Goal: Task Accomplishment & Management: Manage account settings

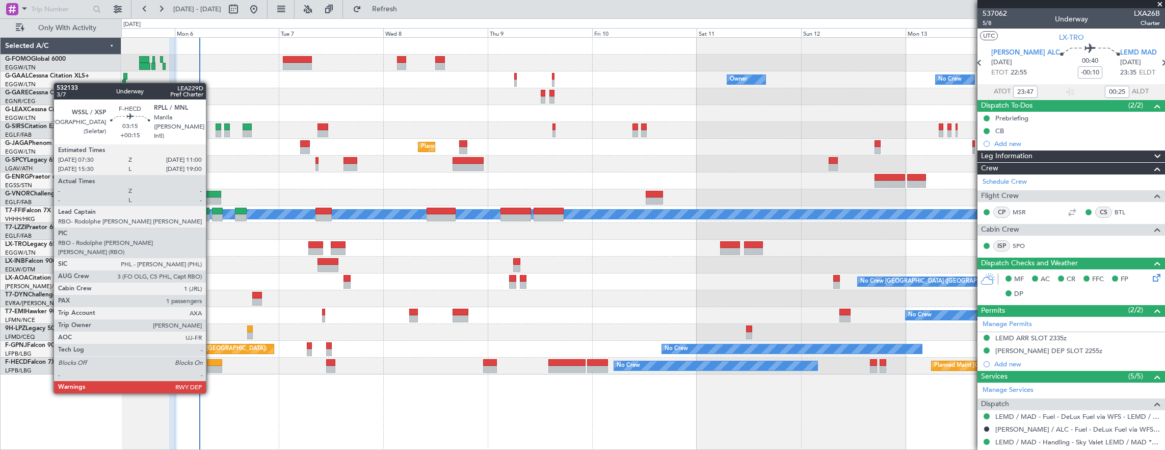
click at [211, 363] on div at bounding box center [214, 362] width 15 height 7
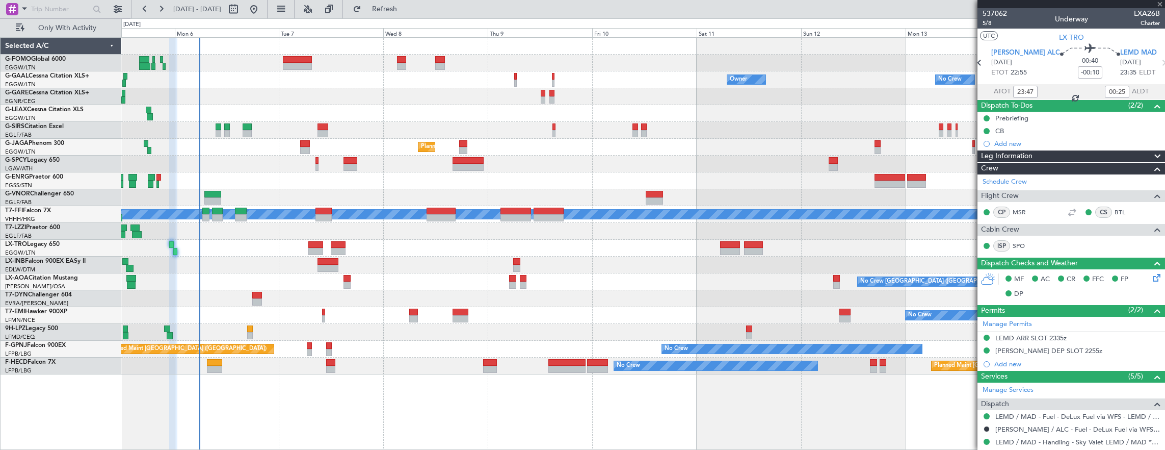
type input "+00:15"
type input "1"
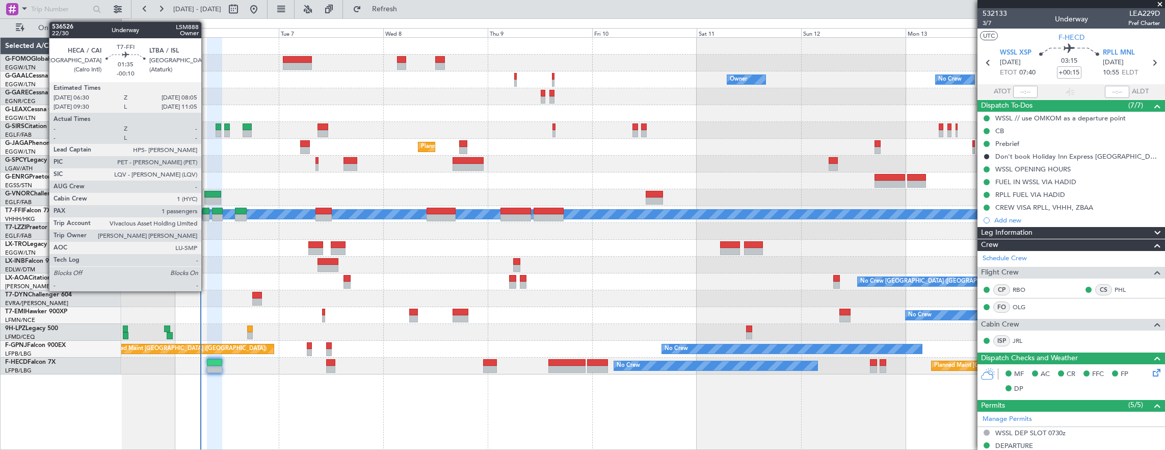
click at [206, 219] on div at bounding box center [205, 217] width 7 height 7
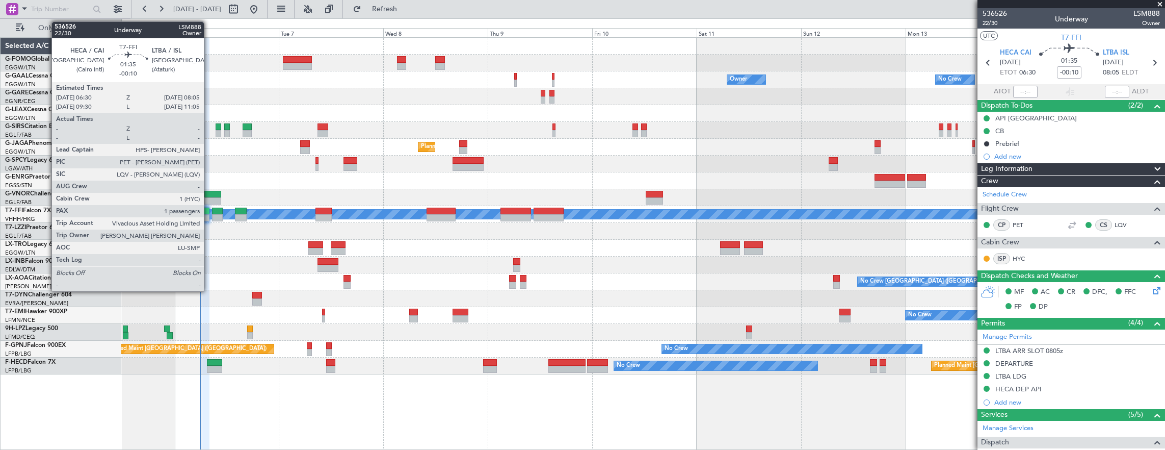
click at [207, 216] on div at bounding box center [205, 217] width 7 height 7
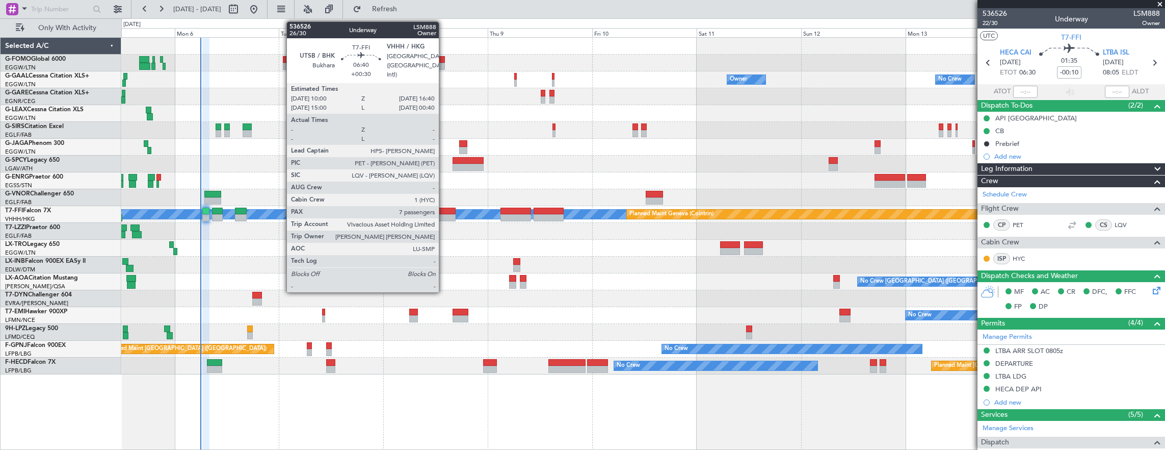
click at [442, 211] on div at bounding box center [441, 210] width 29 height 7
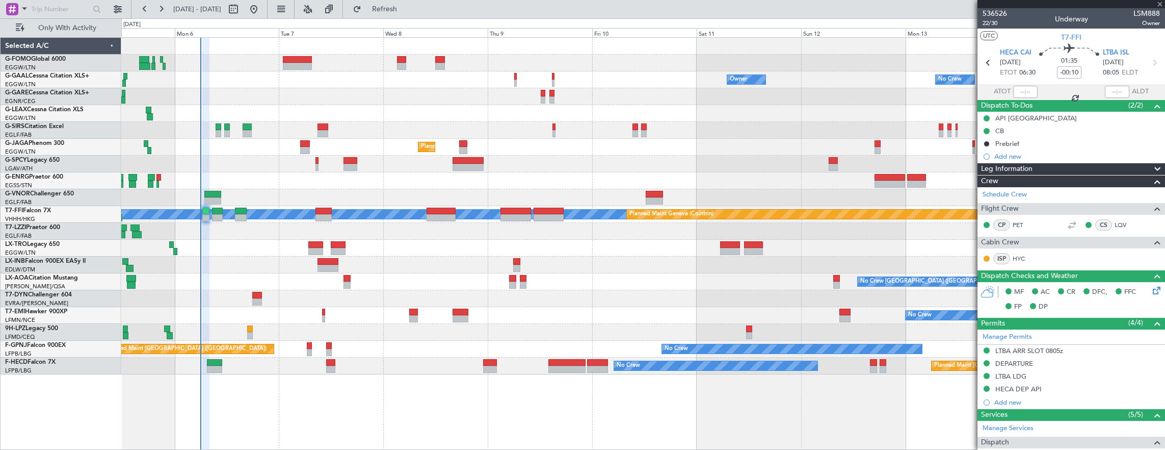
type input "+00:30"
type input "7"
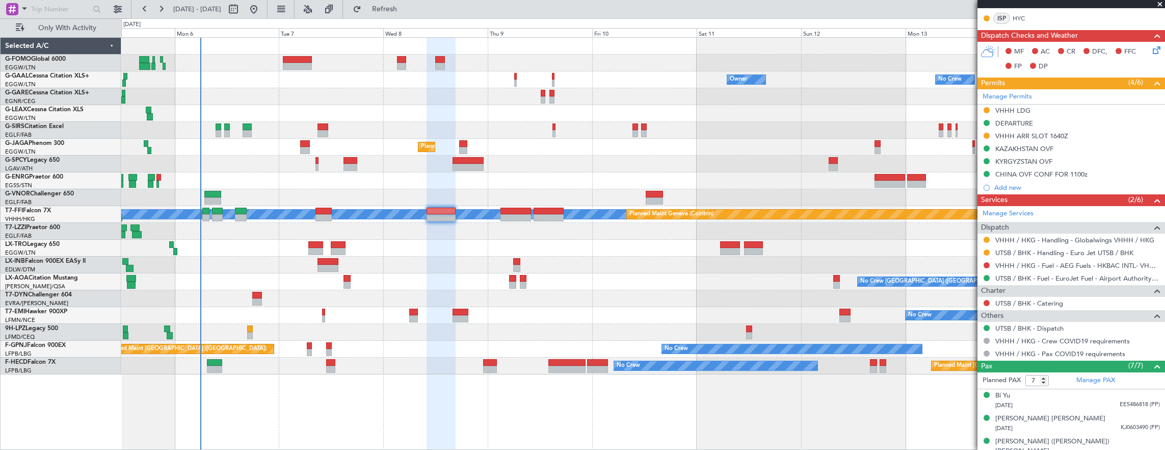
scroll to position [306, 0]
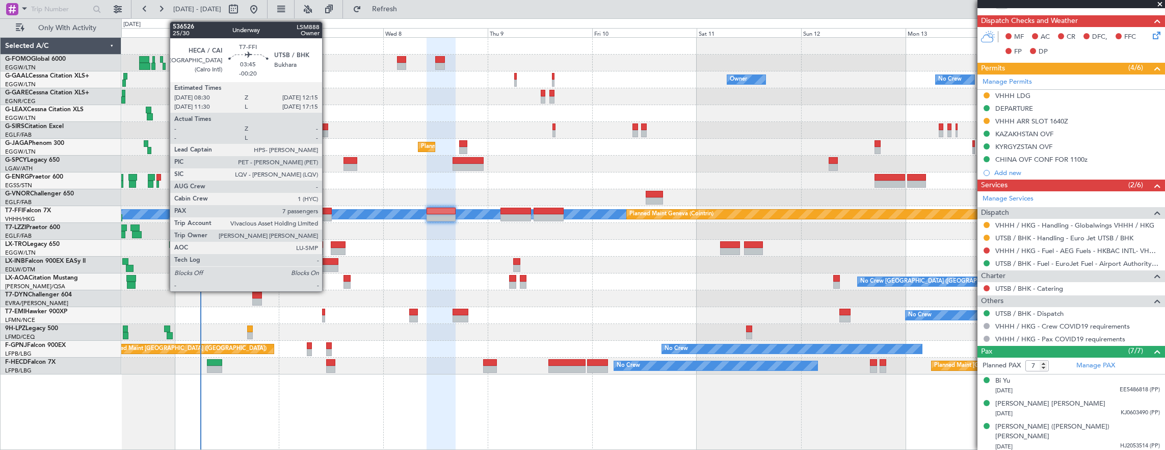
click at [327, 216] on div at bounding box center [324, 217] width 17 height 7
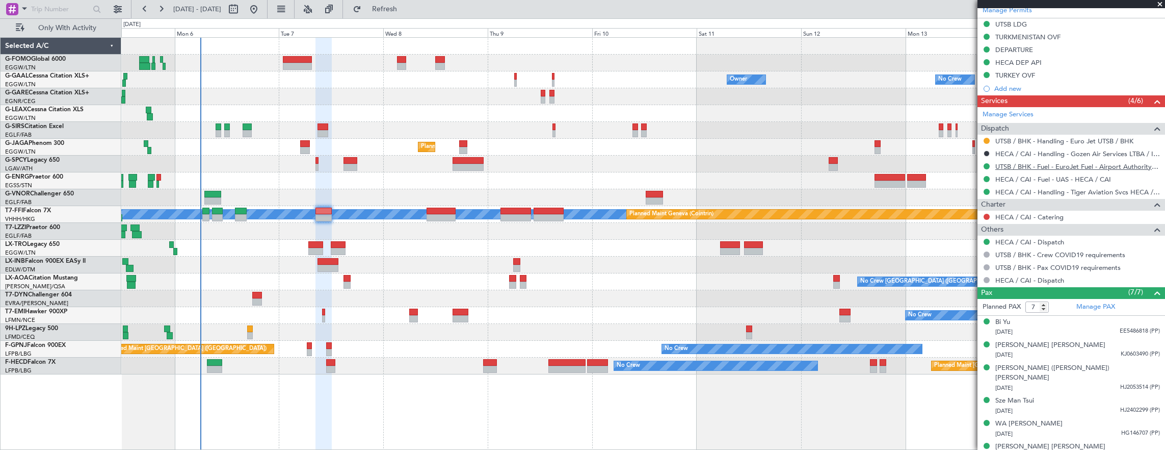
scroll to position [362, 0]
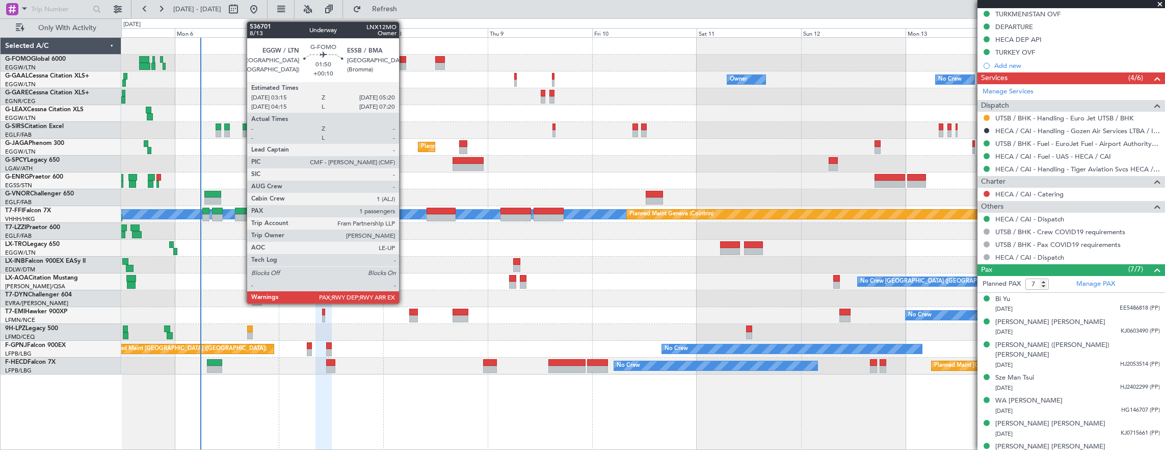
click at [404, 63] on div at bounding box center [401, 66] width 9 height 7
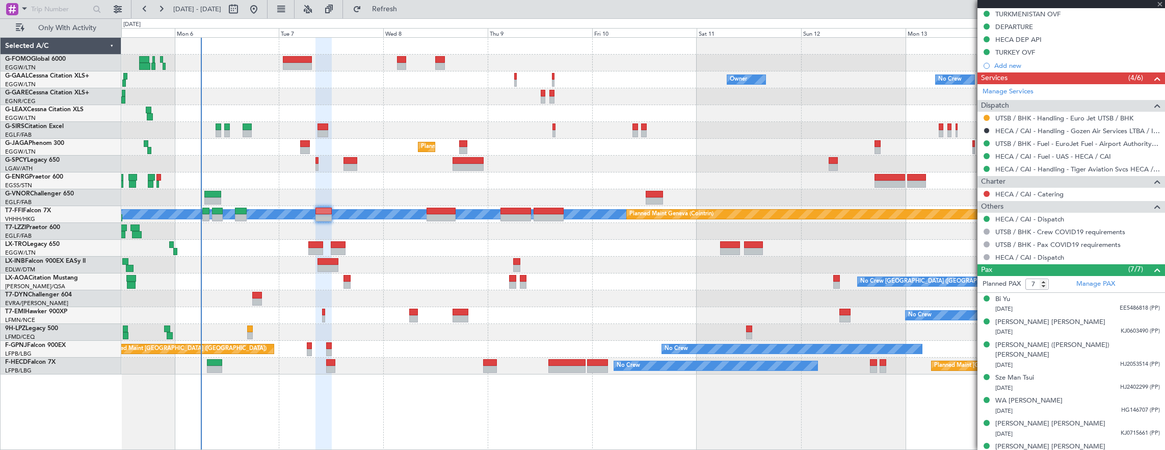
type input "+00:10"
type input "2"
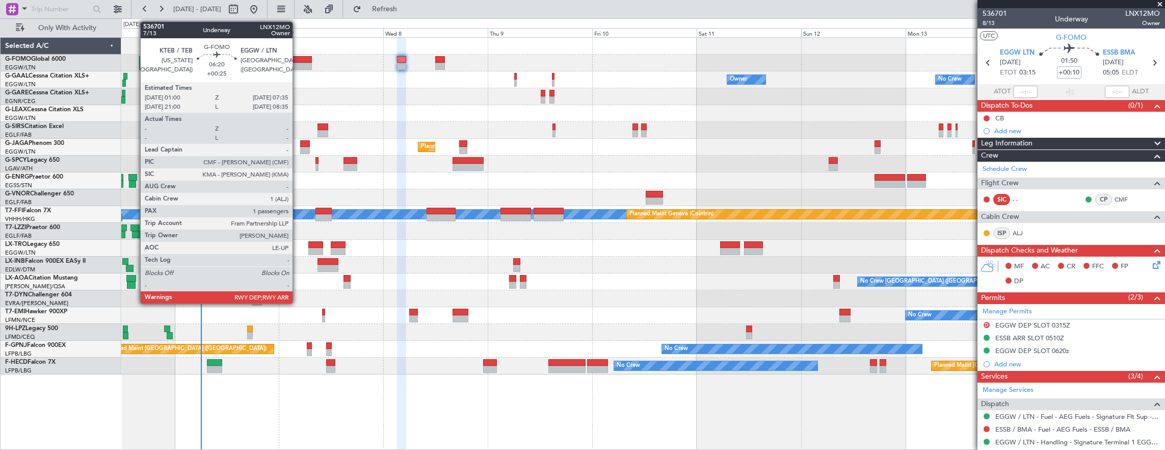
click at [298, 60] on div at bounding box center [297, 59] width 29 height 7
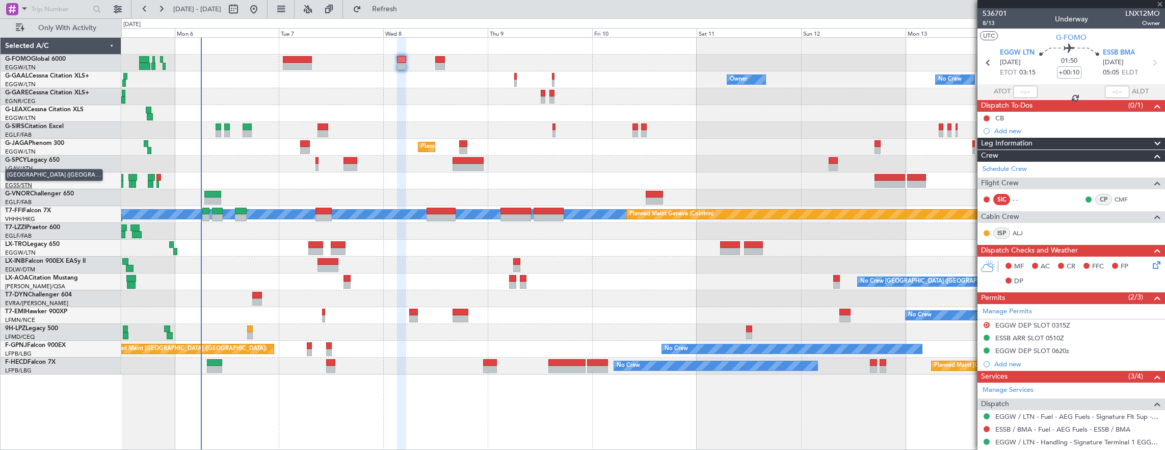
type input "+00:25"
type input "1"
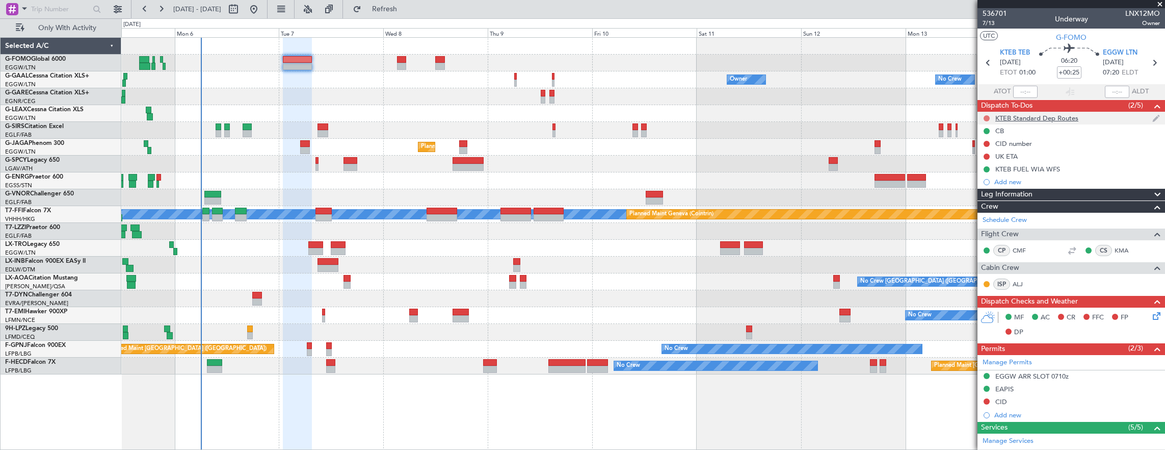
click at [986, 118] on button at bounding box center [987, 118] width 6 height 6
click at [970, 179] on li "Cancelled" at bounding box center [987, 177] width 54 height 15
click at [998, 19] on span "7/13" at bounding box center [995, 23] width 24 height 9
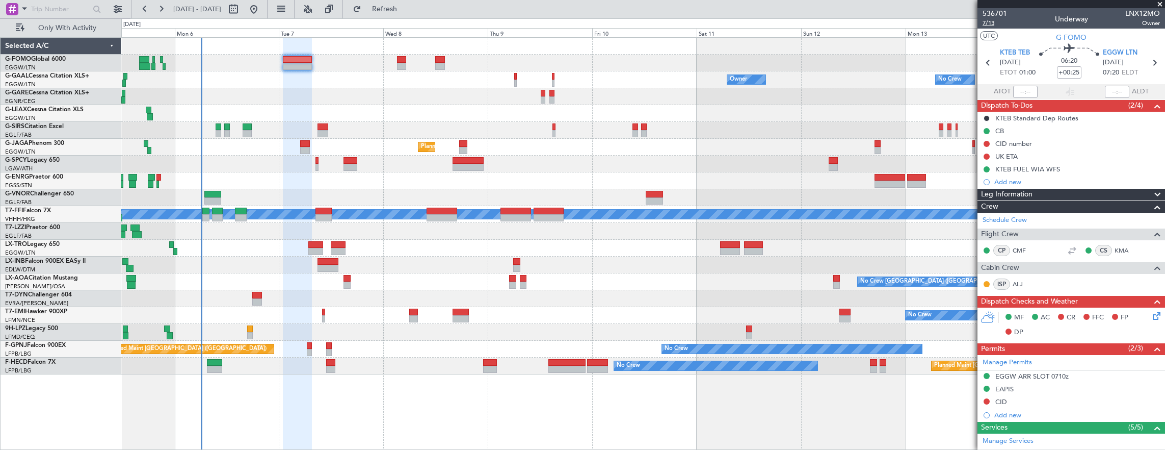
click at [989, 20] on span "7/13" at bounding box center [995, 23] width 24 height 9
click at [1151, 317] on icon at bounding box center [1155, 314] width 8 height 8
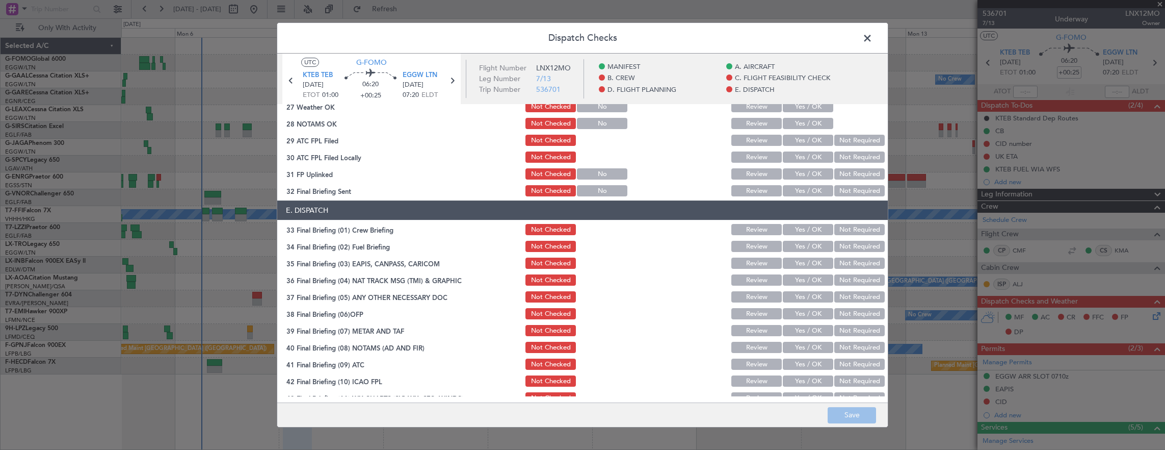
scroll to position [613, 0]
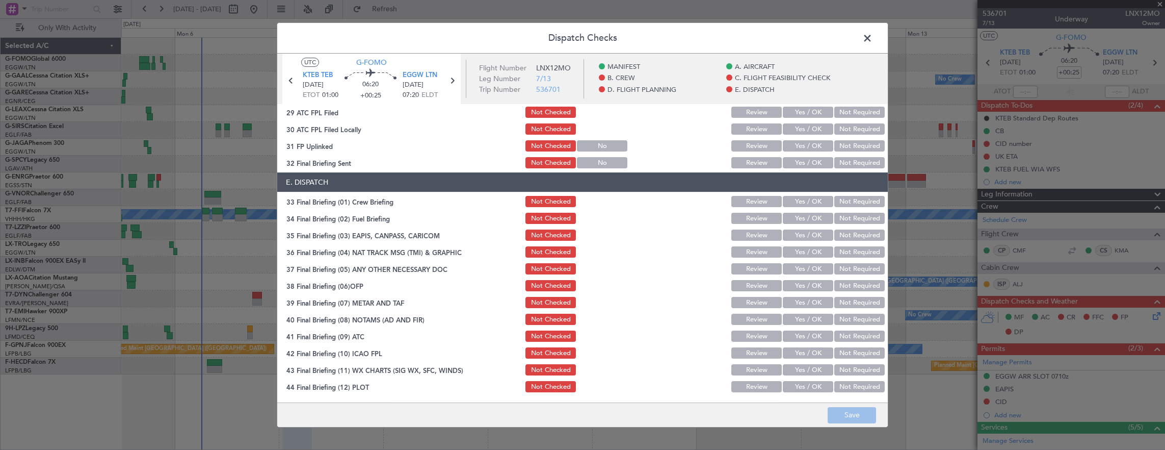
click at [873, 36] on span at bounding box center [873, 41] width 0 height 20
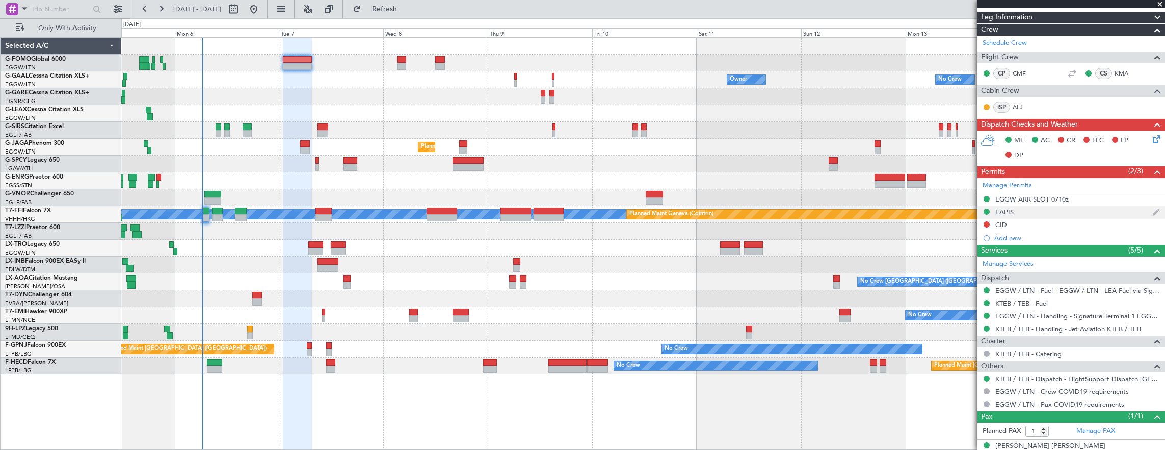
scroll to position [187, 0]
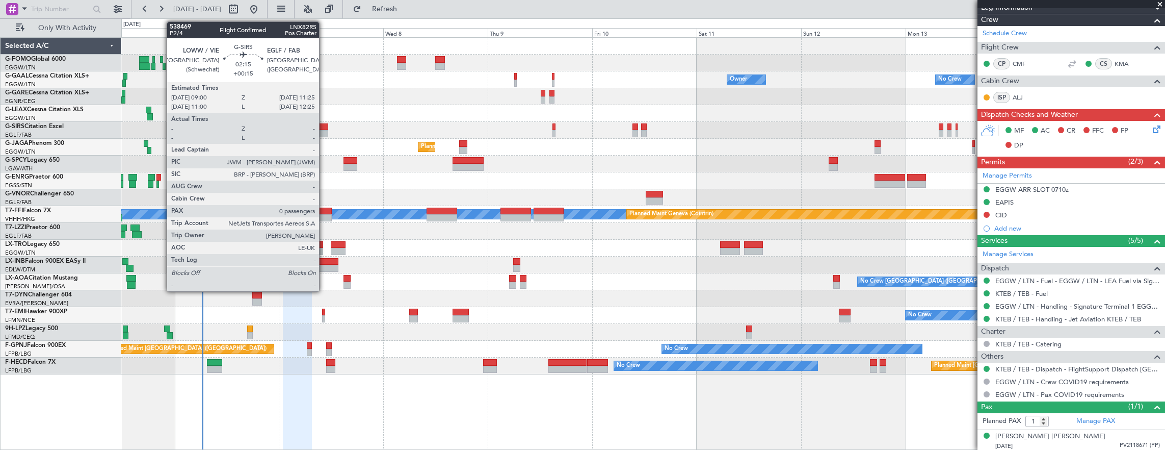
click at [324, 124] on div at bounding box center [323, 126] width 11 height 7
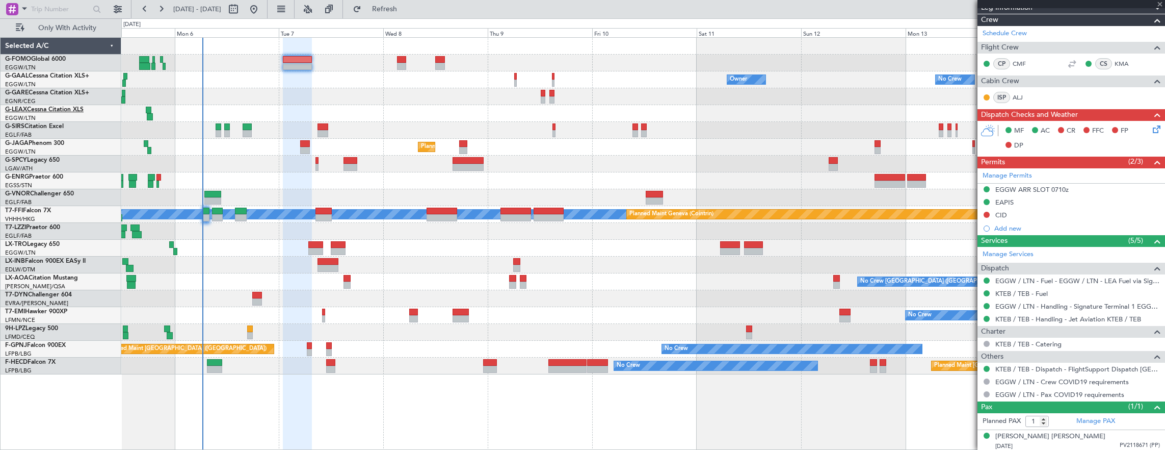
type input "+00:15"
type input "0"
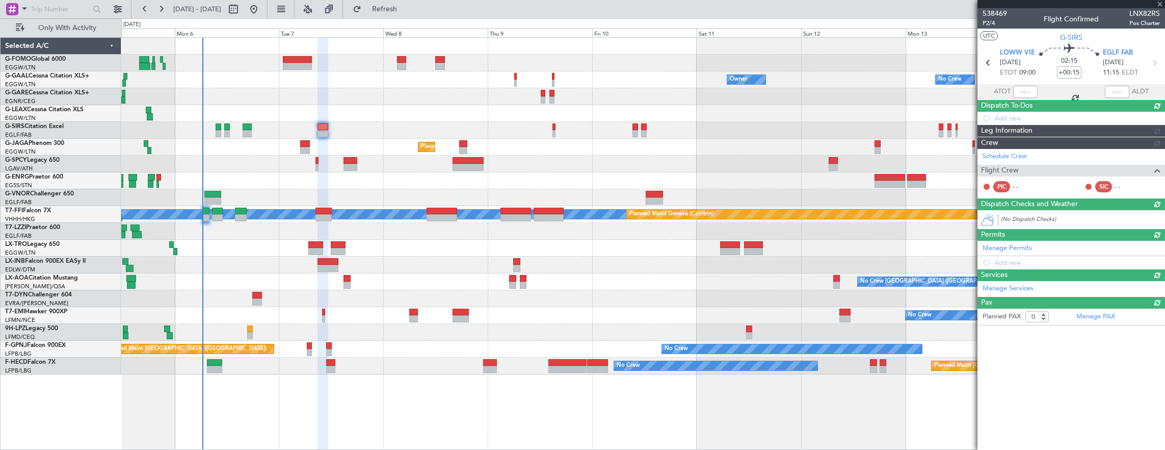
scroll to position [0, 0]
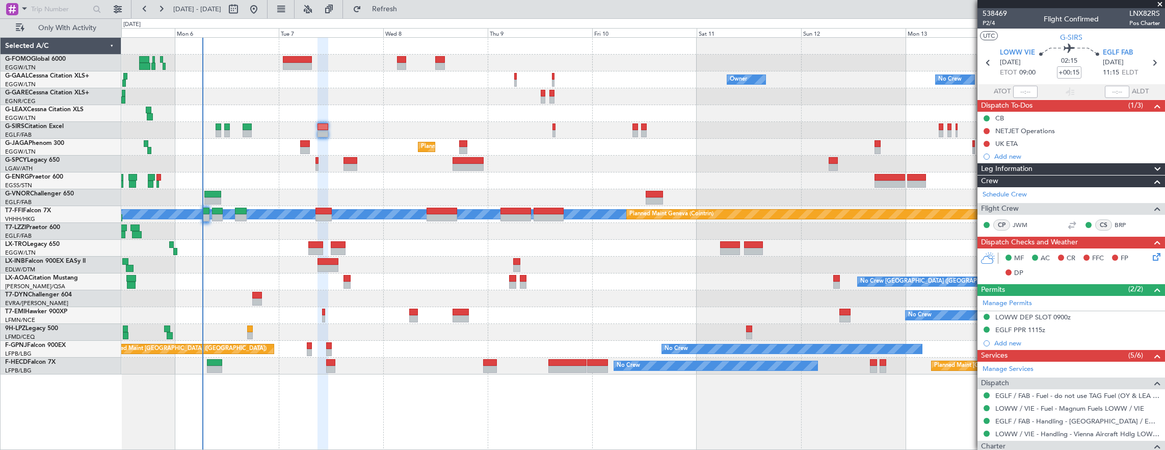
click at [326, 127] on div at bounding box center [323, 126] width 11 height 7
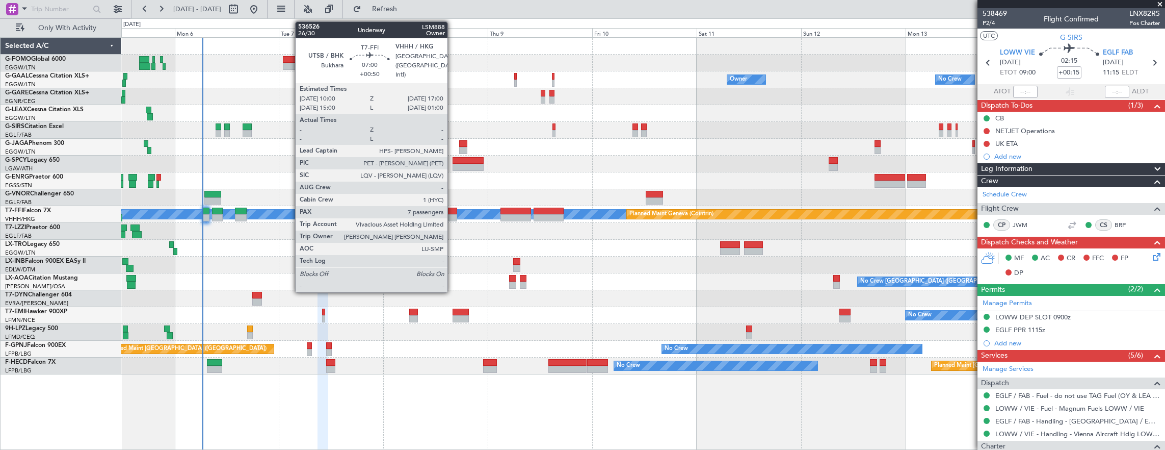
click at [453, 217] on div at bounding box center [442, 217] width 31 height 7
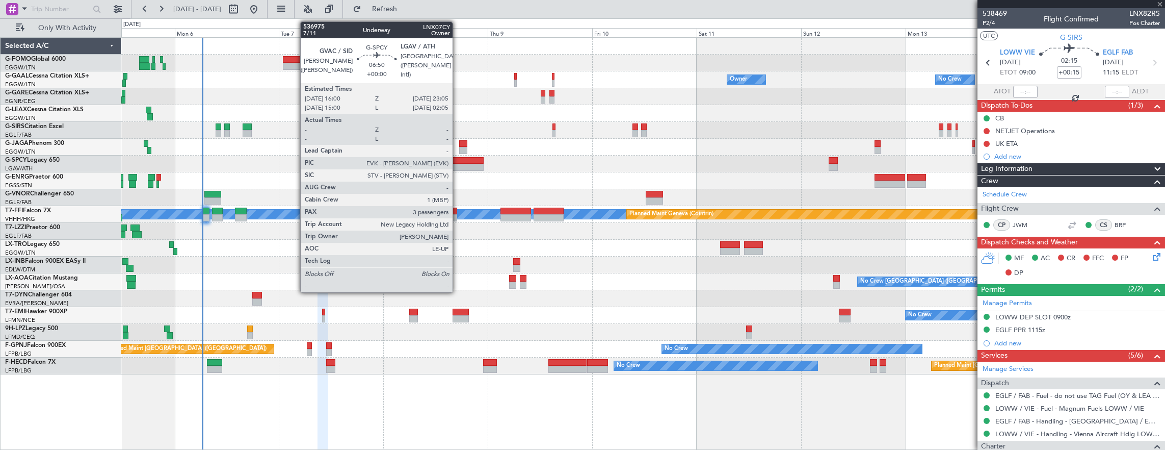
type input "+00:50"
type input "7"
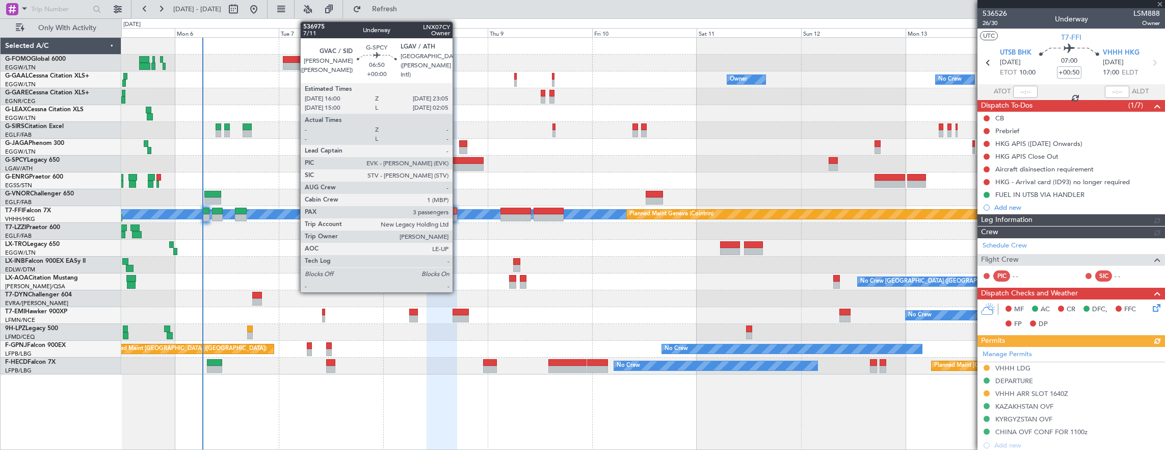
click at [458, 166] on div at bounding box center [468, 167] width 31 height 7
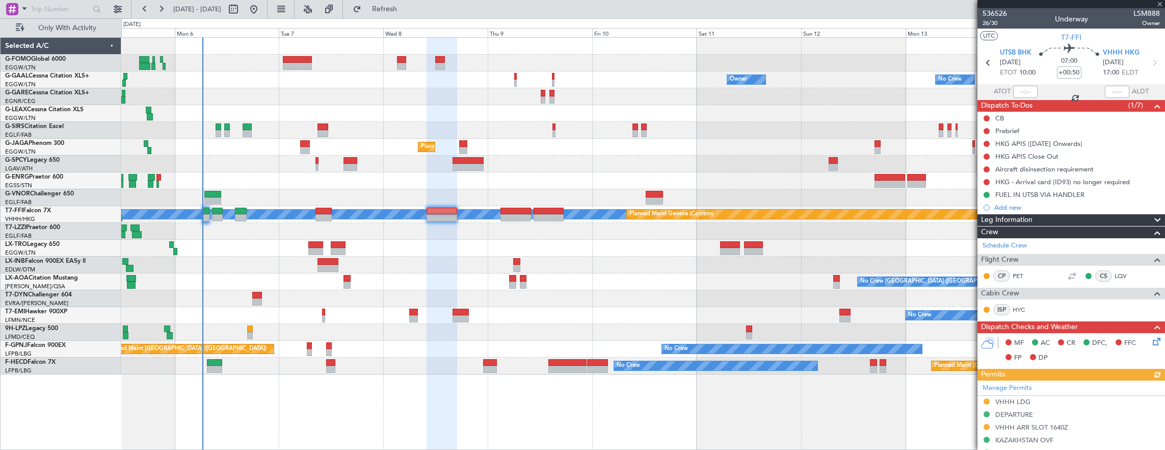
type input "3"
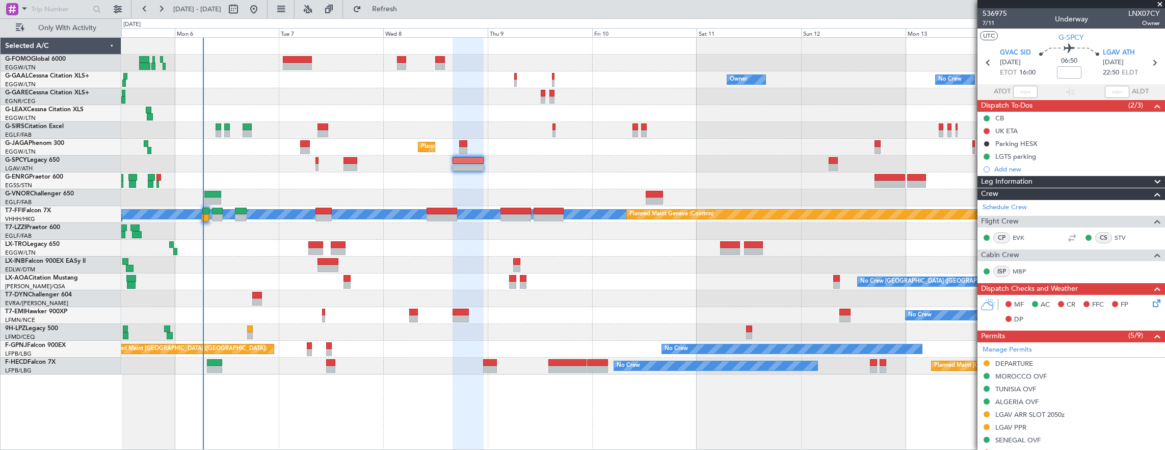
click at [319, 130] on div at bounding box center [323, 133] width 11 height 7
type input "+00:15"
type input "0"
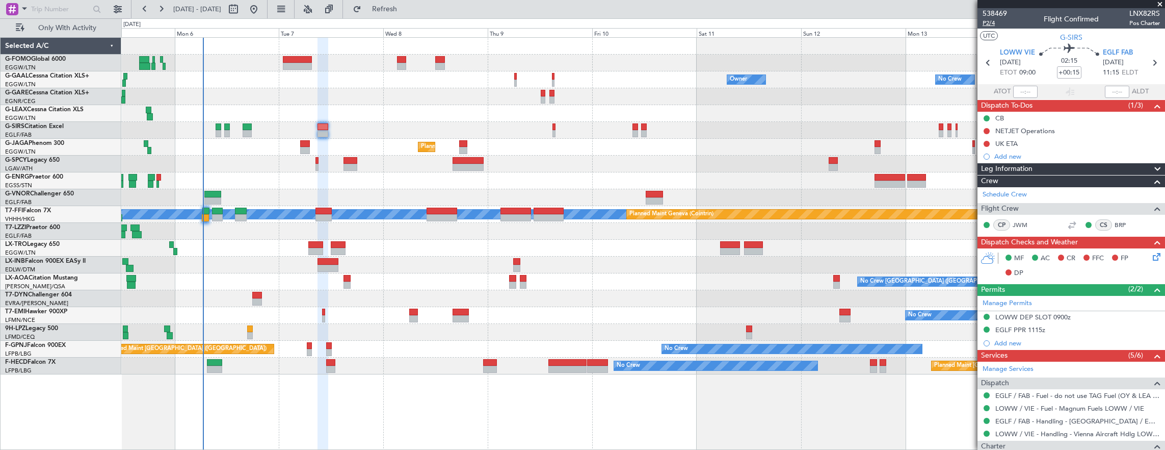
click at [986, 23] on span "P2/4" at bounding box center [995, 23] width 24 height 9
click at [994, 23] on span "P2/4" at bounding box center [995, 23] width 24 height 9
click at [1151, 254] on icon at bounding box center [1155, 255] width 8 height 8
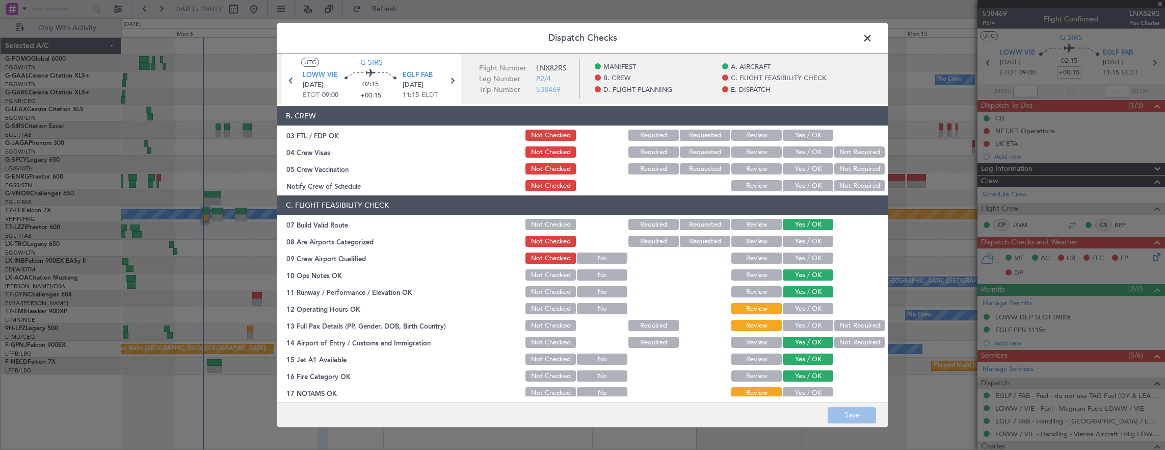
scroll to position [153, 0]
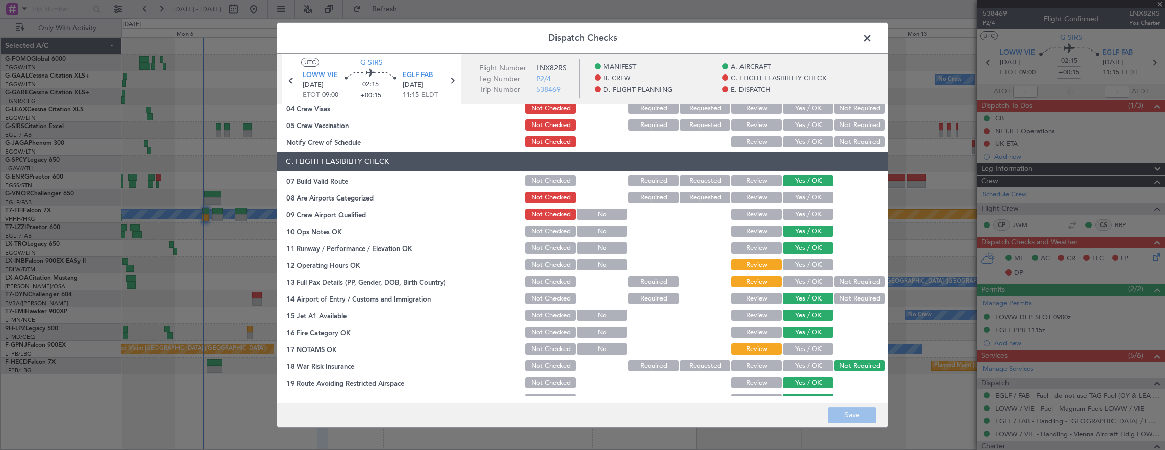
click at [789, 264] on button "Yes / OK" at bounding box center [808, 264] width 50 height 11
click at [823, 281] on button "Yes / OK" at bounding box center [808, 281] width 50 height 11
click at [834, 281] on button "Not Required" at bounding box center [859, 281] width 50 height 11
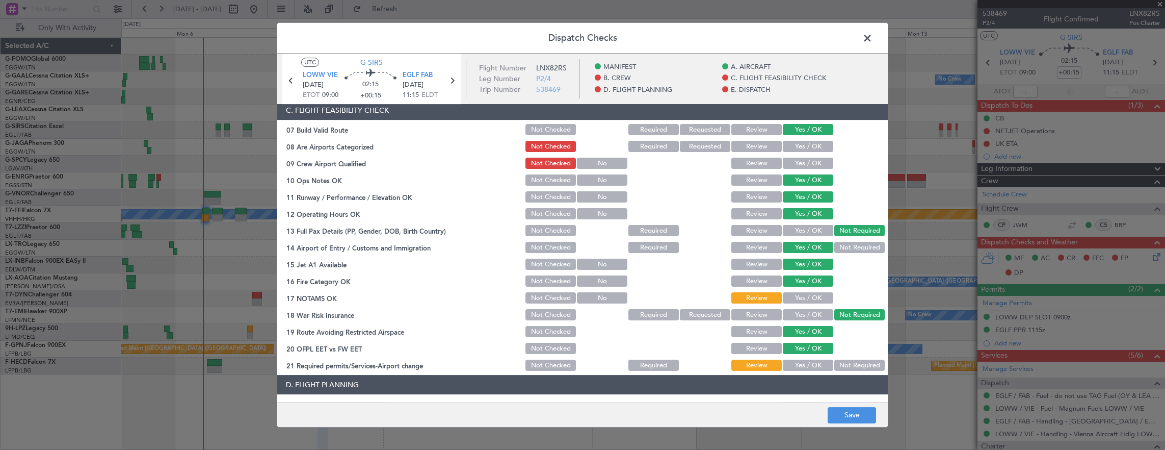
click at [819, 298] on button "Yes / OK" at bounding box center [808, 297] width 50 height 11
click at [819, 360] on button "Yes / OK" at bounding box center [808, 364] width 50 height 11
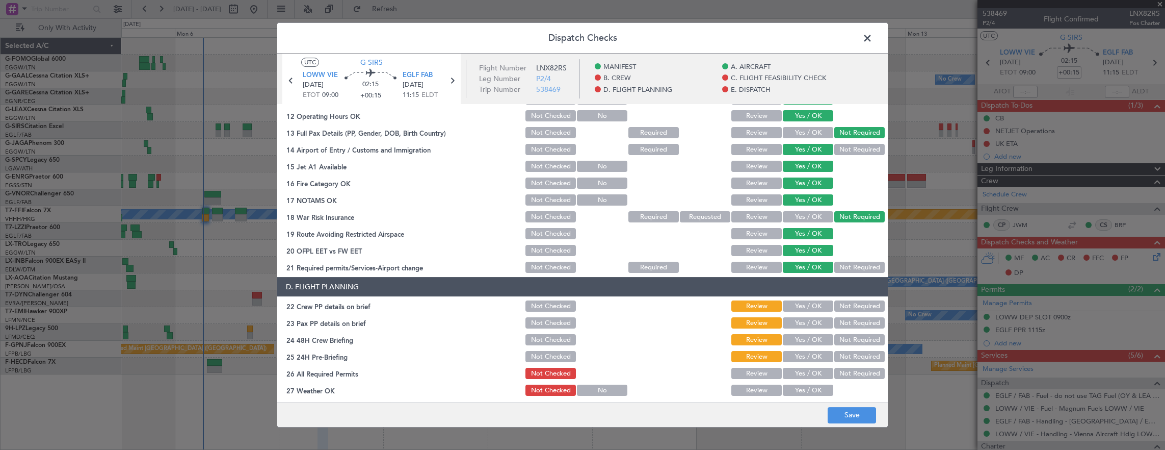
scroll to position [357, 0]
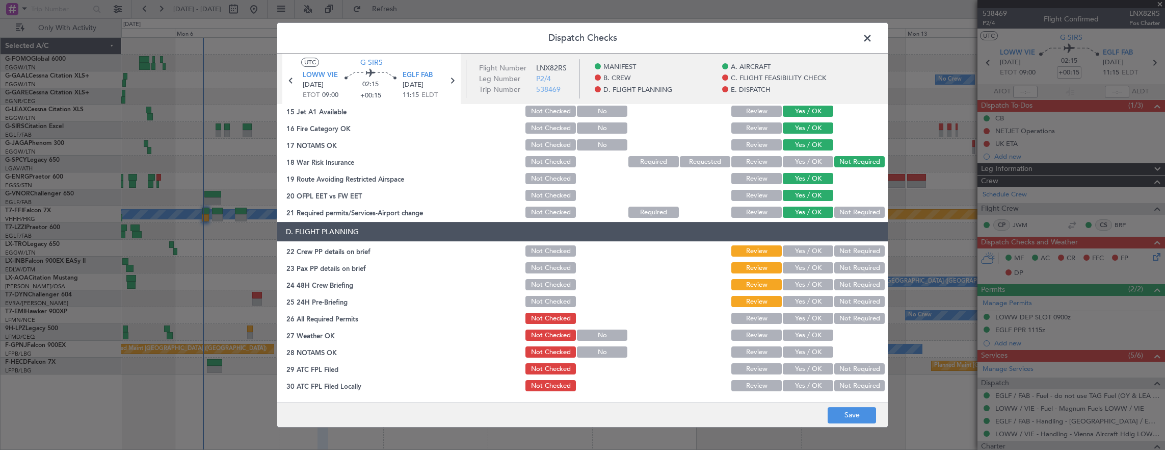
click at [806, 253] on button "Yes / OK" at bounding box center [808, 250] width 50 height 11
click at [805, 268] on button "Yes / OK" at bounding box center [808, 267] width 50 height 11
click at [818, 284] on button "Yes / OK" at bounding box center [808, 284] width 50 height 11
click at [845, 302] on button "Not Required" at bounding box center [859, 301] width 50 height 11
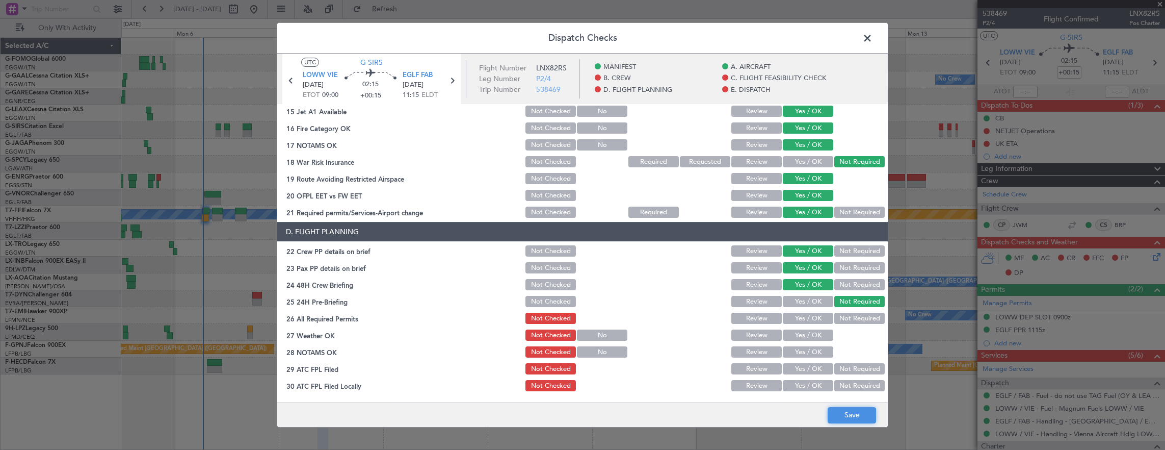
click at [853, 417] on button "Save" at bounding box center [852, 415] width 48 height 16
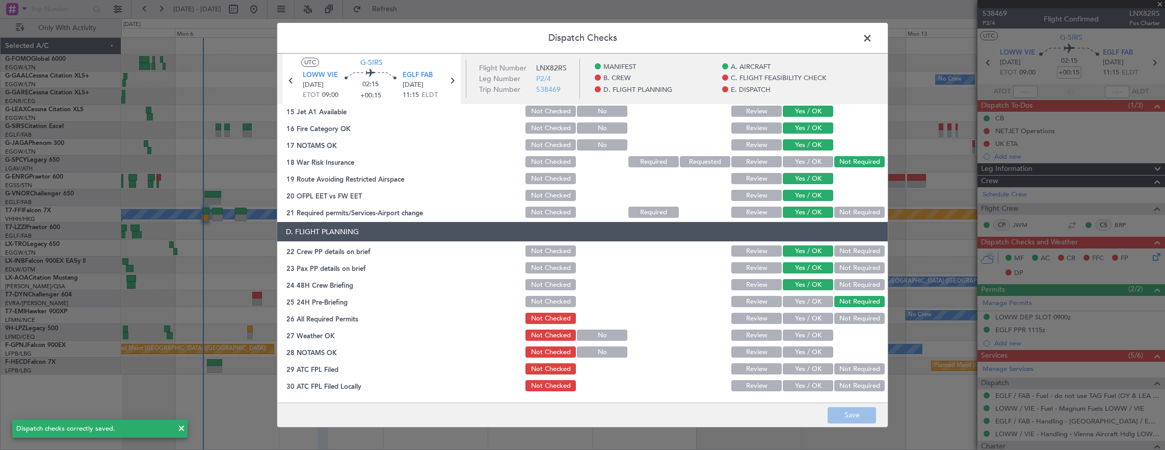
click at [873, 44] on span at bounding box center [873, 41] width 0 height 20
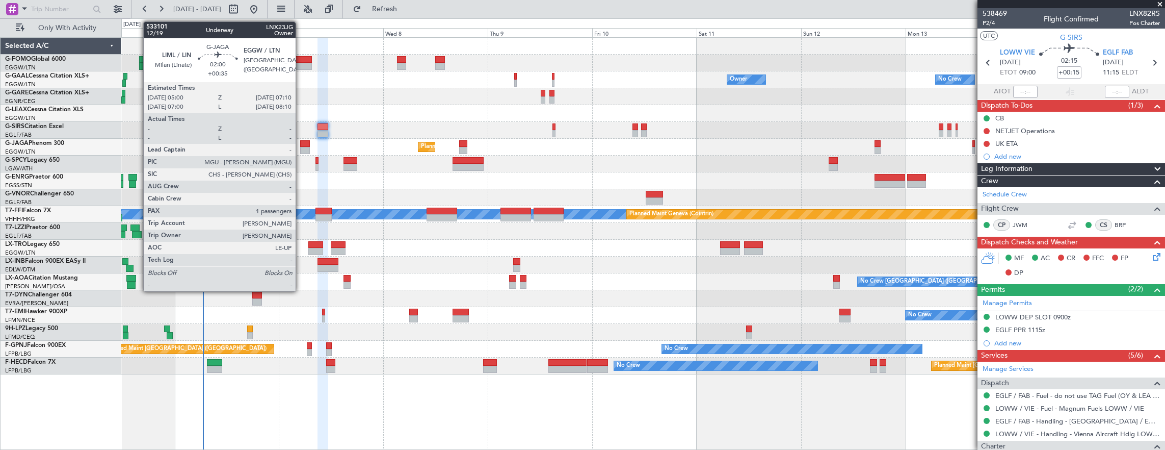
click at [301, 149] on div at bounding box center [305, 150] width 10 height 7
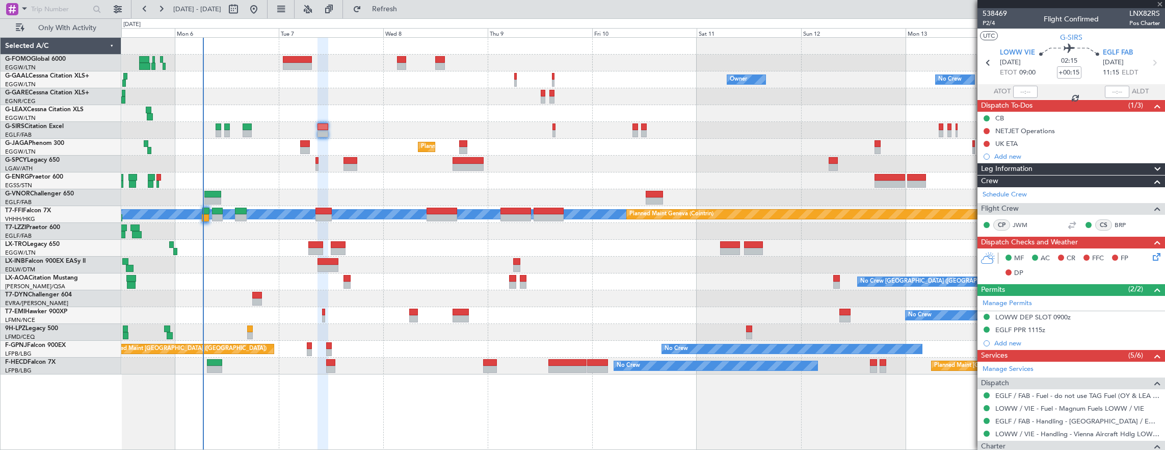
type input "+00:35"
type input "1"
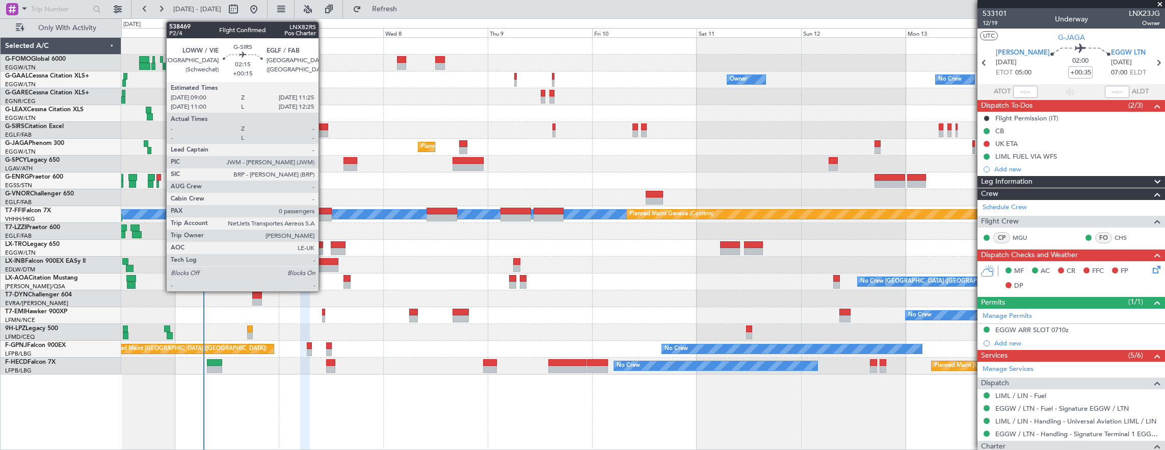
click at [324, 123] on div at bounding box center [323, 126] width 11 height 7
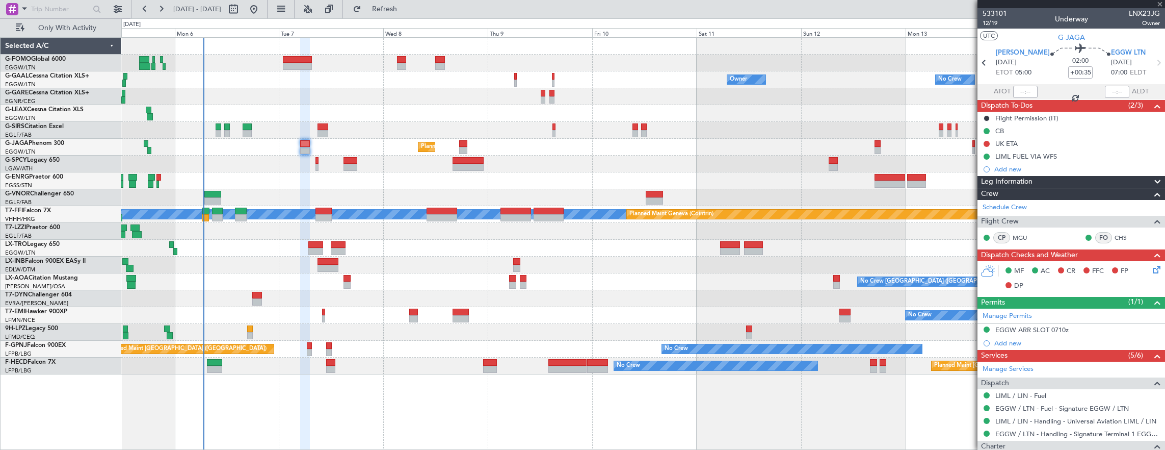
type input "+00:15"
type input "0"
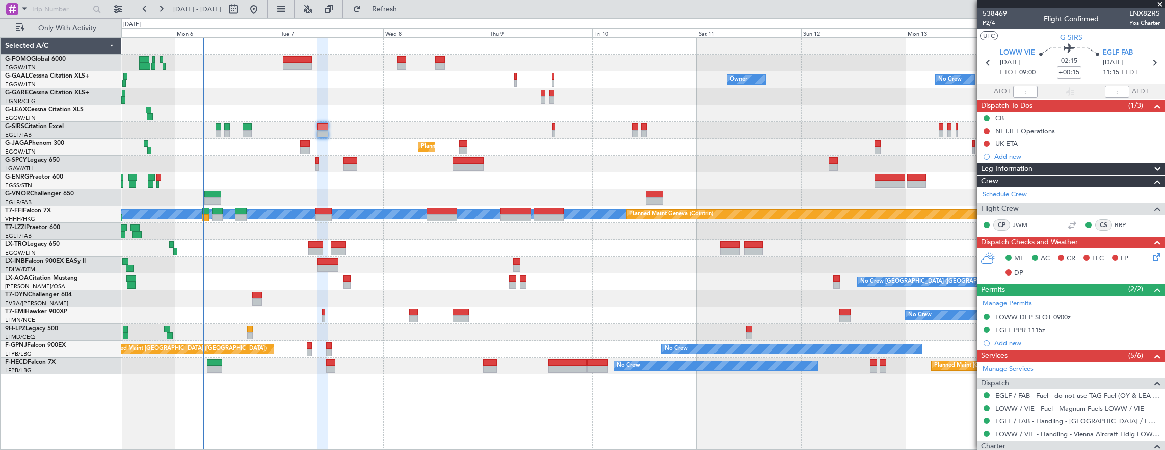
click at [310, 142] on div "Planned Maint [GEOGRAPHIC_DATA] ([GEOGRAPHIC_DATA])" at bounding box center [643, 147] width 1044 height 17
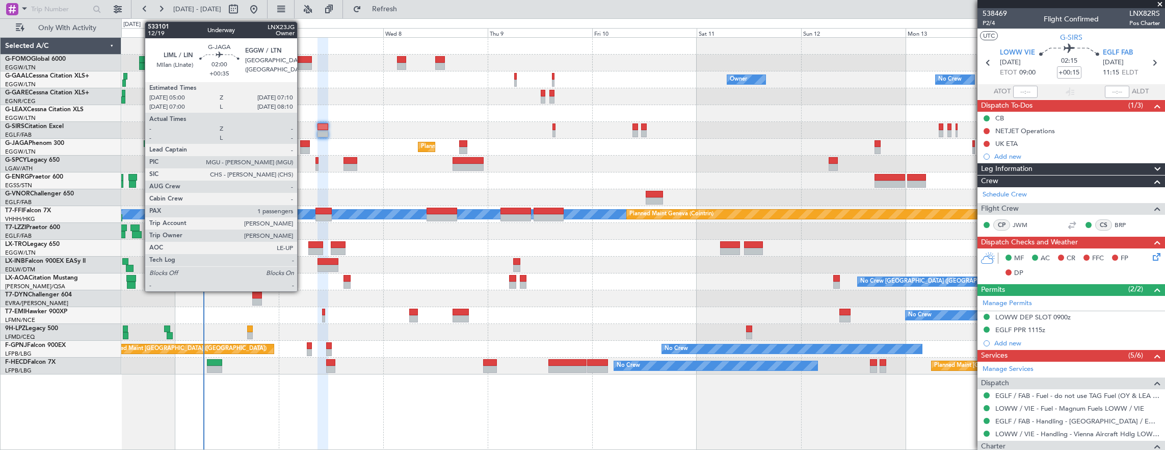
click at [302, 148] on div at bounding box center [305, 150] width 10 height 7
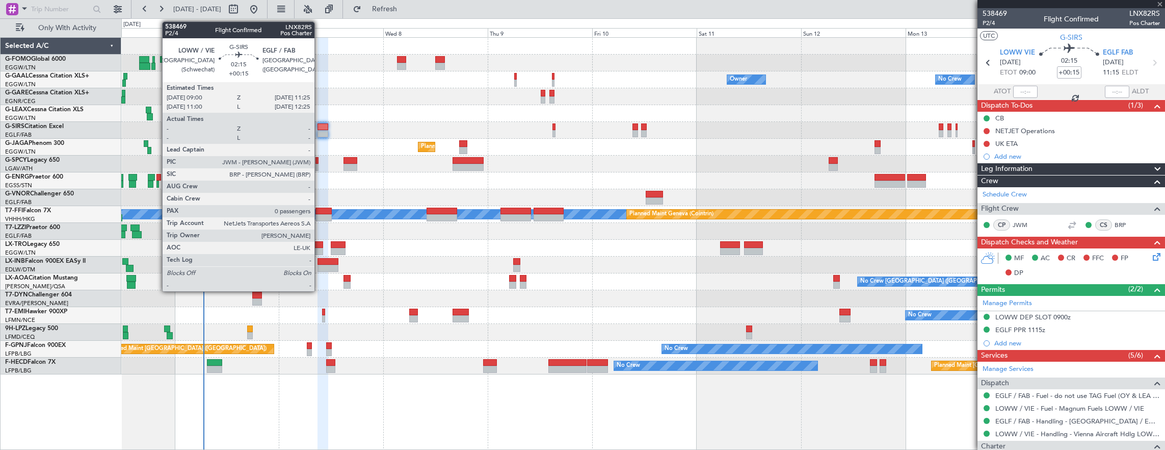
type input "+00:35"
type input "1"
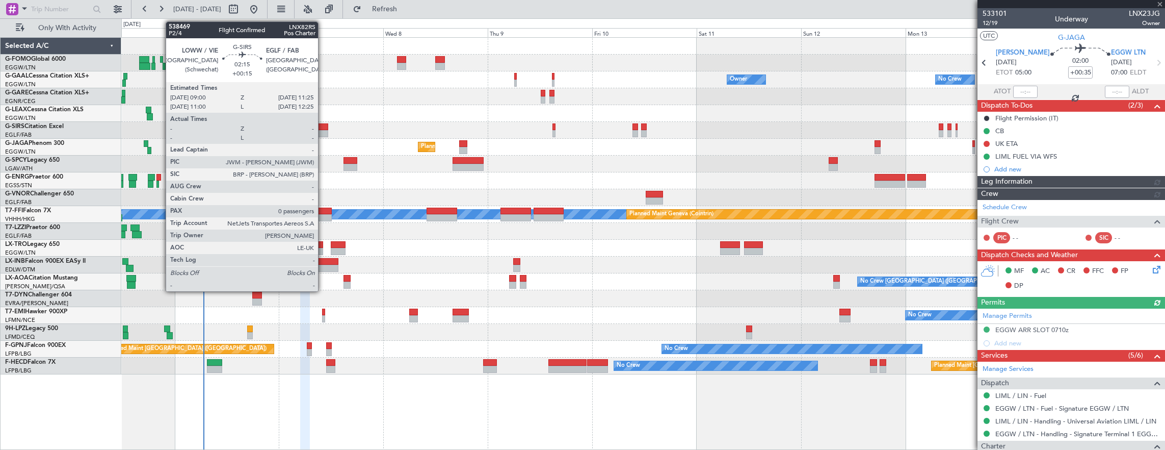
click at [323, 130] on div at bounding box center [323, 133] width 11 height 7
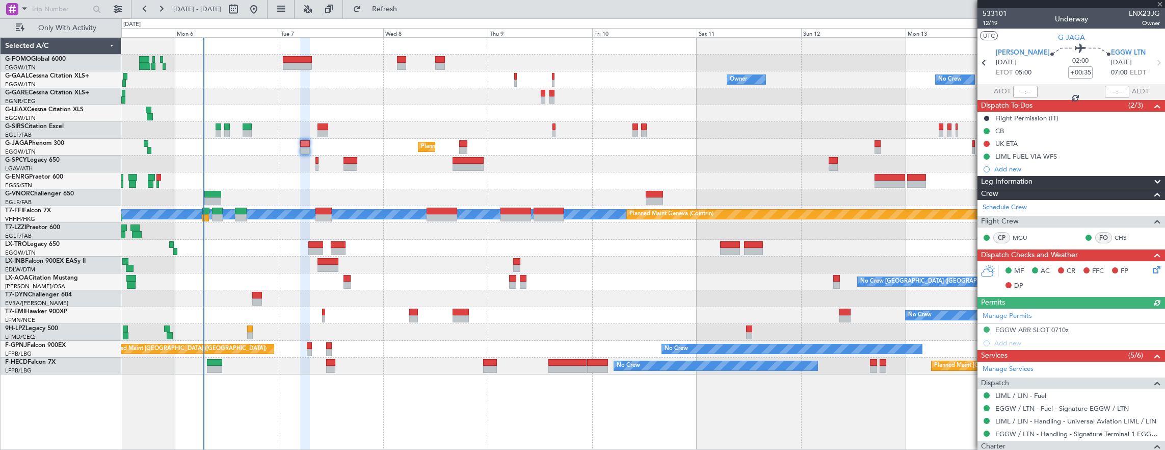
type input "+00:15"
type input "0"
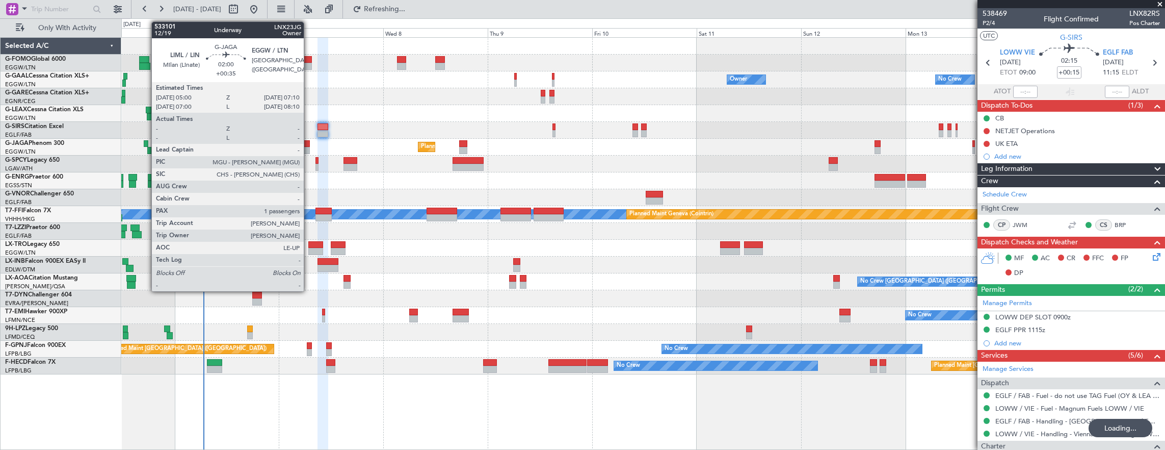
click at [309, 146] on div at bounding box center [305, 143] width 10 height 7
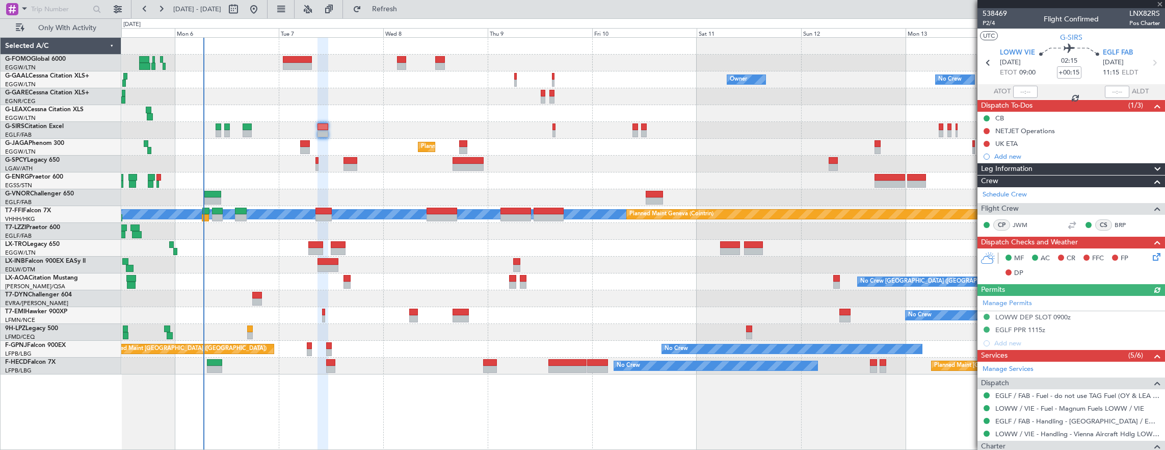
type input "+00:35"
type input "1"
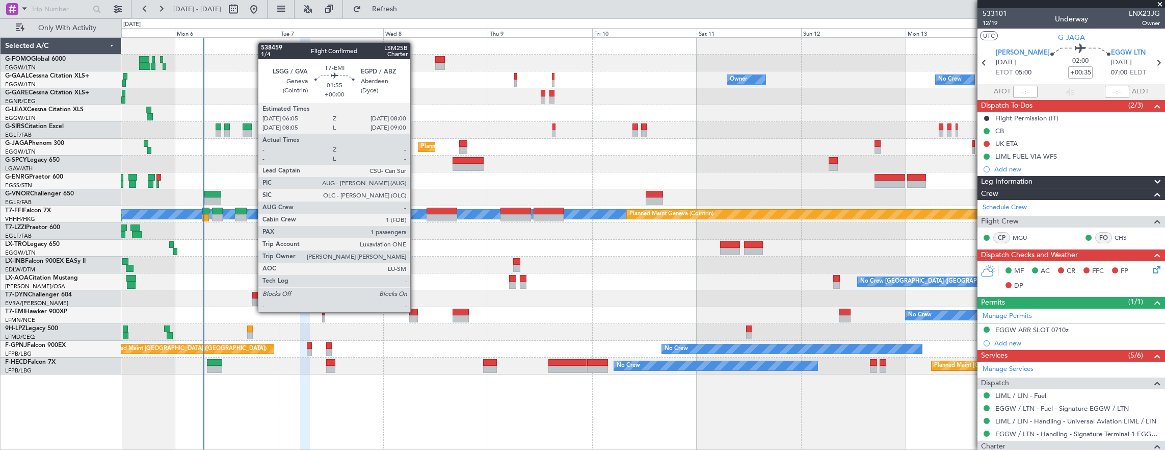
click at [414, 310] on div at bounding box center [413, 311] width 9 height 7
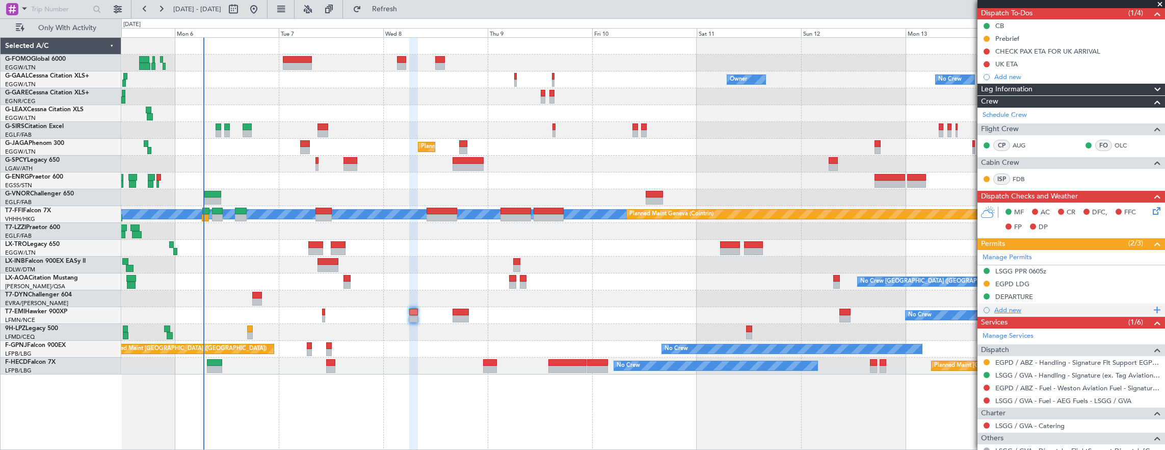
scroll to position [0, 0]
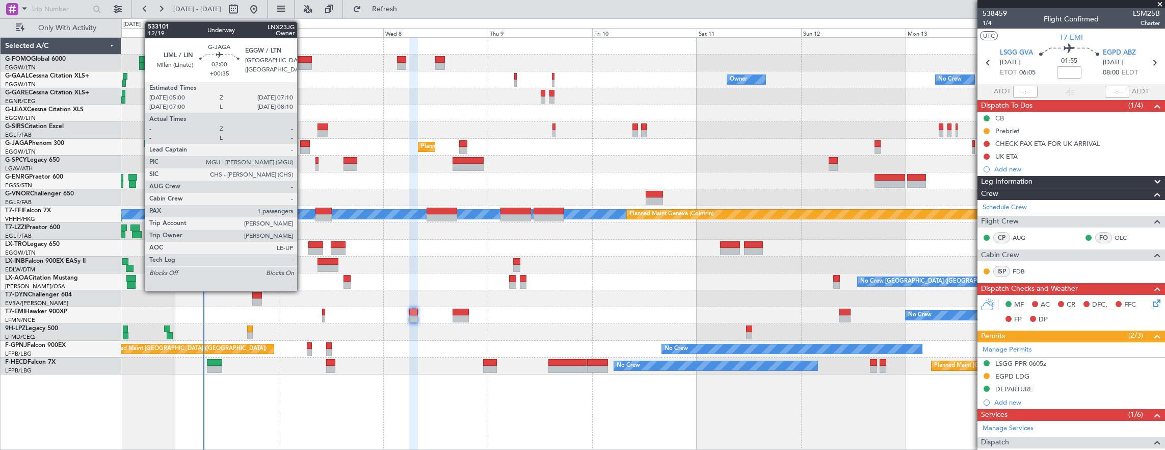
click at [302, 144] on div at bounding box center [305, 143] width 10 height 7
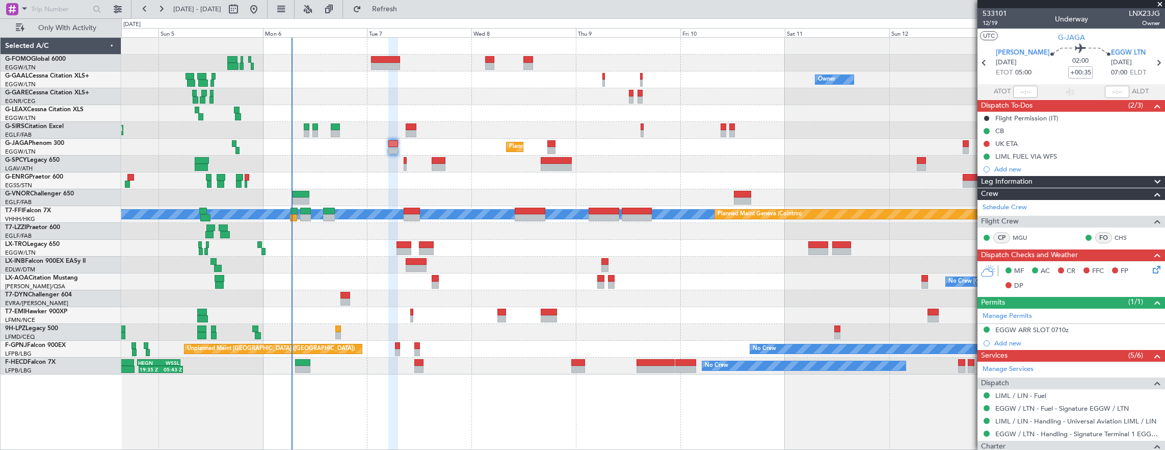
click at [303, 250] on div "Planned Maint Riga (Riga Intl)" at bounding box center [643, 248] width 1044 height 17
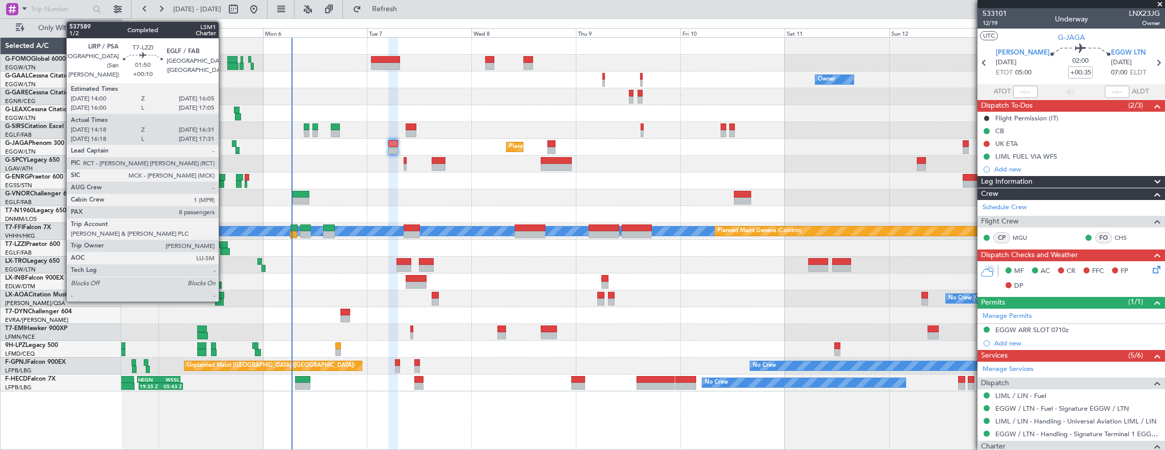
click at [224, 251] on div at bounding box center [225, 251] width 10 height 7
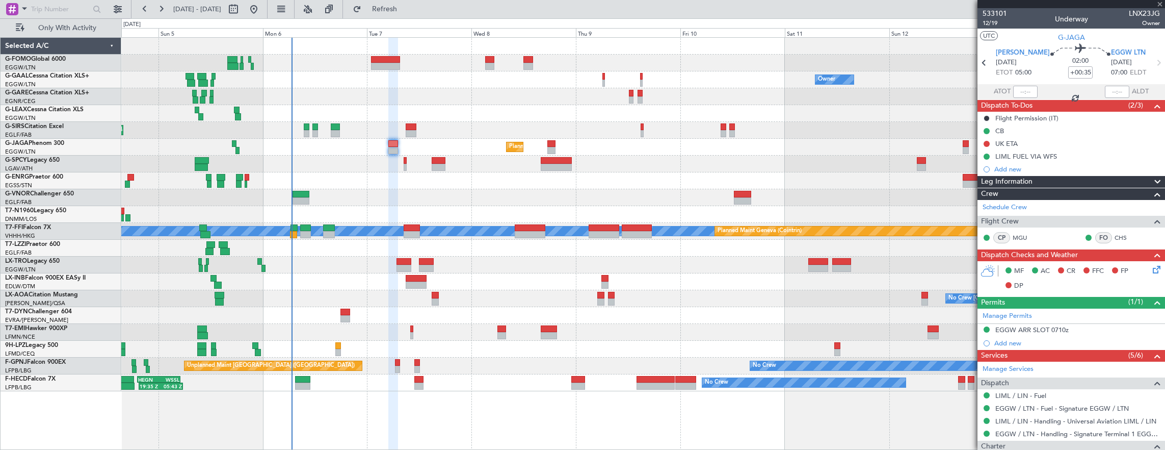
type input "+00:10"
type input "14:28"
type input "16:26"
type input "8"
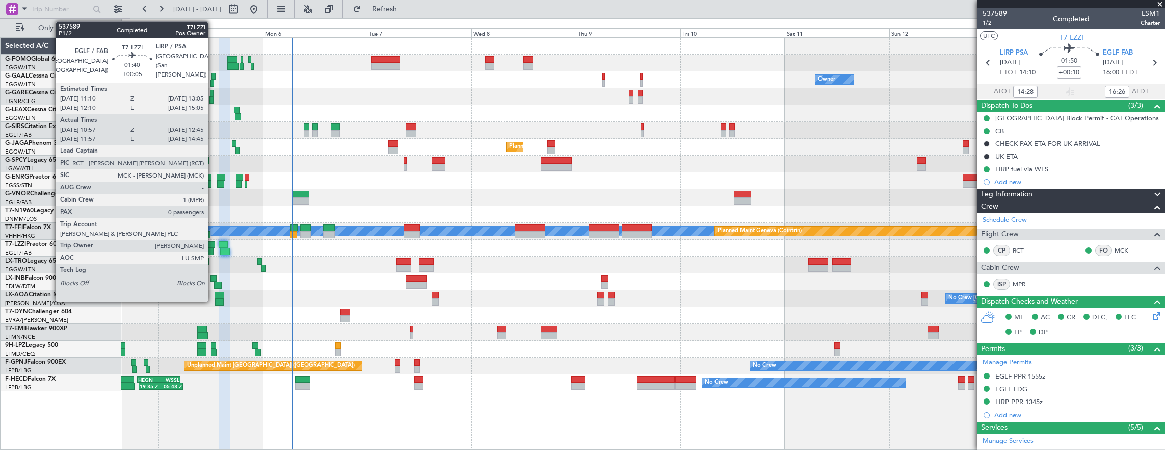
click at [213, 248] on div at bounding box center [209, 251] width 8 height 7
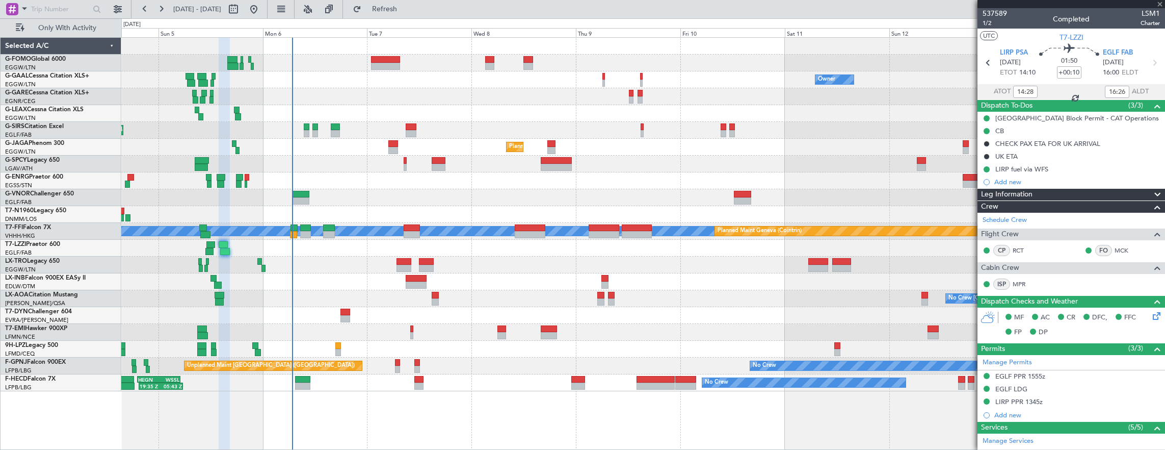
type input "+00:05"
type input "11:07"
type input "12:40"
type input "0"
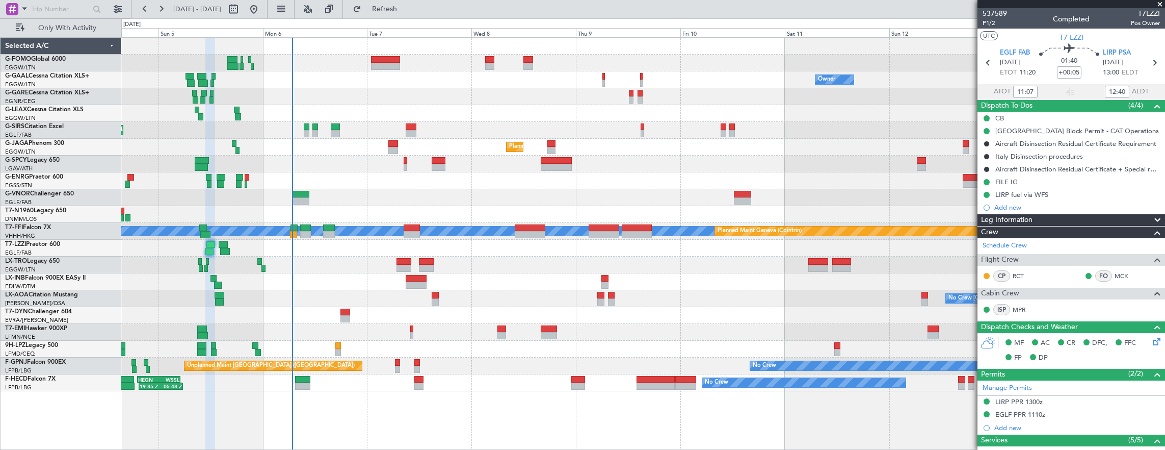
click at [361, 256] on div "Owner No Crew Owner Owner No Crew Planned Maint London (Farnborough) Planned Ma…" at bounding box center [643, 214] width 1044 height 353
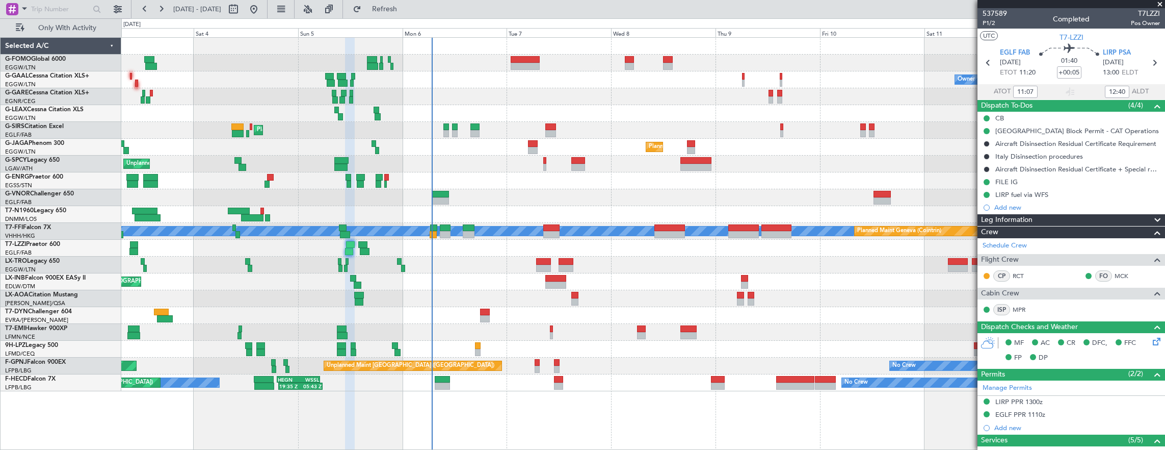
click at [428, 258] on div "Planned Maint Riga (Riga Intl) A/C Unavailable" at bounding box center [643, 264] width 1044 height 17
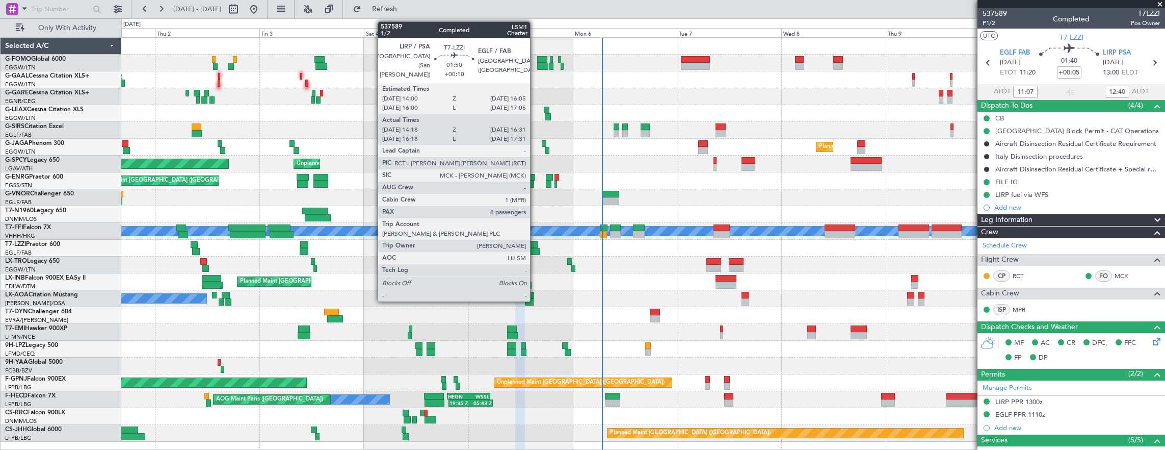
click at [535, 243] on div at bounding box center [533, 244] width 9 height 7
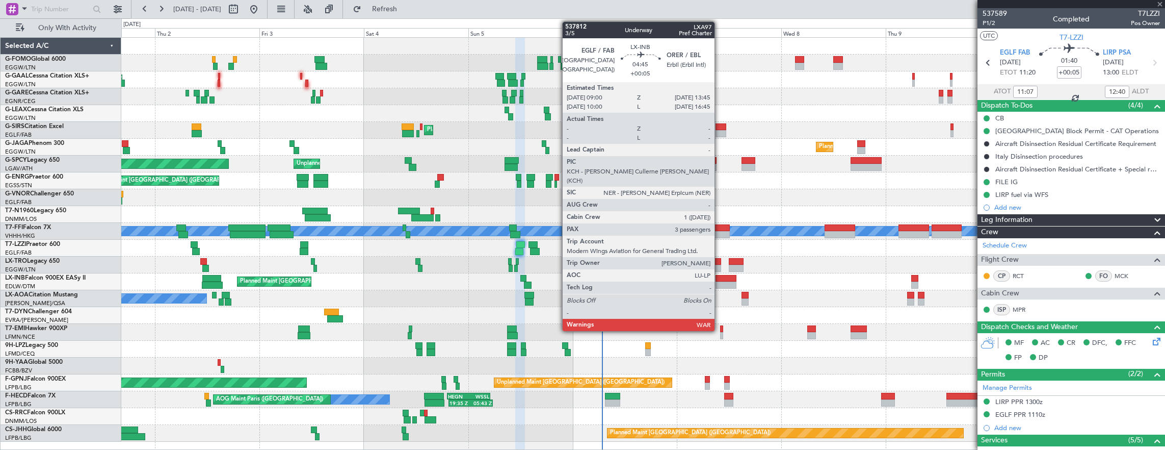
type input "+00:10"
type input "14:28"
type input "16:26"
type input "8"
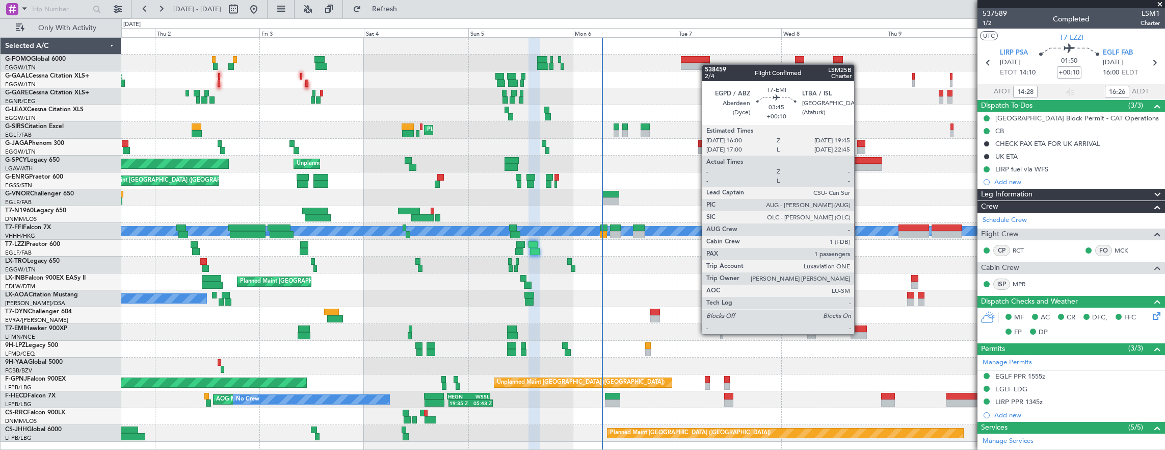
click at [859, 333] on div at bounding box center [859, 335] width 17 height 7
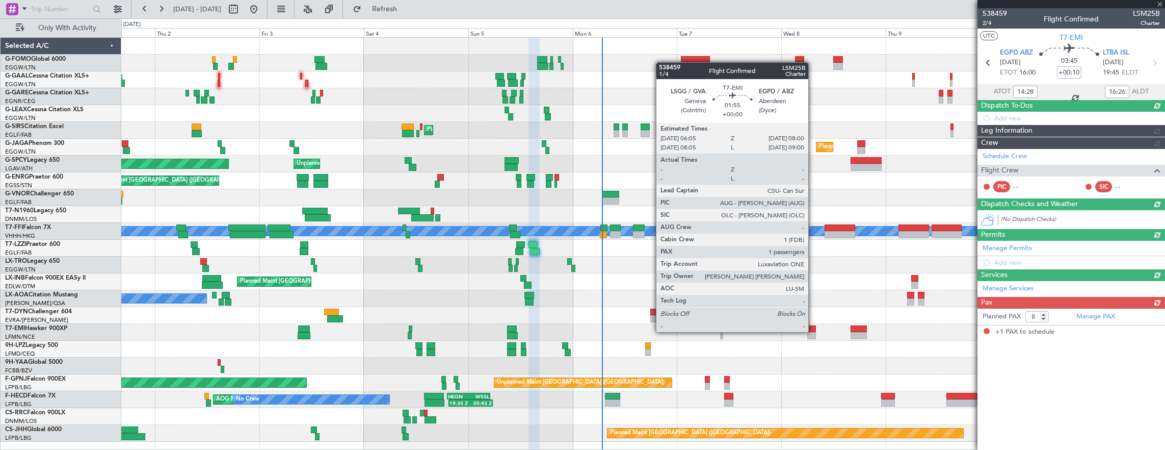
type input "1"
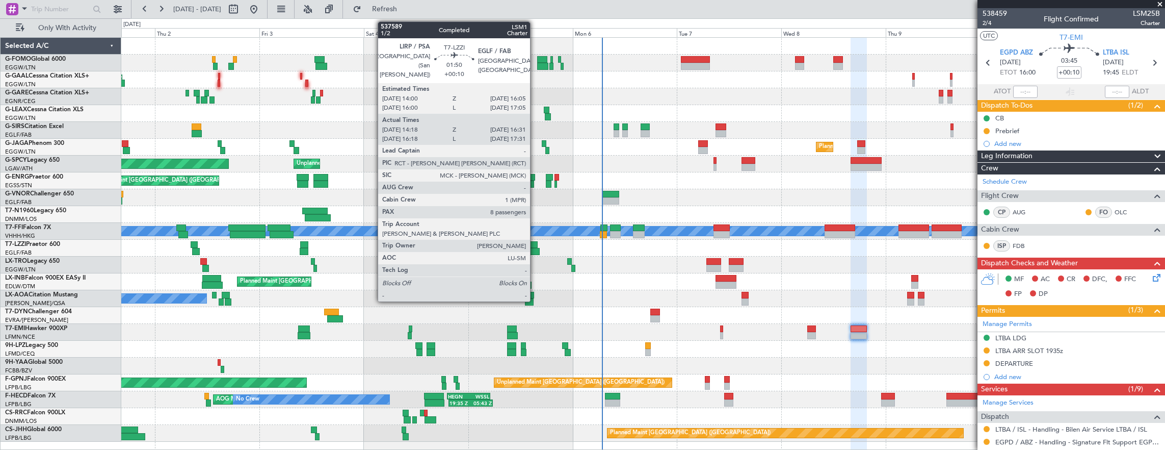
click at [535, 247] on div at bounding box center [533, 244] width 9 height 7
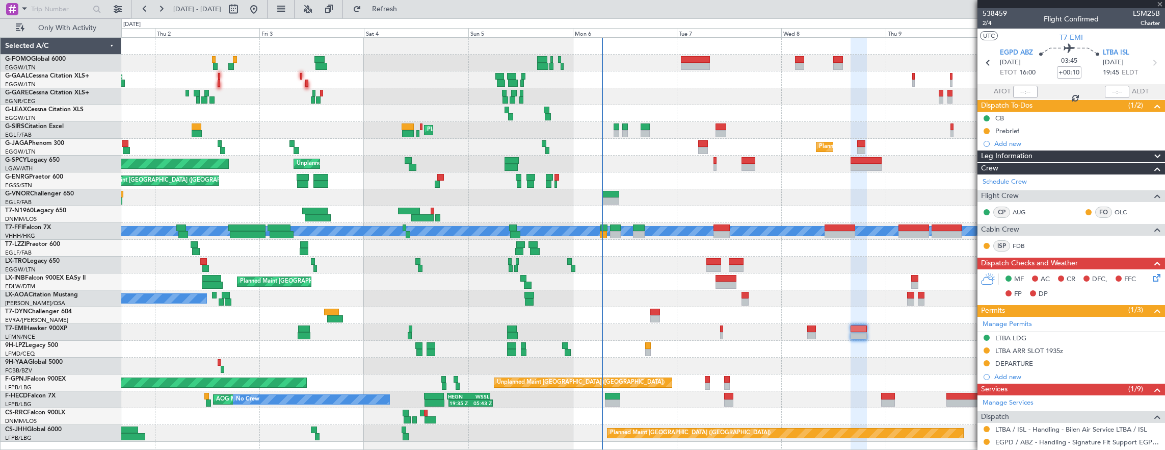
type input "14:28"
type input "16:26"
type input "8"
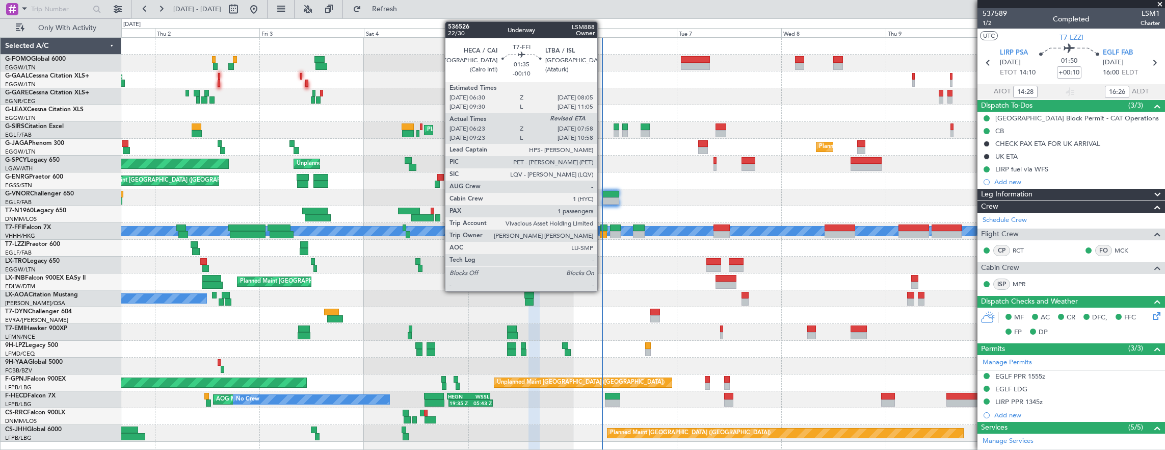
click at [602, 232] on div at bounding box center [603, 234] width 7 height 7
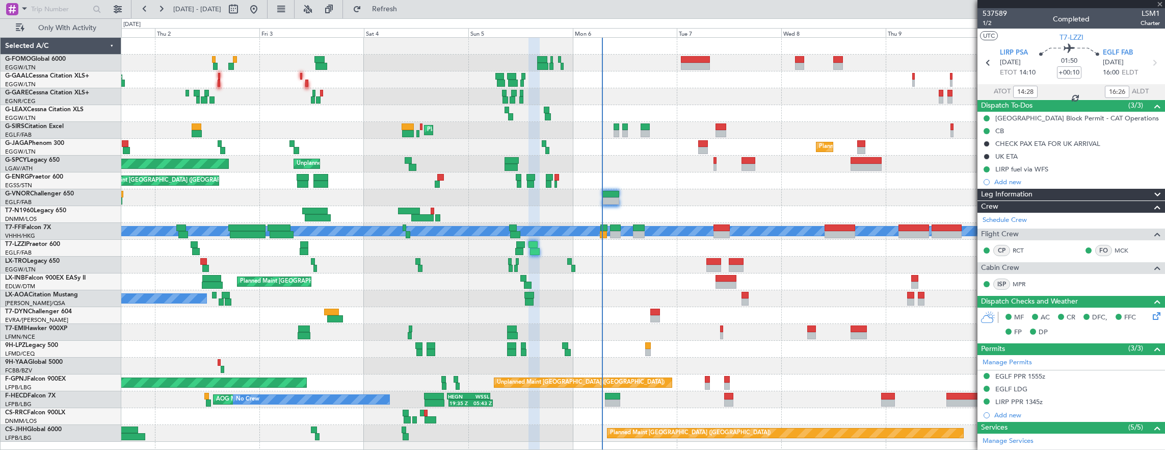
type input "-00:10"
type input "06:23"
type input "1"
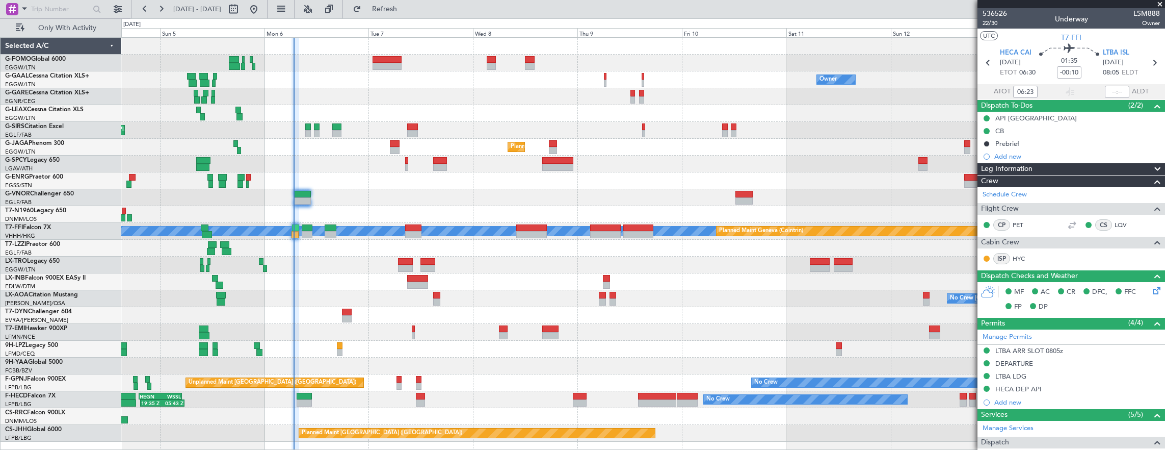
click at [366, 336] on div "Owner No Crew Owner Owner No Crew Planned Maint London (Farnborough) Planned Ma…" at bounding box center [643, 240] width 1044 height 404
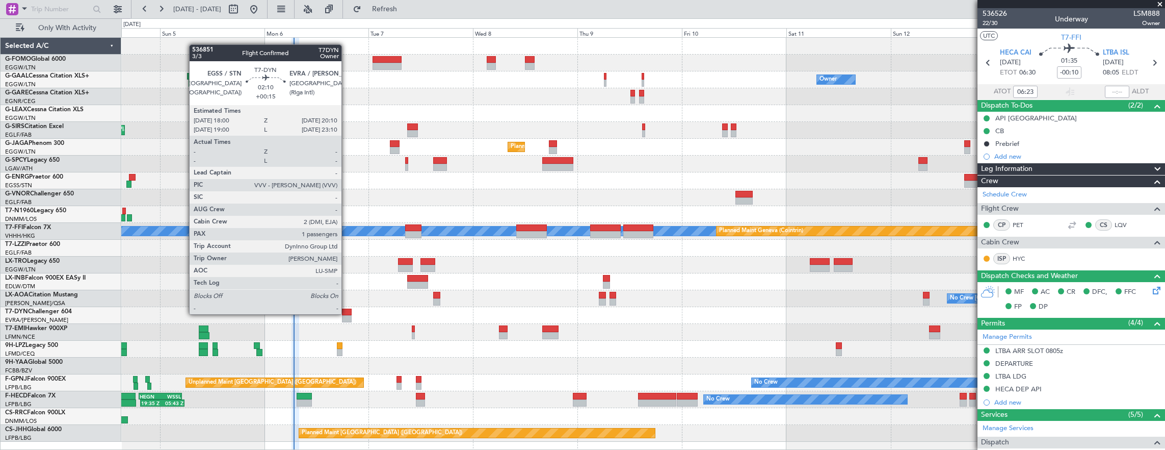
click at [347, 313] on div at bounding box center [347, 311] width 10 height 7
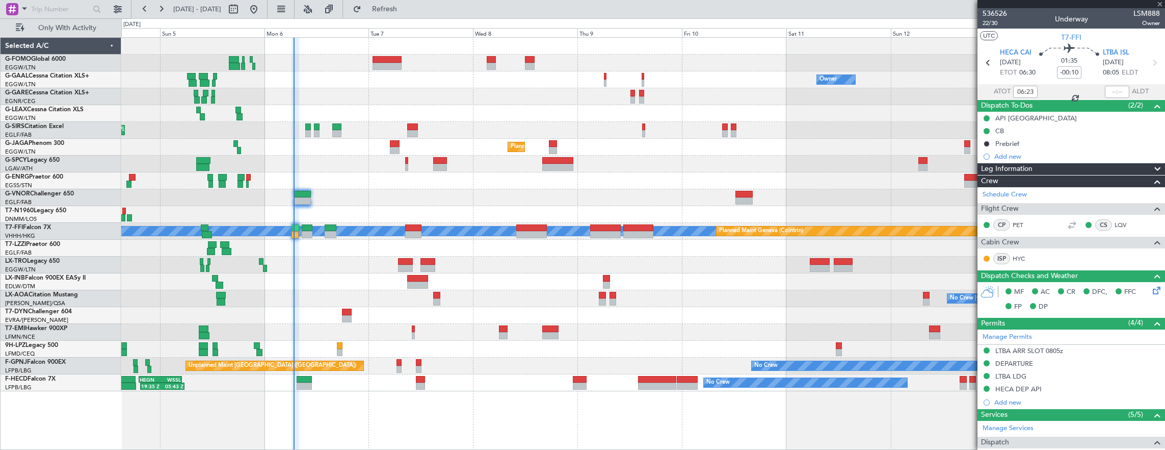
type input "+00:15"
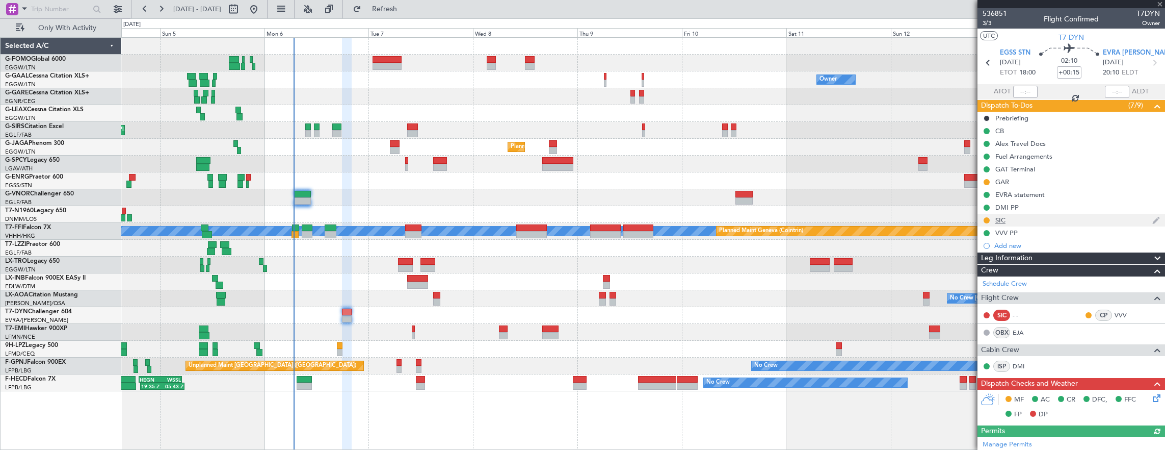
click at [1052, 220] on div "SIC" at bounding box center [1072, 220] width 188 height 13
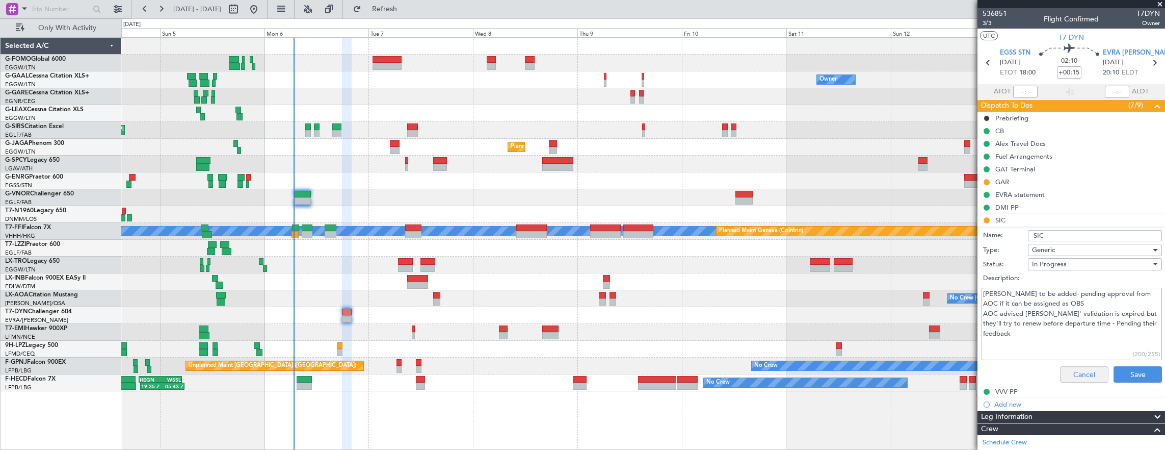
scroll to position [102, 0]
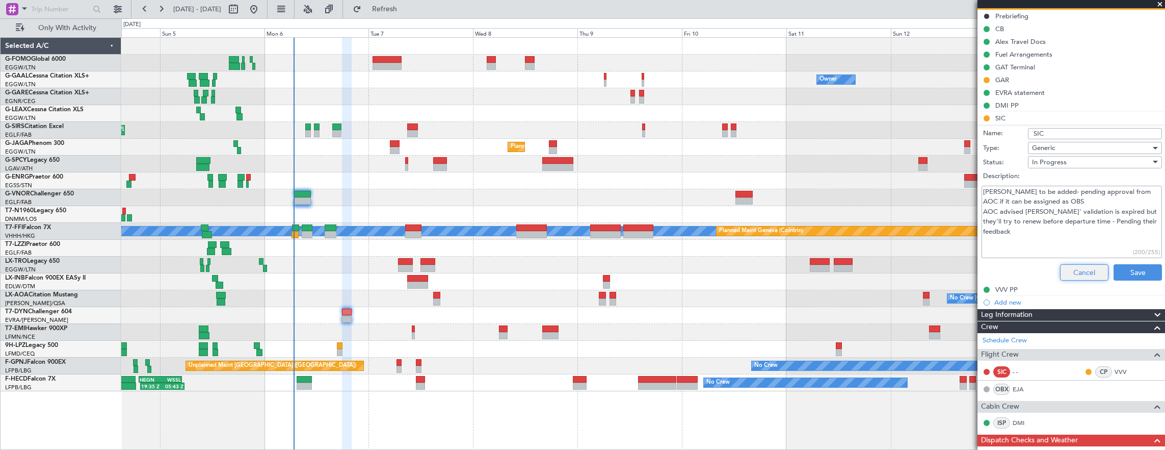
click at [1078, 267] on button "Cancel" at bounding box center [1084, 272] width 48 height 16
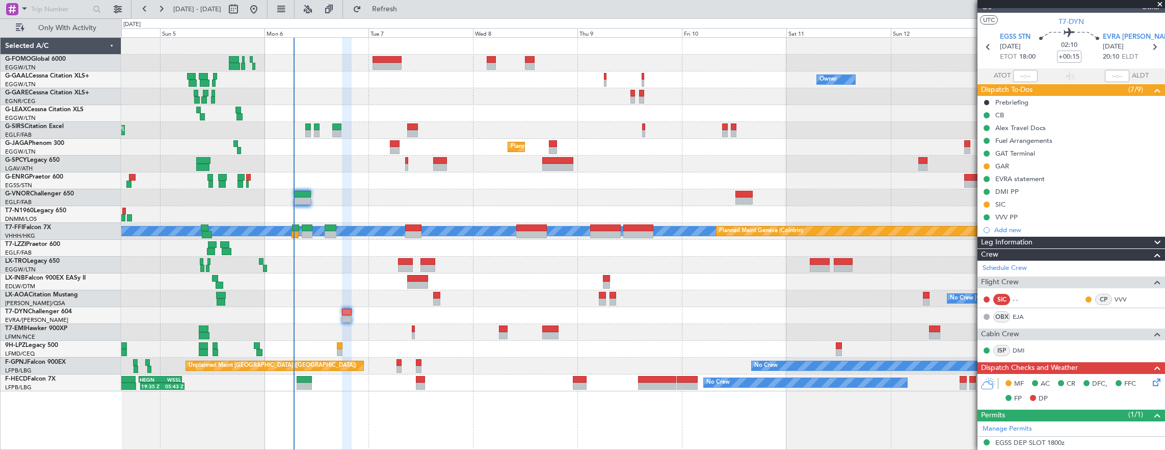
scroll to position [0, 0]
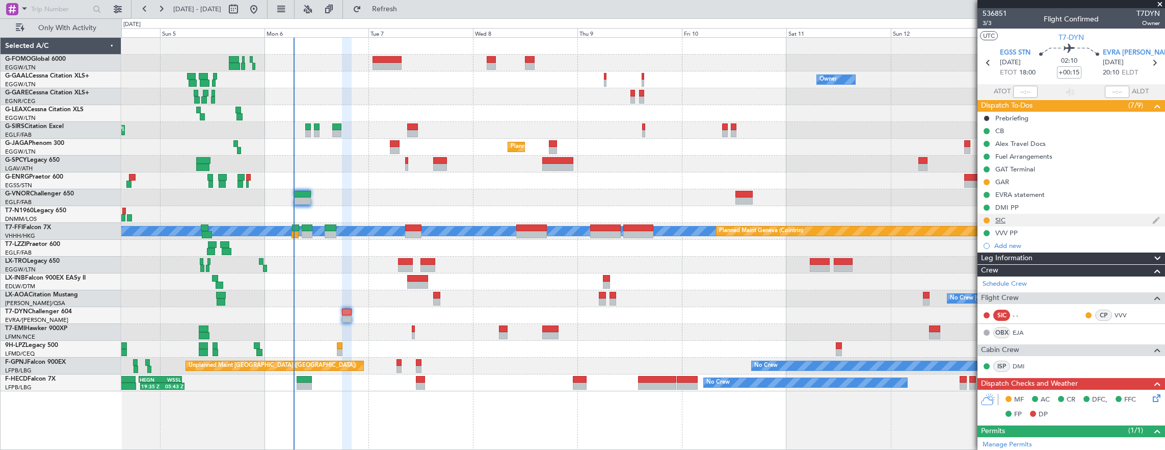
click at [1063, 217] on div "SIC" at bounding box center [1072, 220] width 188 height 13
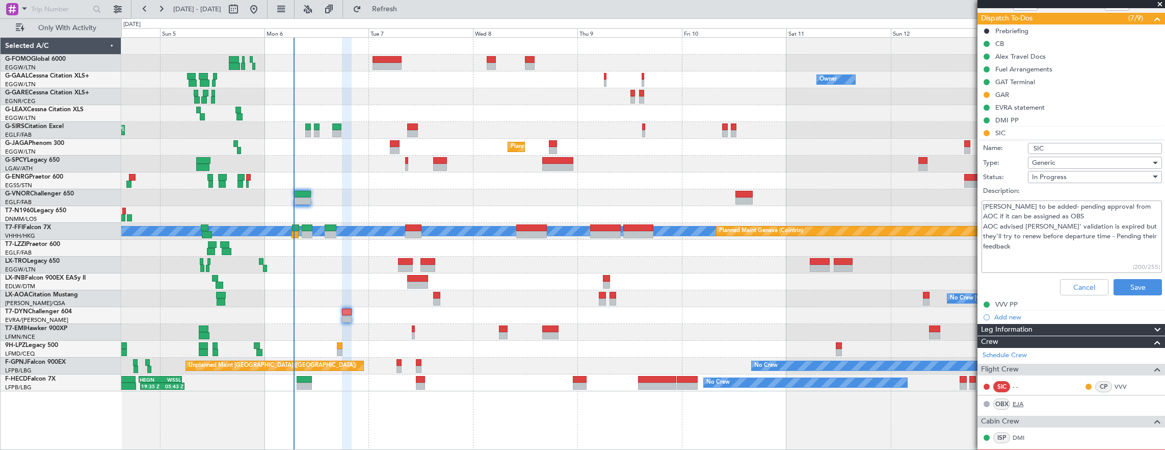
scroll to position [102, 0]
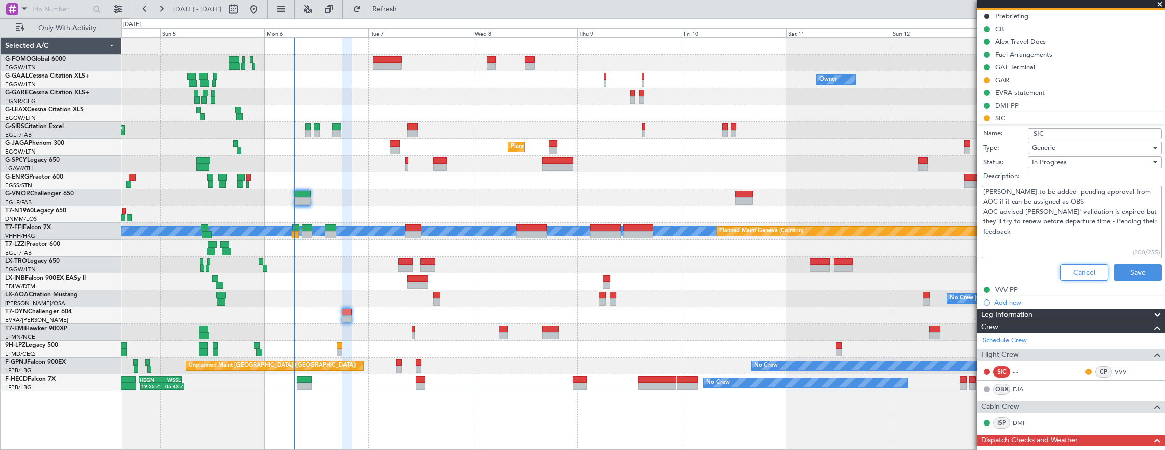
drag, startPoint x: 1083, startPoint y: 275, endPoint x: 64, endPoint y: 168, distance: 1024.0
click at [1083, 275] on button "Cancel" at bounding box center [1084, 272] width 48 height 16
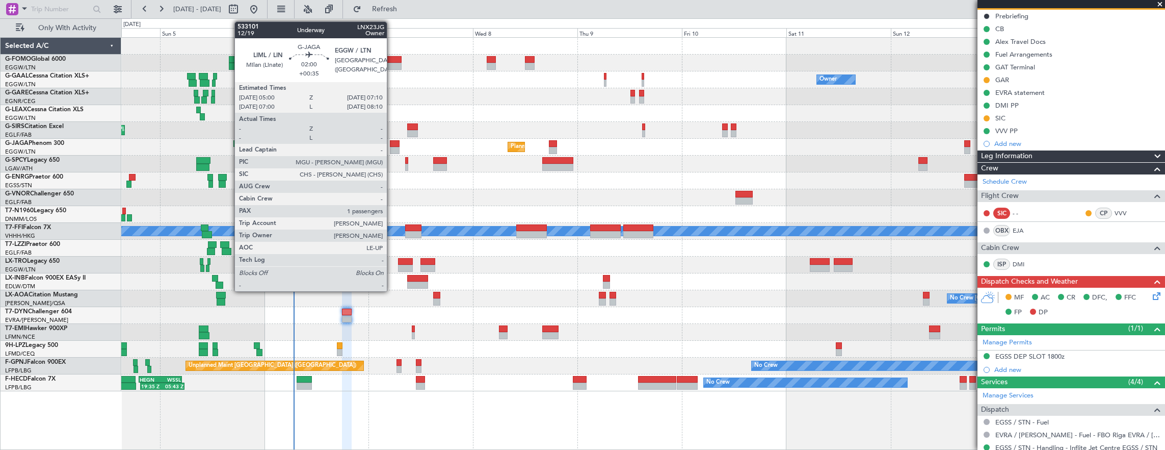
click at [392, 147] on div at bounding box center [395, 150] width 10 height 7
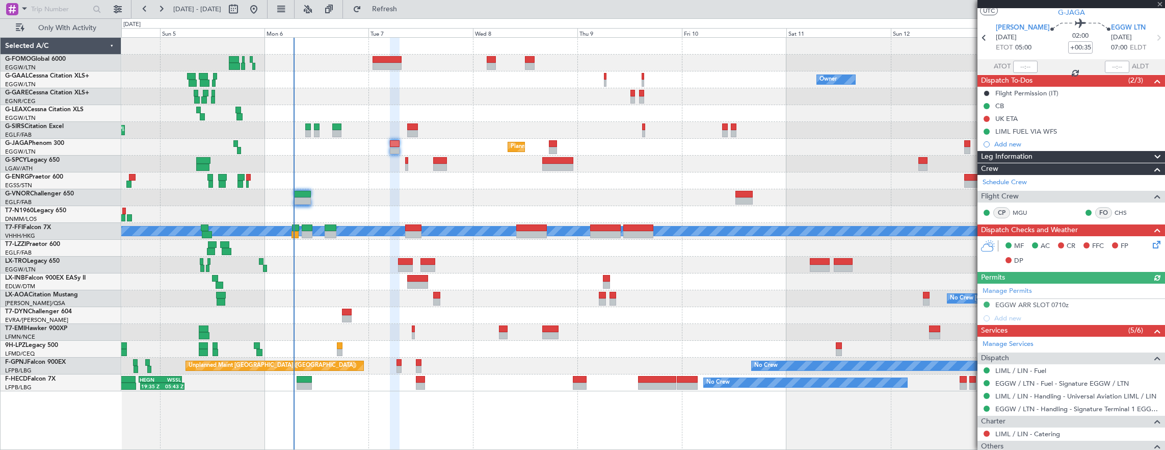
scroll to position [0, 0]
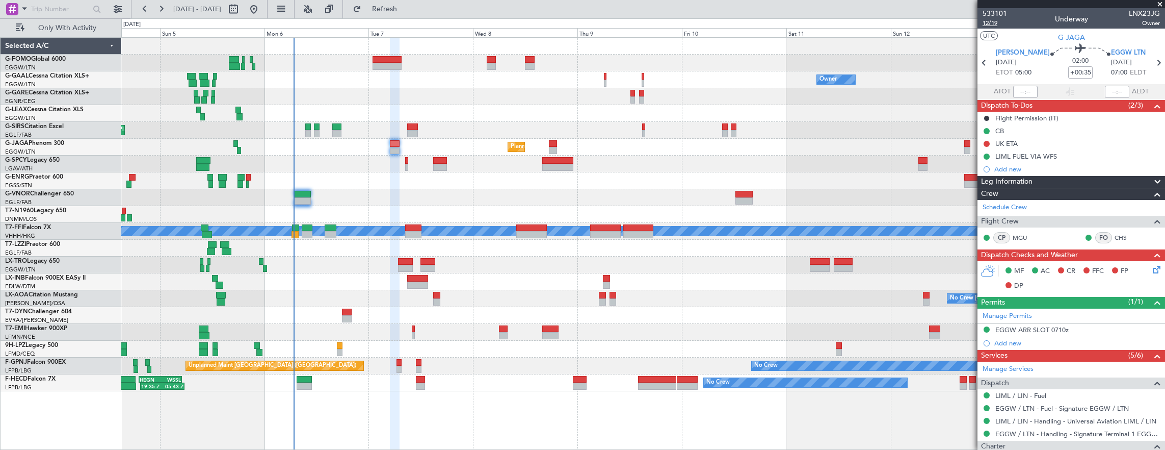
click at [993, 24] on span "12/19" at bounding box center [995, 23] width 24 height 9
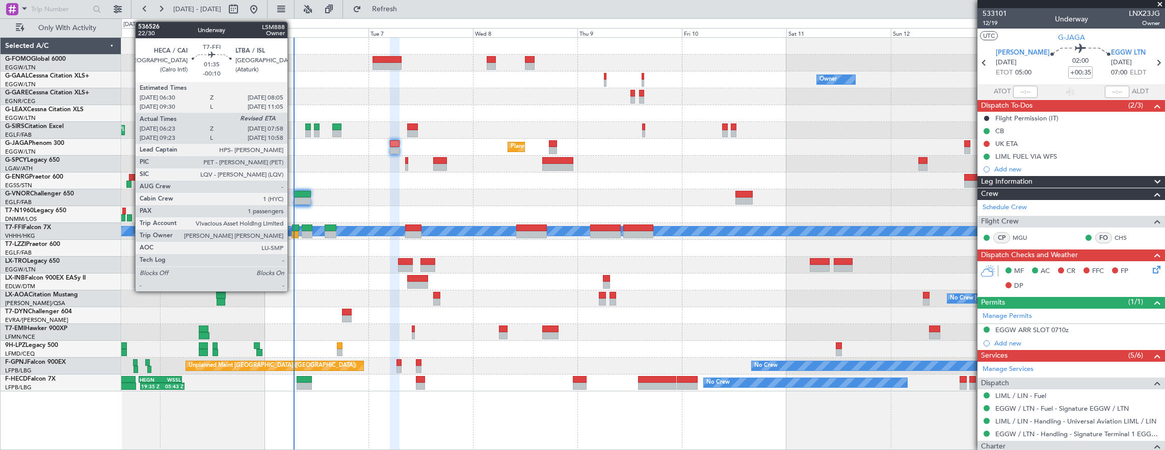
click at [293, 225] on div at bounding box center [295, 227] width 7 height 7
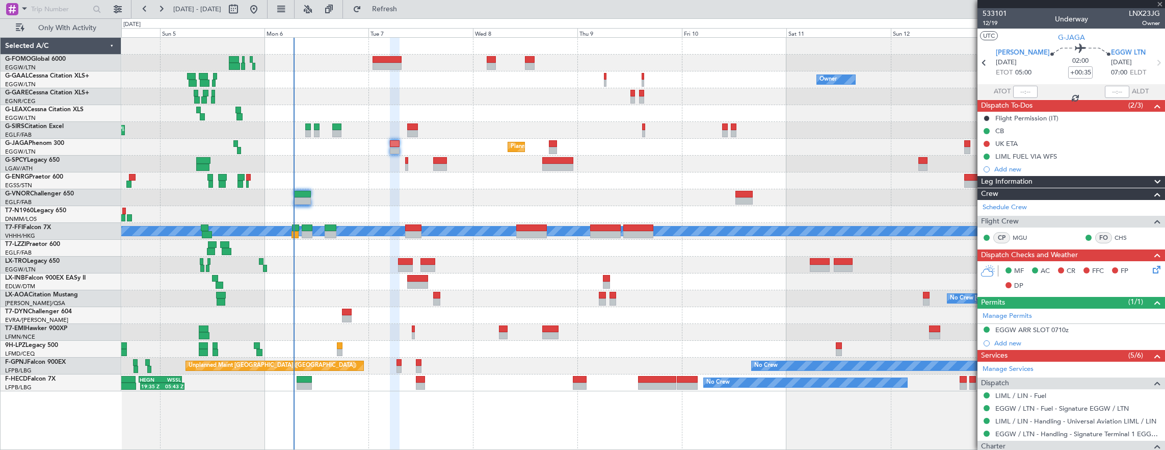
type input "-00:10"
type input "06:23"
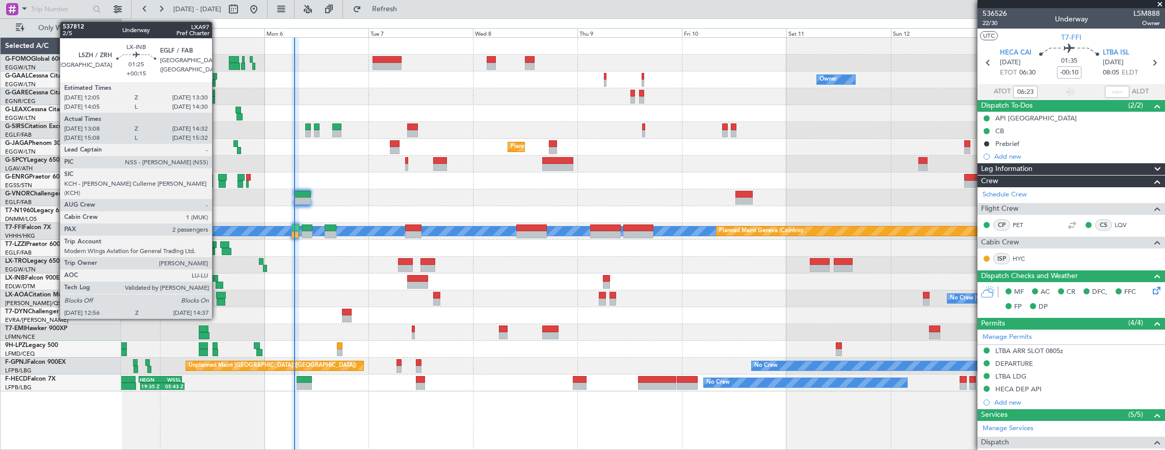
click at [217, 284] on div at bounding box center [220, 284] width 8 height 7
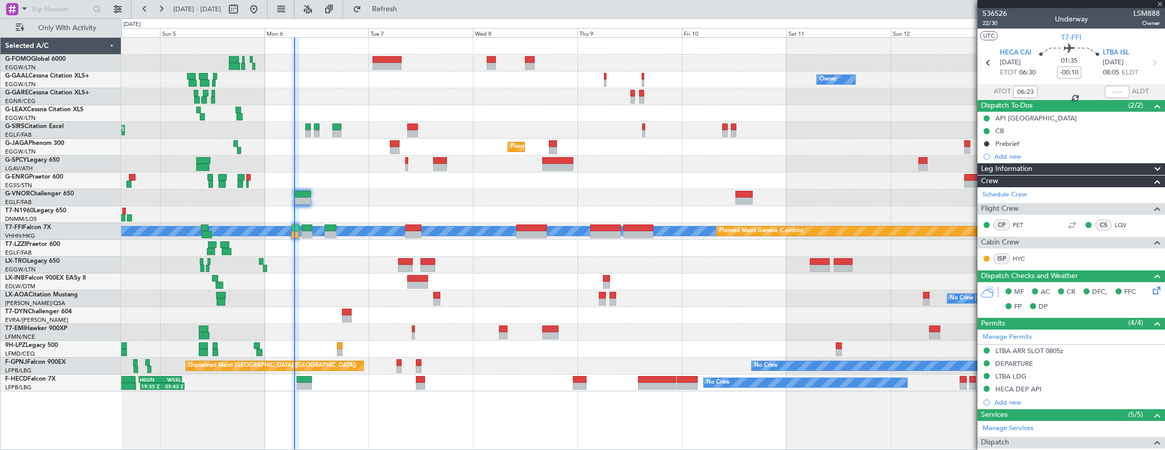
type input "+00:15"
type input "13:08"
type input "14:32"
type input "2"
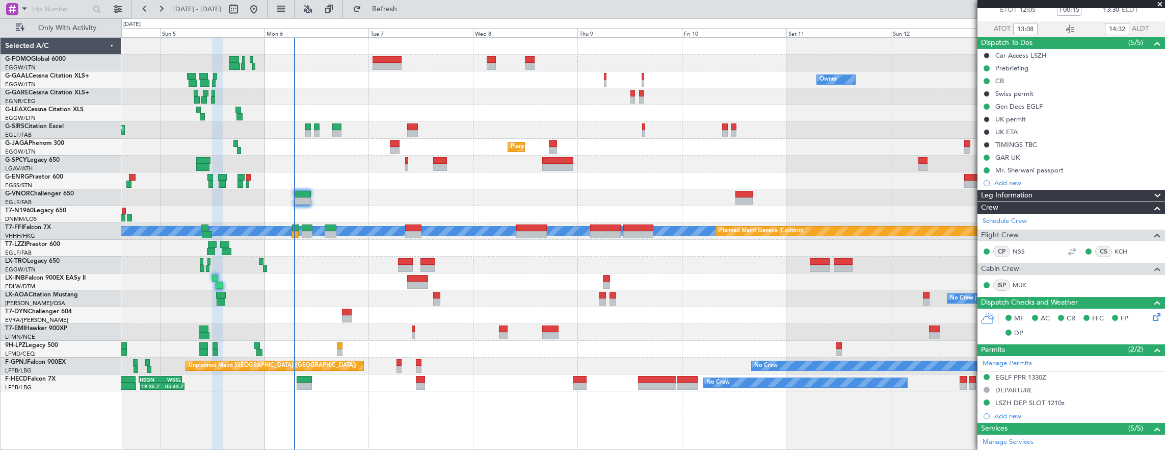
scroll to position [102, 0]
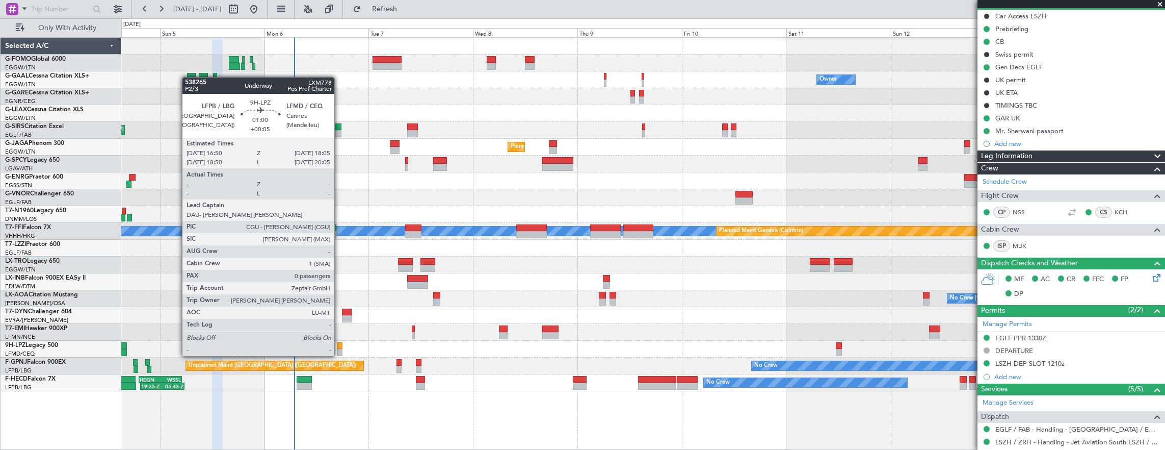
click at [339, 346] on div at bounding box center [340, 345] width 6 height 7
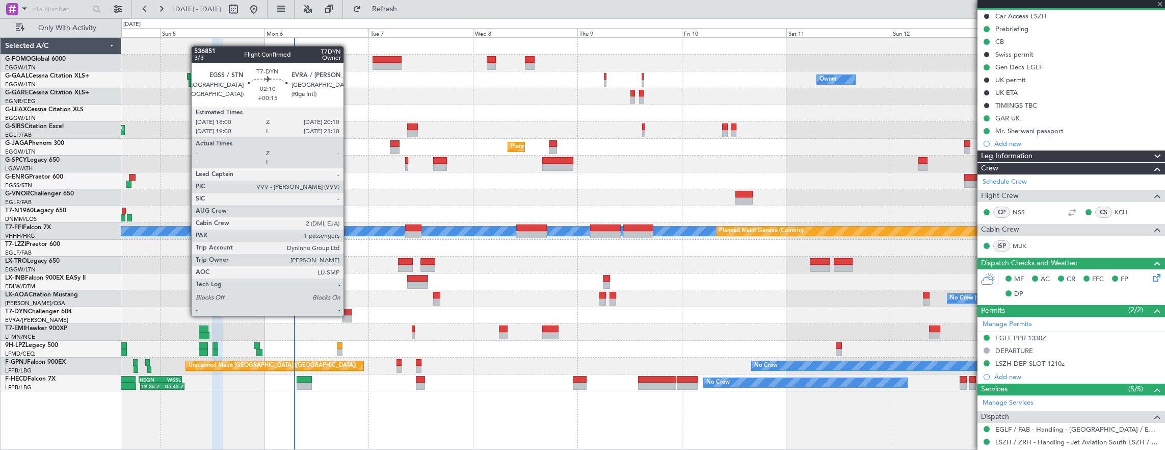
click at [349, 315] on div at bounding box center [347, 318] width 10 height 7
type input "+00:05"
type input "0"
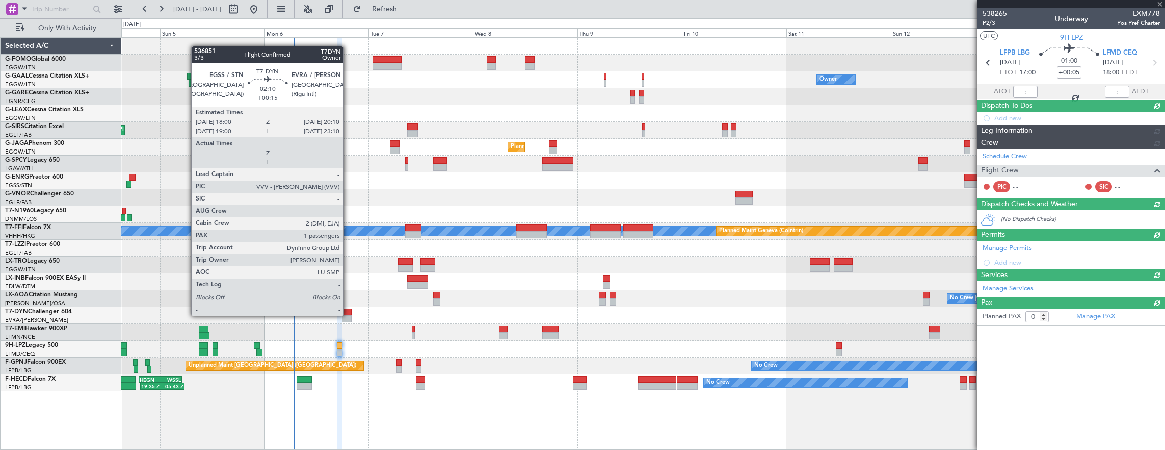
scroll to position [0, 0]
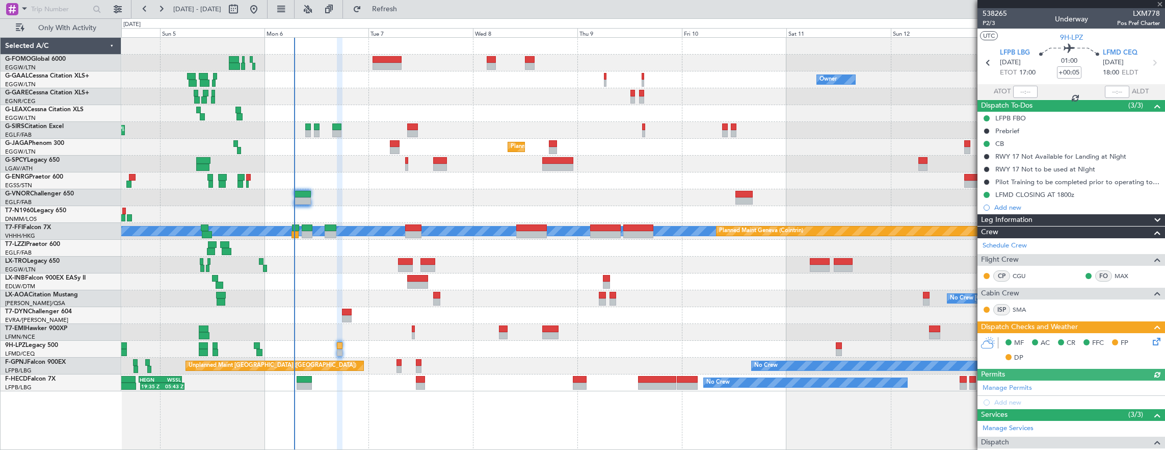
type input "+00:15"
type input "1"
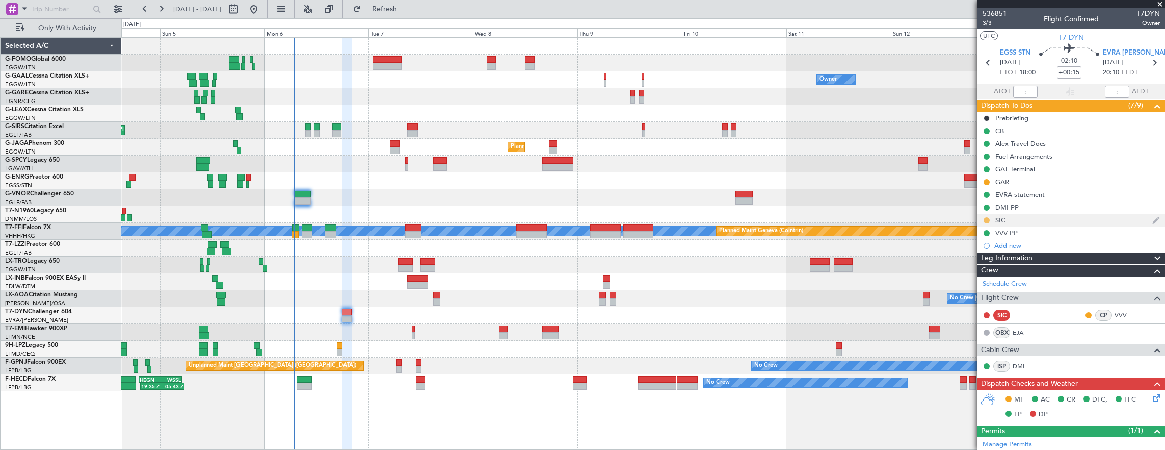
click at [987, 217] on button at bounding box center [987, 220] width 6 height 6
click at [980, 266] on span "Completed" at bounding box center [991, 264] width 34 height 10
click at [1152, 395] on icon at bounding box center [1155, 396] width 8 height 8
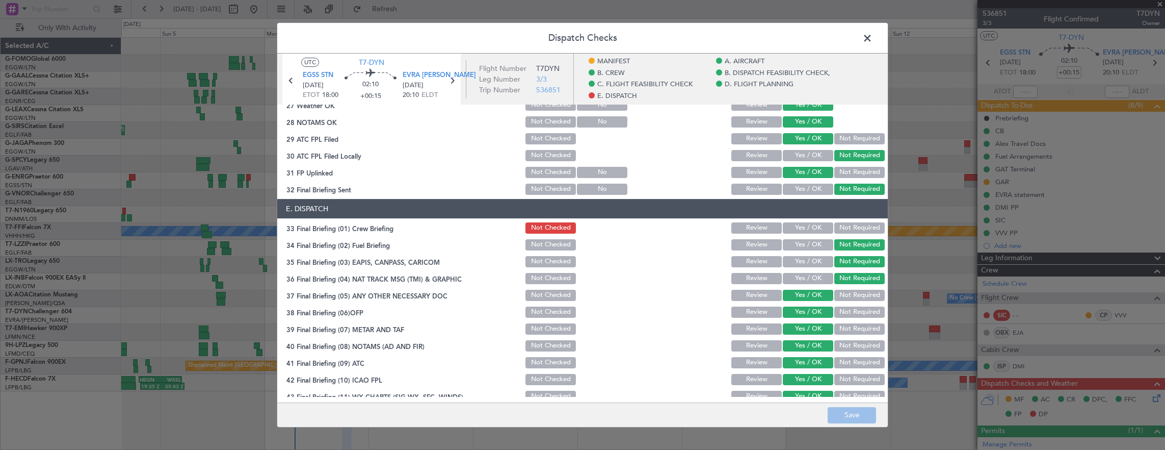
scroll to position [652, 0]
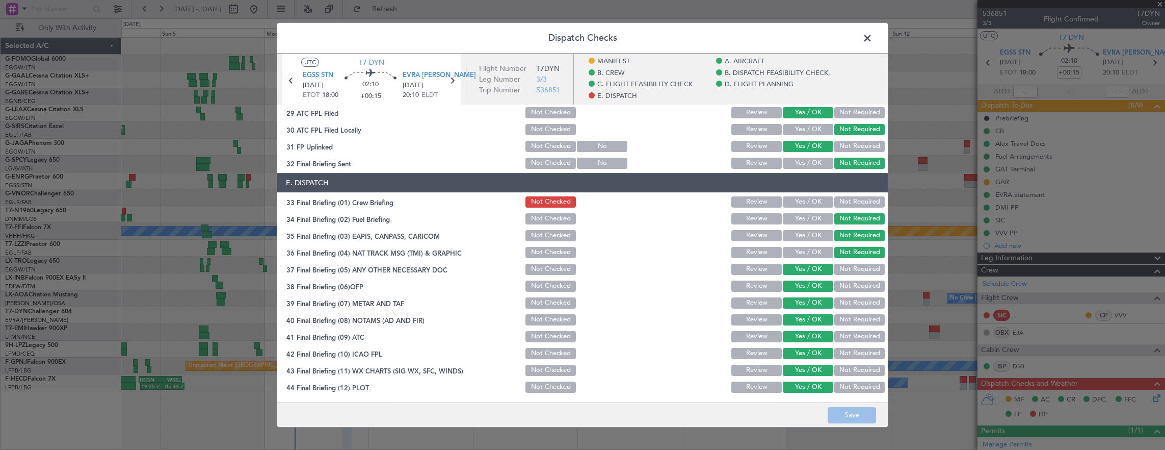
click at [873, 42] on span at bounding box center [873, 41] width 0 height 20
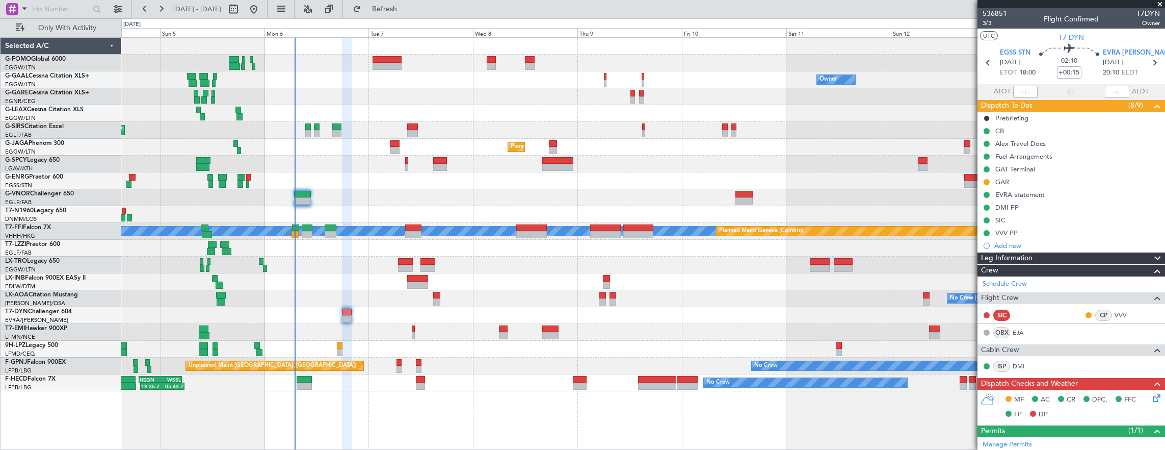
click at [447, 308] on div at bounding box center [643, 315] width 1044 height 17
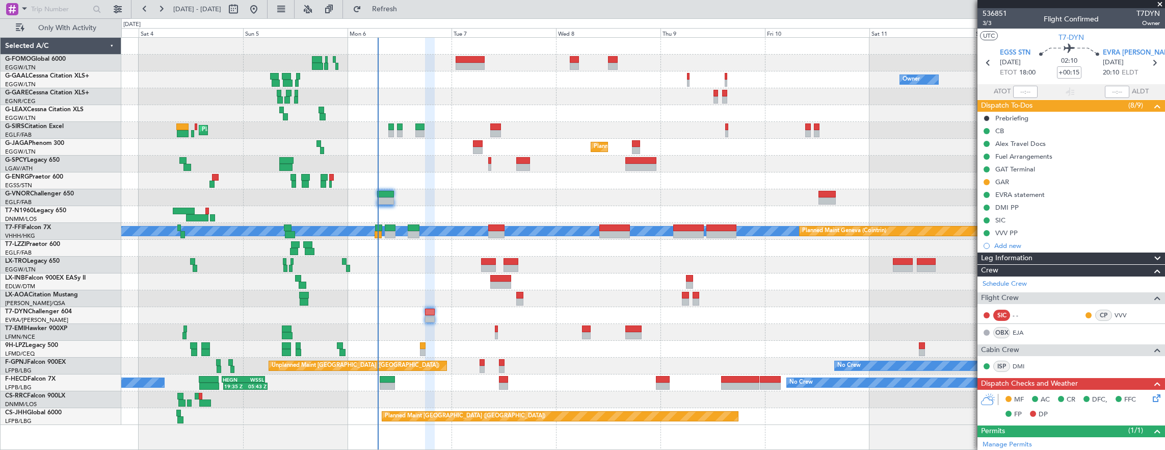
click at [390, 294] on div "No Crew Charleroi (Brussels South) No Crew Antwerp (Deurne)" at bounding box center [643, 298] width 1044 height 17
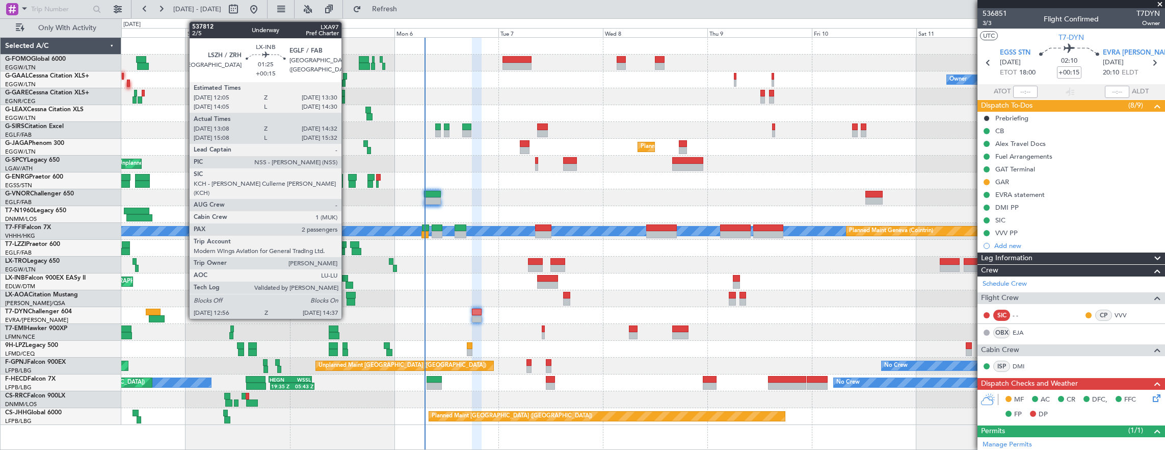
click at [347, 279] on div at bounding box center [345, 278] width 7 height 7
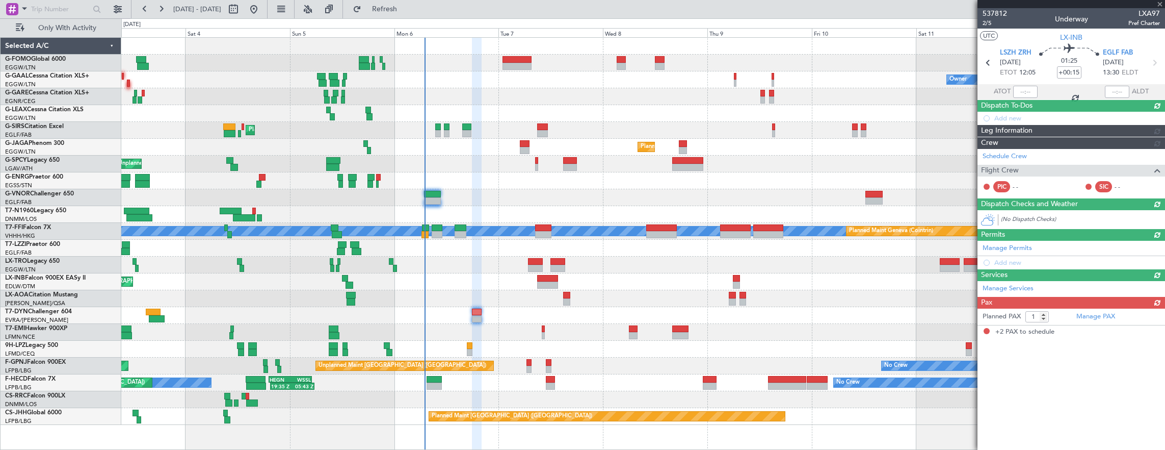
type input "13:08"
type input "14:32"
type input "2"
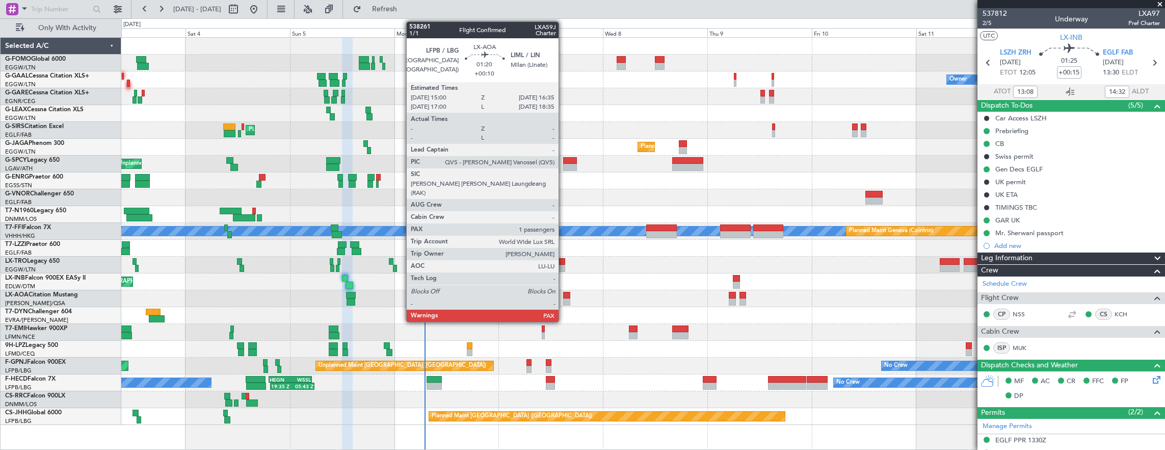
click at [564, 295] on div at bounding box center [566, 295] width 7 height 7
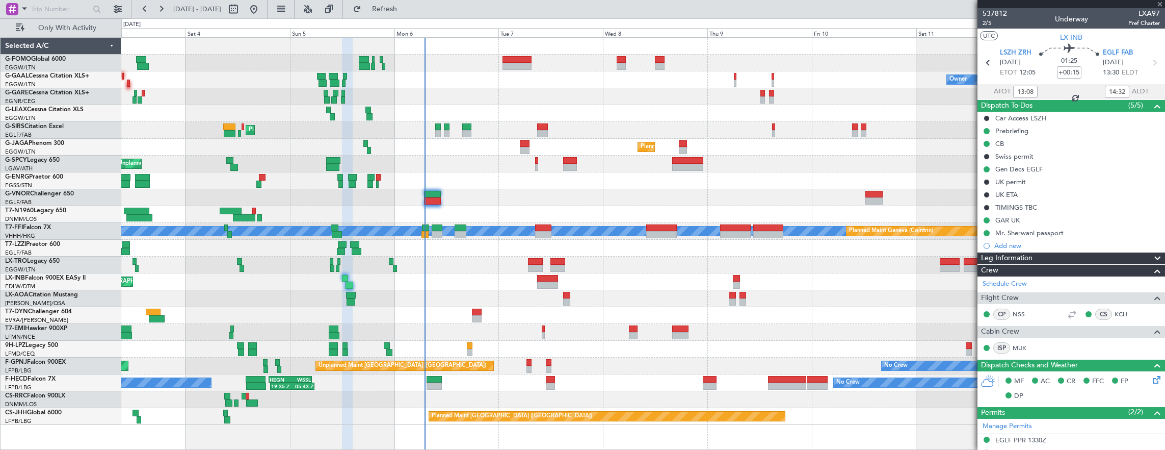
type input "+00:10"
type input "1"
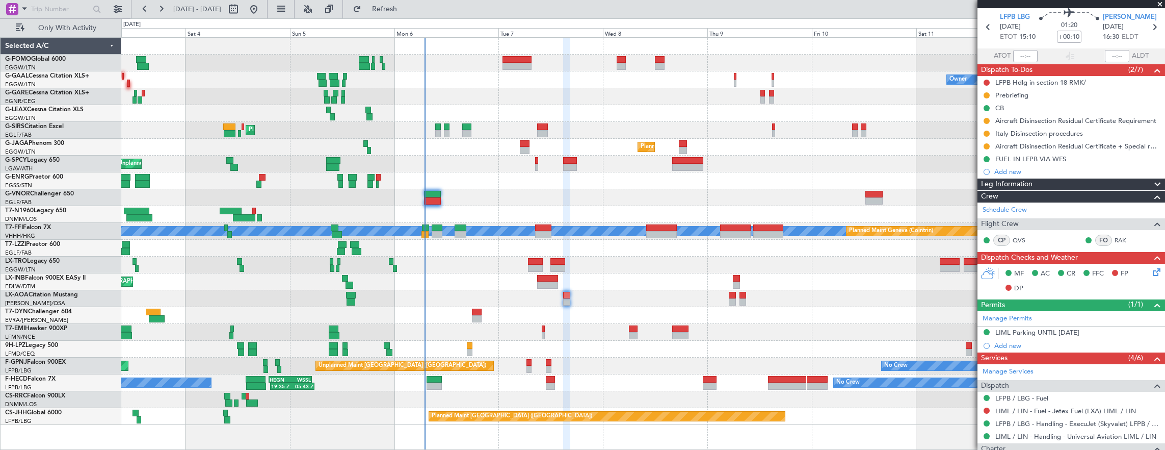
scroll to position [51, 0]
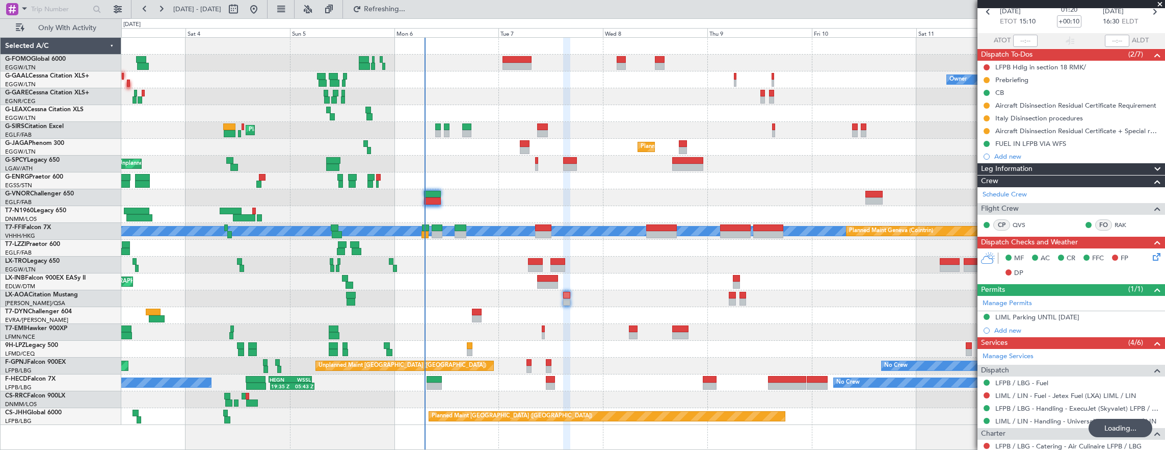
drag, startPoint x: 1034, startPoint y: 385, endPoint x: 1032, endPoint y: 380, distance: 6.0
click at [1034, 385] on div "Manage Services Dispatch LFPB / LBG - Fuel LIML / LIN - Fuel - Jetex Fuel (LXA)…" at bounding box center [1072, 426] width 188 height 154
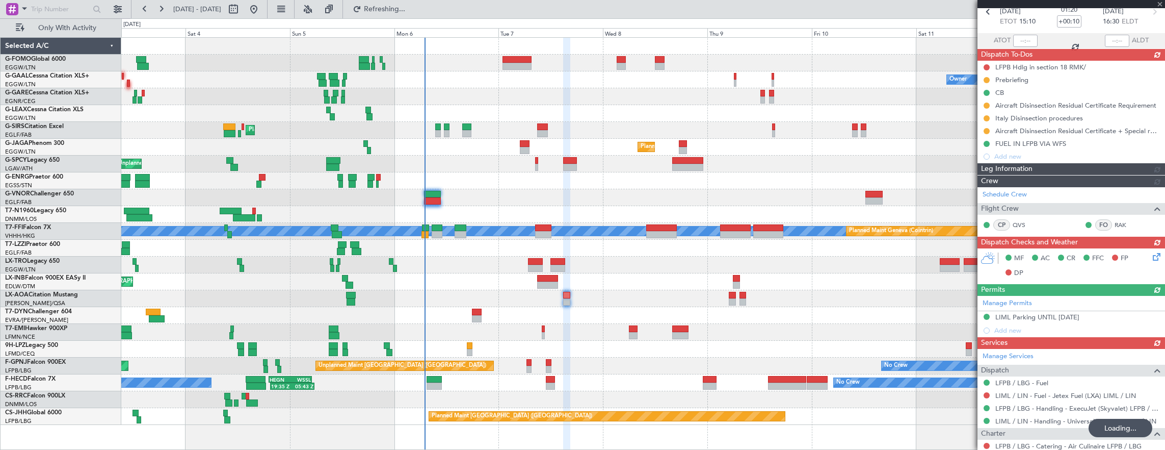
click at [1032, 380] on div "Manage Services Dispatch LFPB / LBG - Fuel LIML / LIN - Fuel - Jetex Fuel (LXA)…" at bounding box center [1072, 426] width 188 height 154
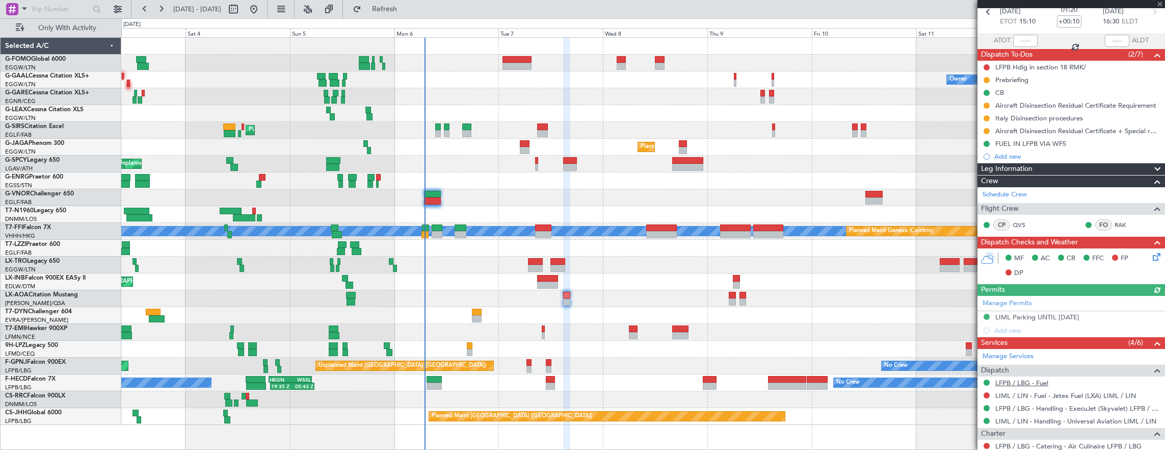
click at [1015, 379] on link "LFPB / LBG - Fuel" at bounding box center [1021, 382] width 53 height 9
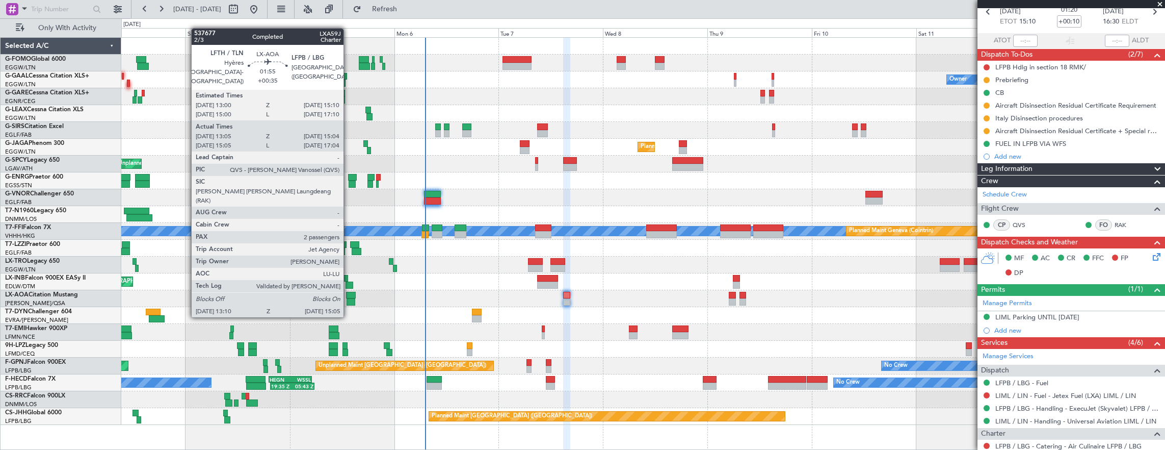
click at [349, 297] on div at bounding box center [351, 295] width 10 height 7
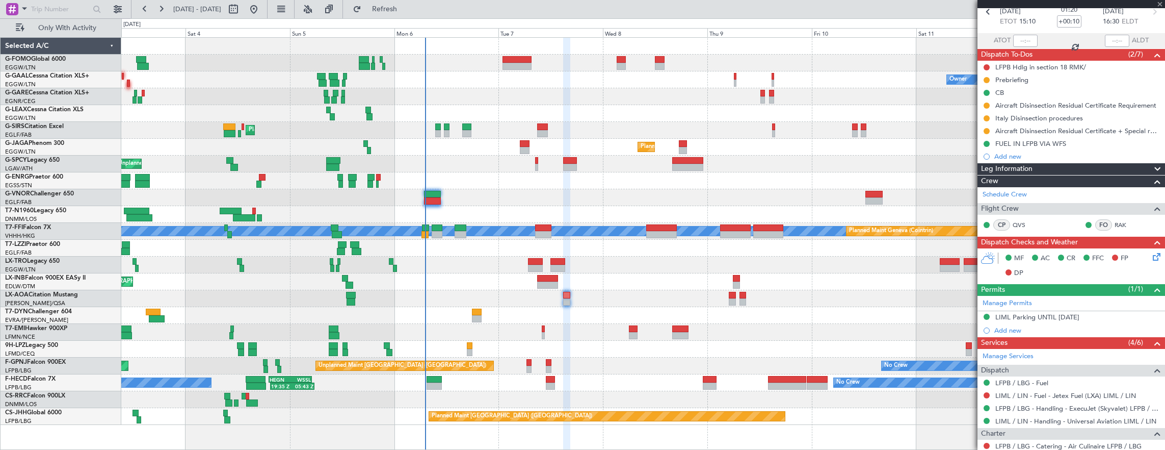
type input "+00:35"
type input "13:15"
type input "14:59"
type input "2"
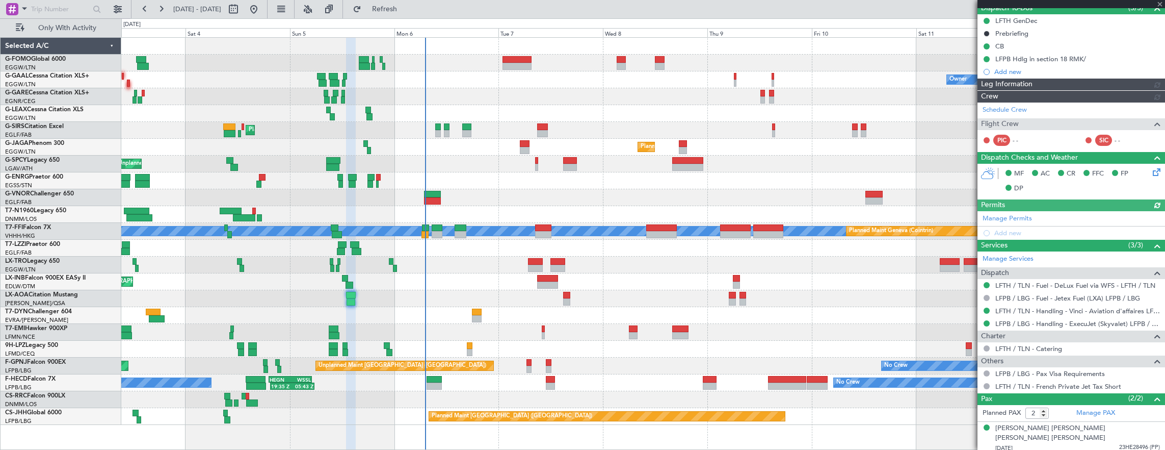
scroll to position [102, 0]
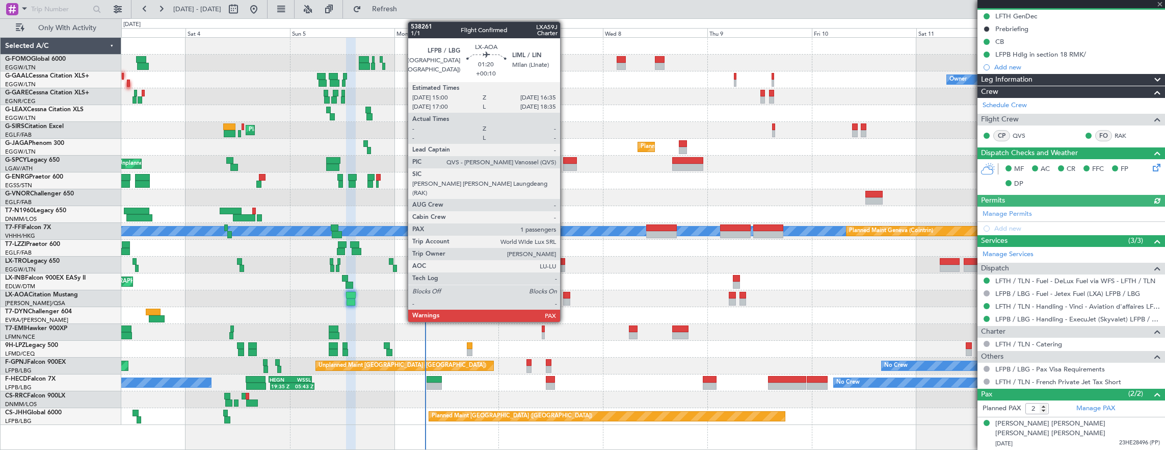
click at [567, 294] on div at bounding box center [566, 295] width 7 height 7
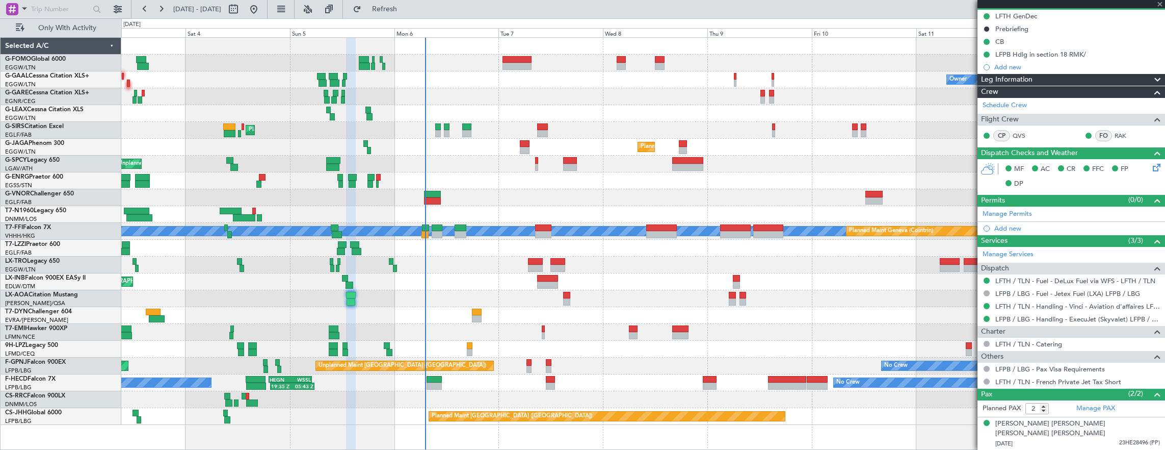
type input "+00:10"
type input "1"
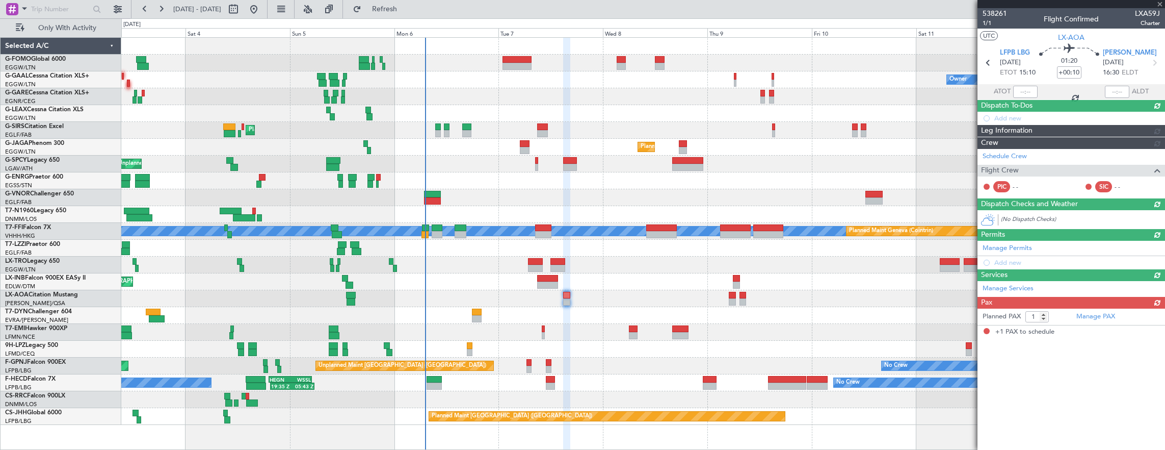
scroll to position [0, 0]
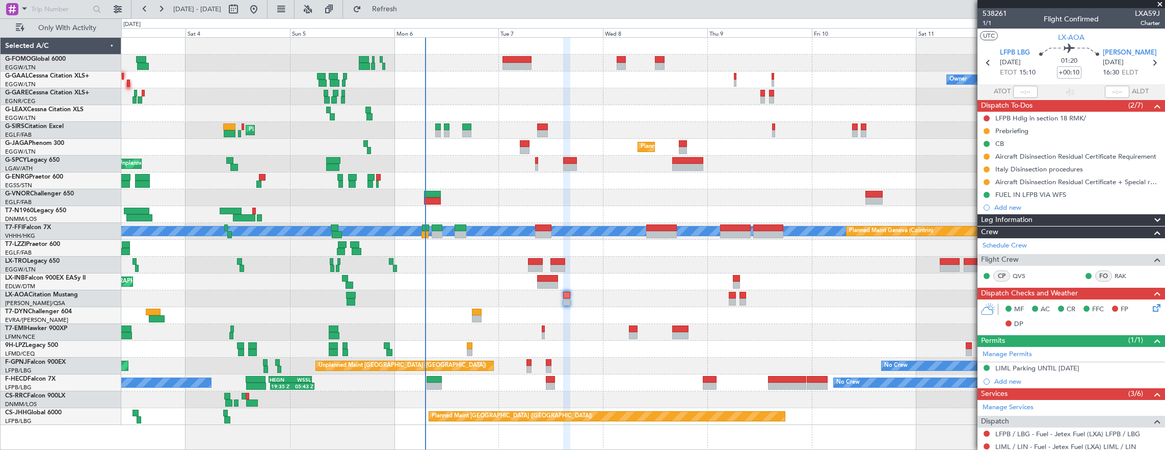
click at [984, 193] on button at bounding box center [987, 195] width 6 height 6
click at [993, 258] on span "Cancelled" at bounding box center [988, 254] width 29 height 10
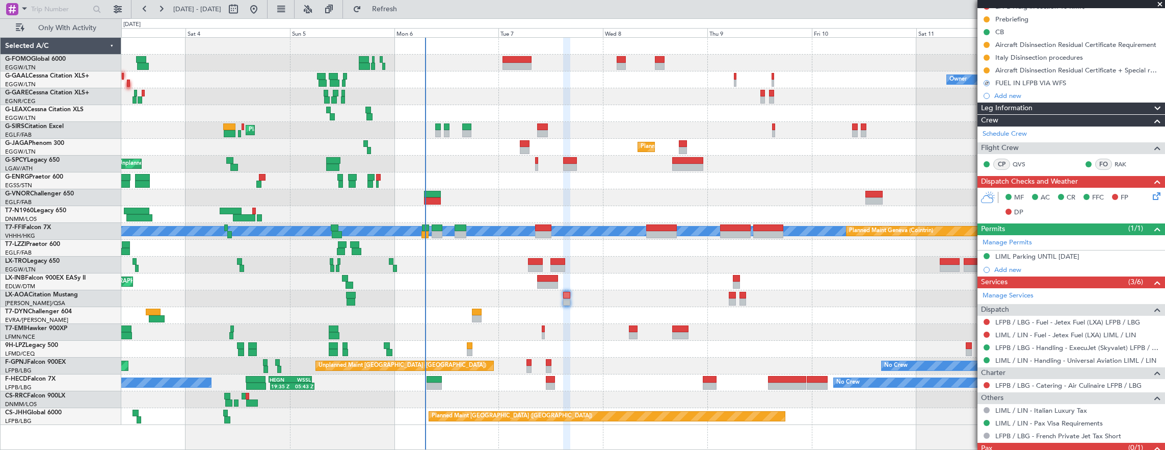
scroll to position [143, 0]
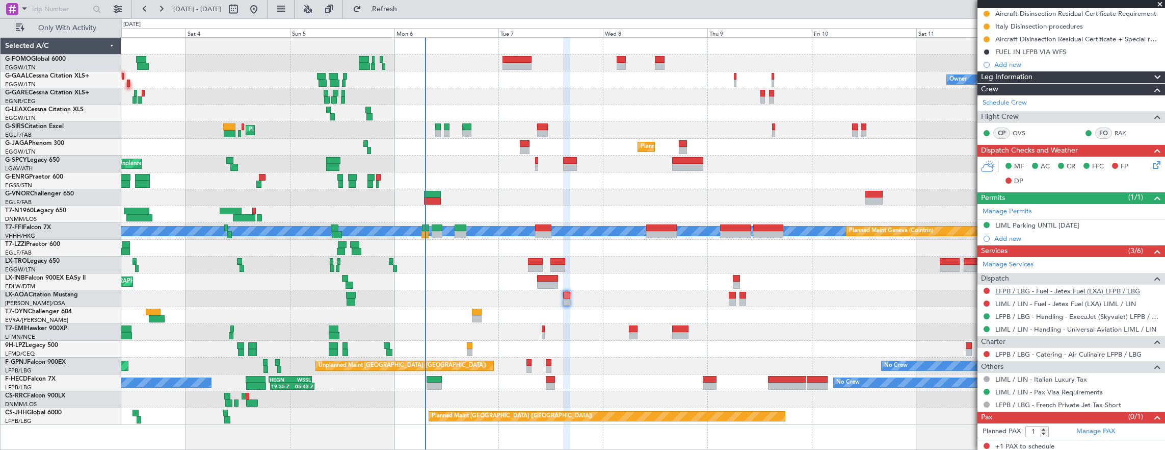
click at [1080, 286] on link "LFPB / LBG - Fuel - Jetex Fuel (LXA) LFPB / LBG" at bounding box center [1067, 290] width 145 height 9
click at [406, 10] on span "Refresh" at bounding box center [384, 9] width 43 height 7
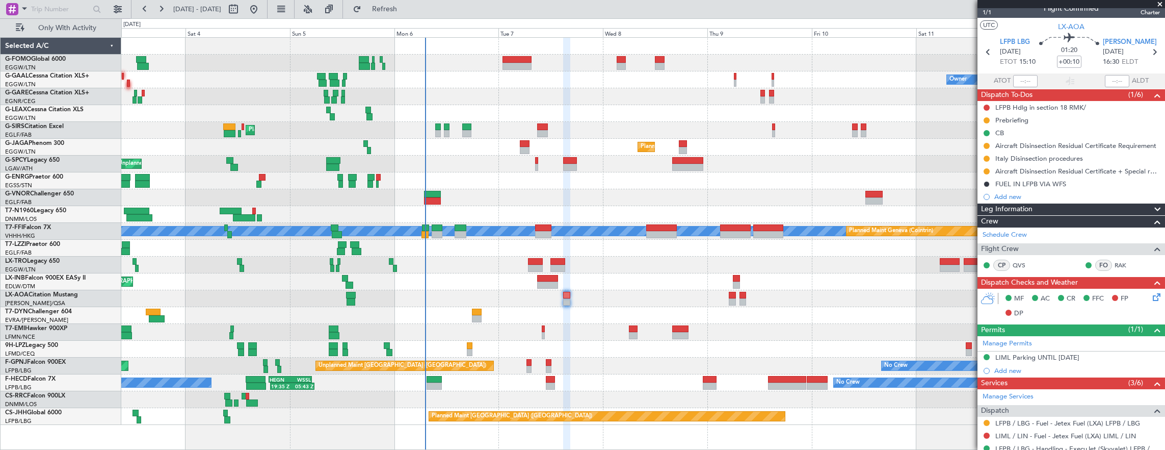
scroll to position [0, 0]
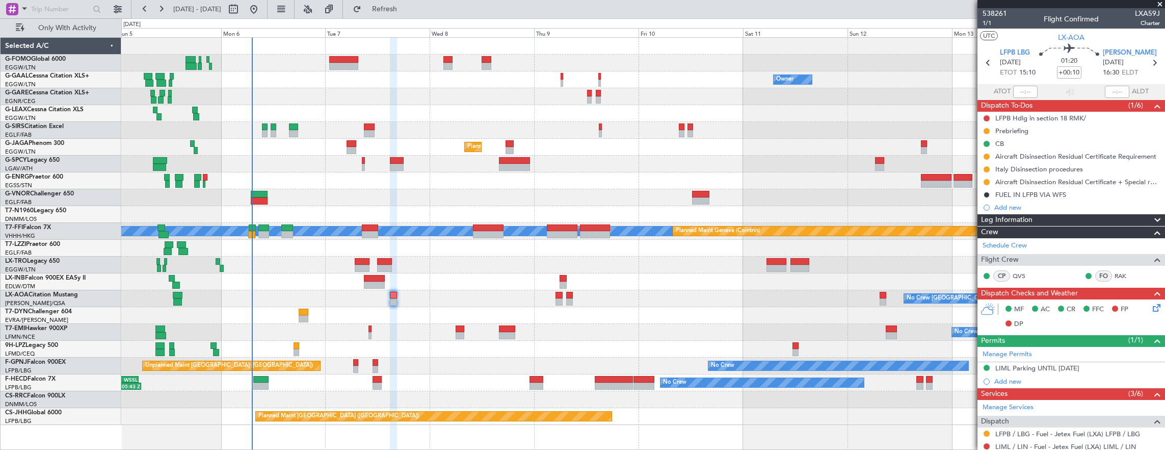
click at [368, 277] on div "Planned Maint [GEOGRAPHIC_DATA]" at bounding box center [643, 281] width 1044 height 17
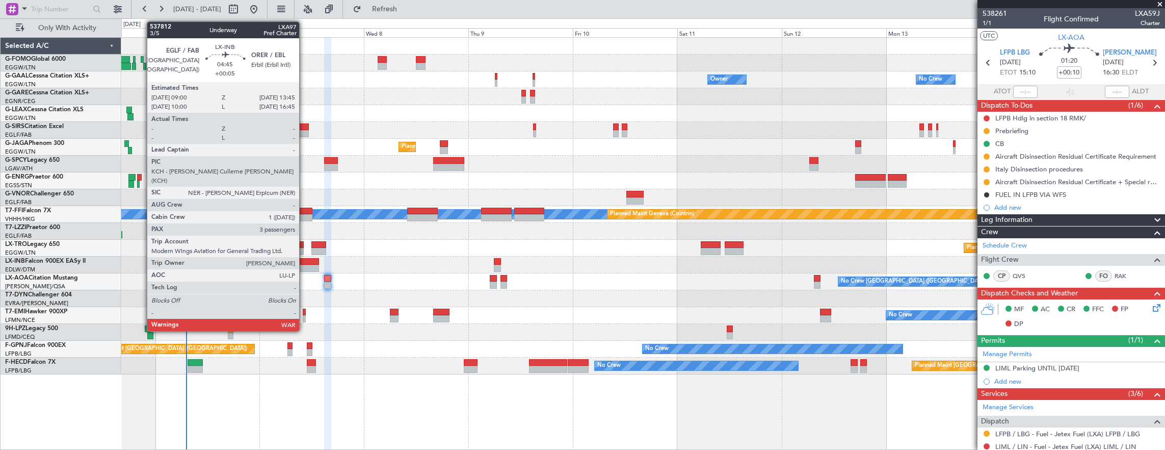
click at [304, 265] on div at bounding box center [308, 268] width 21 height 7
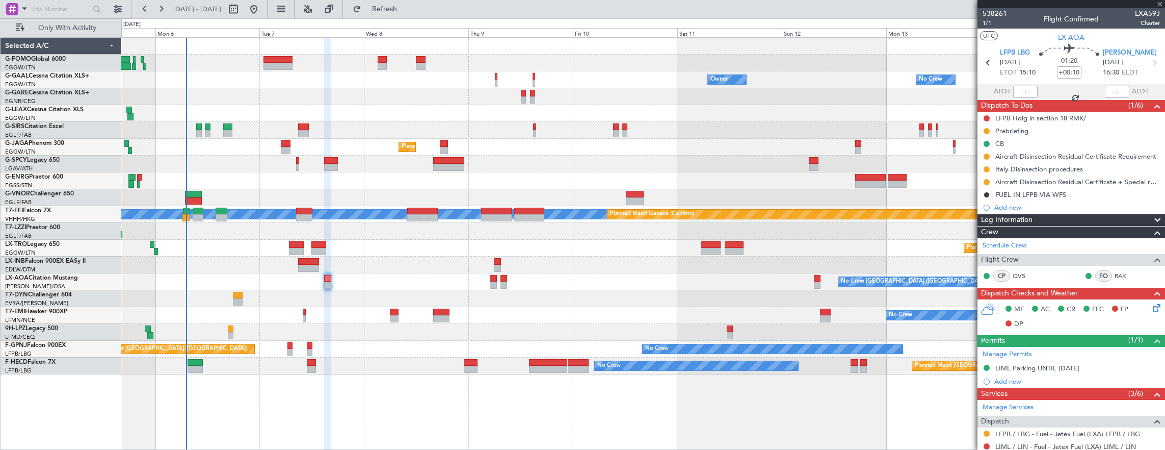
type input "+00:05"
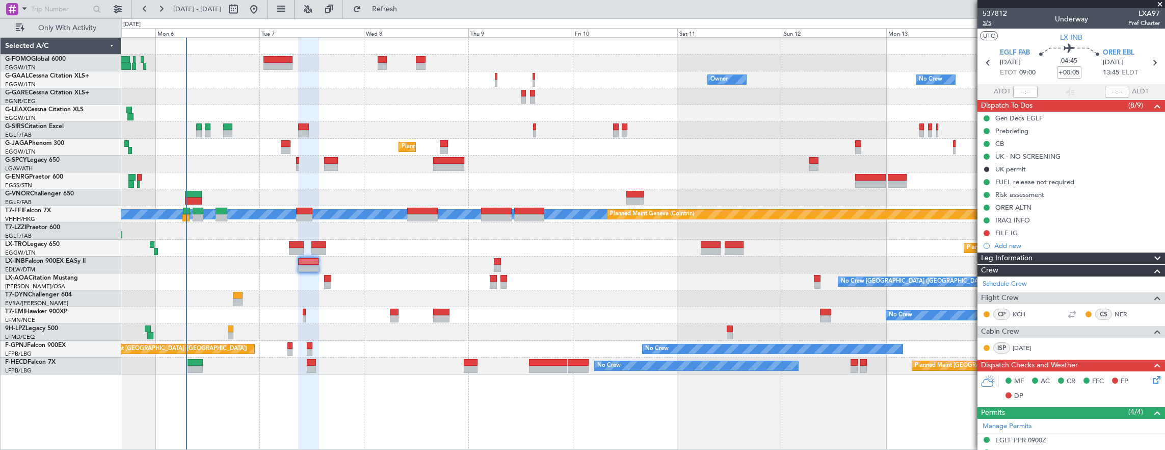
click at [988, 25] on span "3/5" at bounding box center [995, 23] width 24 height 9
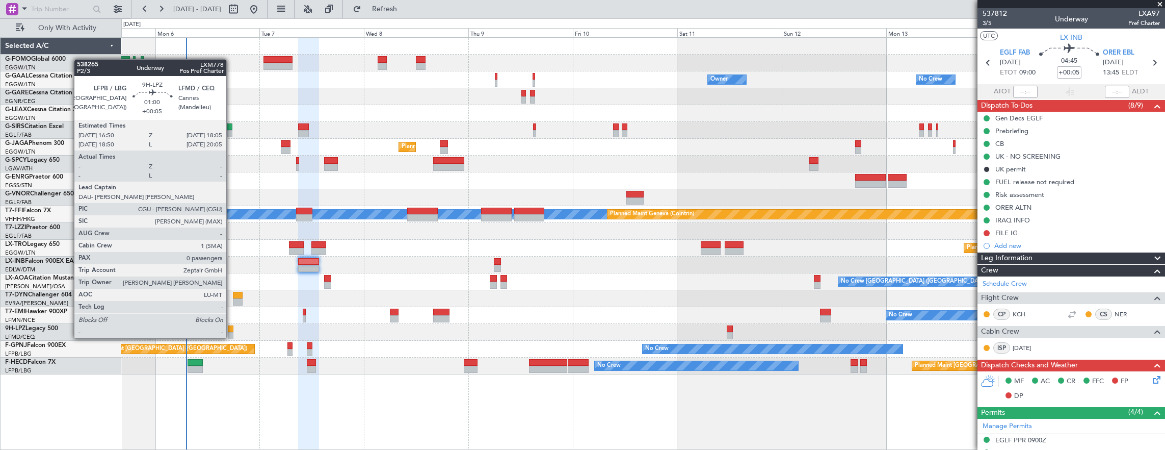
click at [231, 328] on div at bounding box center [231, 328] width 6 height 7
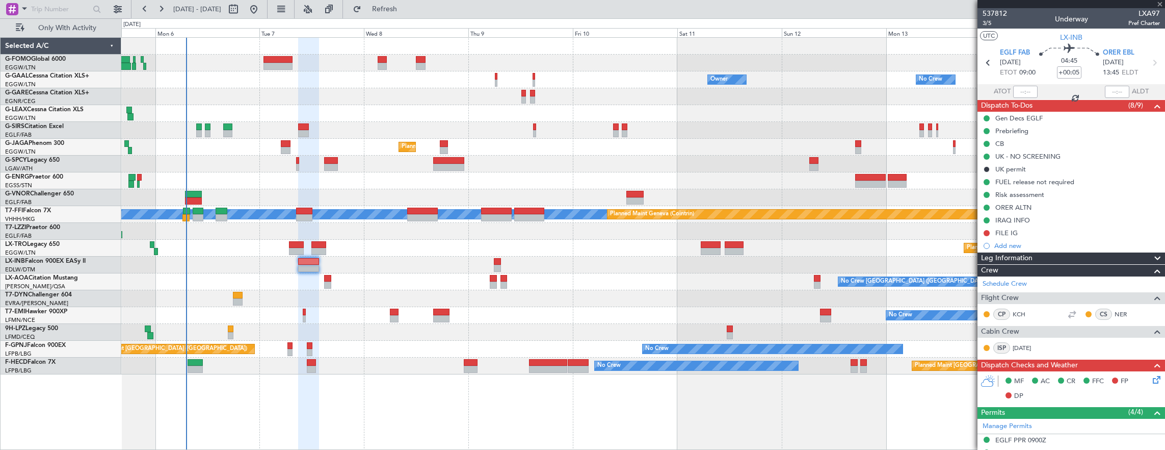
type input "0"
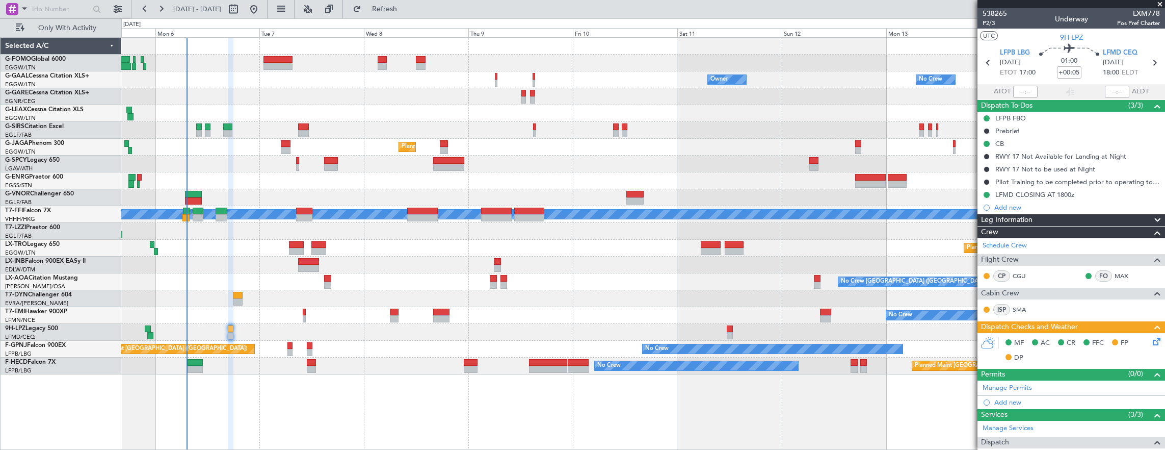
click at [417, 115] on div at bounding box center [643, 113] width 1044 height 17
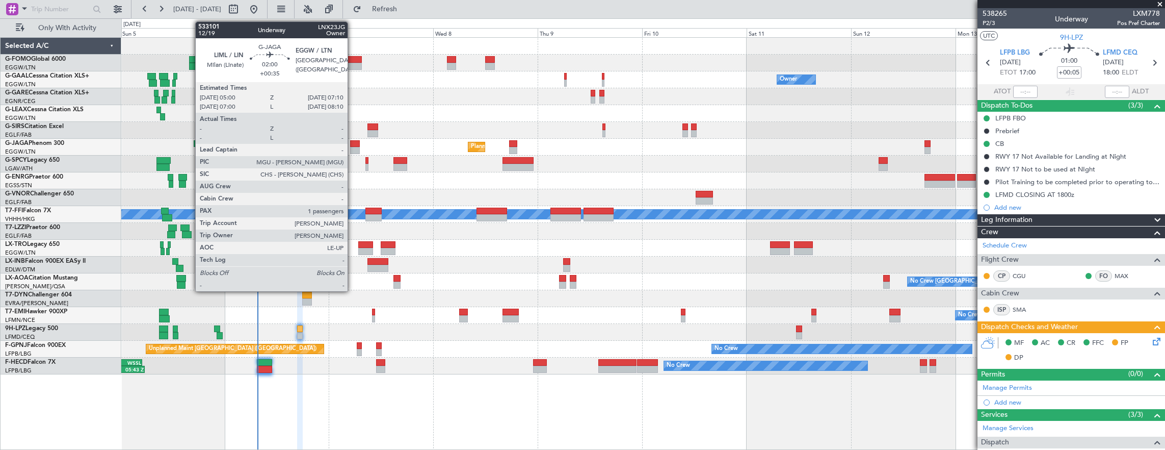
click at [353, 146] on div at bounding box center [355, 143] width 10 height 7
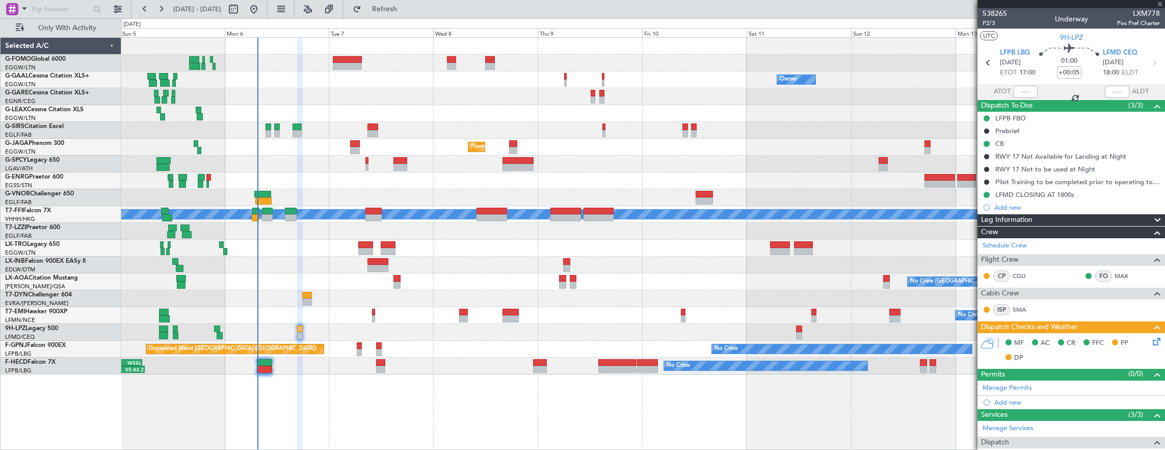
type input "+00:35"
type input "1"
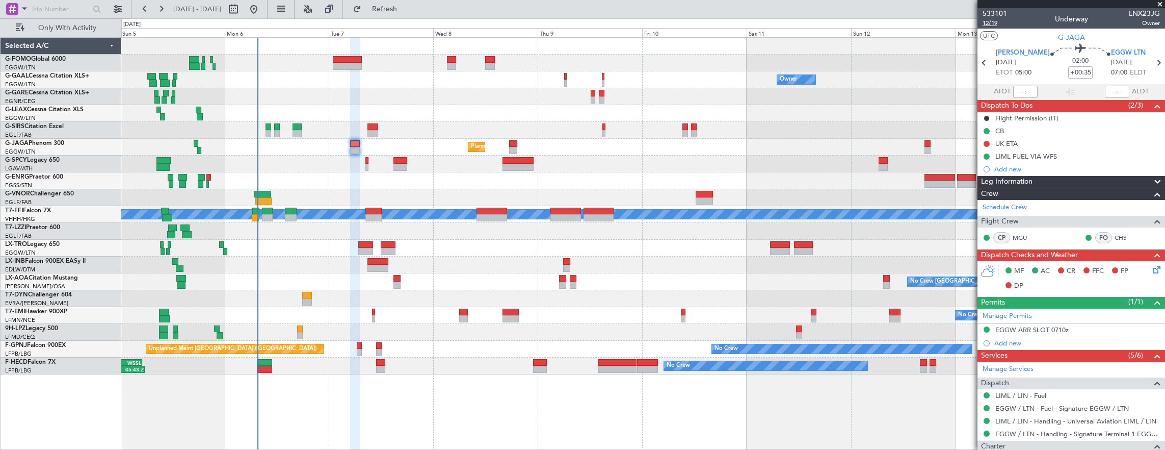
click at [990, 21] on span "12/19" at bounding box center [995, 23] width 24 height 9
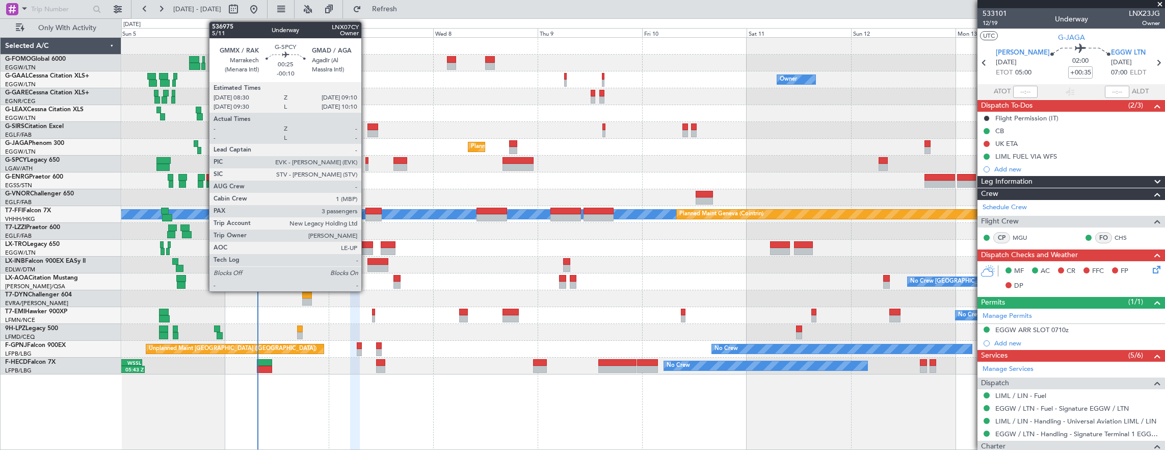
click at [366, 159] on div at bounding box center [366, 160] width 3 height 7
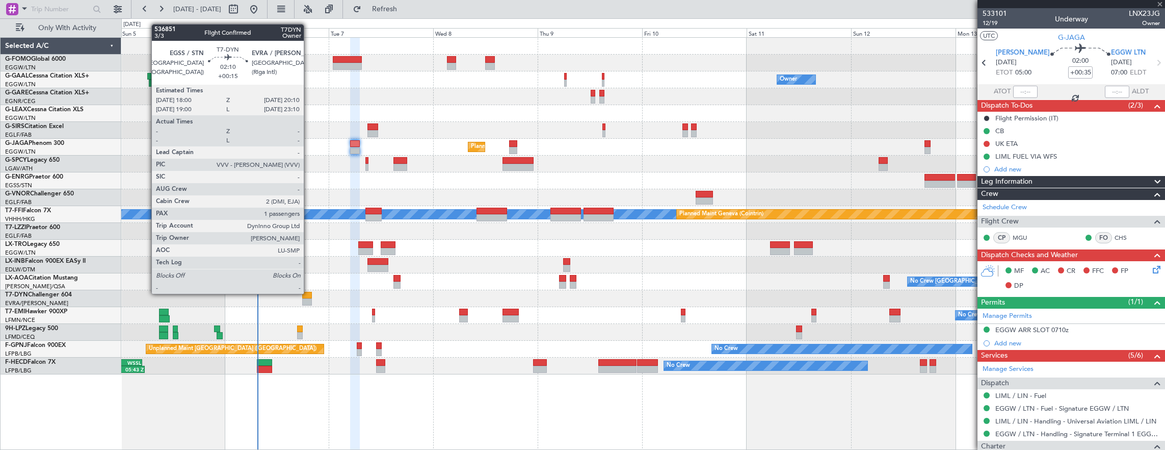
type input "-00:10"
type input "3"
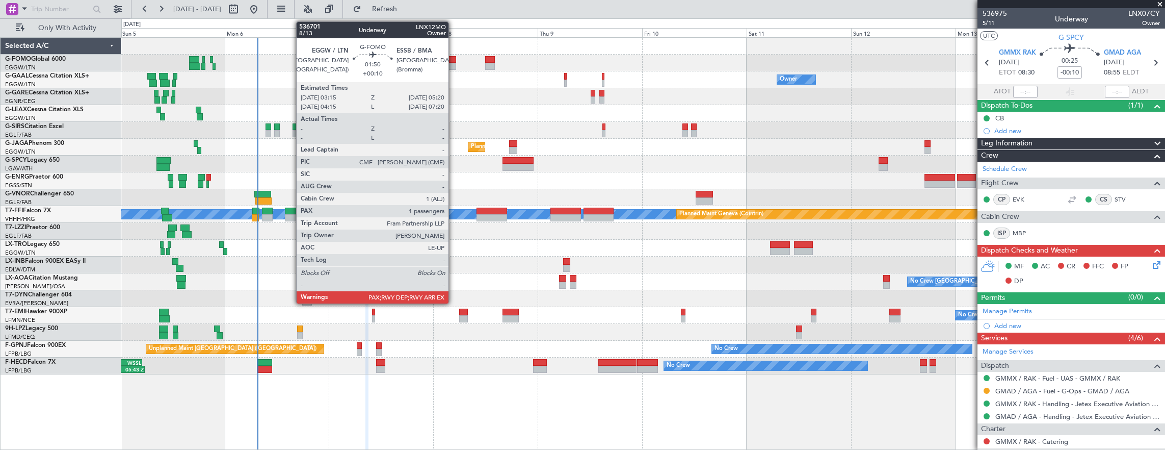
click at [454, 60] on div at bounding box center [451, 59] width 9 height 7
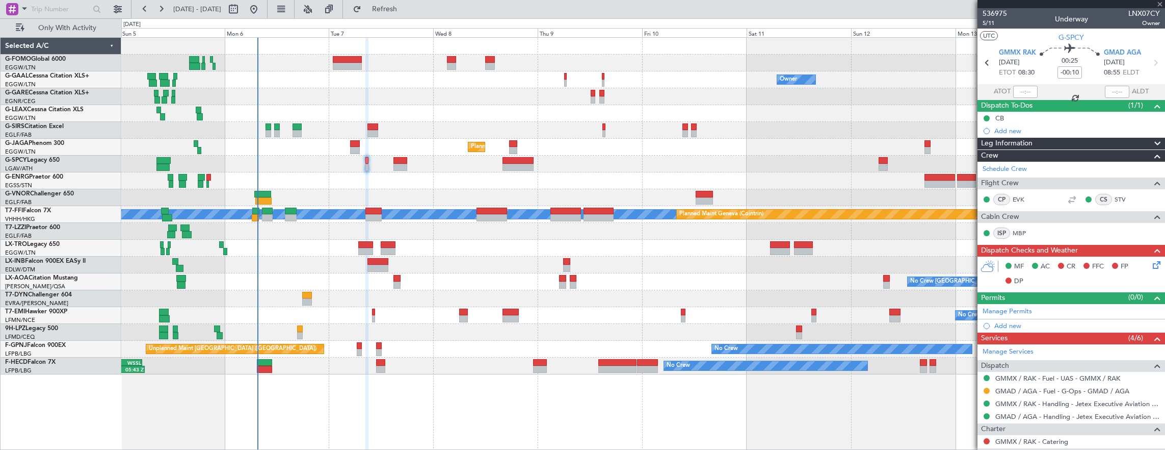
type input "+00:10"
type input "2"
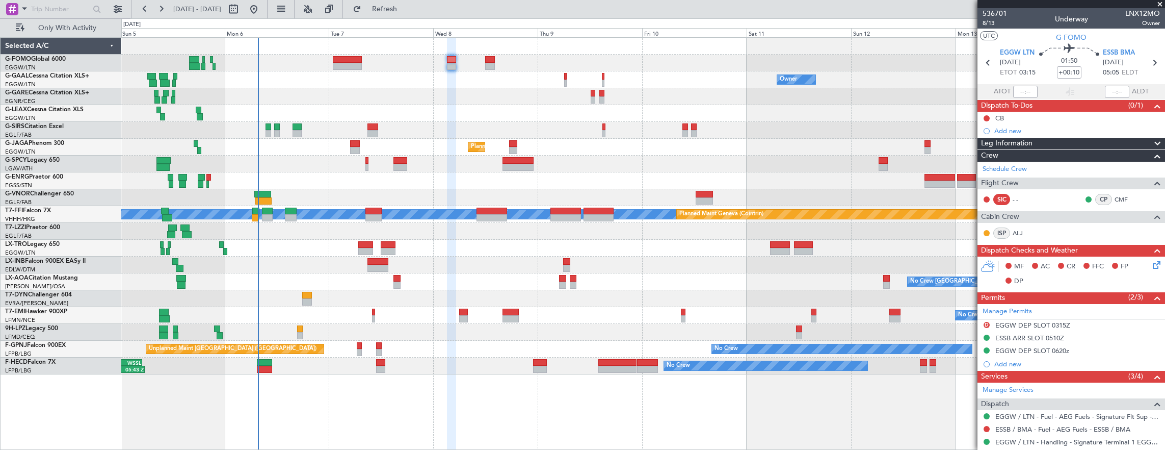
click at [445, 61] on div at bounding box center [643, 63] width 1044 height 17
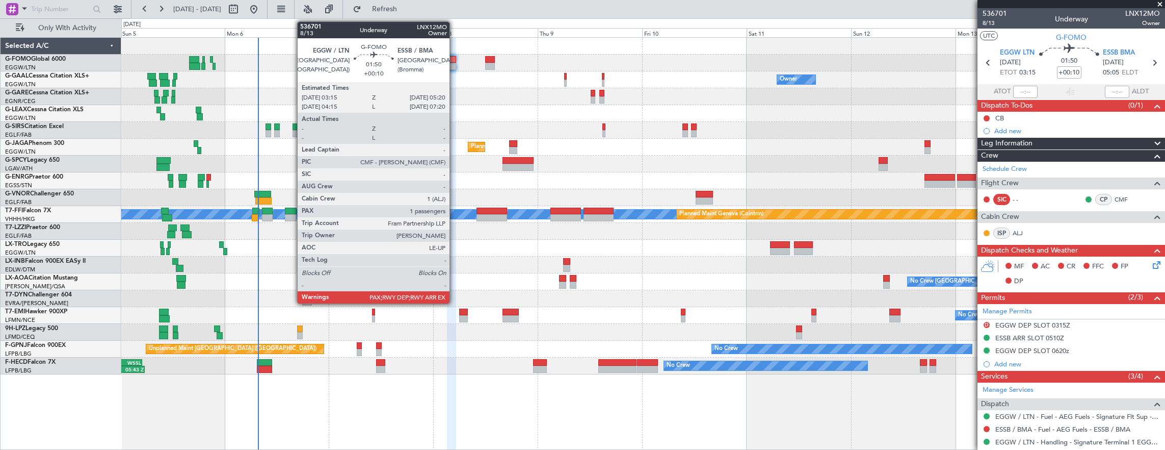
click at [455, 59] on div at bounding box center [451, 59] width 9 height 7
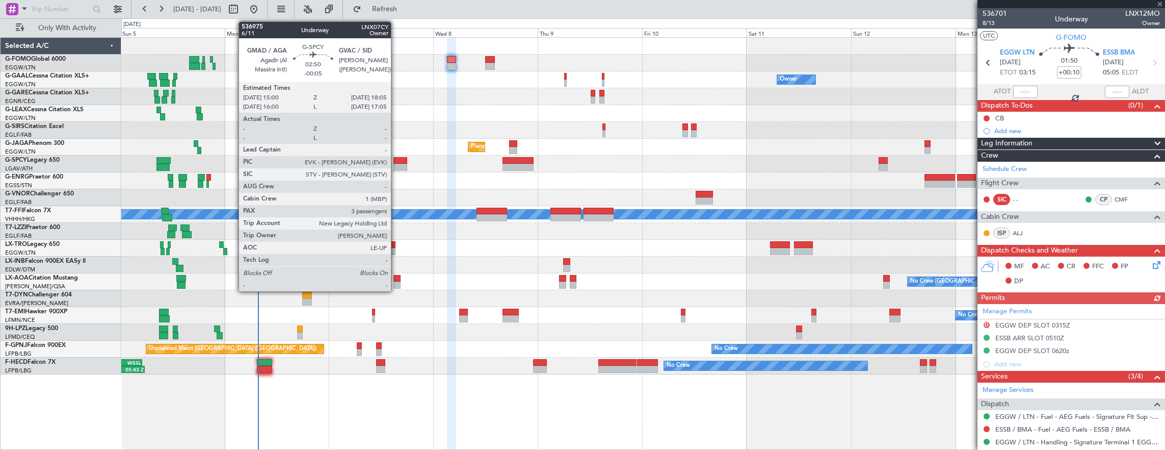
click at [396, 165] on div at bounding box center [400, 167] width 14 height 7
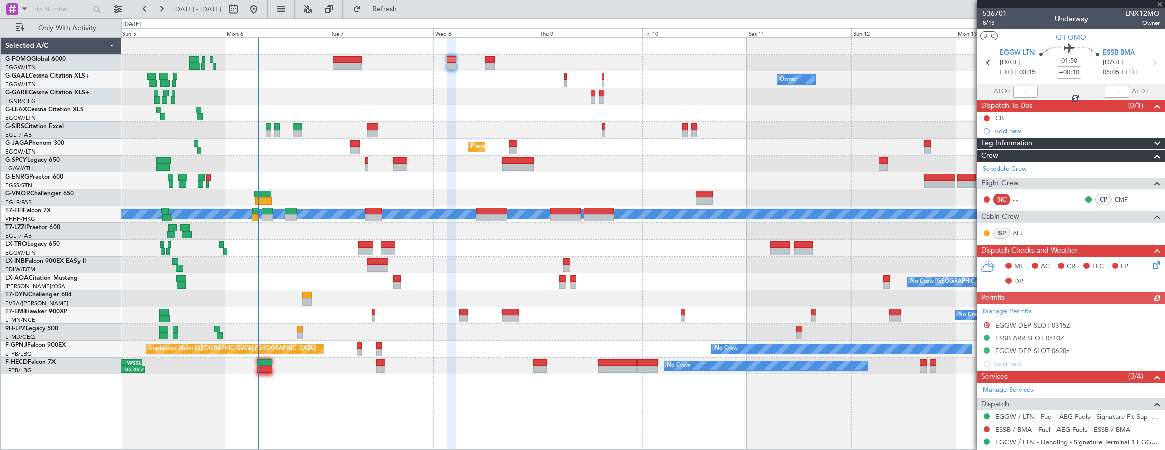
type input "-00:05"
type input "3"
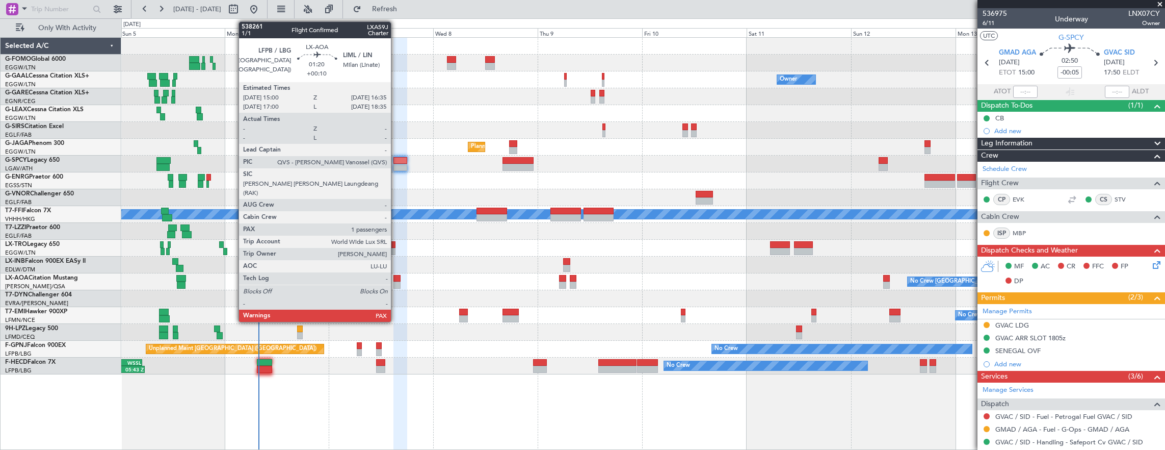
click at [396, 277] on div at bounding box center [396, 278] width 7 height 7
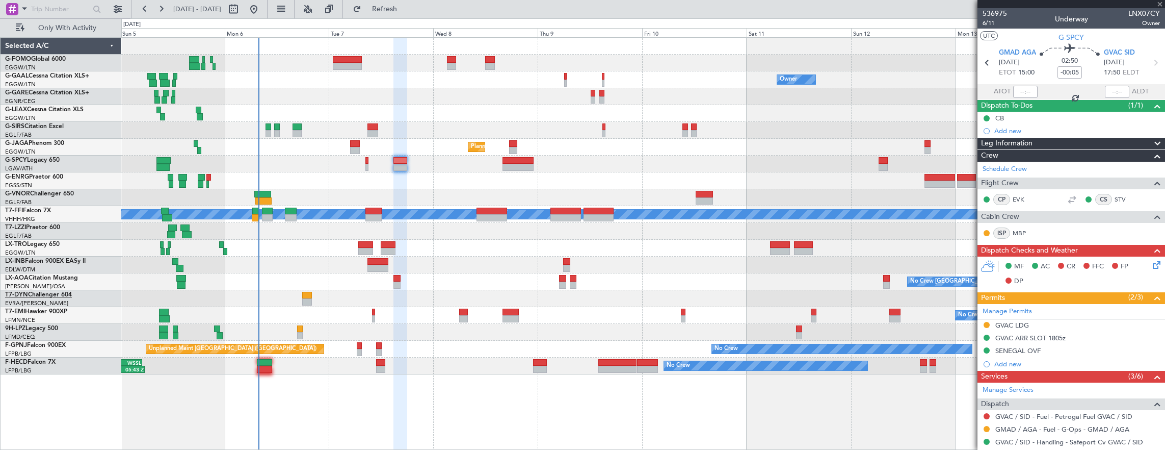
type input "+00:10"
type input "1"
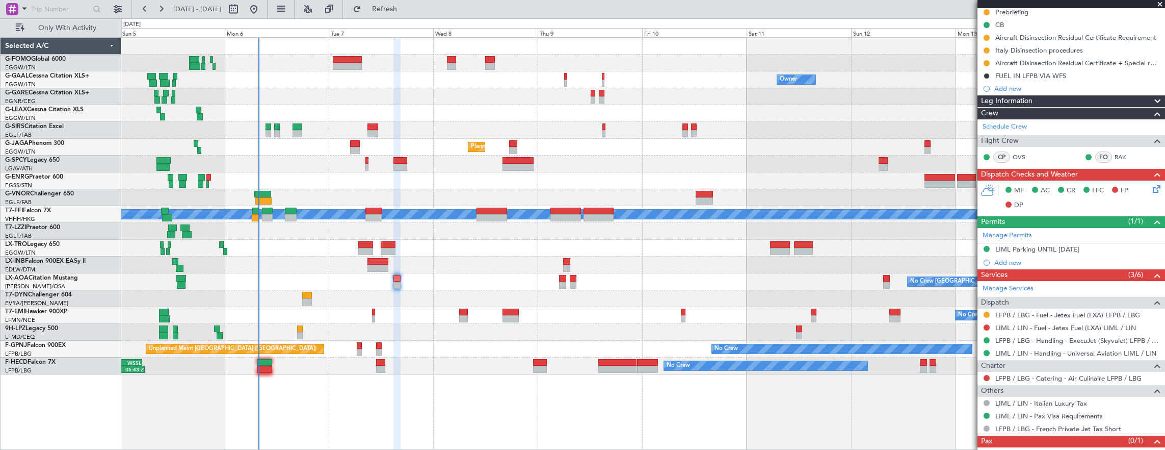
scroll to position [143, 0]
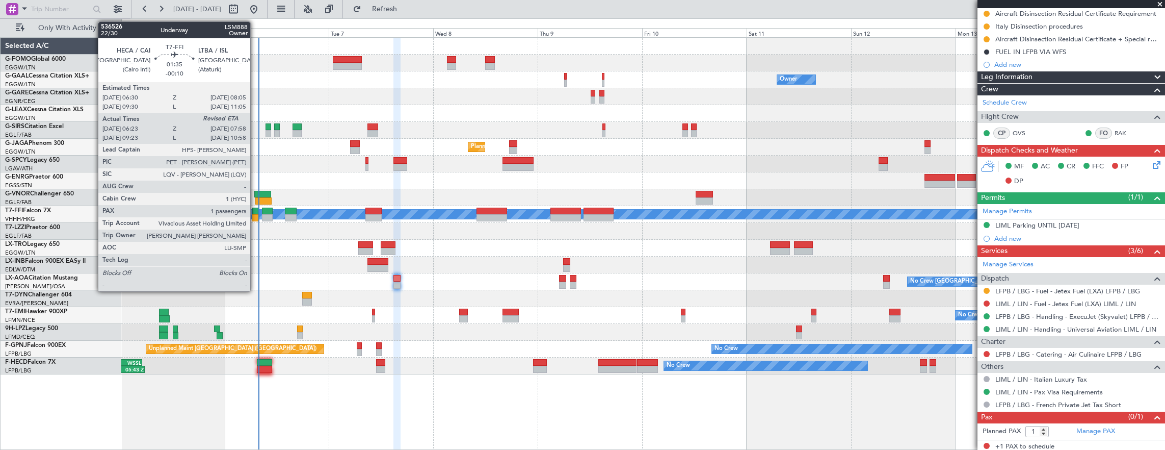
click at [255, 212] on div at bounding box center [255, 210] width 7 height 7
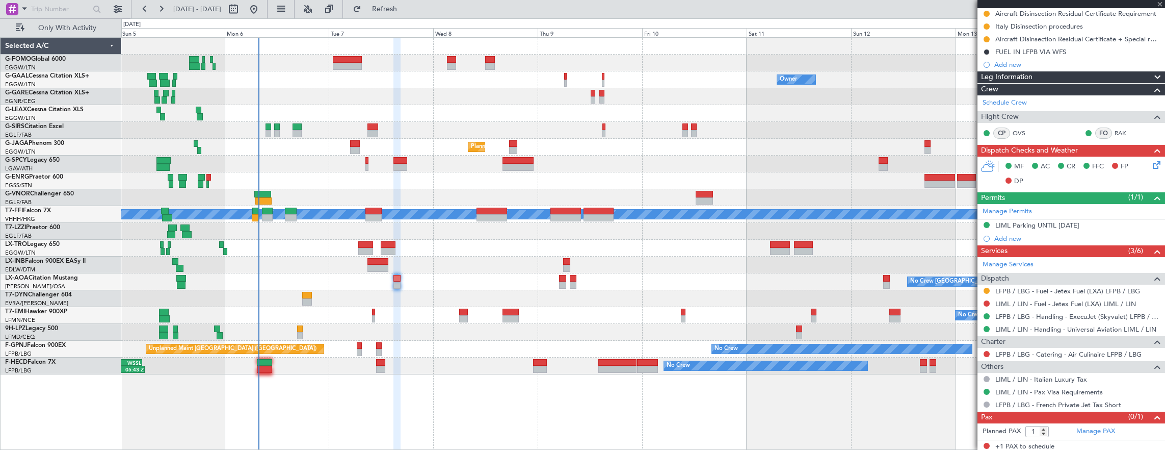
type input "-00:10"
type input "06:23"
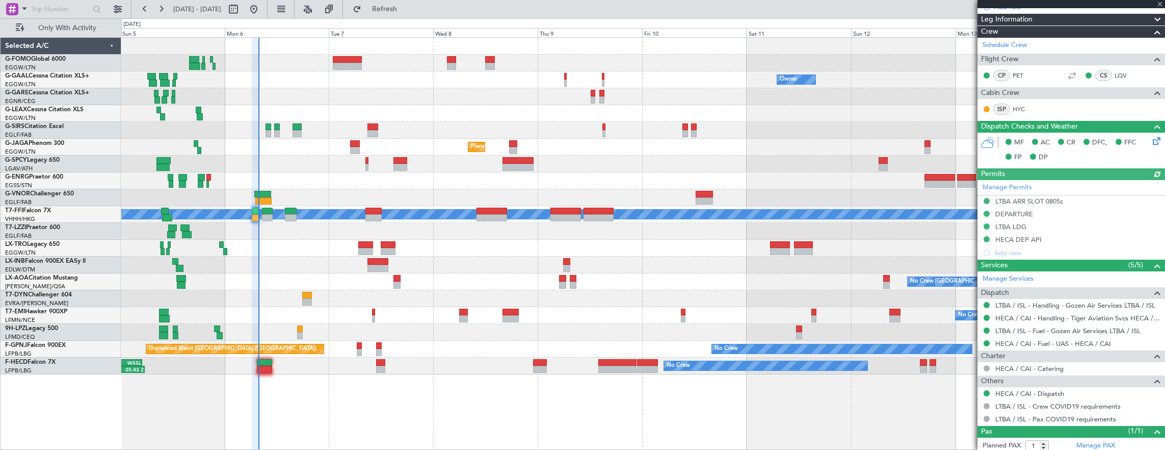
scroll to position [173, 0]
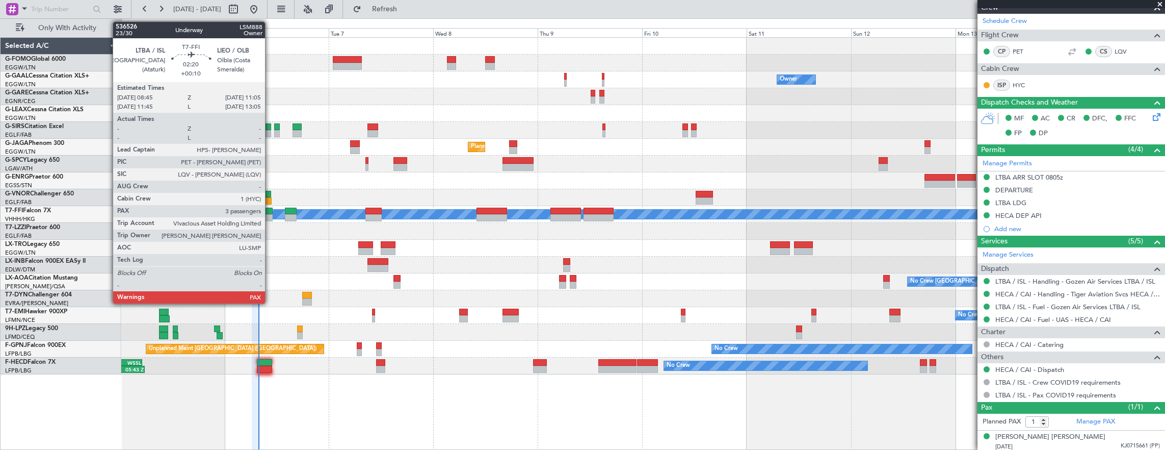
click at [270, 213] on div at bounding box center [267, 210] width 10 height 7
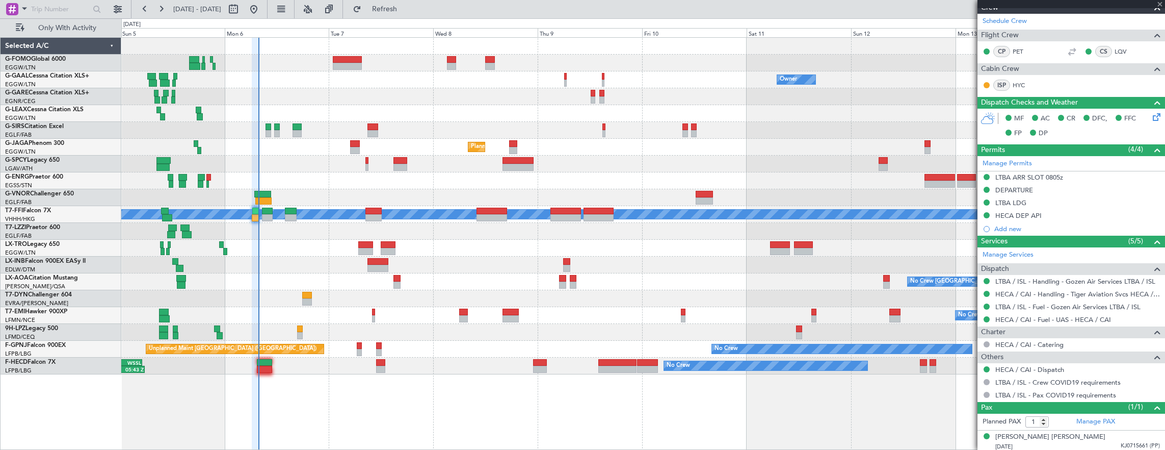
type input "+00:10"
type input "3"
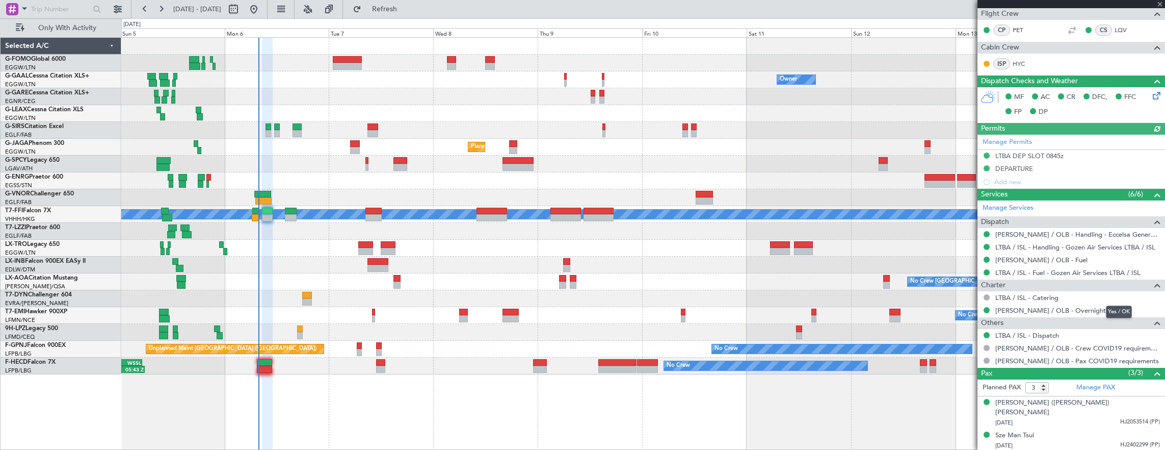
scroll to position [258, 0]
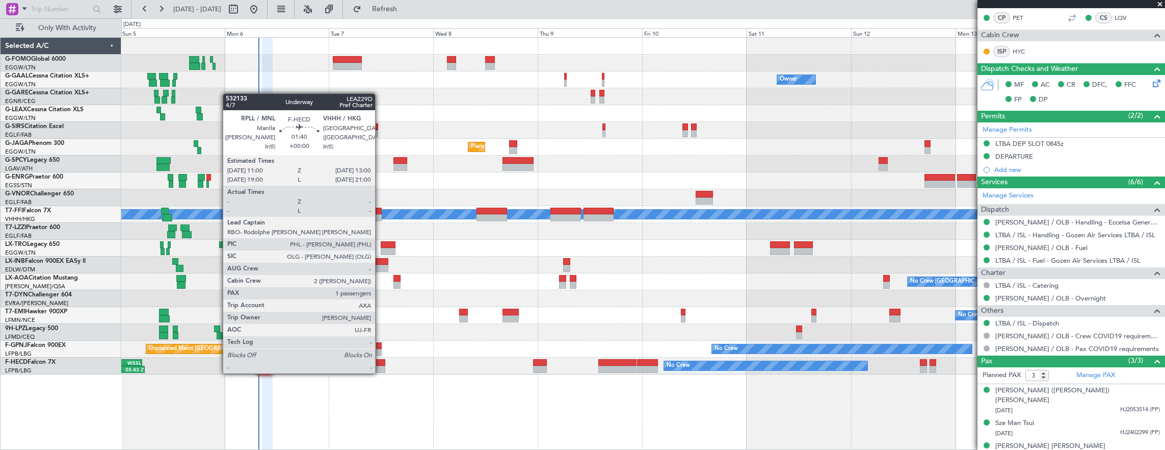
click at [380, 363] on div at bounding box center [380, 362] width 9 height 7
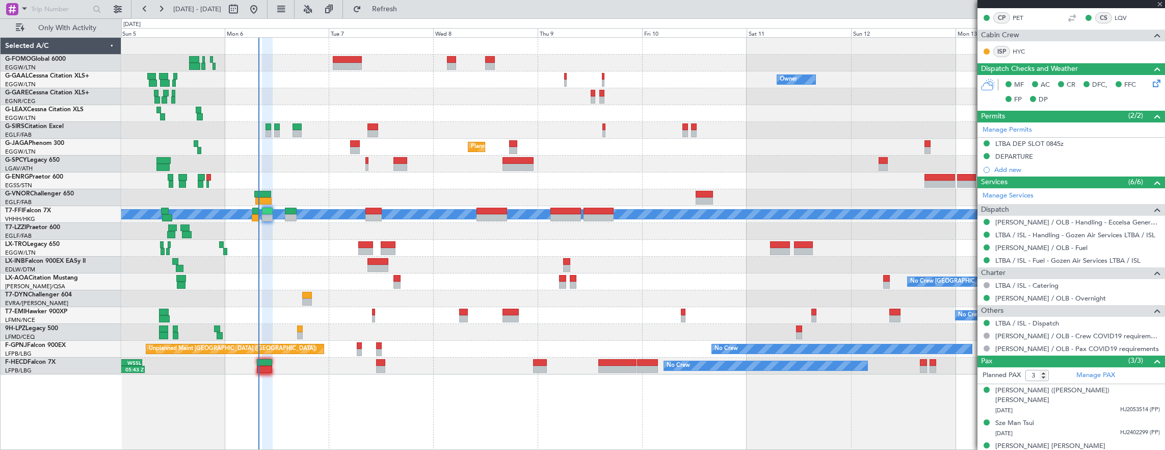
type input "1"
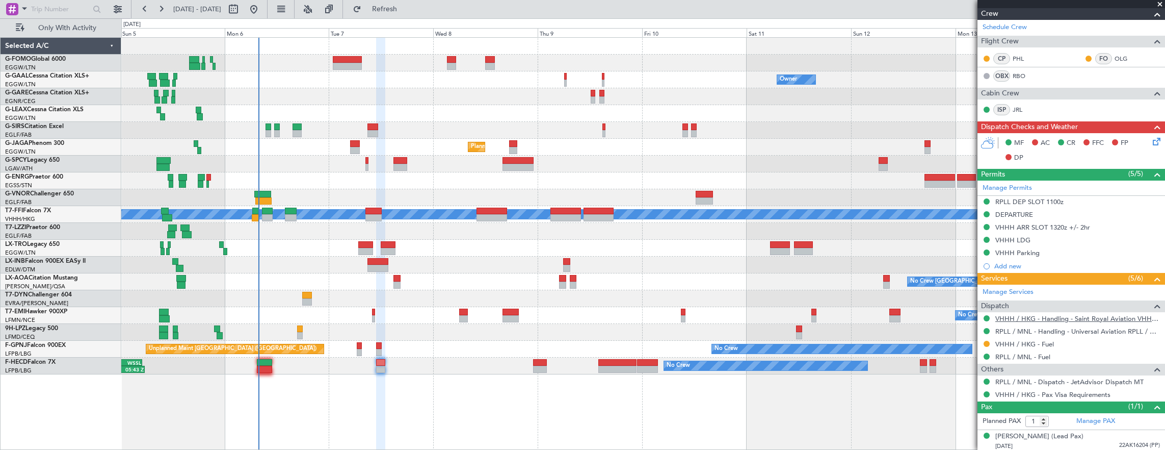
scroll to position [0, 0]
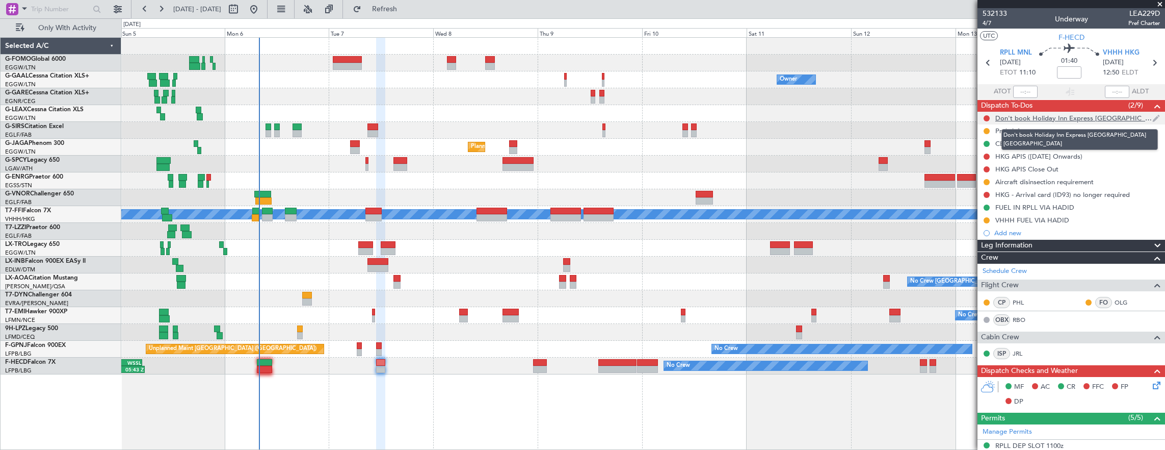
click at [1046, 116] on div "Don't book Holiday Inn Express [GEOGRAPHIC_DATA] [GEOGRAPHIC_DATA]" at bounding box center [1073, 118] width 157 height 9
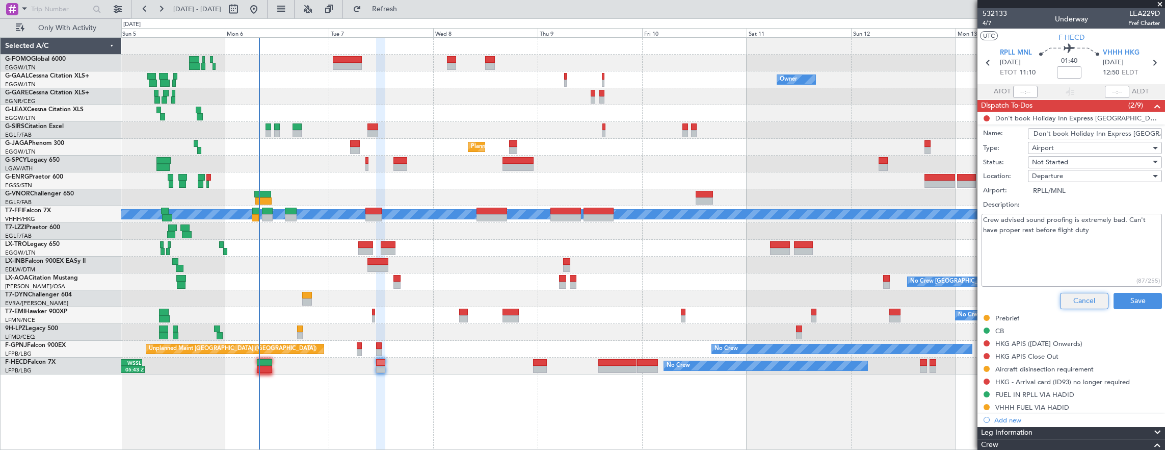
click at [1070, 295] on button "Cancel" at bounding box center [1084, 301] width 48 height 16
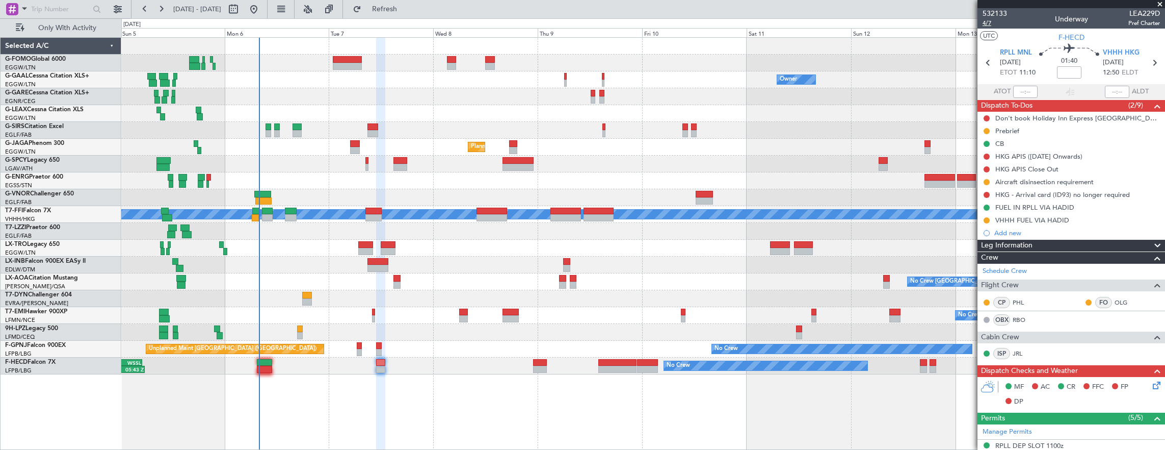
click at [983, 22] on span "4/7" at bounding box center [995, 23] width 24 height 9
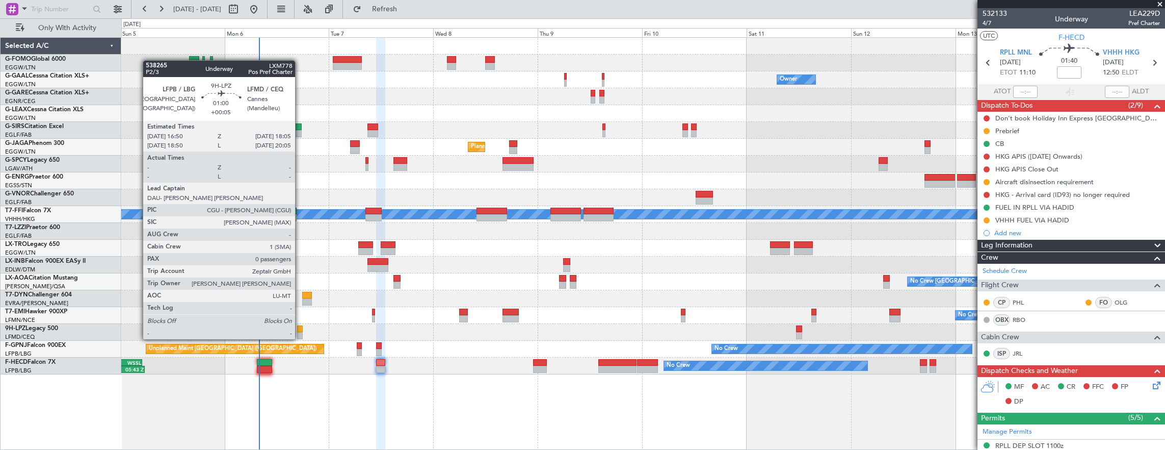
click at [300, 329] on div at bounding box center [300, 328] width 6 height 7
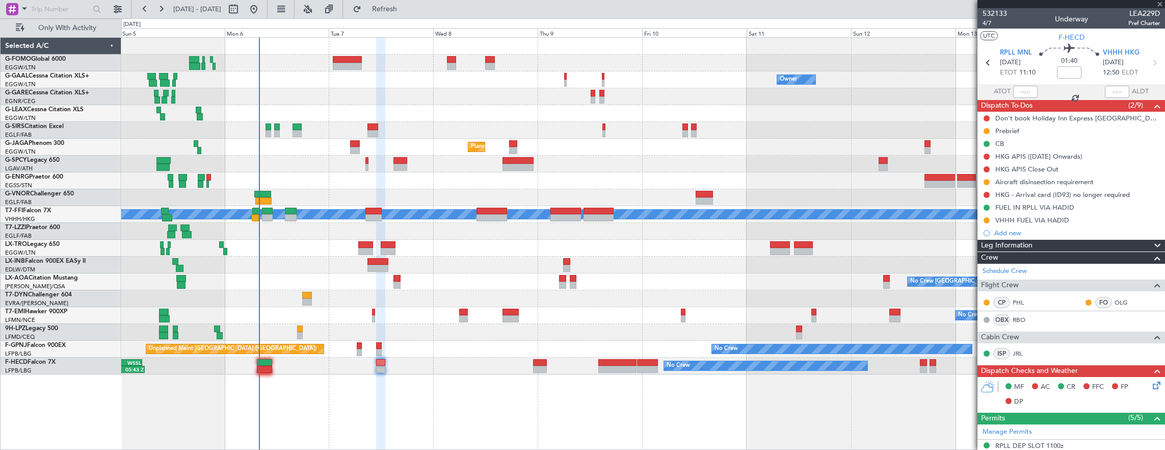
type input "+00:05"
type input "0"
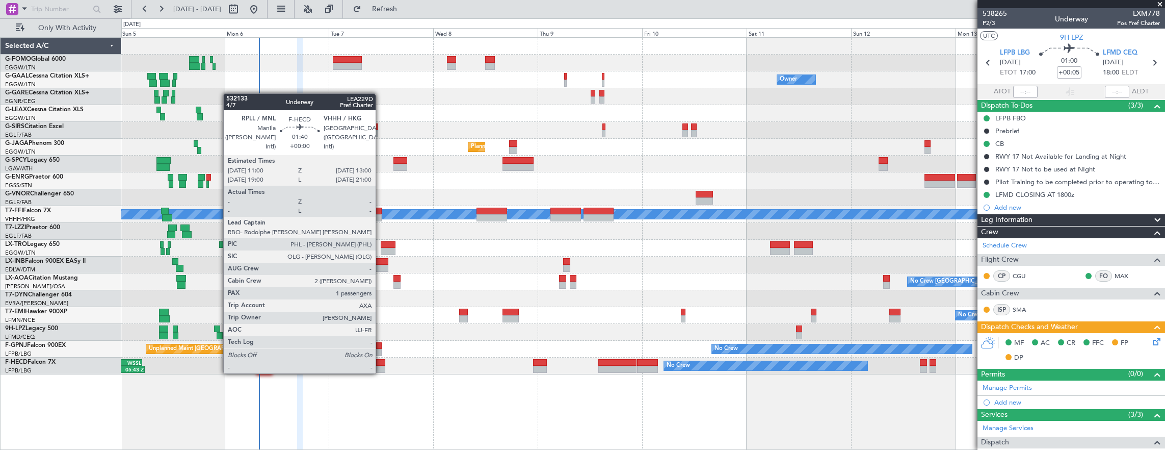
click at [381, 363] on div at bounding box center [380, 362] width 9 height 7
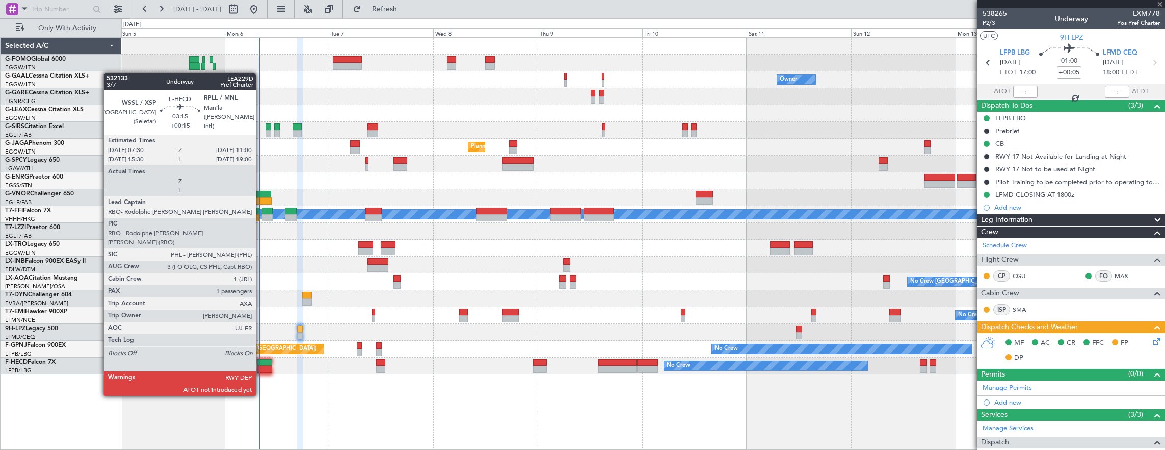
type input "1"
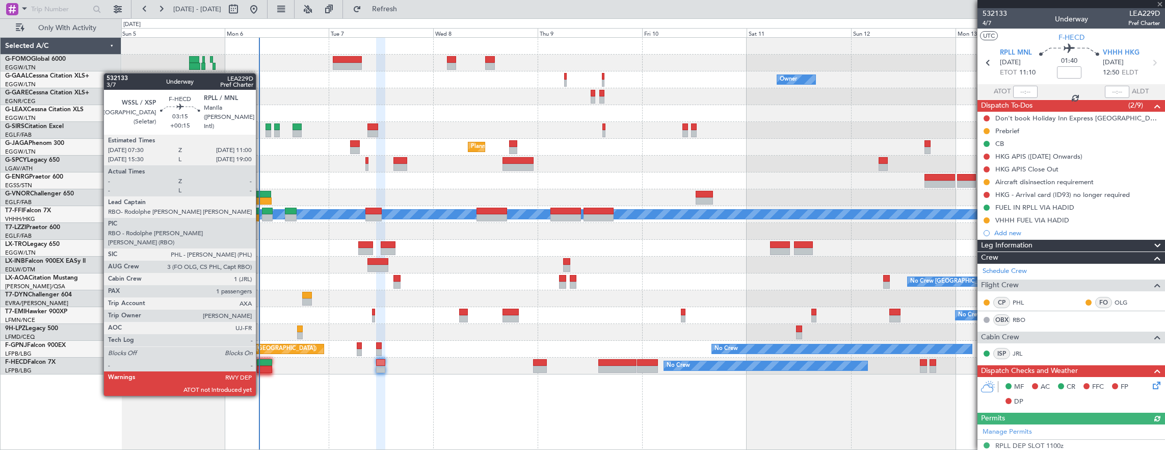
click at [261, 366] on div at bounding box center [264, 368] width 15 height 7
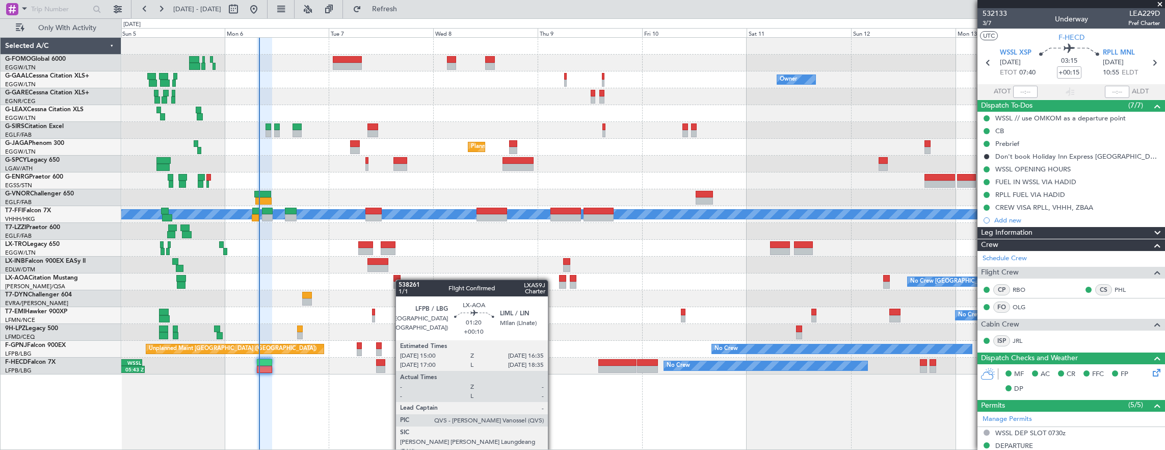
click at [401, 279] on div at bounding box center [396, 278] width 7 height 7
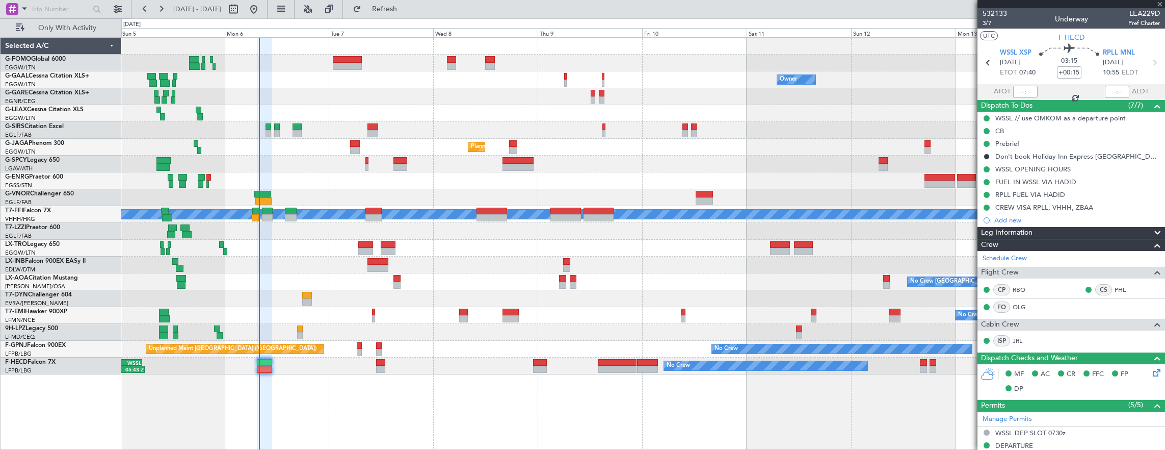
type input "+00:10"
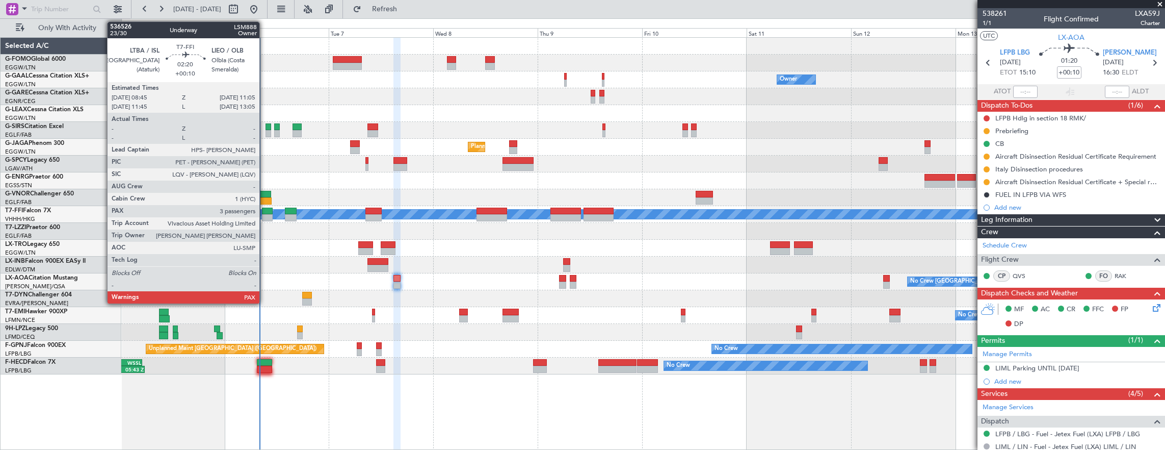
click at [265, 213] on div at bounding box center [267, 210] width 10 height 7
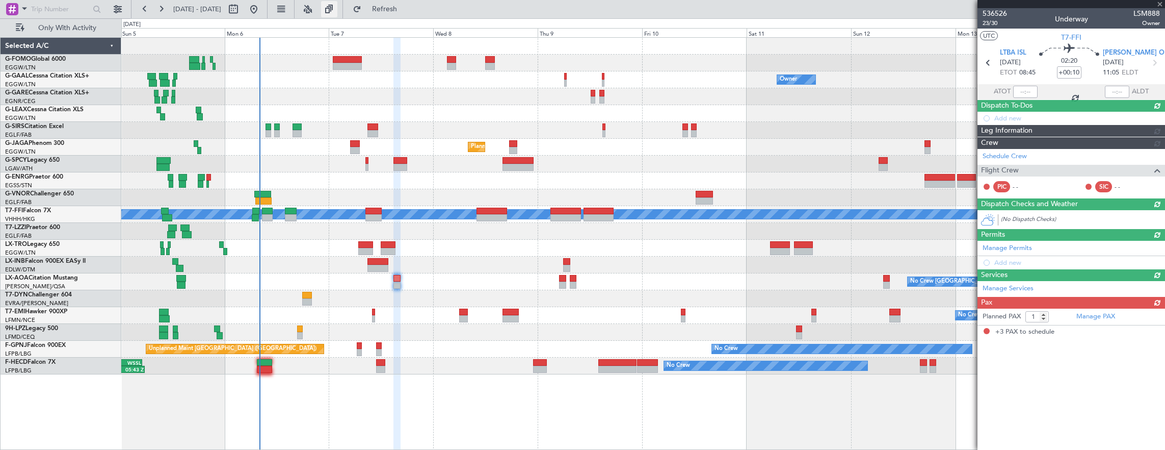
type input "3"
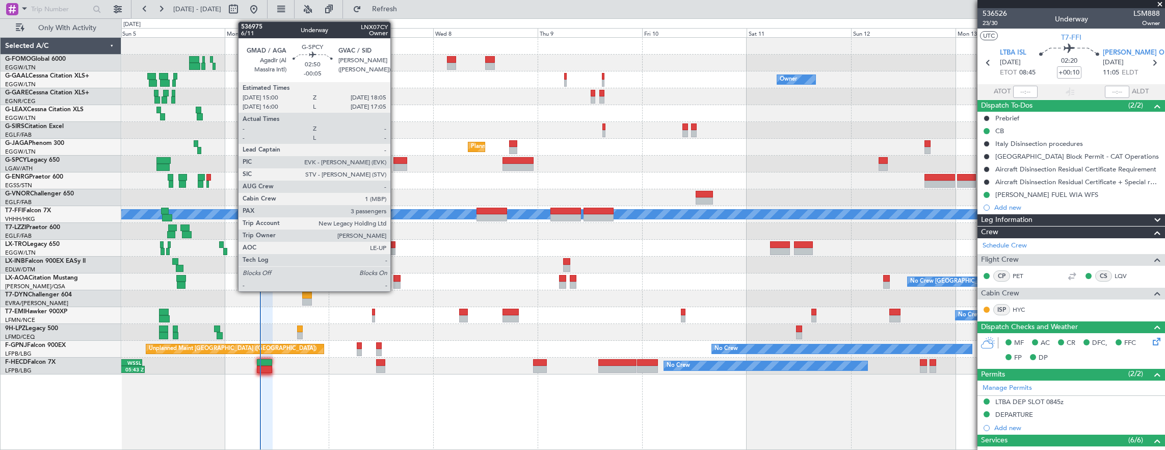
click at [396, 159] on div at bounding box center [400, 160] width 14 height 7
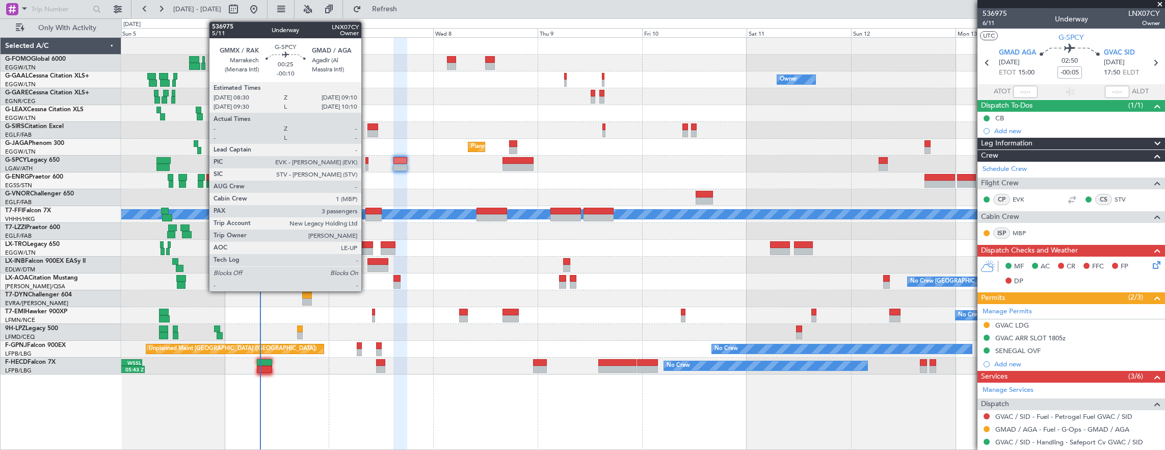
click at [366, 163] on div at bounding box center [366, 160] width 3 height 7
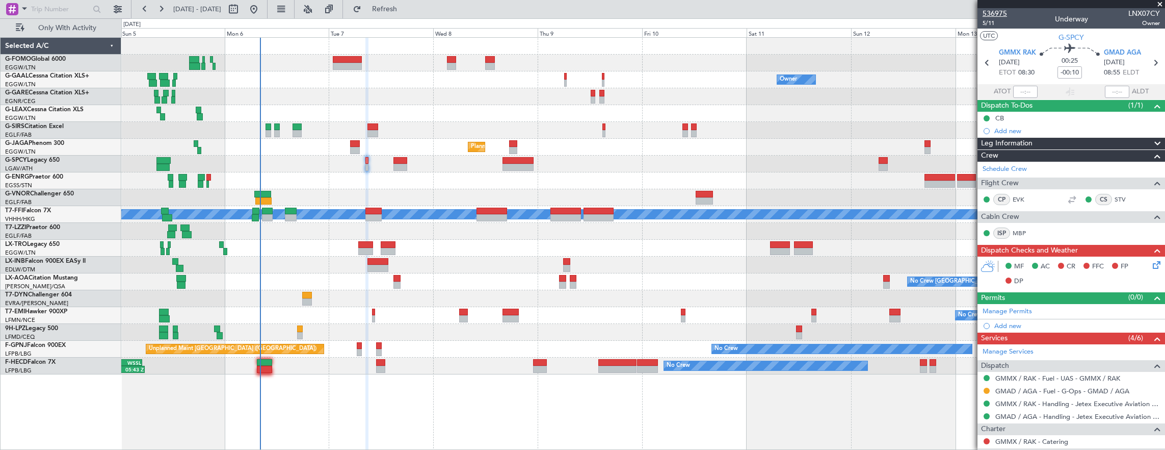
click at [994, 18] on span "536975" at bounding box center [995, 13] width 24 height 11
click at [987, 24] on span "5/11" at bounding box center [995, 23] width 24 height 9
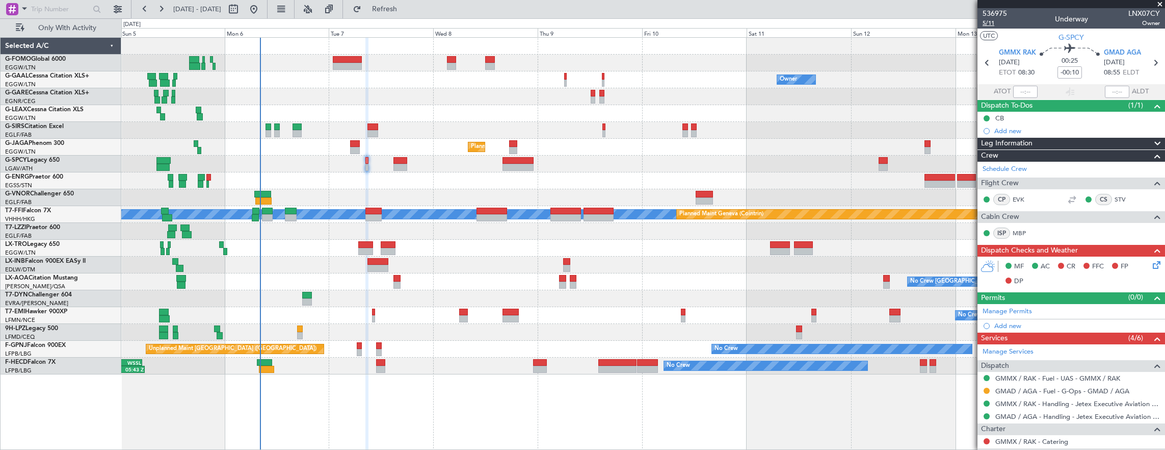
click at [995, 24] on span "5/11" at bounding box center [995, 23] width 24 height 9
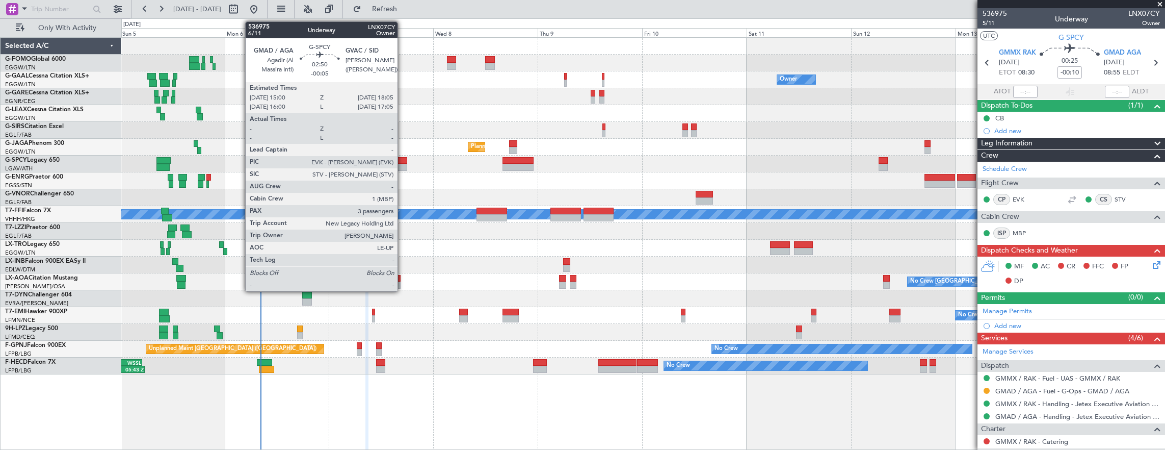
click at [403, 161] on div at bounding box center [400, 160] width 14 height 7
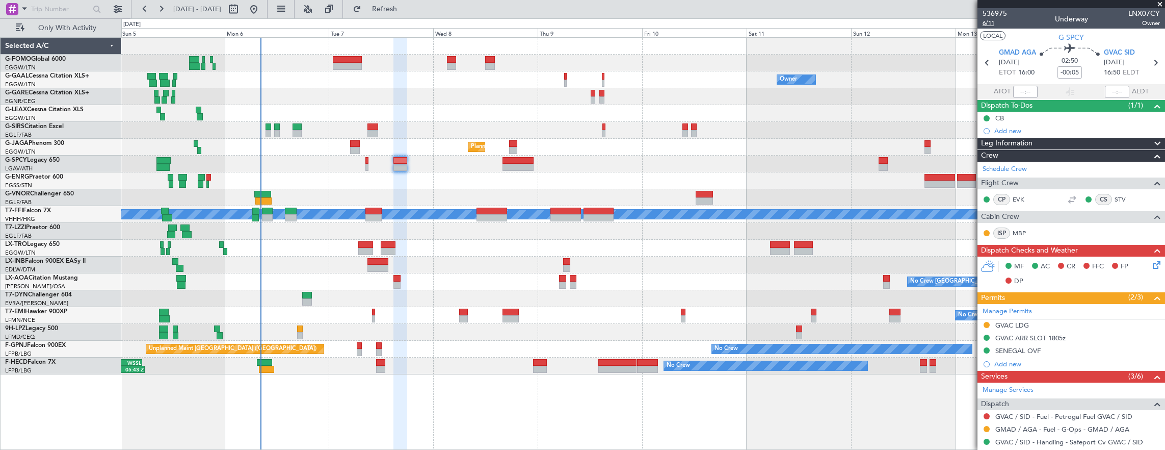
click at [987, 27] on span "6/11" at bounding box center [995, 23] width 24 height 9
click at [1000, 24] on span "6/11" at bounding box center [995, 23] width 24 height 9
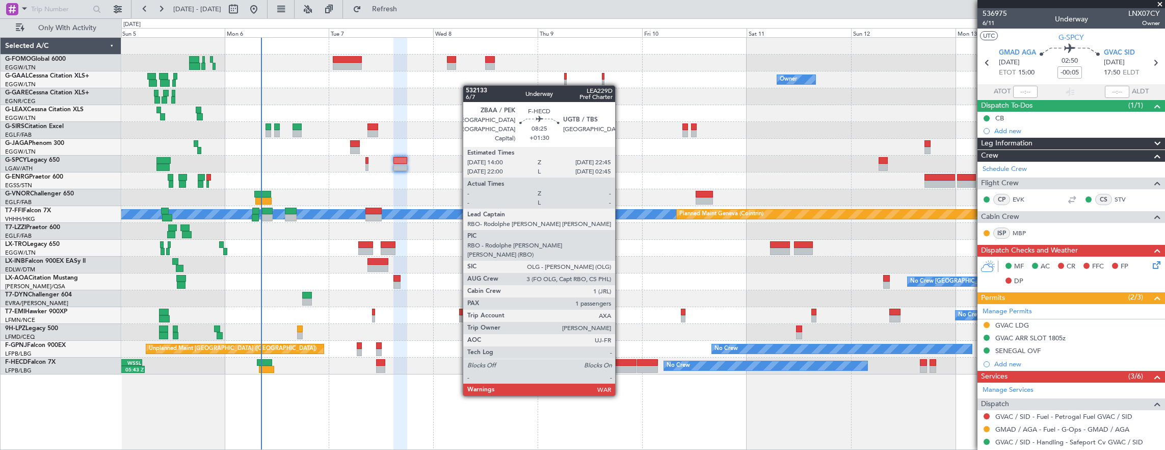
click at [620, 366] on div at bounding box center [617, 368] width 38 height 7
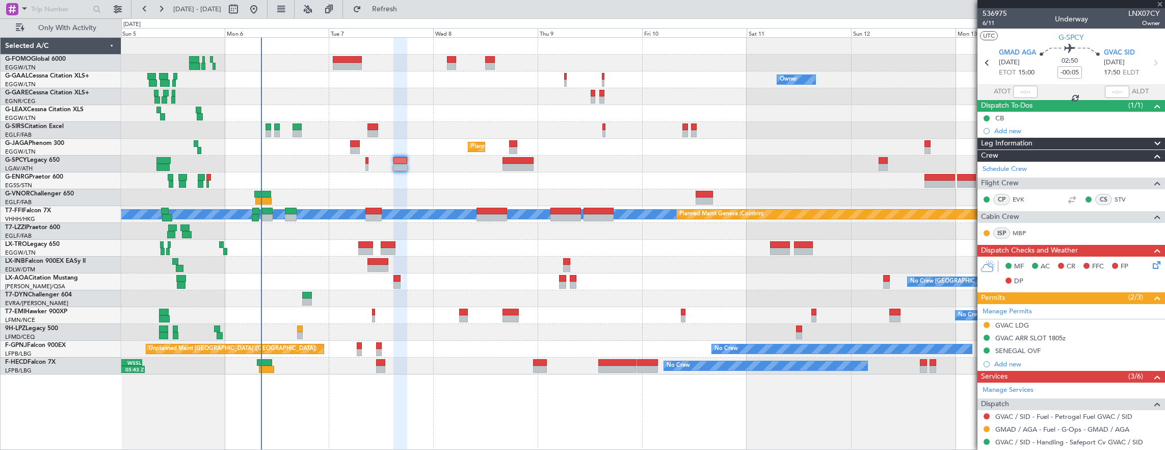
type input "+01:30"
type input "1"
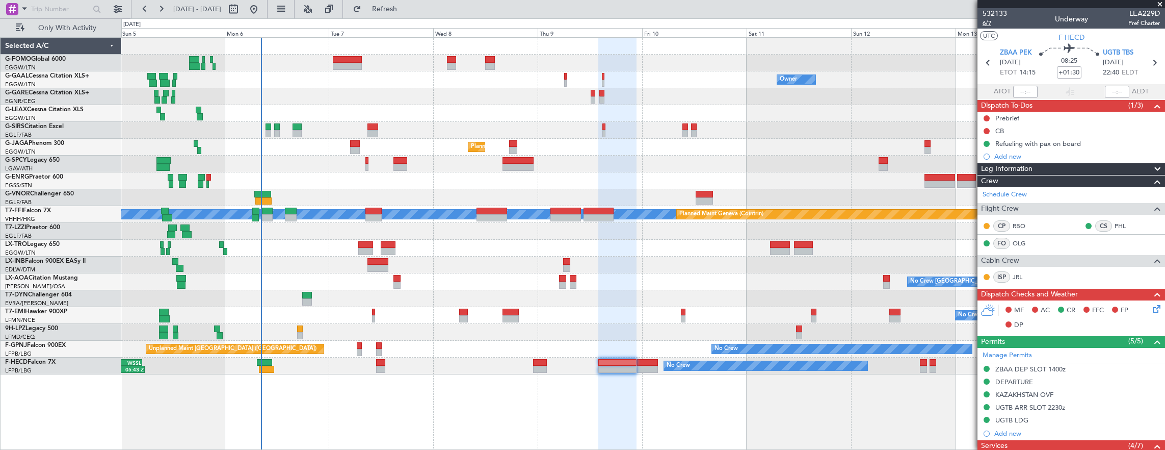
click at [994, 22] on span "6/7" at bounding box center [995, 23] width 24 height 9
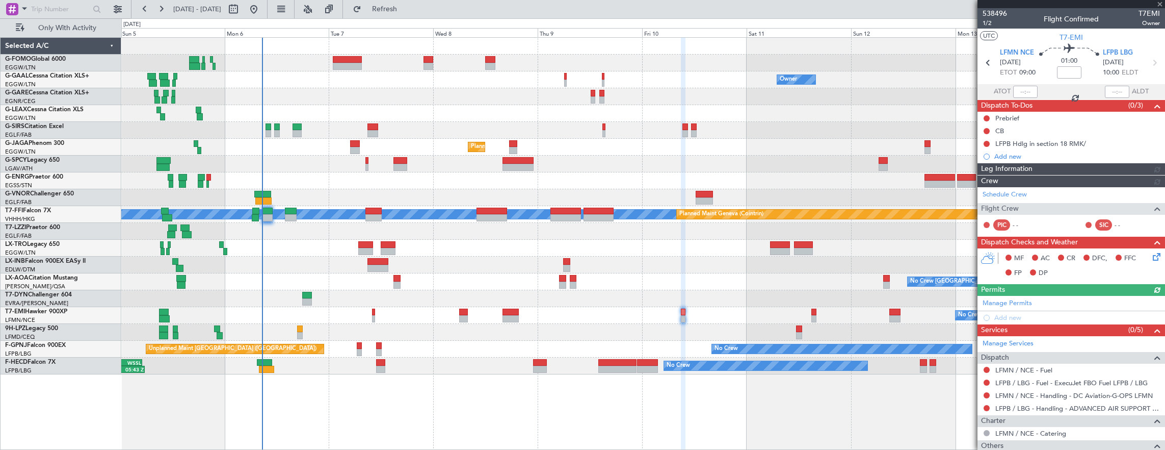
scroll to position [76, 0]
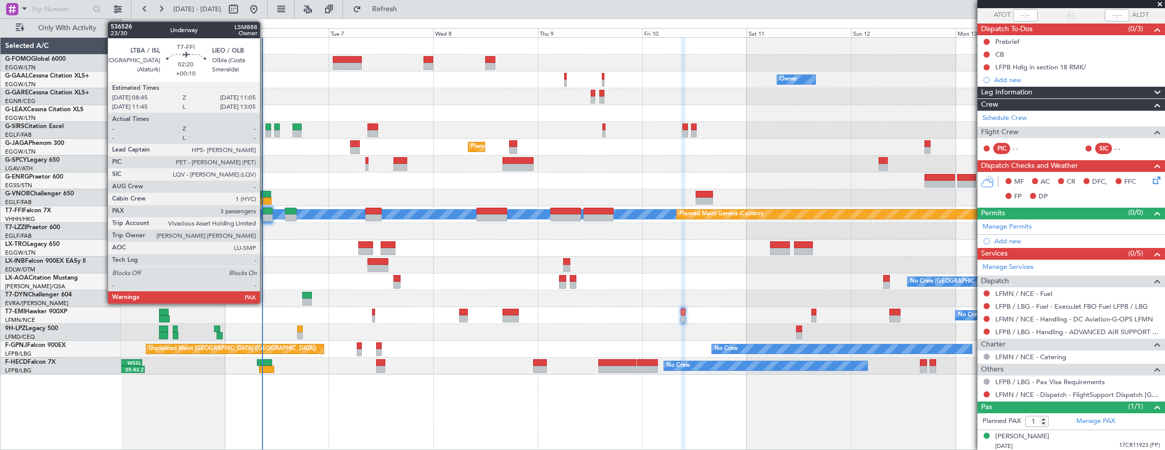
click at [265, 212] on div at bounding box center [267, 210] width 10 height 7
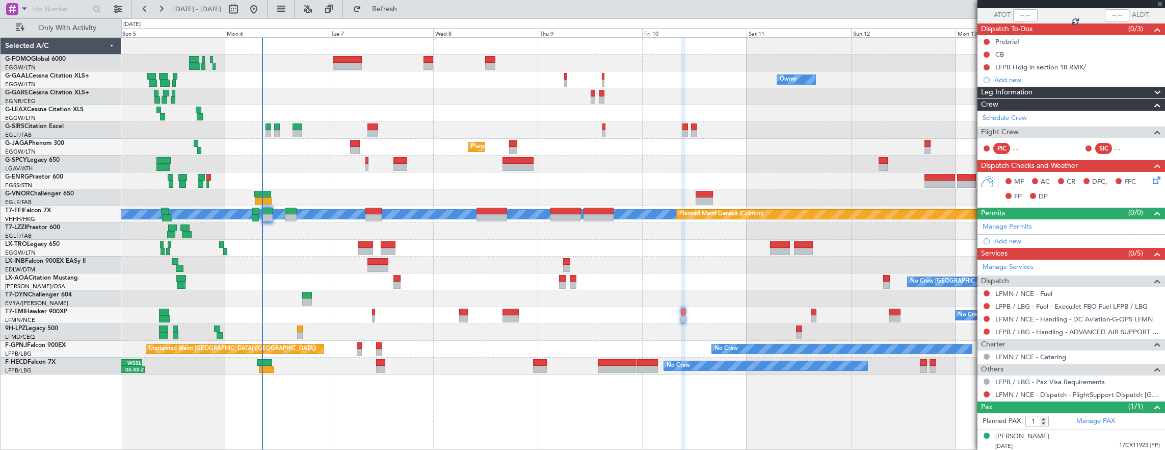
type input "+00:10"
type input "3"
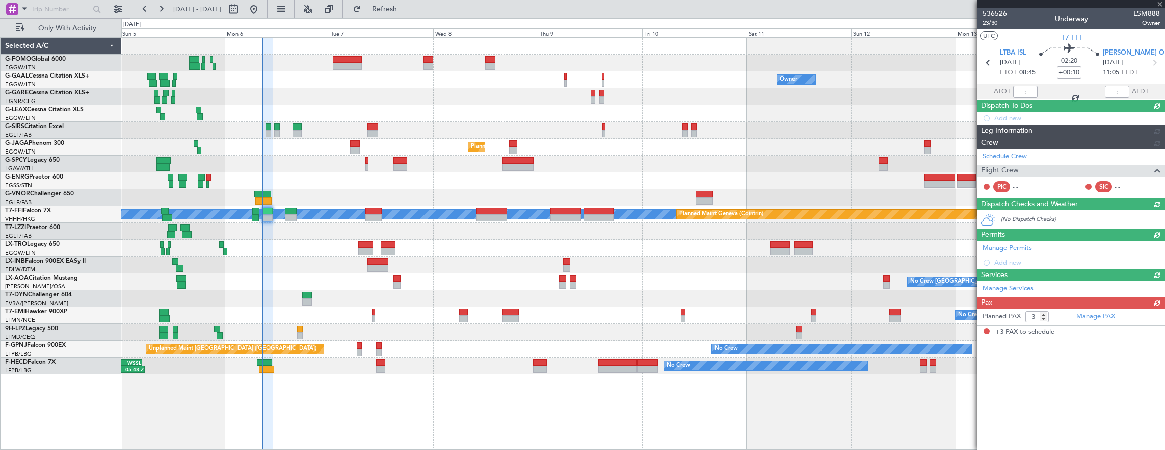
scroll to position [0, 0]
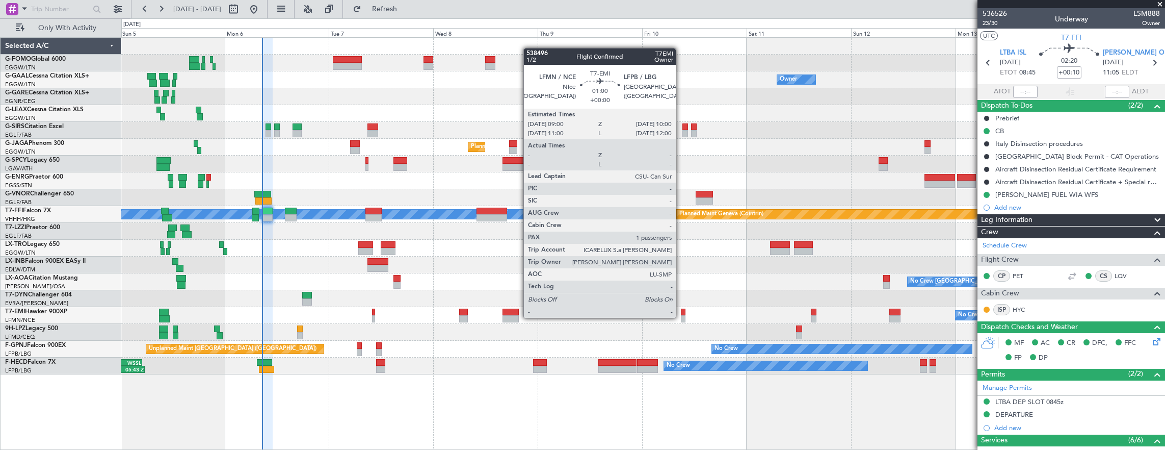
click at [681, 317] on div at bounding box center [683, 318] width 5 height 7
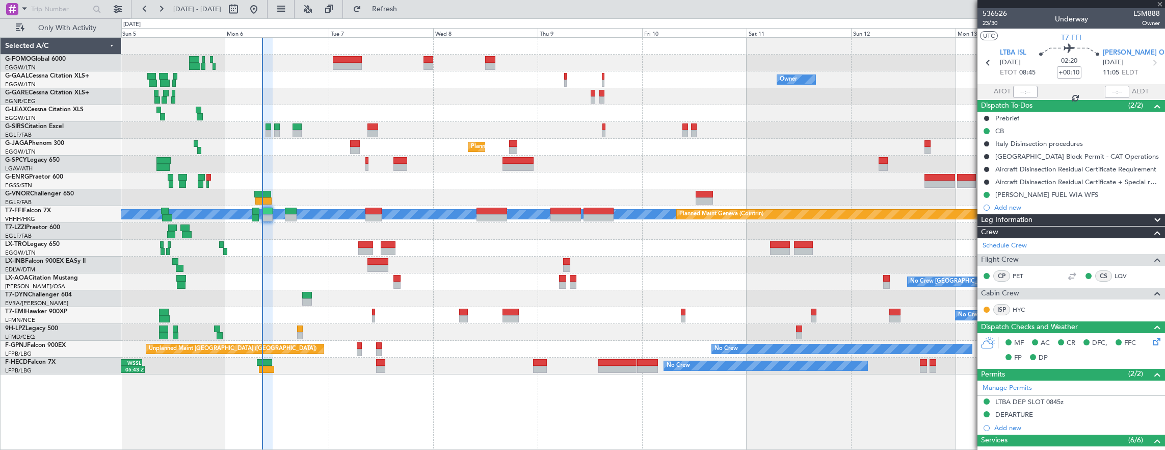
type input "1"
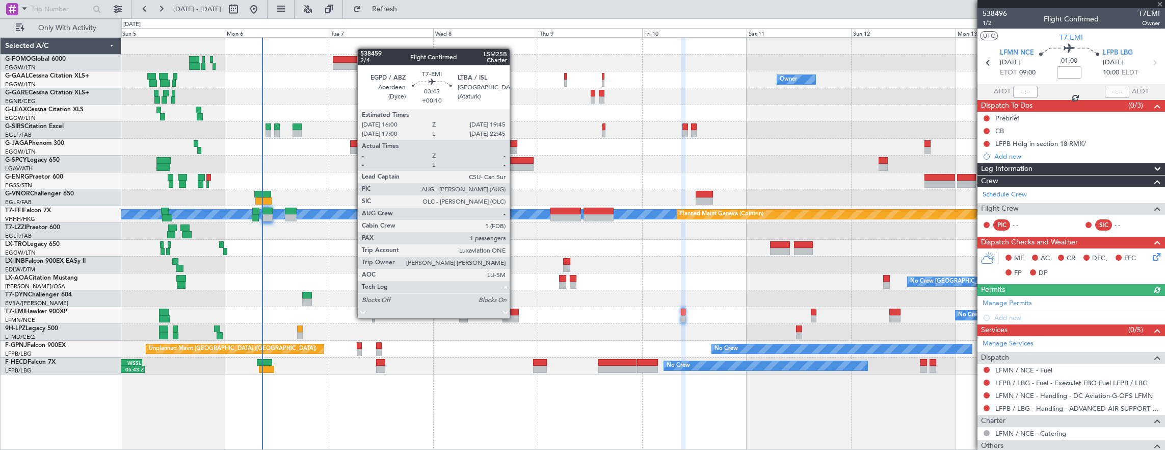
click at [515, 317] on div at bounding box center [511, 318] width 17 height 7
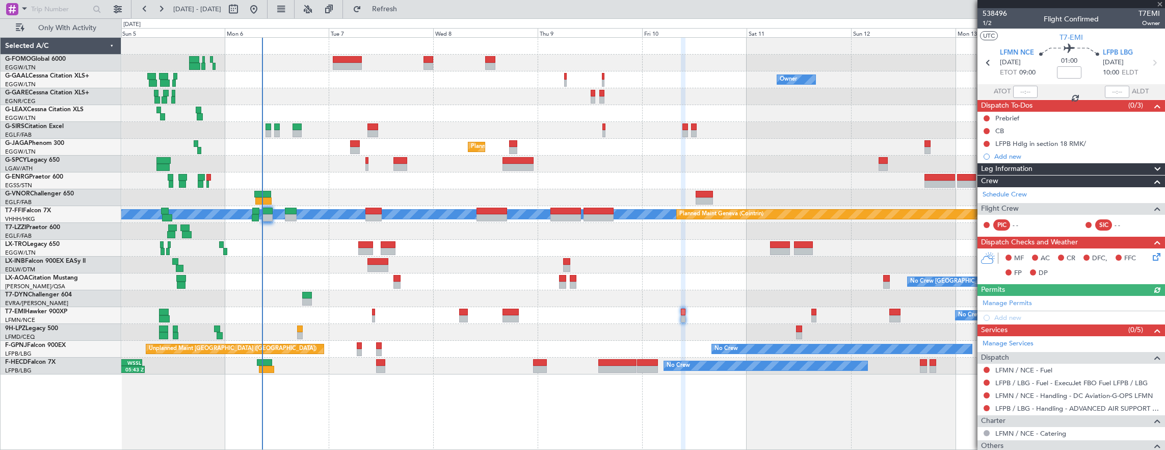
type input "+00:10"
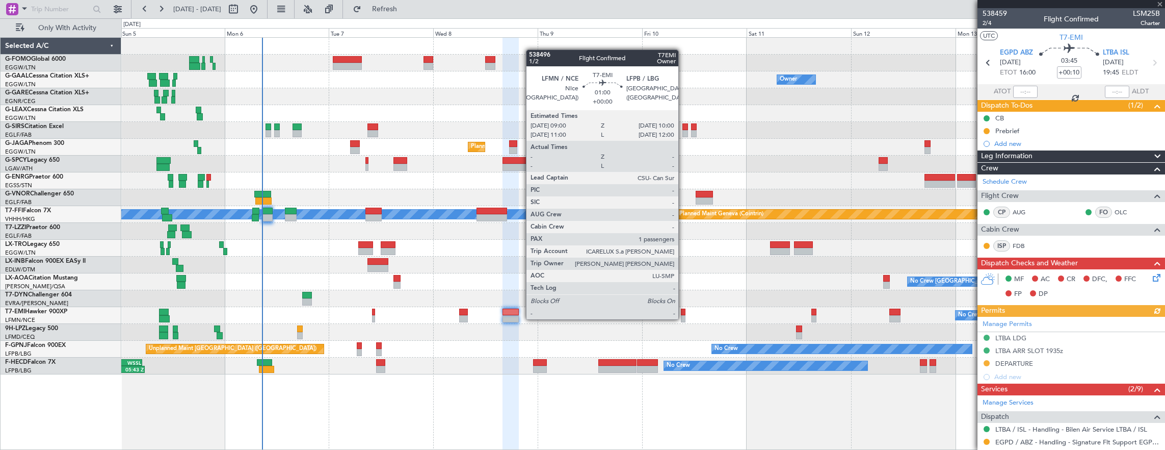
click at [684, 318] on div at bounding box center [683, 318] width 5 height 7
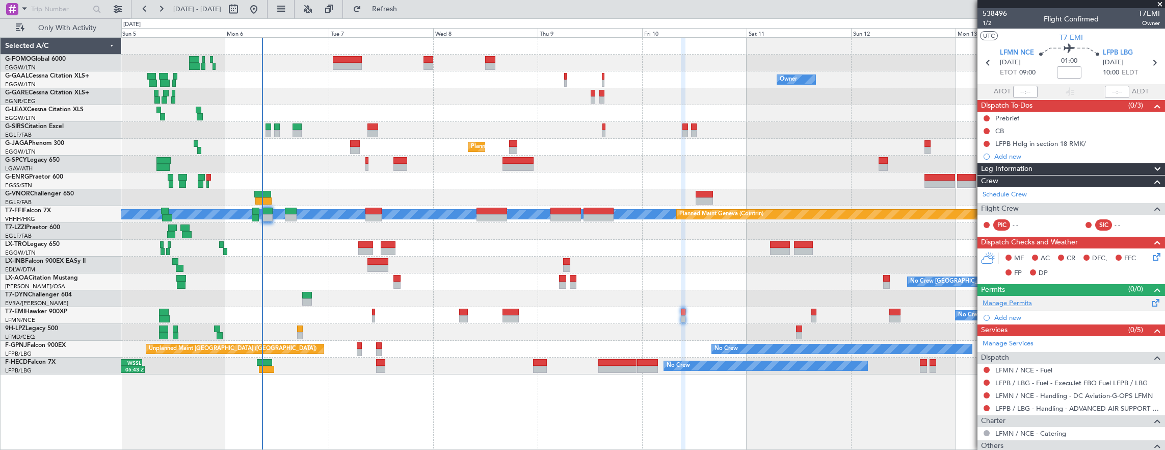
click at [1020, 305] on link "Manage Permits" at bounding box center [1007, 303] width 49 height 10
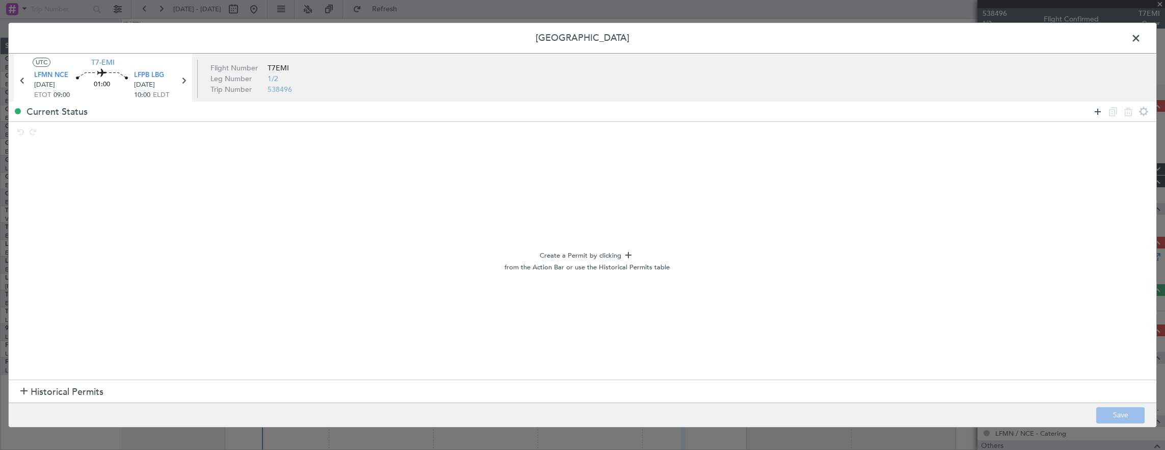
click at [1097, 111] on icon at bounding box center [1098, 112] width 12 height 12
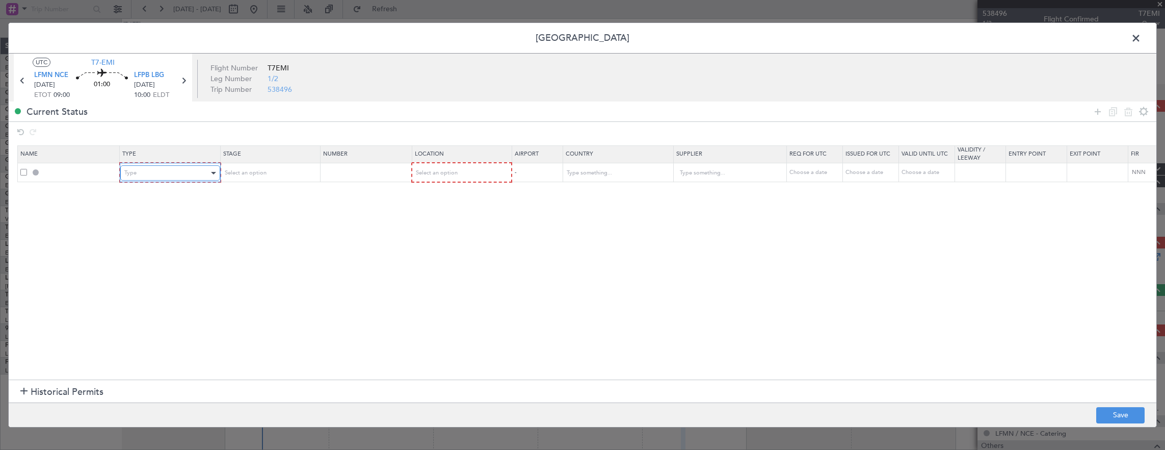
click at [204, 169] on div "Type" at bounding box center [166, 172] width 85 height 15
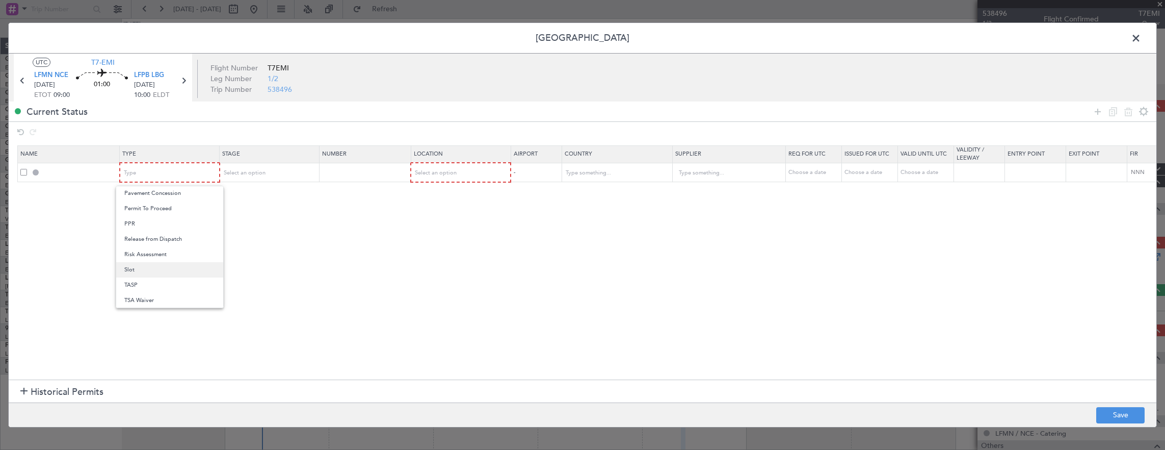
click at [156, 274] on span "Slot" at bounding box center [169, 269] width 91 height 15
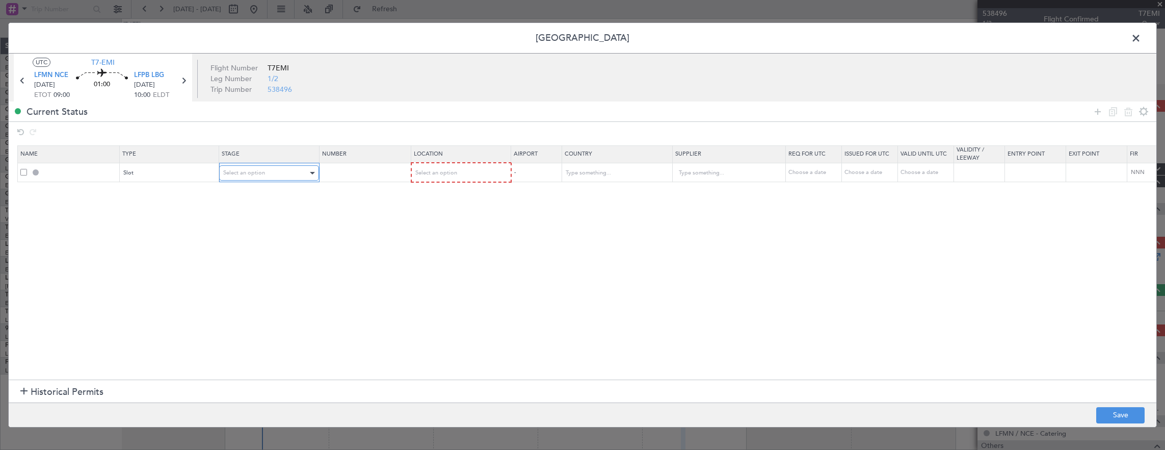
click at [274, 178] on div "Select an option" at bounding box center [265, 172] width 85 height 15
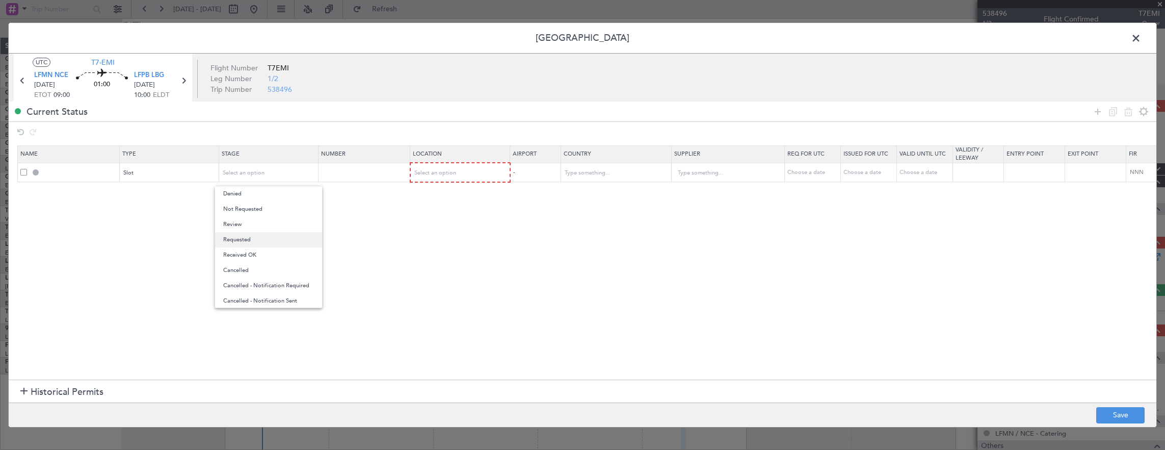
click at [262, 238] on span "Requested" at bounding box center [268, 239] width 91 height 15
click at [460, 180] on mat-form-field "Select an option" at bounding box center [460, 172] width 99 height 18
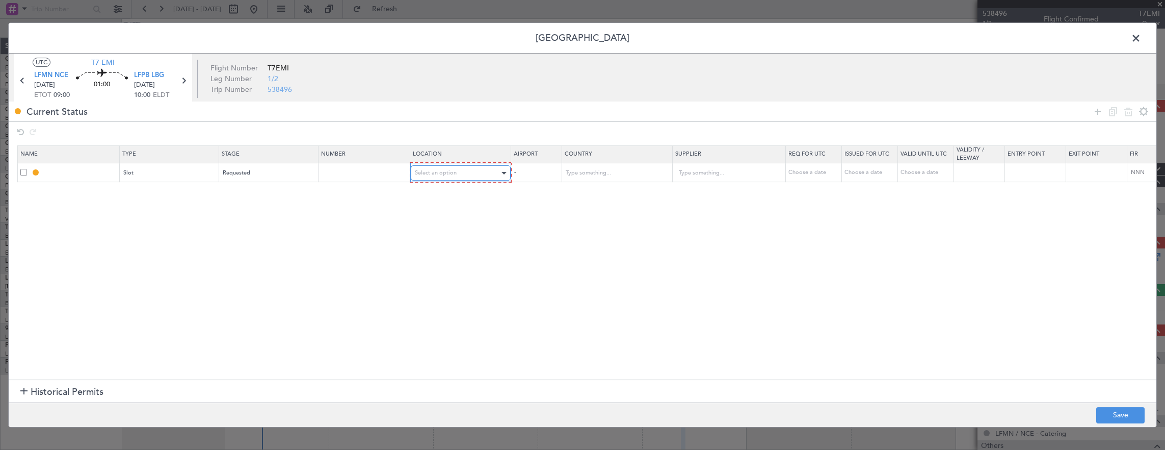
click at [455, 178] on div "Select an option" at bounding box center [457, 172] width 85 height 15
click at [447, 189] on span "Departure" at bounding box center [459, 193] width 91 height 15
click at [1123, 409] on button "Save" at bounding box center [1120, 415] width 48 height 16
type input "LFMN DEP SLOT"
type input "France"
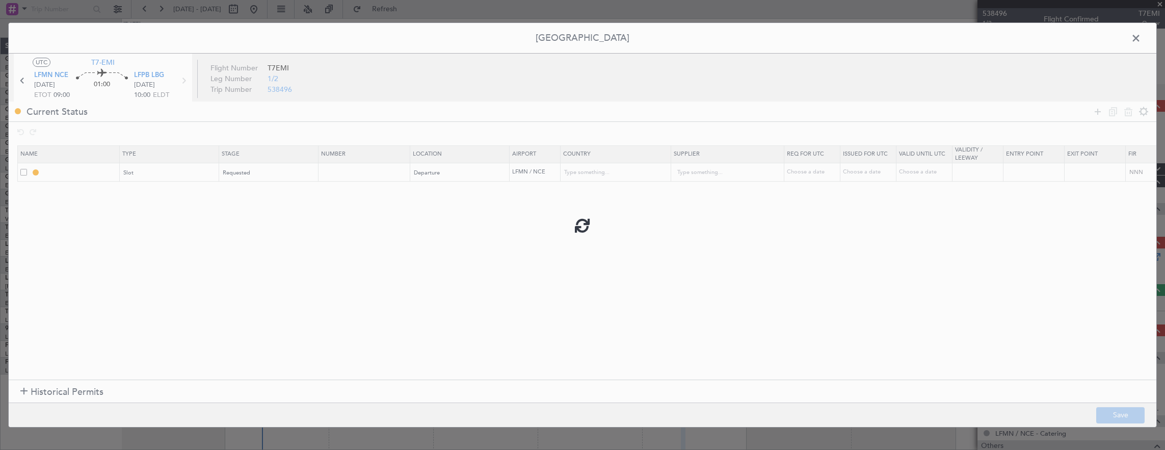
type input "NNN"
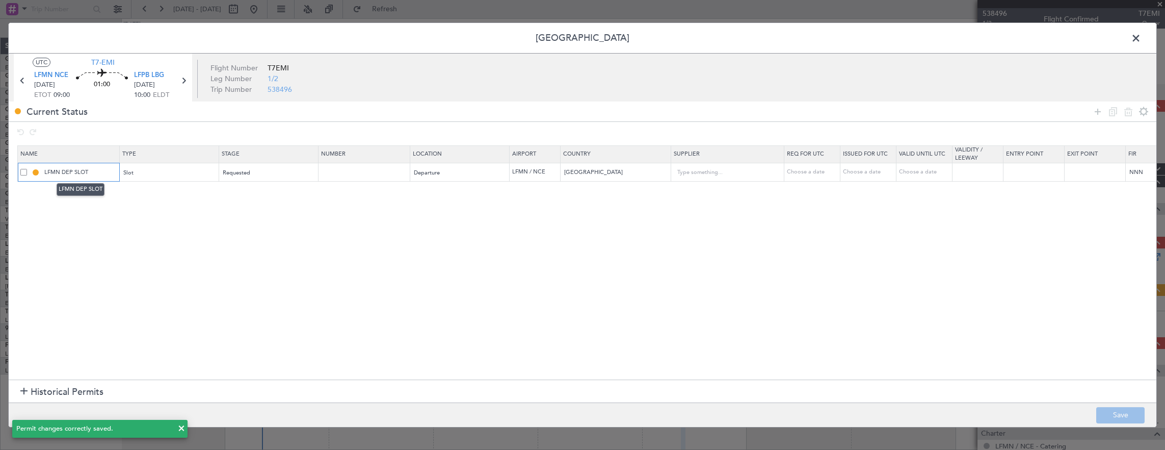
drag, startPoint x: 96, startPoint y: 167, endPoint x: 113, endPoint y: 179, distance: 21.2
click at [96, 168] on input "LFMN DEP SLOT" at bounding box center [80, 172] width 76 height 9
type input "LFMN DEP SLOT 0900z"
click at [1124, 411] on button "Save" at bounding box center [1120, 415] width 48 height 16
click at [183, 80] on icon at bounding box center [183, 80] width 13 height 13
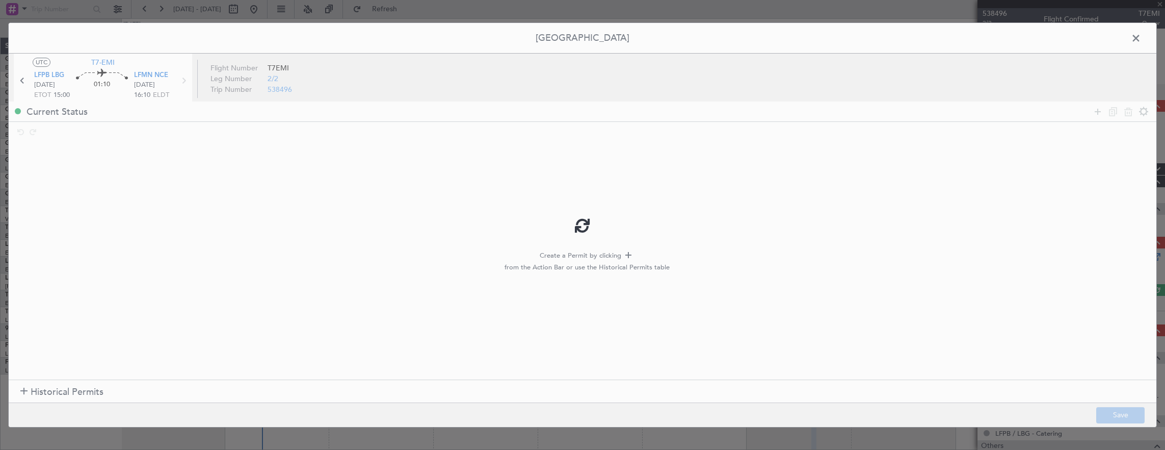
click at [1104, 108] on div at bounding box center [583, 225] width 1148 height 404
click at [1095, 109] on icon at bounding box center [1098, 112] width 12 height 12
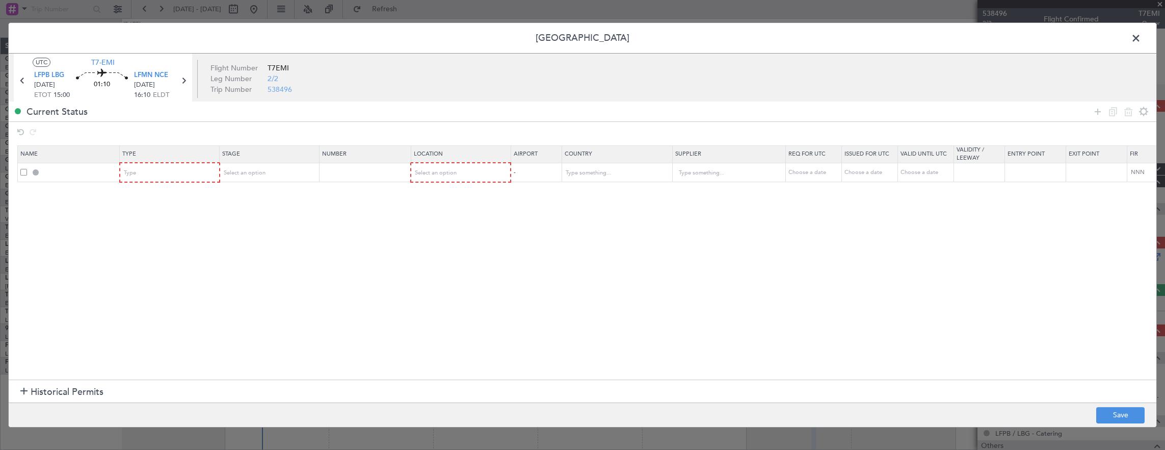
click at [192, 180] on mat-form-field "Type" at bounding box center [169, 172] width 99 height 18
click at [194, 178] on div "Type" at bounding box center [166, 172] width 85 height 15
click at [174, 269] on span "Slot" at bounding box center [169, 269] width 91 height 15
click at [259, 170] on span "Select an option" at bounding box center [244, 173] width 42 height 8
click at [246, 240] on span "Requested" at bounding box center [268, 239] width 91 height 15
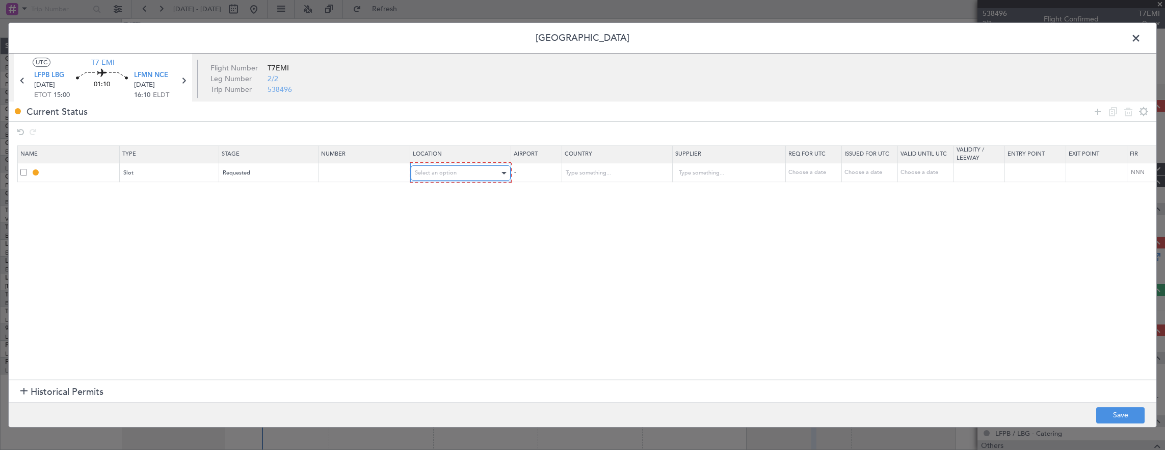
click at [450, 177] on div "Select an option" at bounding box center [457, 172] width 85 height 15
click at [439, 221] on span "Arrival" at bounding box center [459, 224] width 91 height 15
click at [1129, 405] on footer "Save" at bounding box center [583, 414] width 1148 height 24
click at [1127, 411] on button "Save" at bounding box center [1120, 415] width 48 height 16
type input "LFMN ARR SLOT"
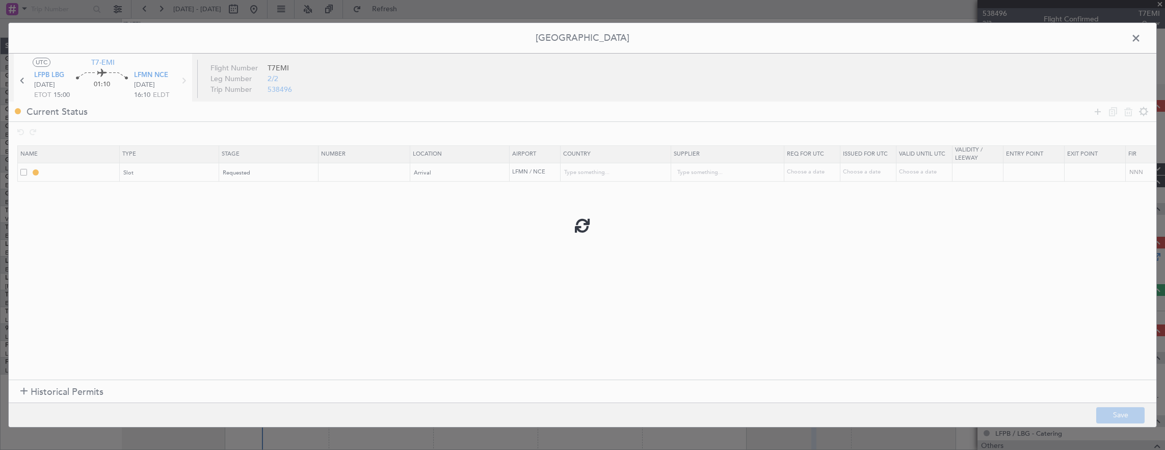
type input "France"
type input "NNN"
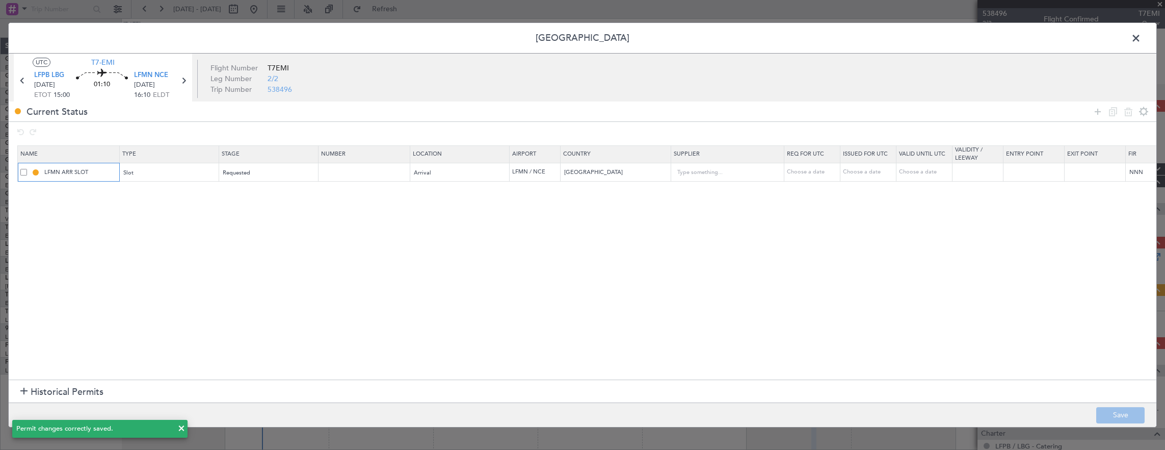
drag, startPoint x: 90, startPoint y: 170, endPoint x: 122, endPoint y: 189, distance: 37.4
click at [90, 170] on input "LFMN ARR SLOT" at bounding box center [80, 172] width 76 height 9
type input "LFMN ARR SLOT 1610z"
click at [1123, 421] on button "Save" at bounding box center [1120, 415] width 48 height 16
click at [1132, 46] on header "Permit Center" at bounding box center [583, 38] width 1148 height 31
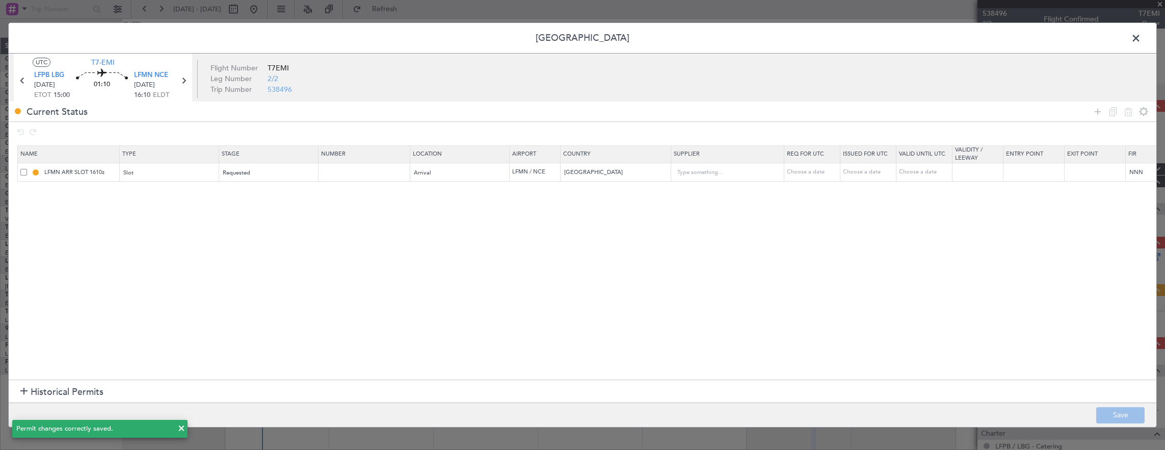
click at [1141, 42] on span at bounding box center [1141, 41] width 0 height 20
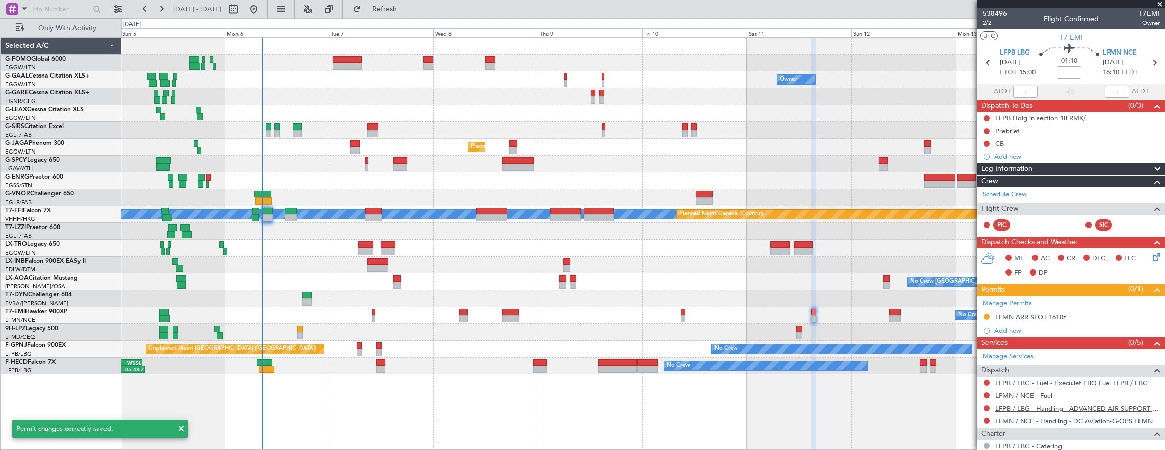
click at [1112, 408] on link "LFPB / LBG - Handling - ADVANCED AIR SUPPORT LFPB" at bounding box center [1077, 408] width 165 height 9
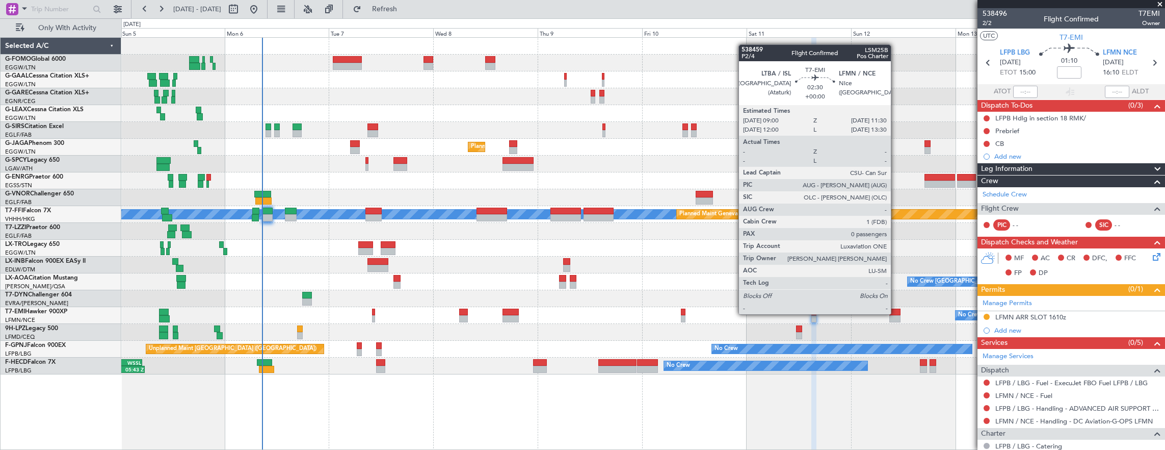
click at [897, 313] on div at bounding box center [894, 311] width 11 height 7
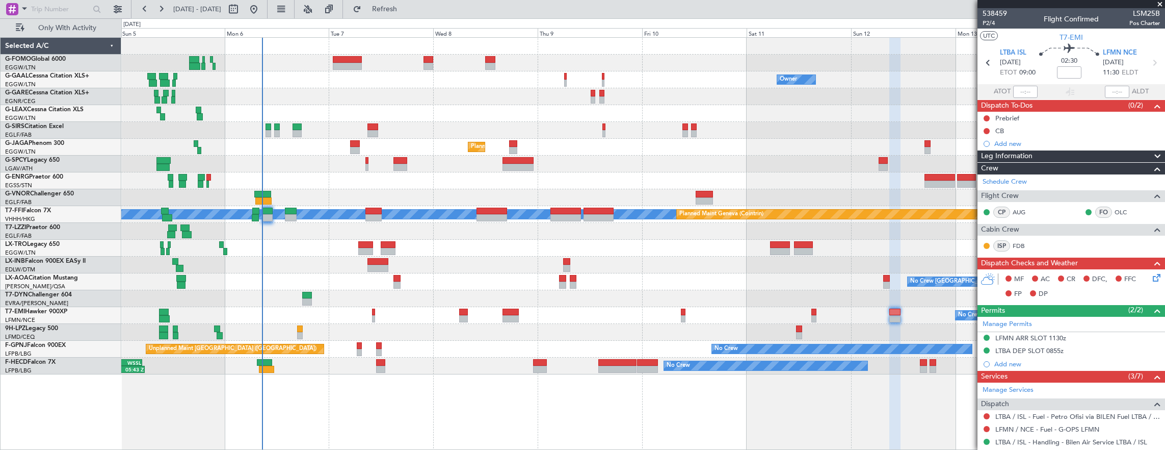
scroll to position [100, 0]
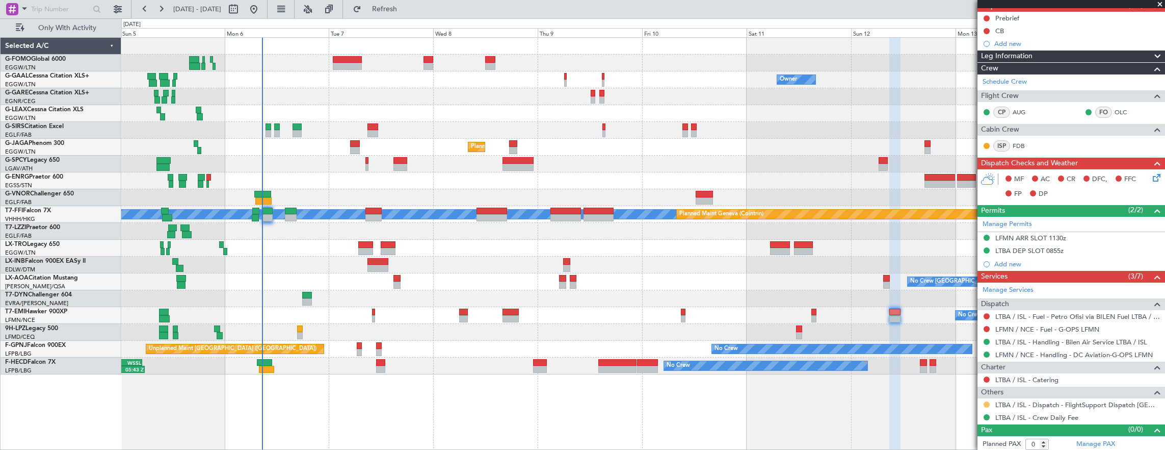
click at [987, 402] on button at bounding box center [987, 404] width 6 height 6
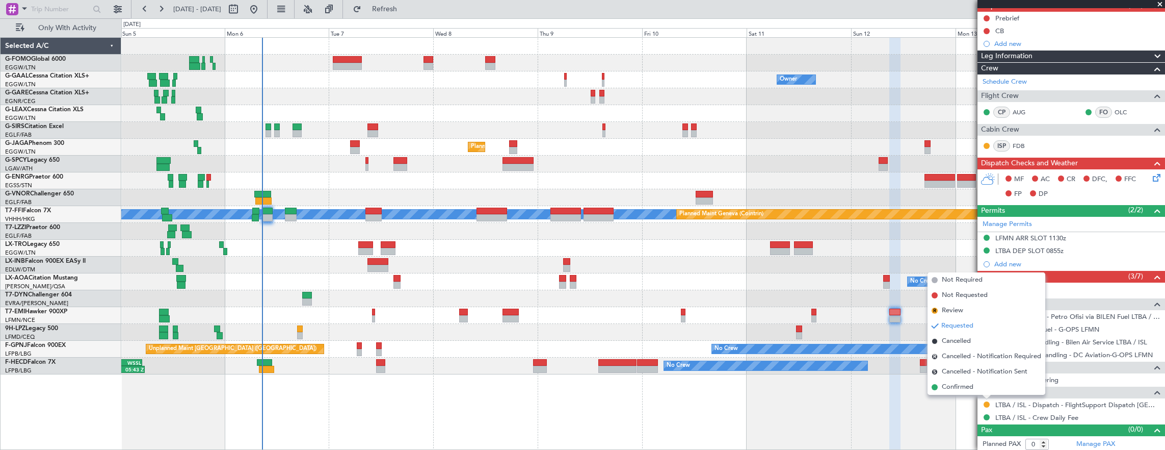
drag, startPoint x: 956, startPoint y: 386, endPoint x: 936, endPoint y: 384, distance: 20.5
click at [955, 386] on span "Confirmed" at bounding box center [958, 387] width 32 height 10
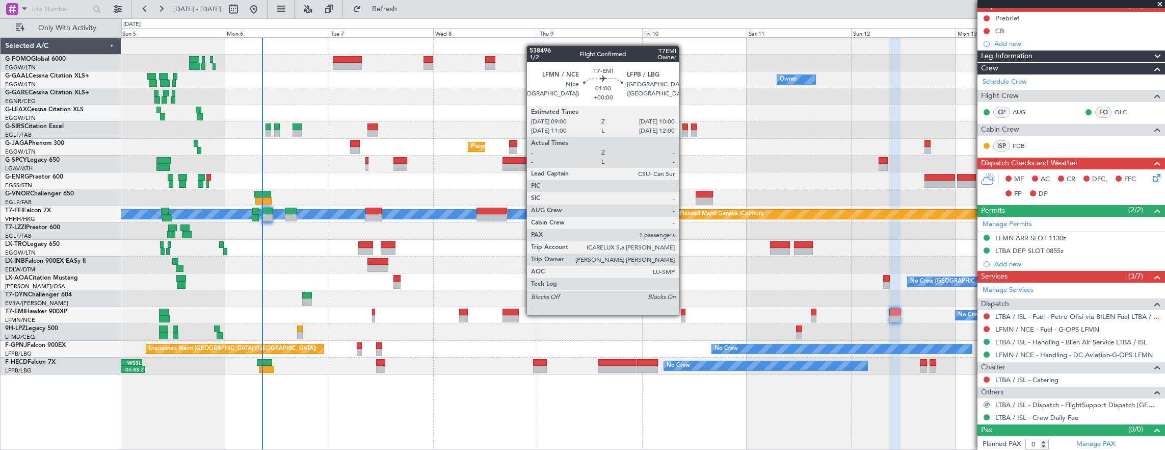
click at [684, 314] on div at bounding box center [683, 311] width 5 height 7
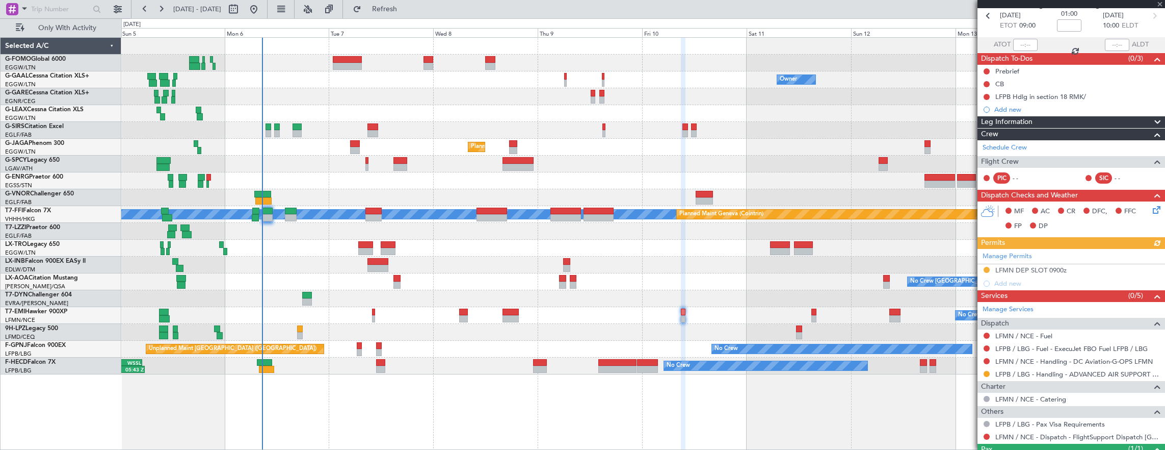
scroll to position [51, 0]
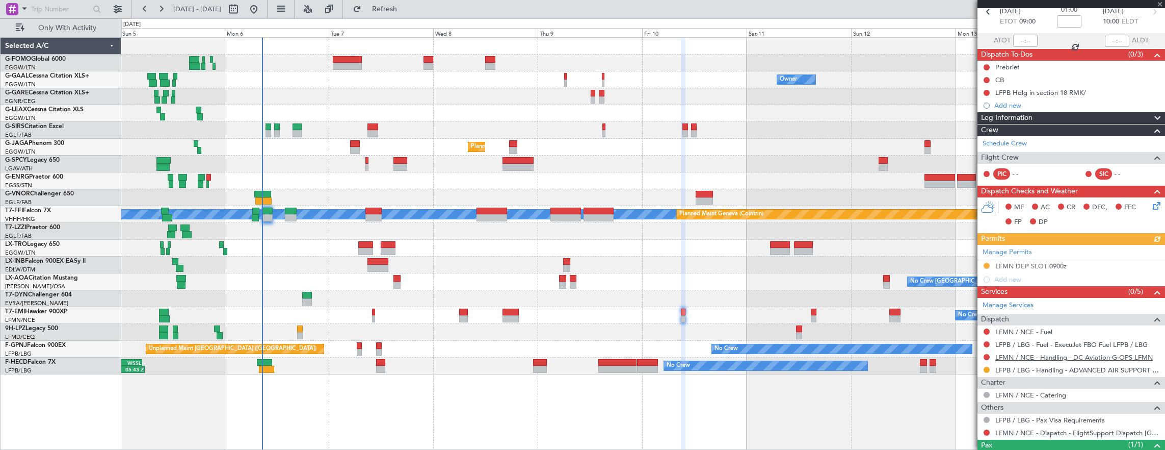
click at [1043, 359] on mat-tooltip-component "LFMN / NCE - Handling - DC Aviation-G-OPS LFMN" at bounding box center [1075, 372] width 152 height 27
click at [1045, 355] on link "LFMN / NCE - Handling - DC Aviation-G-OPS LFMN" at bounding box center [1073, 357] width 157 height 9
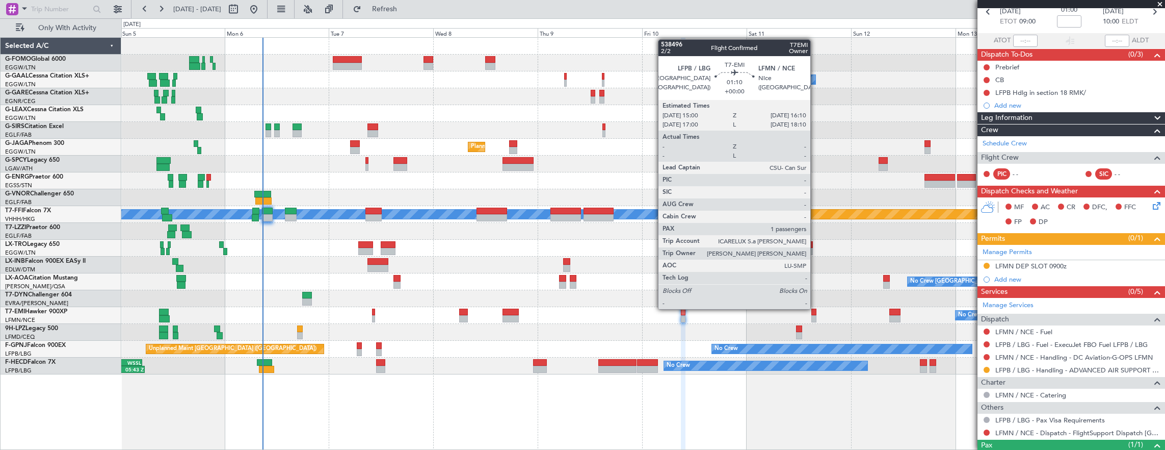
click at [816, 308] on div at bounding box center [813, 311] width 5 height 7
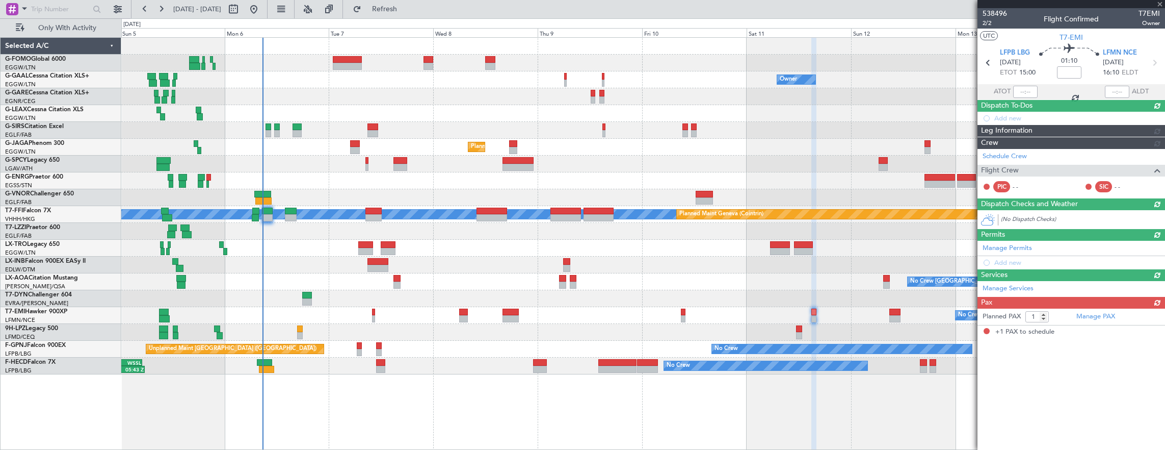
scroll to position [0, 0]
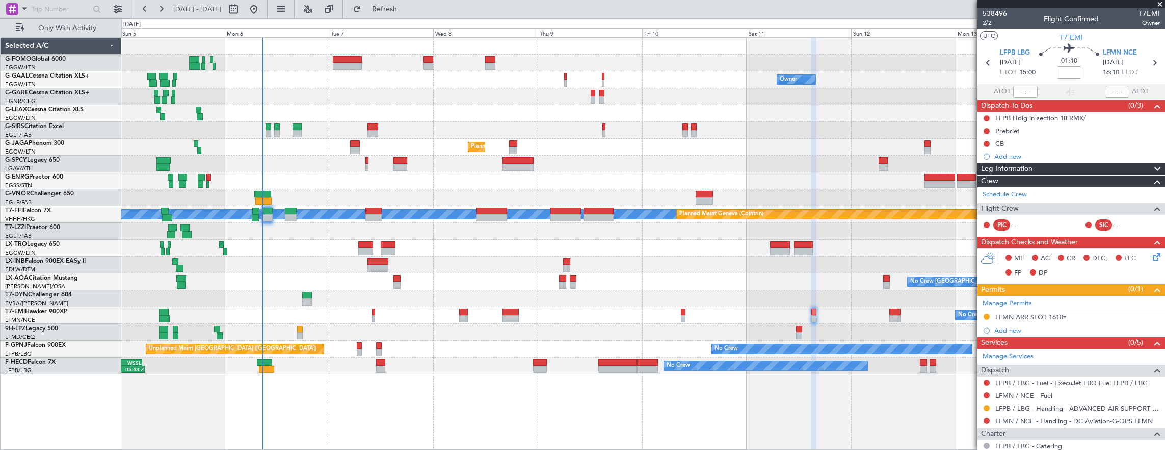
click at [1079, 421] on link "LFMN / NCE - Handling - DC Aviation-G-OPS LFMN" at bounding box center [1073, 420] width 157 height 9
click at [430, 56] on div at bounding box center [429, 59] width 10 height 7
type input "2"
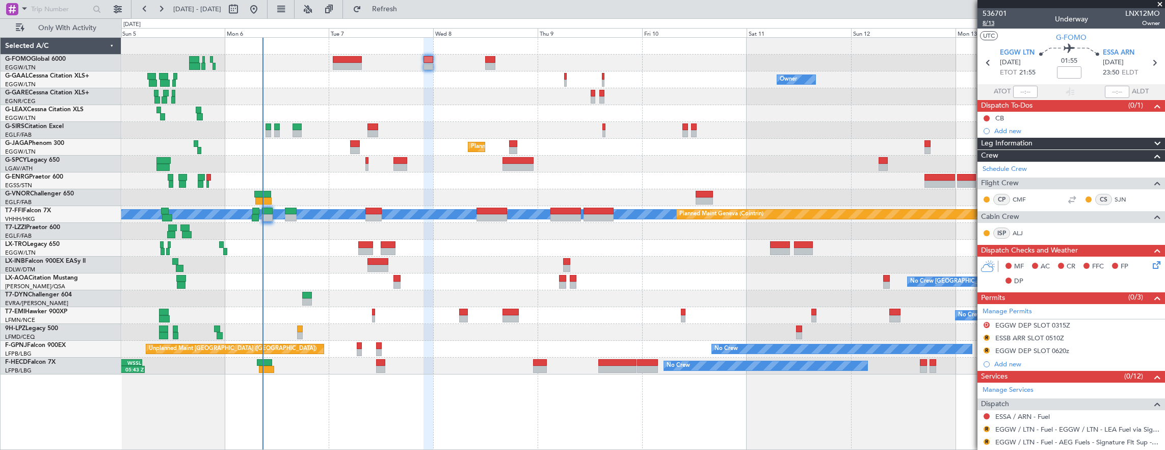
click at [997, 23] on span "8/13" at bounding box center [995, 23] width 24 height 9
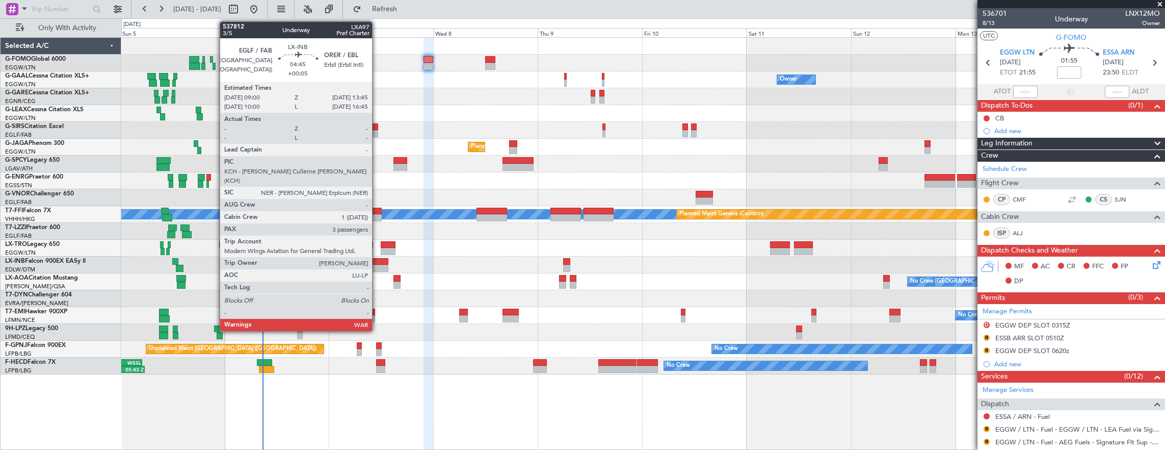
click at [377, 267] on div at bounding box center [377, 268] width 21 height 7
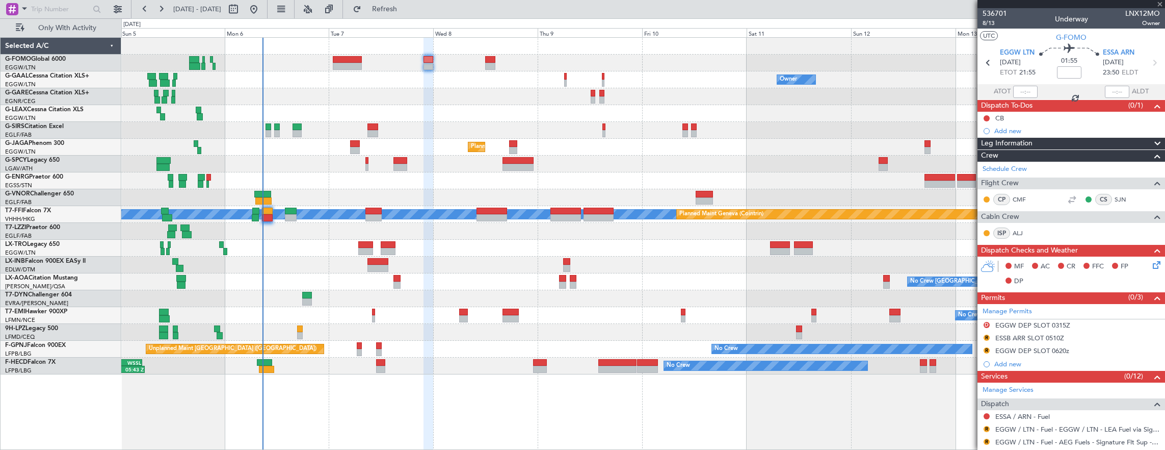
type input "+00:05"
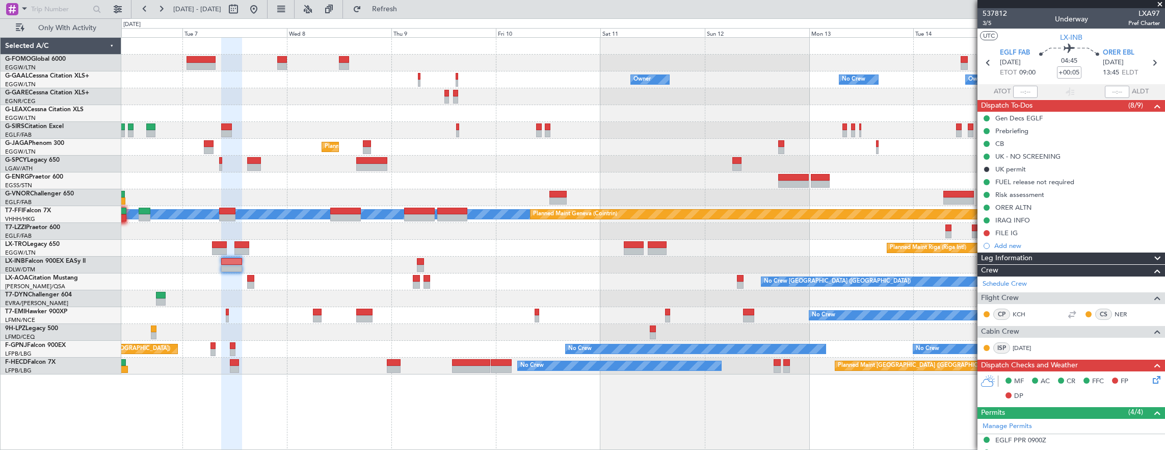
click at [759, 316] on div "No Crew" at bounding box center [643, 315] width 1044 height 17
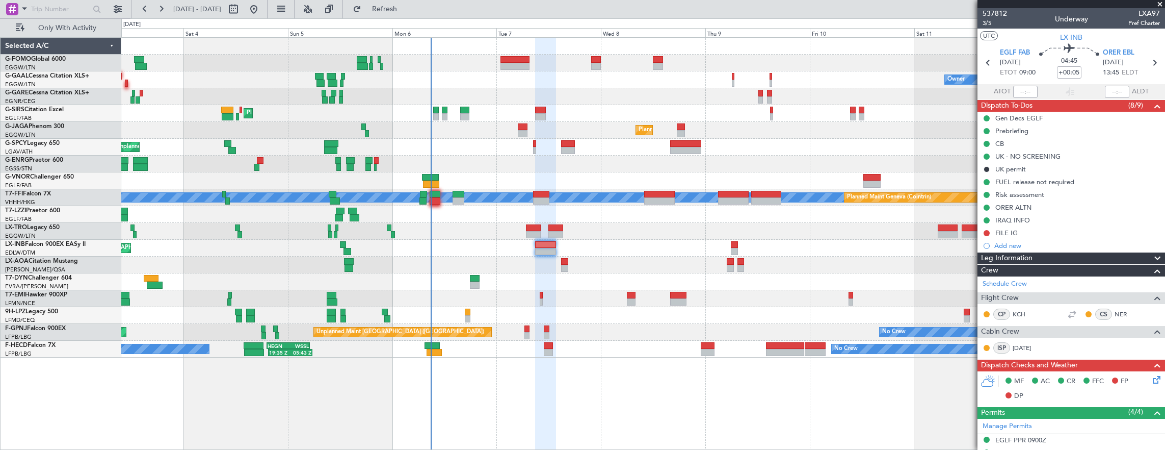
click at [581, 317] on div at bounding box center [643, 315] width 1044 height 17
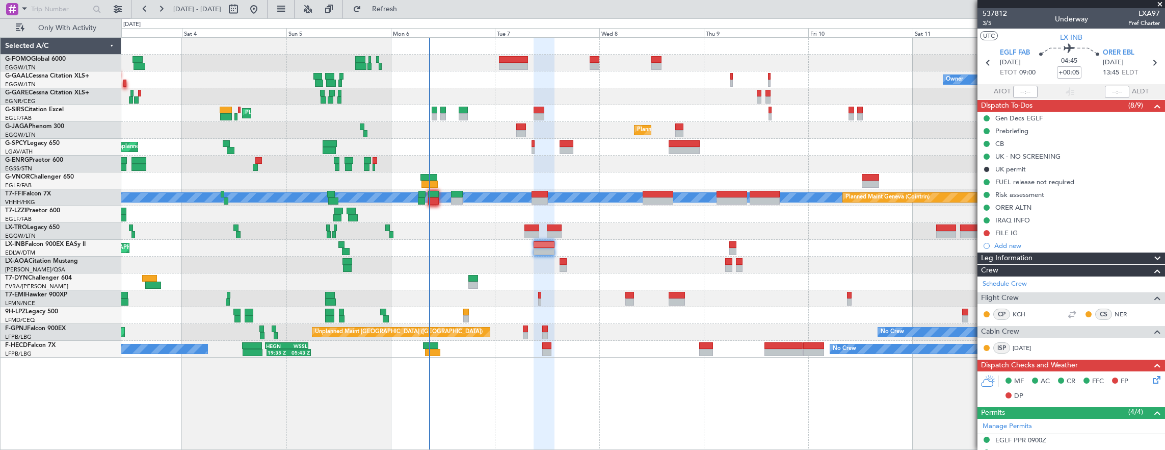
click at [151, 273] on div "No Crew Owner AOG Maint Dusseldorf Owner Planned Maint Dusseldorf Planned Maint…" at bounding box center [643, 198] width 1044 height 320
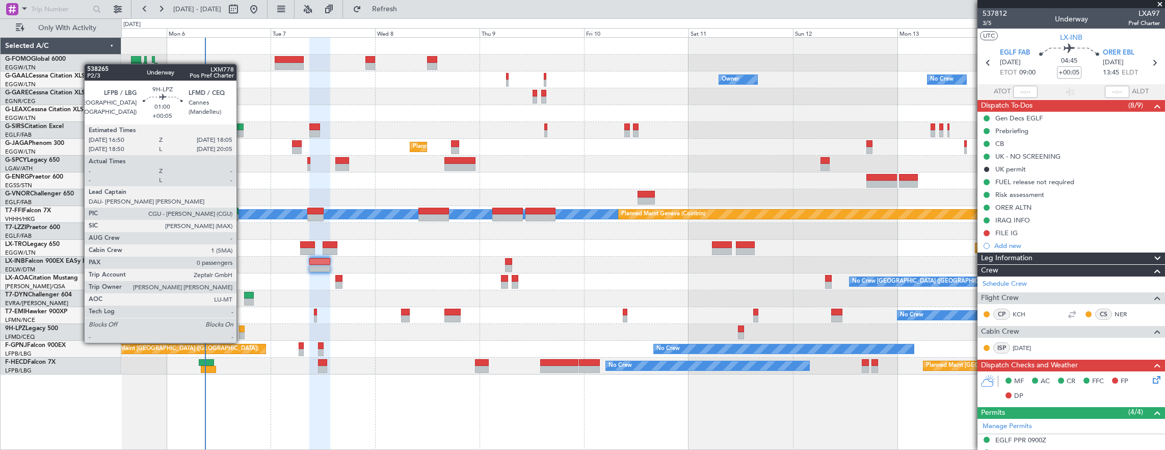
click at [242, 332] on div at bounding box center [242, 335] width 6 height 7
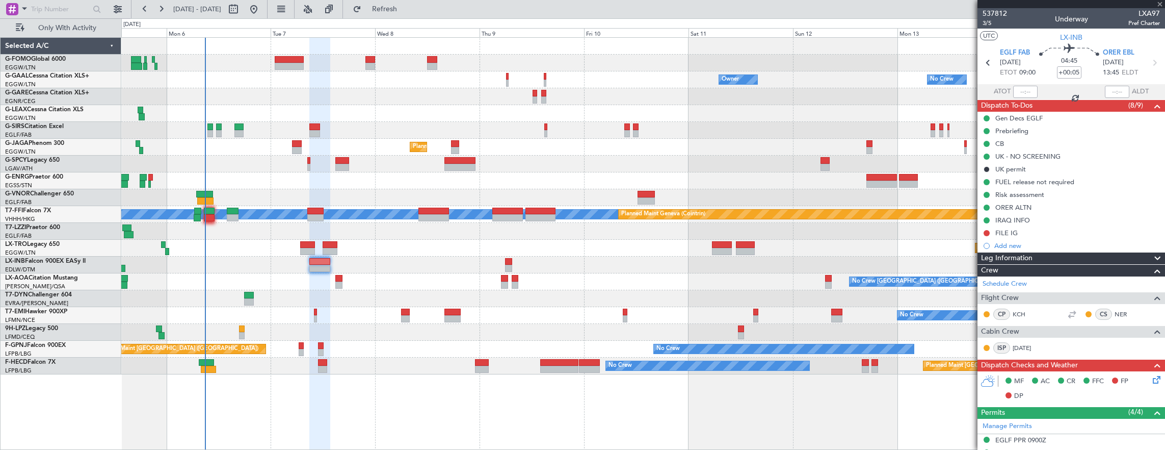
type input "0"
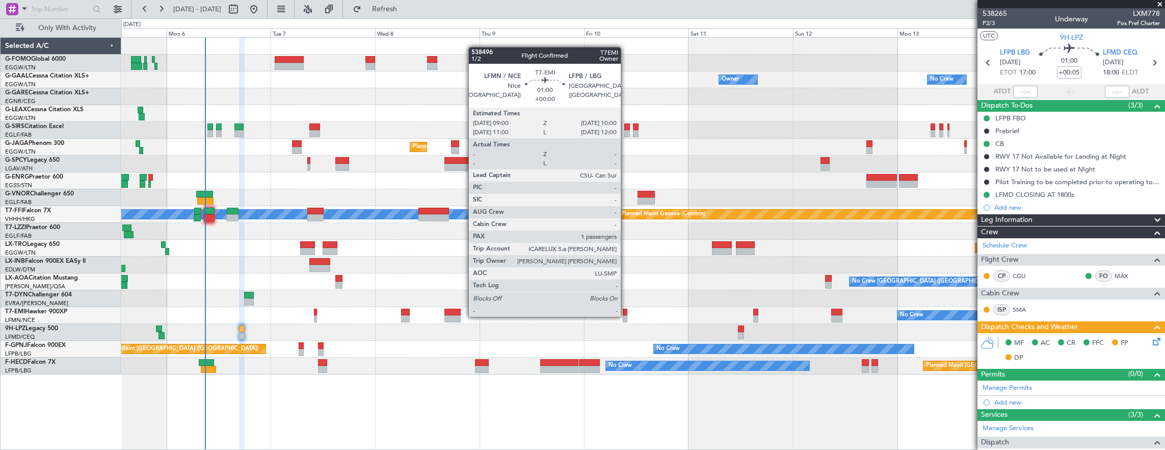
click at [626, 316] on div at bounding box center [625, 318] width 5 height 7
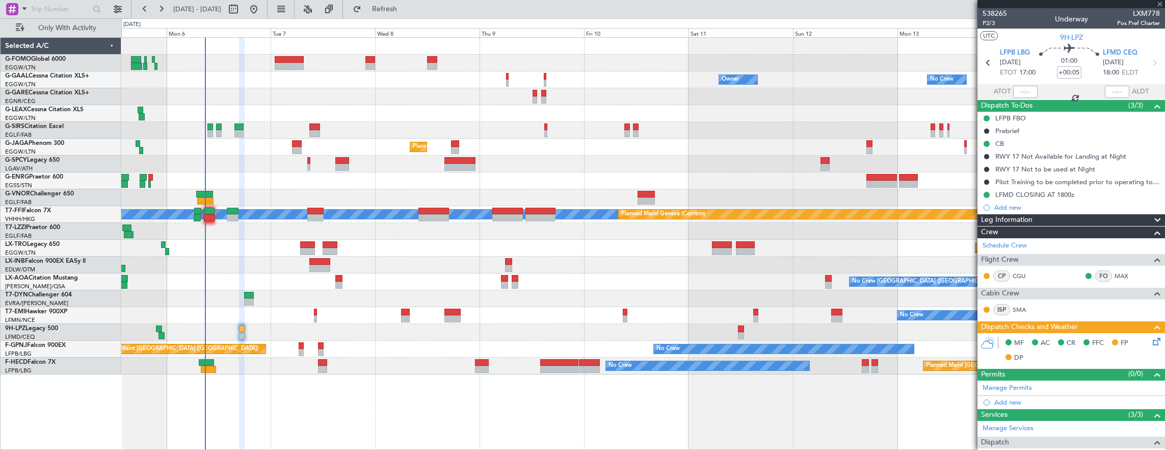
type input "1"
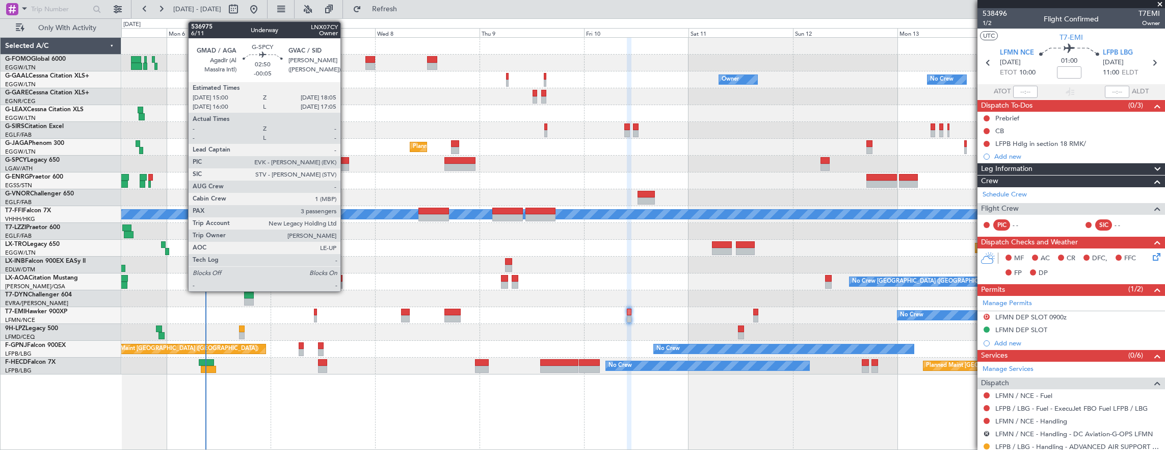
click at [346, 165] on div at bounding box center [342, 167] width 14 height 7
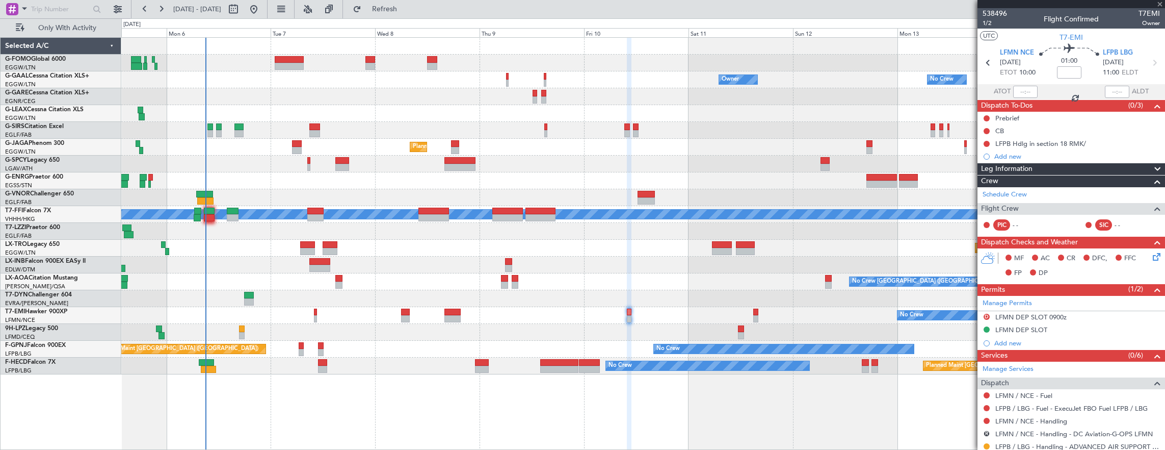
type input "-00:05"
type input "3"
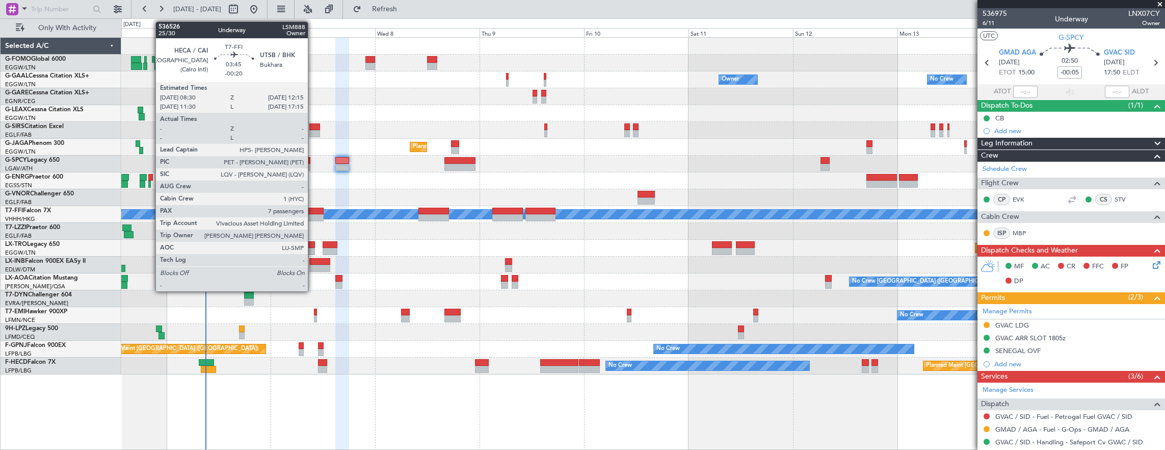
click at [313, 212] on div at bounding box center [315, 210] width 17 height 7
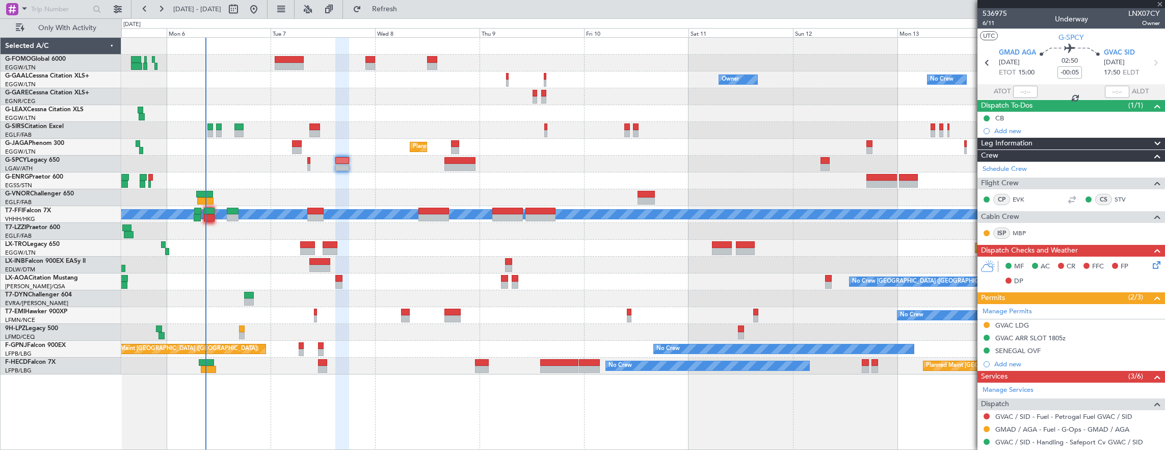
type input "-00:20"
type input "7"
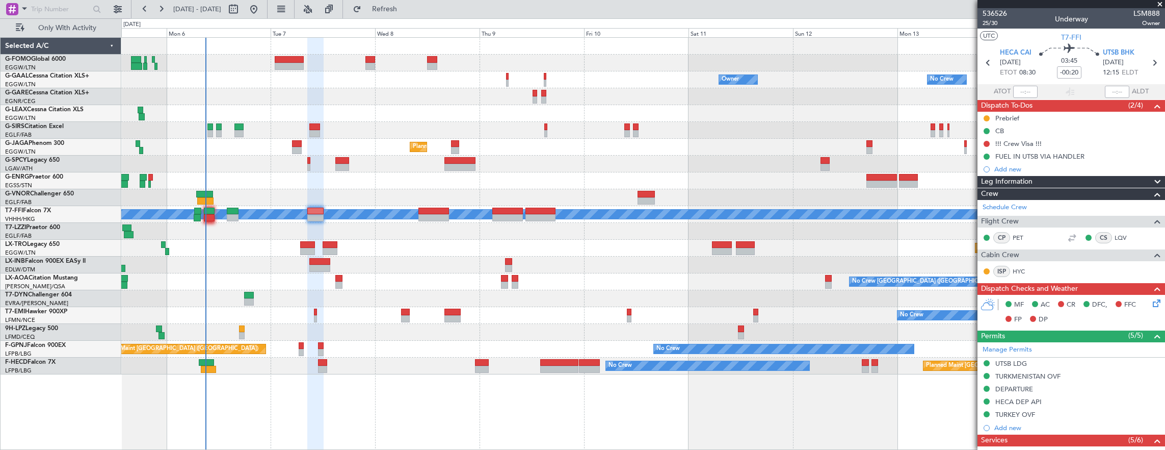
click at [323, 248] on div "Planned Maint Riga (Riga Intl)" at bounding box center [643, 248] width 1044 height 17
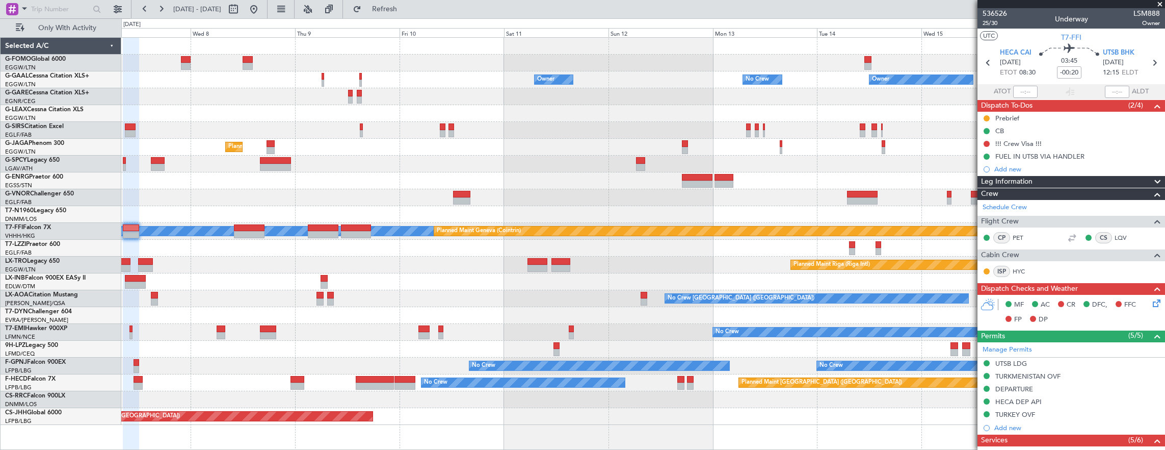
click at [434, 255] on div at bounding box center [643, 248] width 1044 height 17
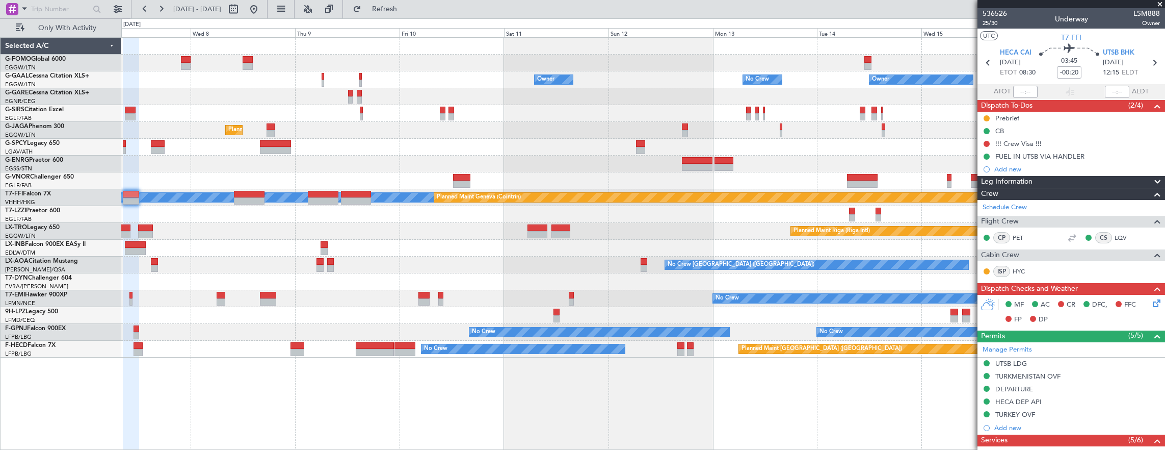
click at [548, 314] on div "Owner No Crew Owner Owner No Crew Owner Planned Maint London (Luton) MEL MEL Pl…" at bounding box center [643, 198] width 1044 height 320
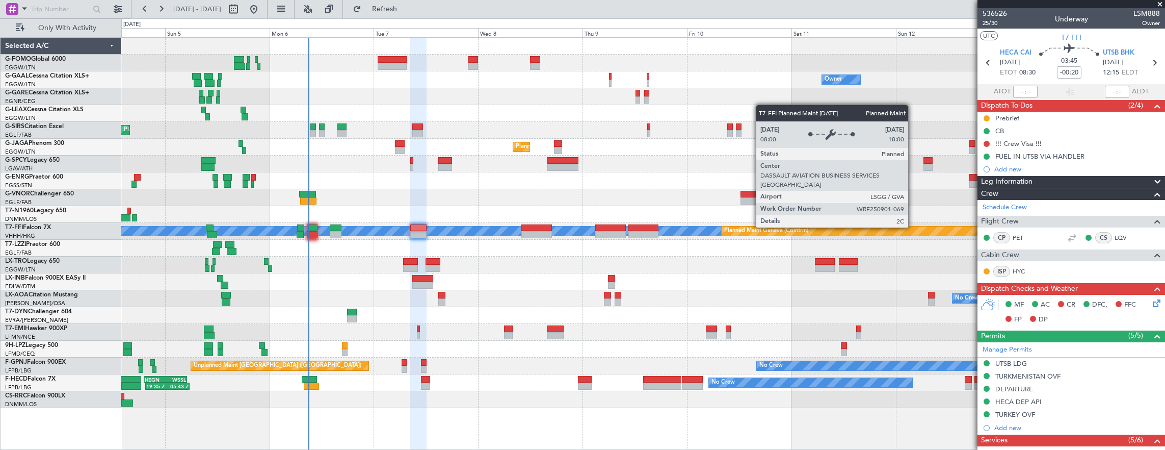
click at [507, 157] on div "Owner No Crew Owner Owner No Crew Planned Maint [GEOGRAPHIC_DATA] ([GEOGRAPHIC_…" at bounding box center [643, 223] width 1044 height 370
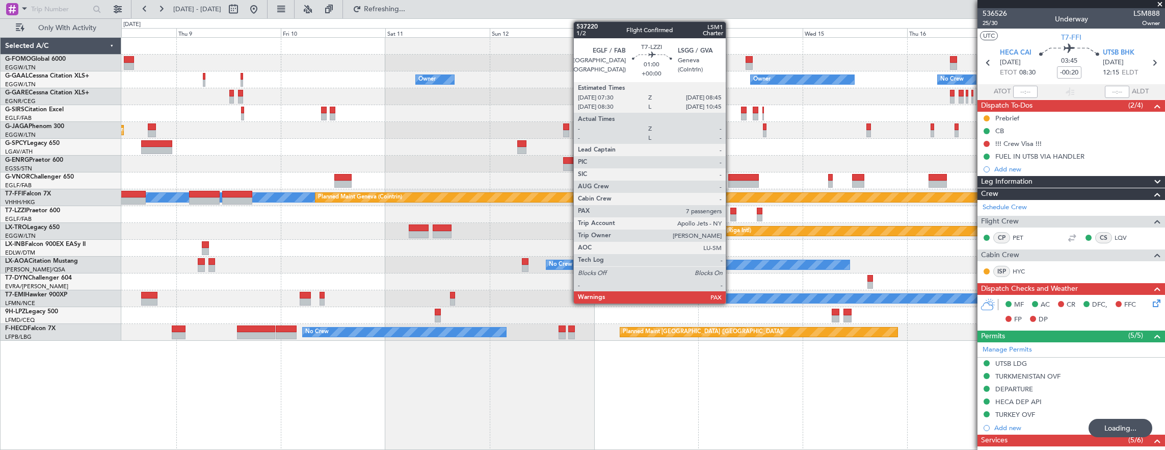
click at [731, 215] on div at bounding box center [733, 217] width 6 height 7
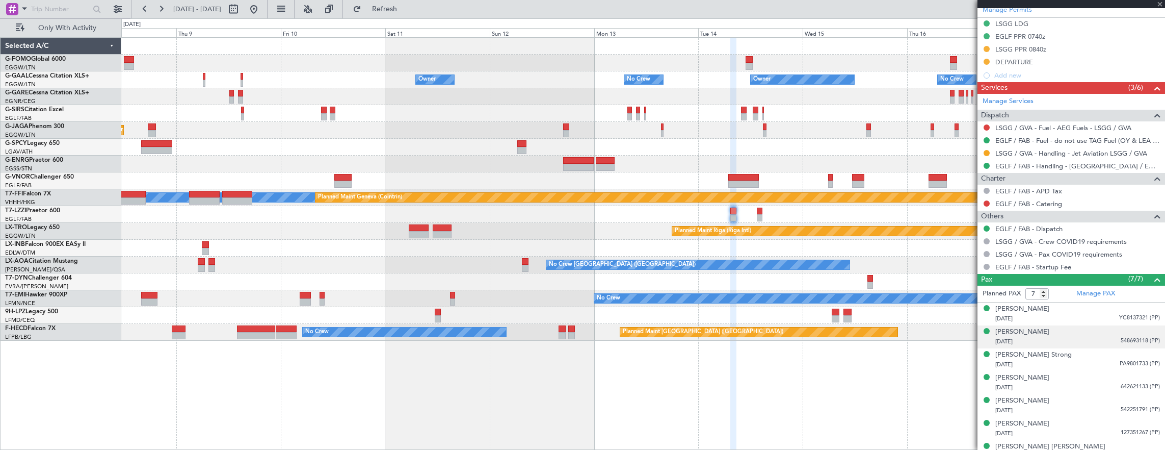
scroll to position [278, 0]
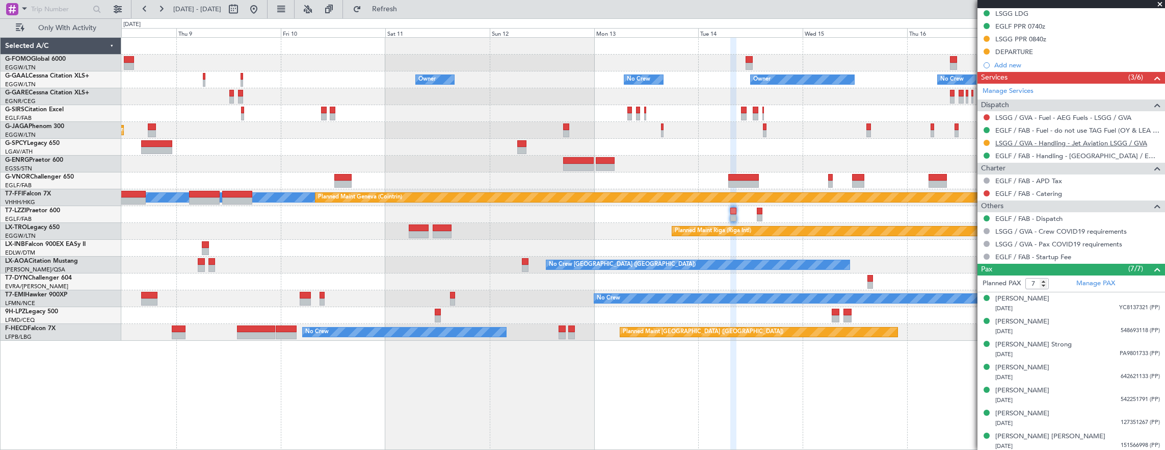
click at [1062, 141] on link "LSGG / GVA - Handling - Jet Aviation LSGG / GVA" at bounding box center [1071, 143] width 152 height 9
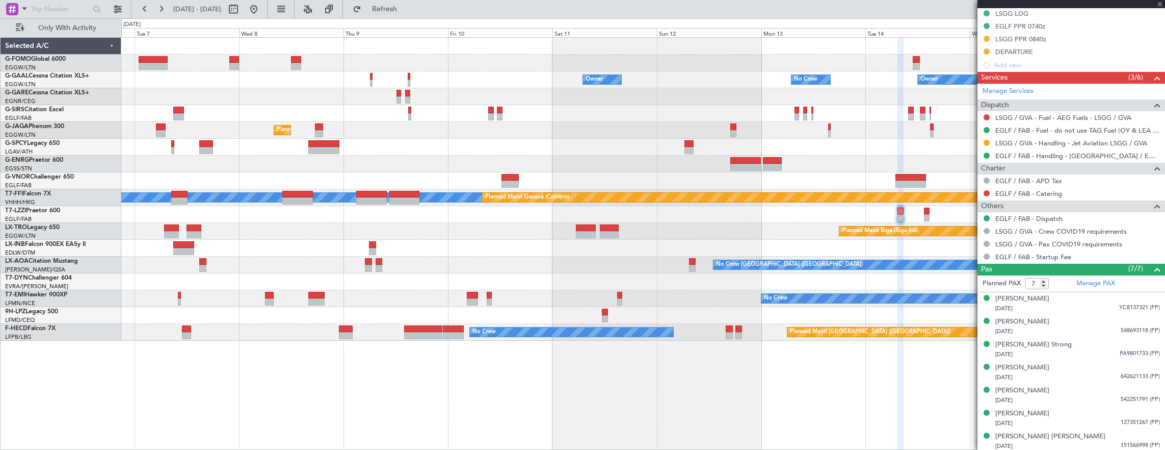
click at [816, 302] on div "Owner Owner No Crew No Crew Owner Owner Planned Maint London (Farnborough) Plan…" at bounding box center [643, 189] width 1044 height 303
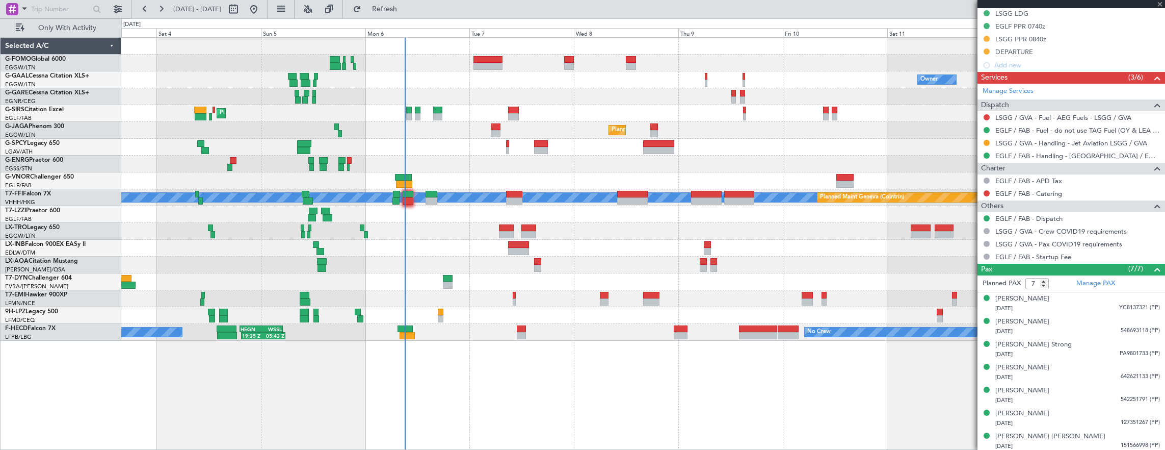
click at [203, 224] on div "No Crew Owner AOG Maint Dusseldorf Owner Planned Maint Dusseldorf Planned Maint…" at bounding box center [643, 189] width 1044 height 303
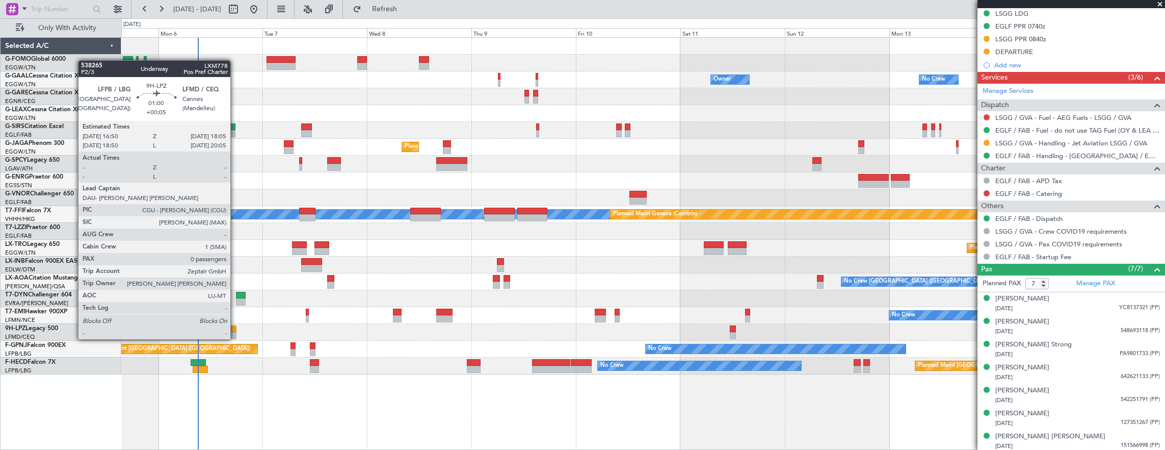
click at [235, 329] on div at bounding box center [234, 328] width 6 height 7
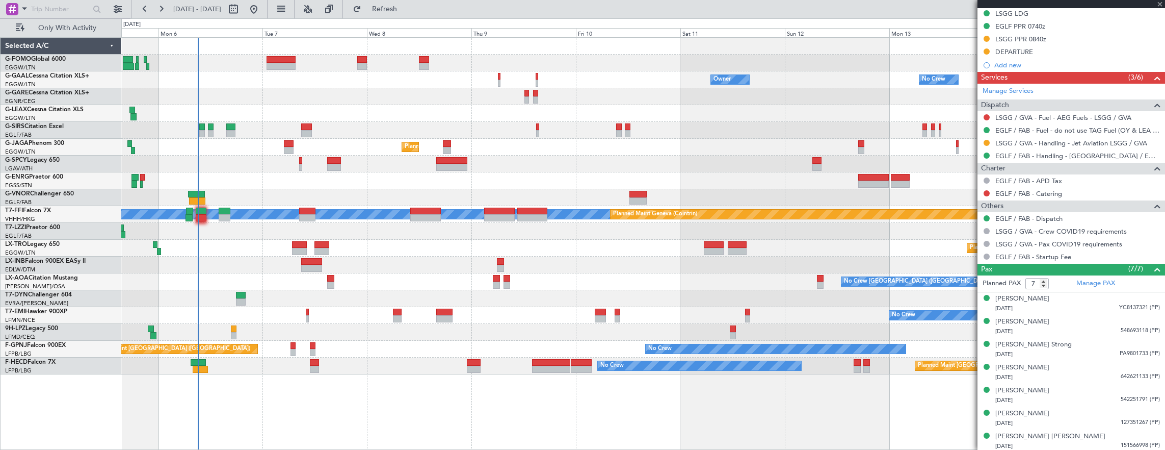
type input "+00:05"
type input "0"
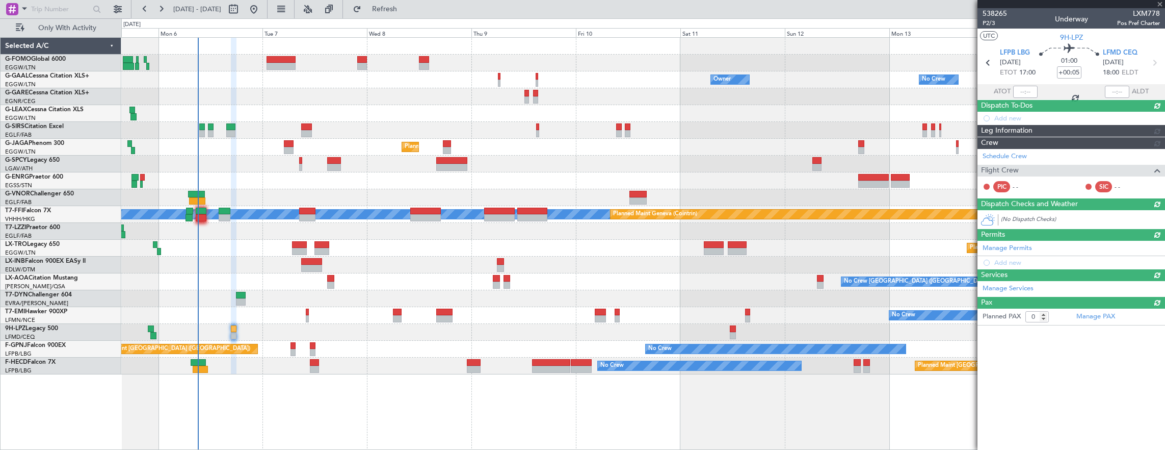
scroll to position [0, 0]
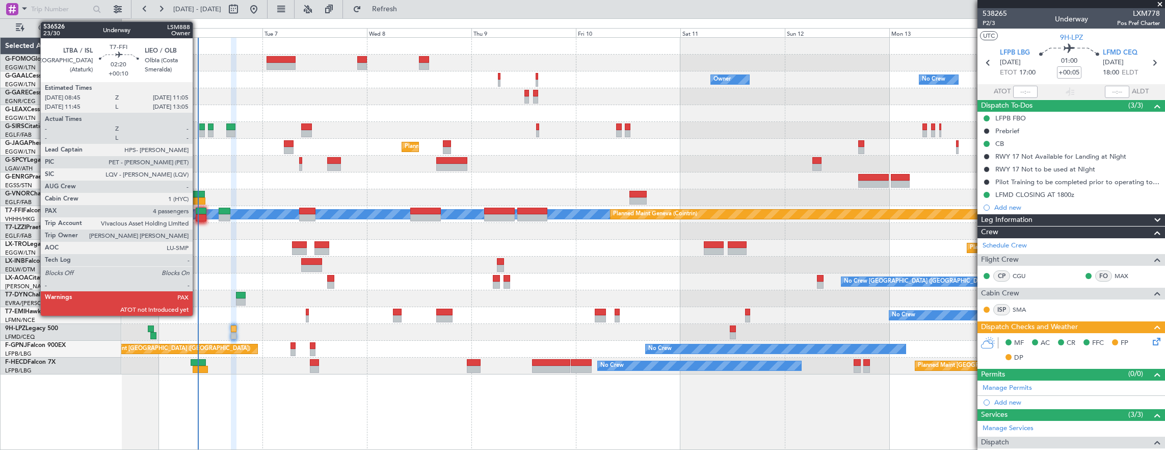
click at [197, 219] on div at bounding box center [201, 217] width 10 height 7
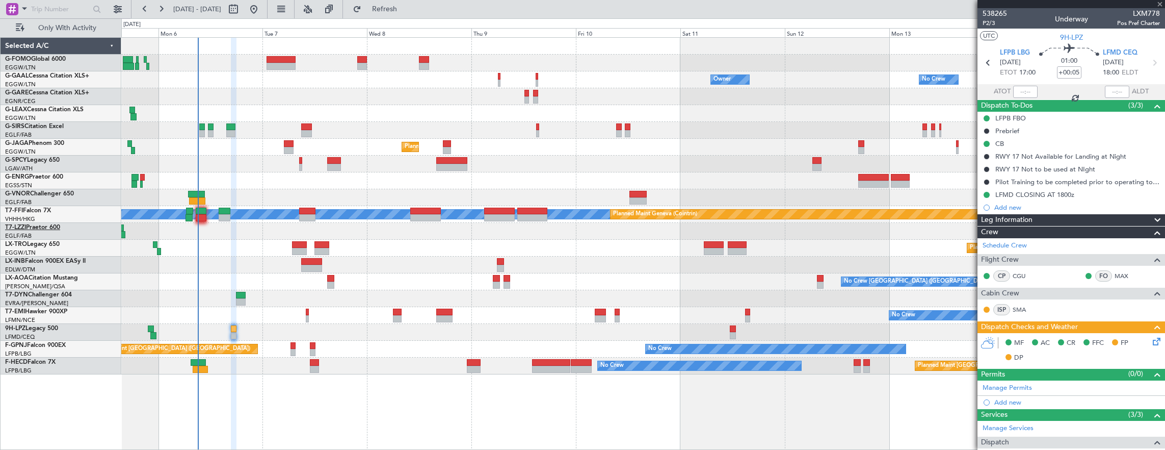
type input "+00:10"
type input "4"
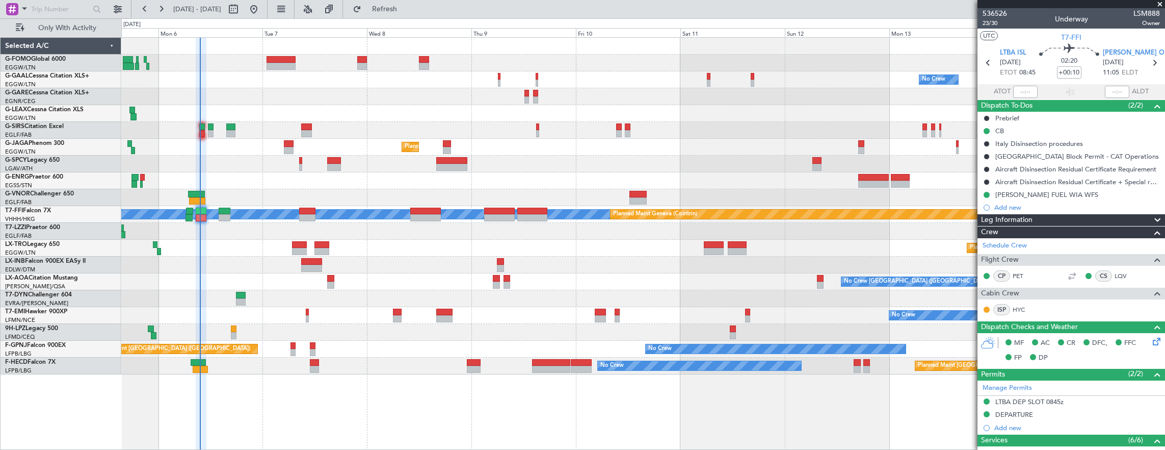
click at [200, 133] on div at bounding box center [202, 133] width 6 height 7
type input "+00:15"
type input "0"
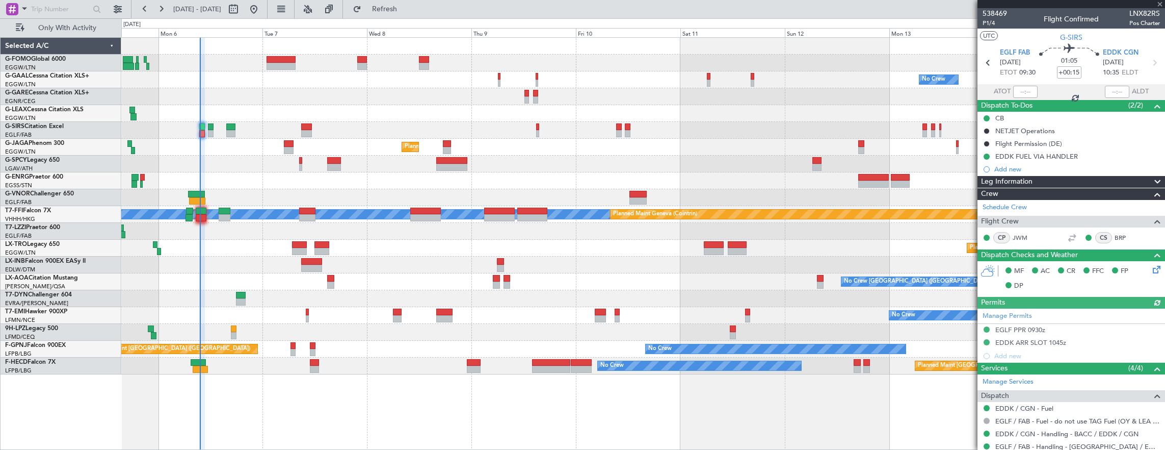
click at [1013, 87] on div at bounding box center [1025, 92] width 24 height 12
click at [1015, 92] on div at bounding box center [1025, 92] width 24 height 12
click at [1008, 90] on div "ATOT" at bounding box center [1008, 92] width 60 height 12
click at [1017, 89] on div at bounding box center [1025, 92] width 24 height 12
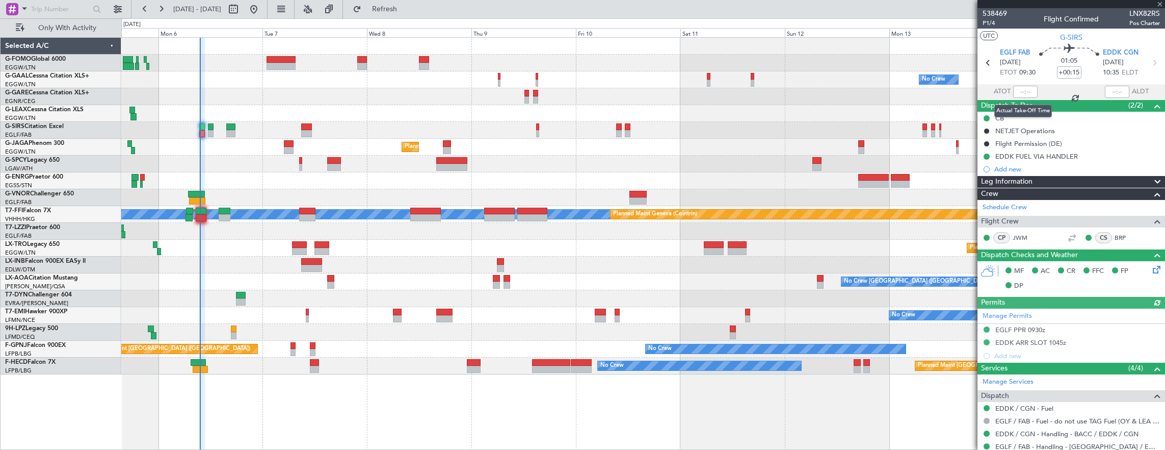
click at [1015, 93] on div at bounding box center [1025, 92] width 24 height 12
click at [1018, 92] on div at bounding box center [1025, 92] width 24 height 12
drag, startPoint x: 1019, startPoint y: 83, endPoint x: 1018, endPoint y: 89, distance: 6.2
click at [1018, 89] on div "UTC G-SIRS EGLF FAB 06/10/2025 ETOT 09:30 01:05 +00:15 EDDK CGN 06/10/2025 10:3…" at bounding box center [1072, 64] width 188 height 71
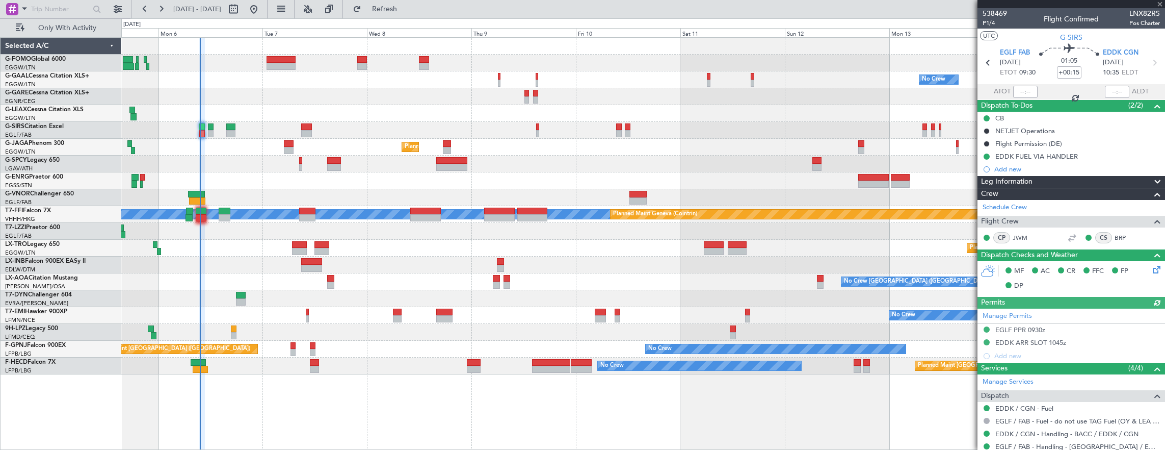
click at [1018, 89] on div at bounding box center [1025, 92] width 24 height 12
click at [1019, 92] on input "text" at bounding box center [1025, 92] width 24 height 12
type input "09:37"
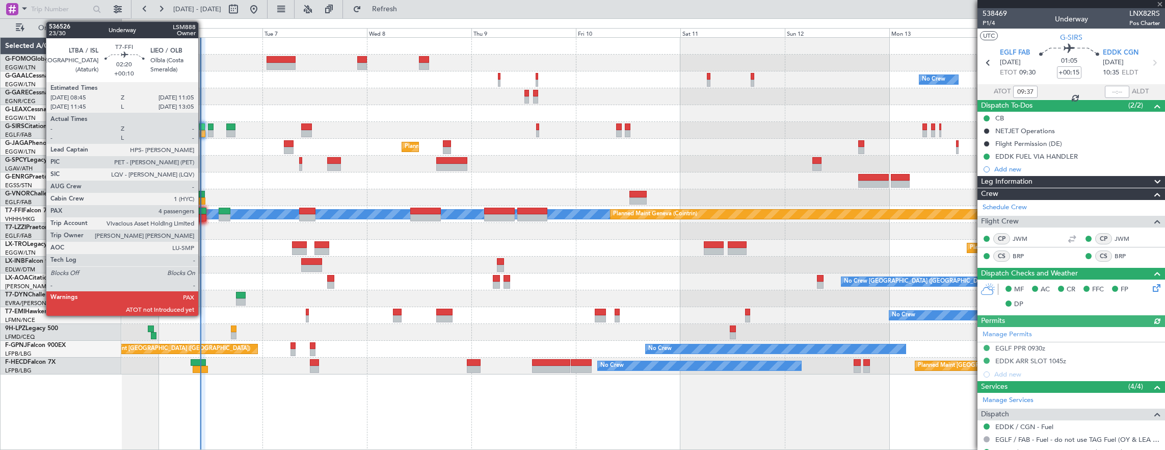
click at [203, 216] on div at bounding box center [201, 217] width 10 height 7
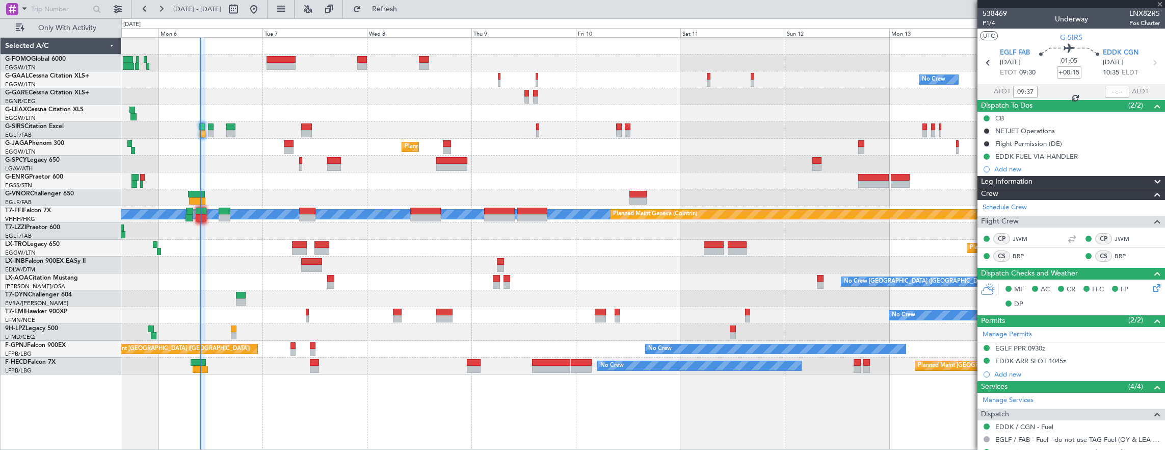
type input "+00:10"
type input "4"
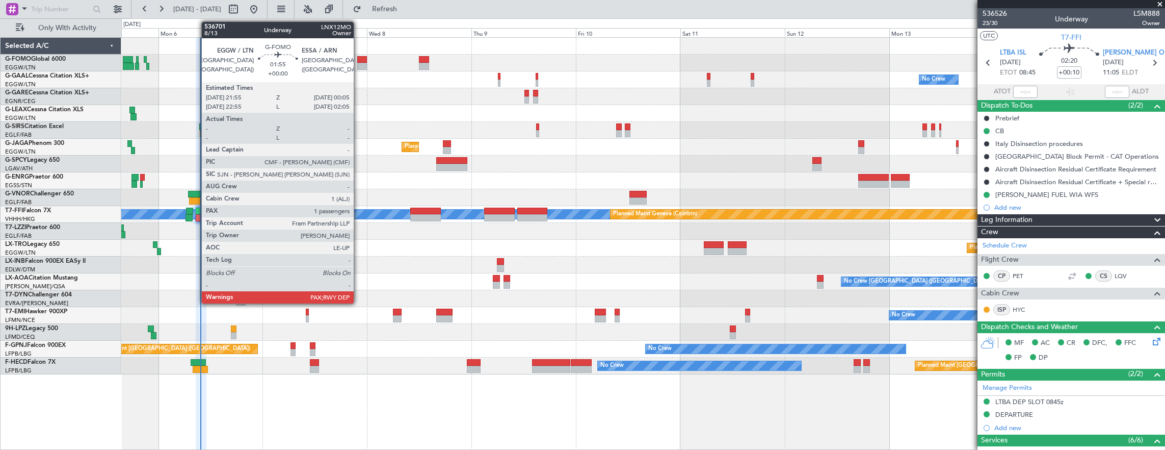
click at [359, 63] on div at bounding box center [362, 66] width 10 height 7
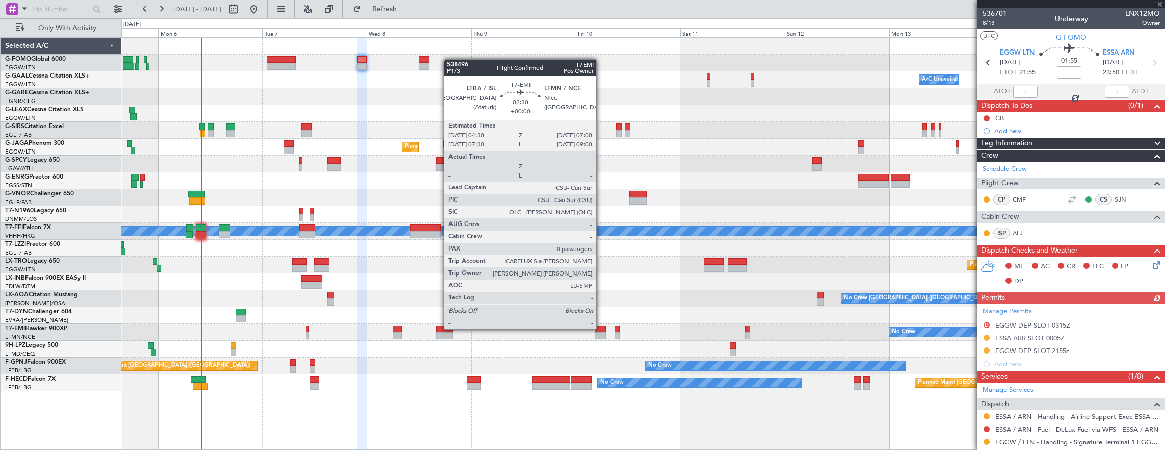
click at [601, 328] on div at bounding box center [600, 328] width 11 height 7
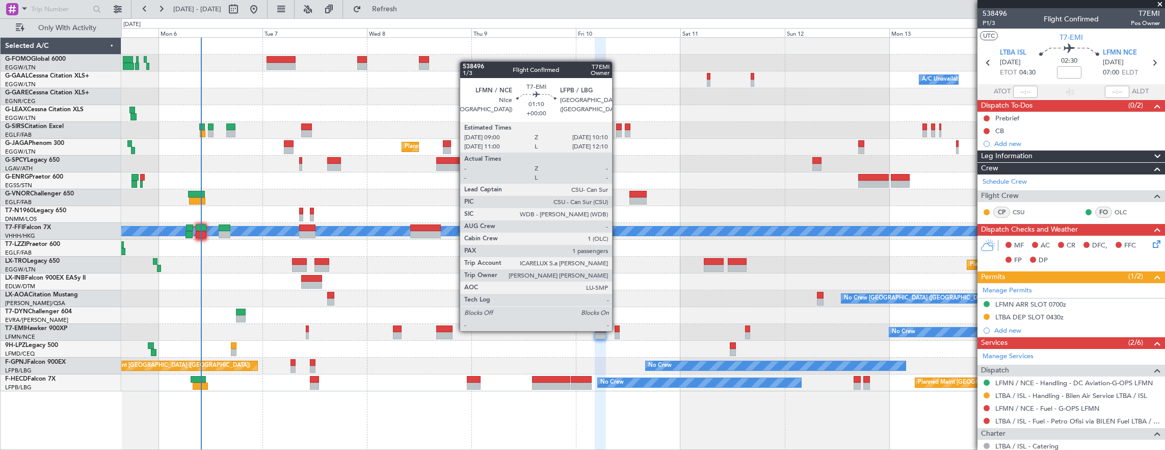
click at [617, 330] on div at bounding box center [617, 328] width 5 height 7
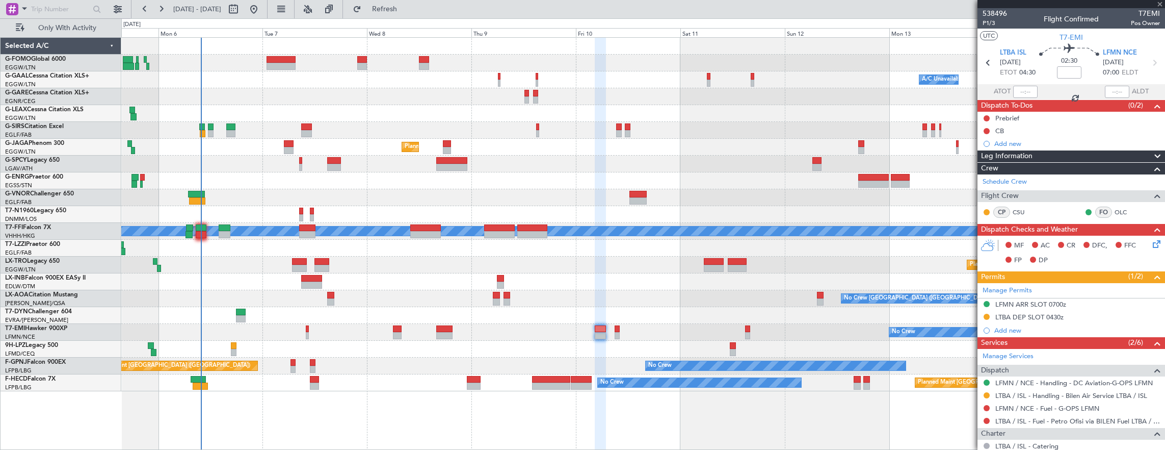
type input "1"
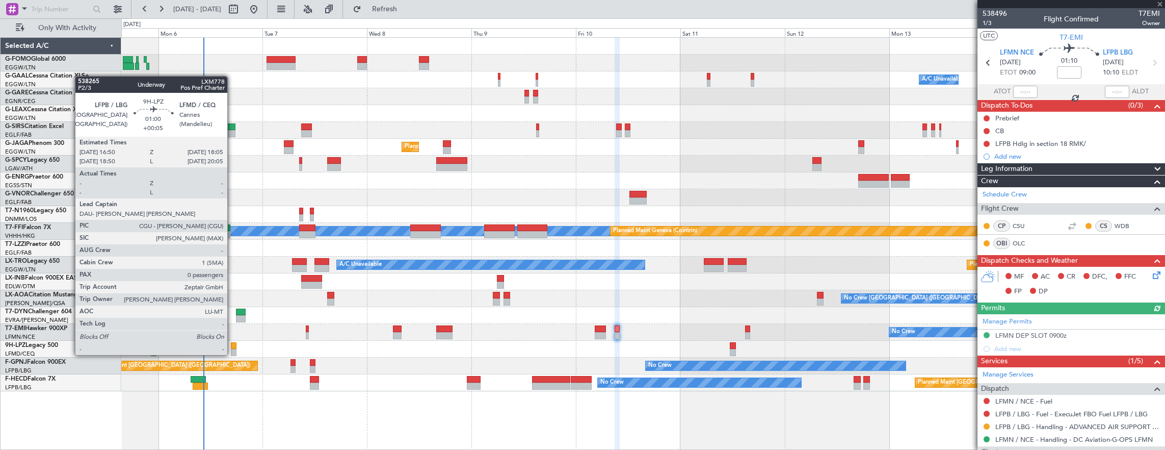
click at [232, 345] on div at bounding box center [234, 345] width 6 height 7
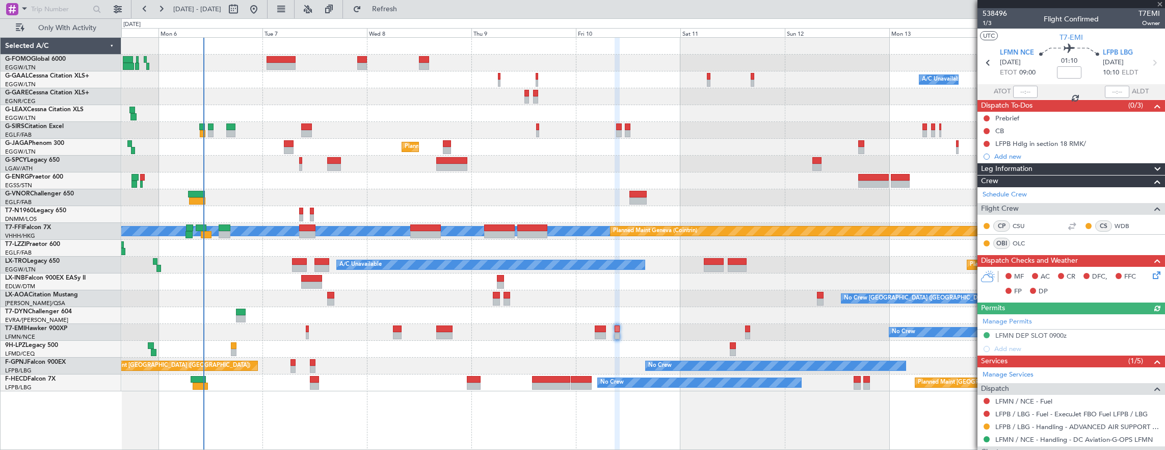
type input "+00:05"
type input "0"
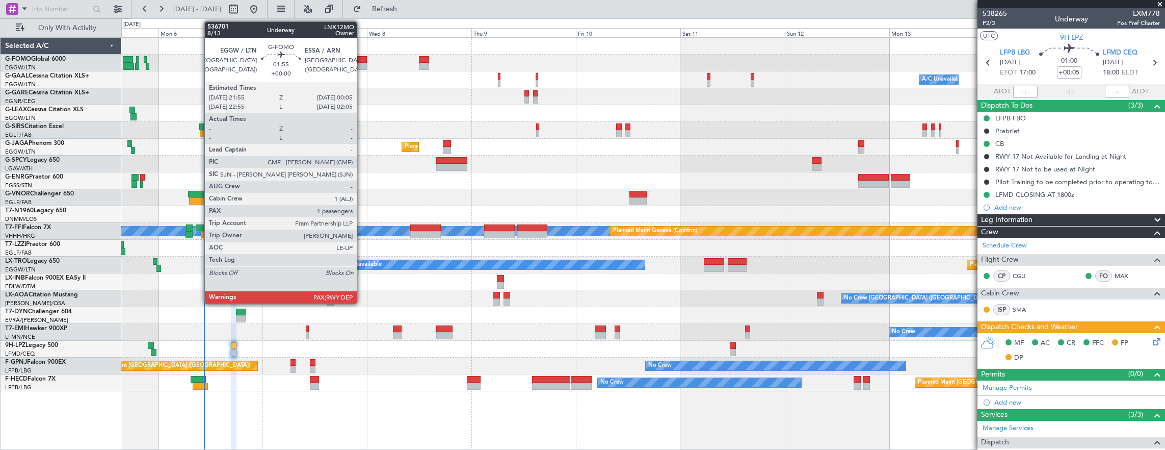
click at [362, 62] on div at bounding box center [362, 59] width 10 height 7
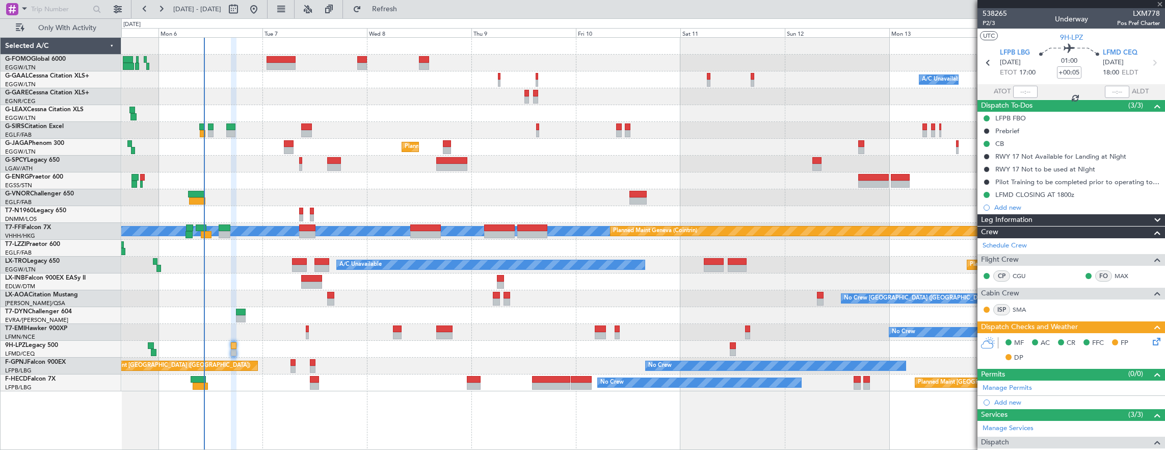
type input "2"
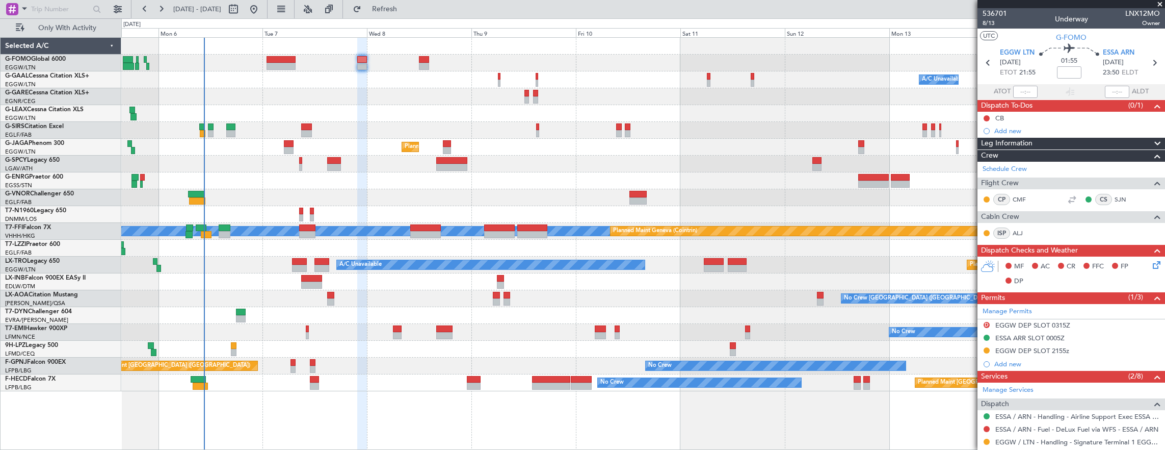
click at [983, 351] on div "EGGW DEP SLOT 2155z" at bounding box center [1072, 351] width 188 height 13
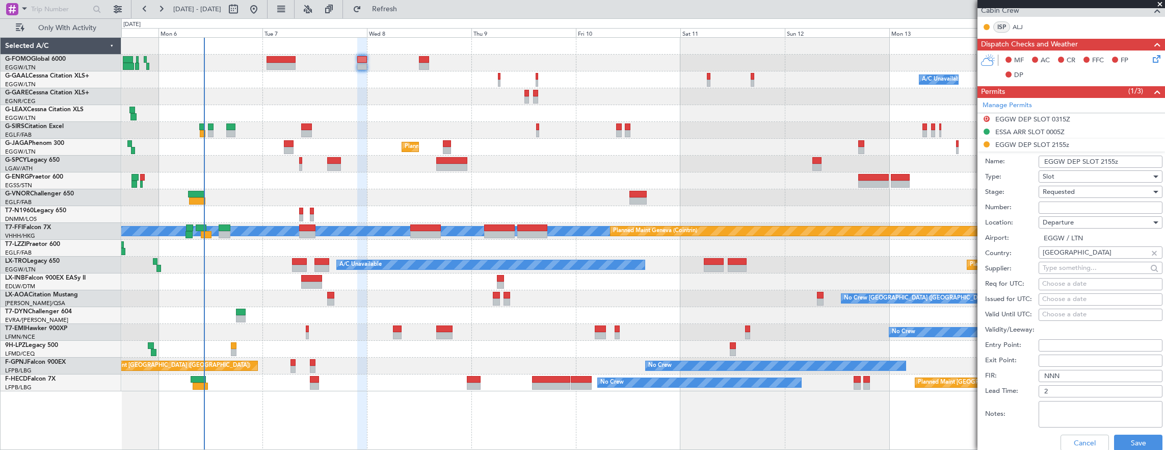
scroll to position [255, 0]
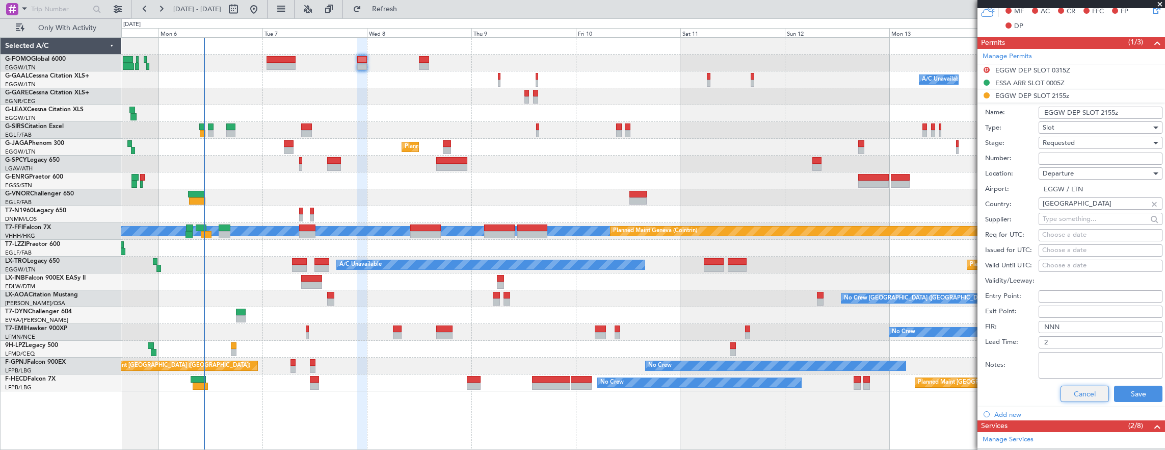
drag, startPoint x: 1062, startPoint y: 383, endPoint x: 1028, endPoint y: 256, distance: 131.9
click at [1062, 383] on div "Cancel Save" at bounding box center [1073, 393] width 177 height 27
click at [1068, 386] on button "Cancel" at bounding box center [1085, 393] width 48 height 16
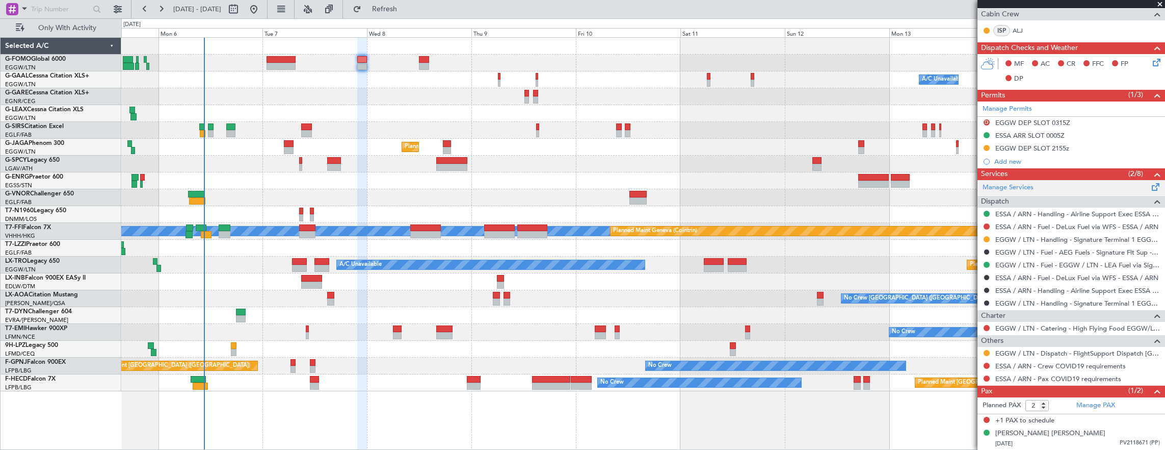
scroll to position [199, 0]
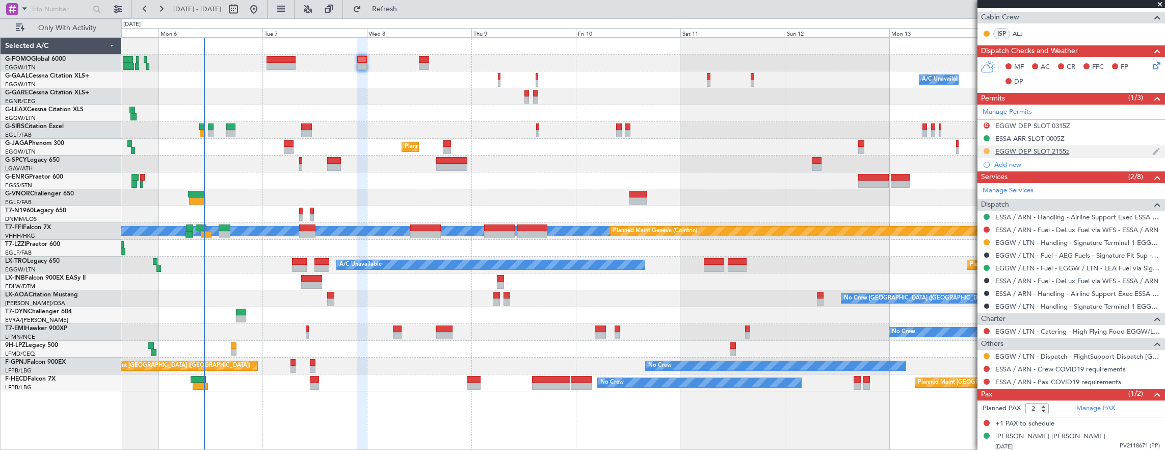
click at [988, 150] on button at bounding box center [987, 151] width 6 height 6
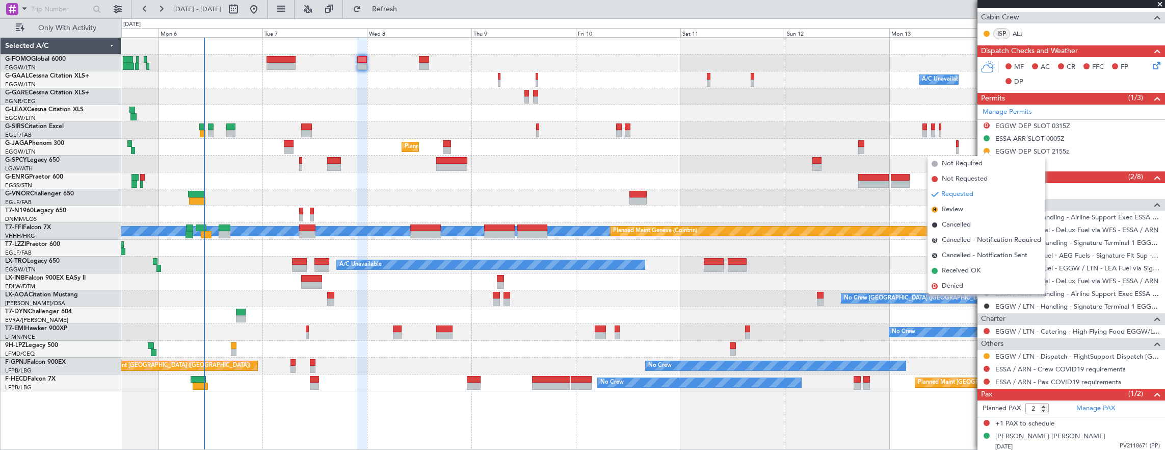
click at [983, 273] on li "Received OK" at bounding box center [987, 270] width 118 height 15
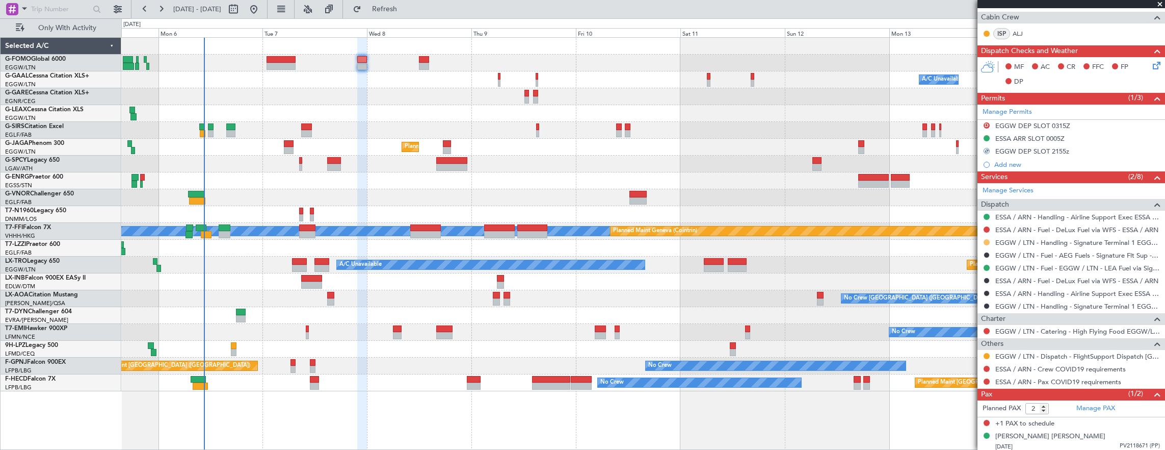
click at [987, 240] on button at bounding box center [987, 242] width 6 height 6
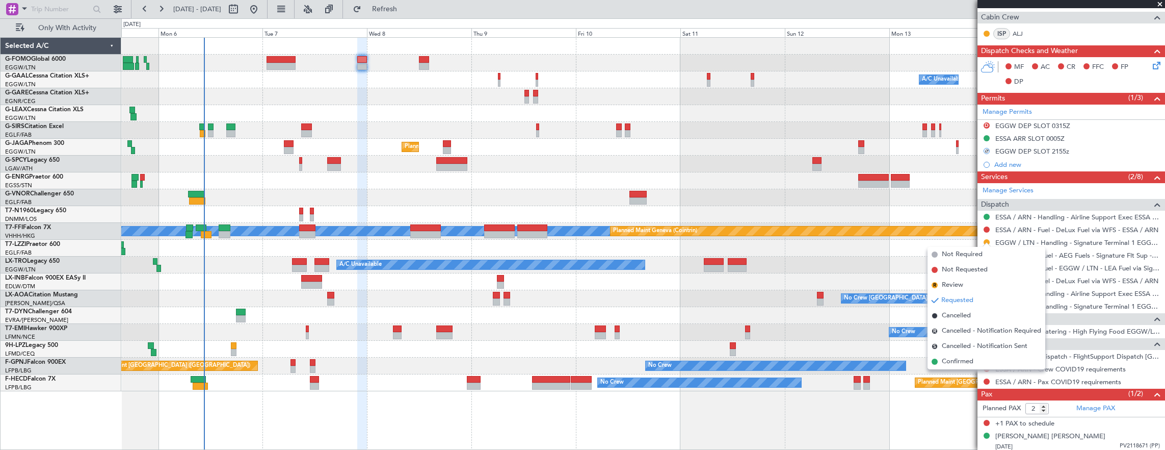
click at [971, 363] on span "Confirmed" at bounding box center [958, 361] width 32 height 10
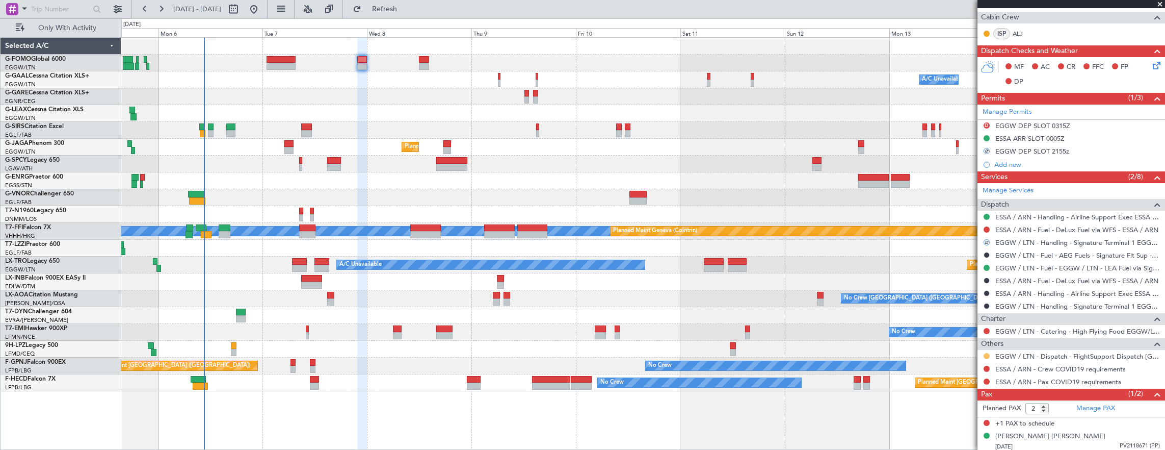
click at [988, 354] on button at bounding box center [987, 356] width 6 height 6
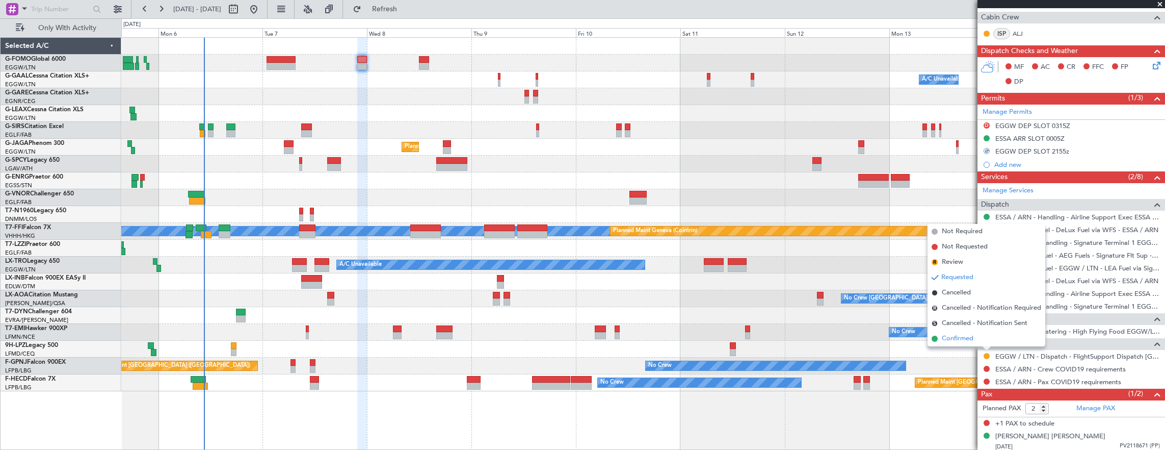
click at [983, 339] on li "Confirmed" at bounding box center [987, 338] width 118 height 15
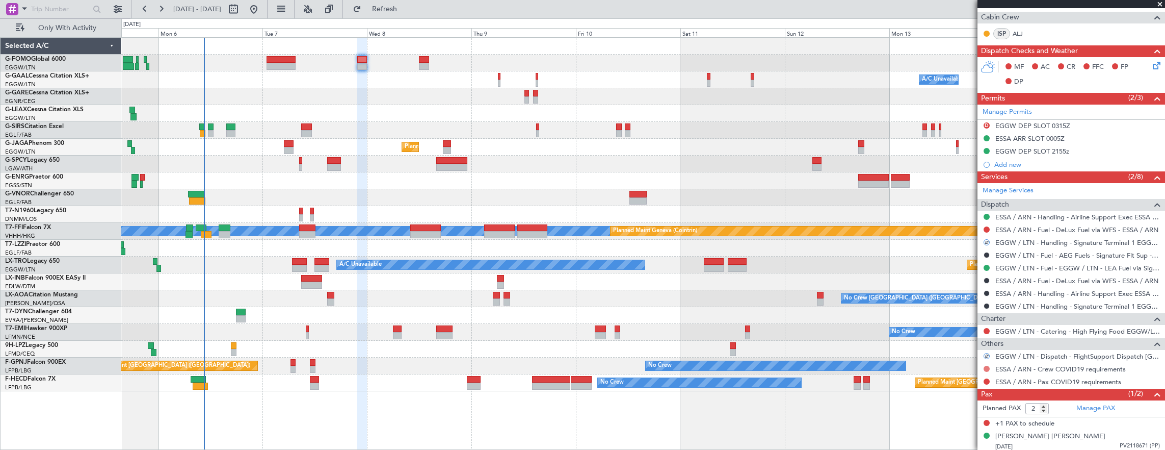
click at [984, 365] on button at bounding box center [987, 368] width 6 height 6
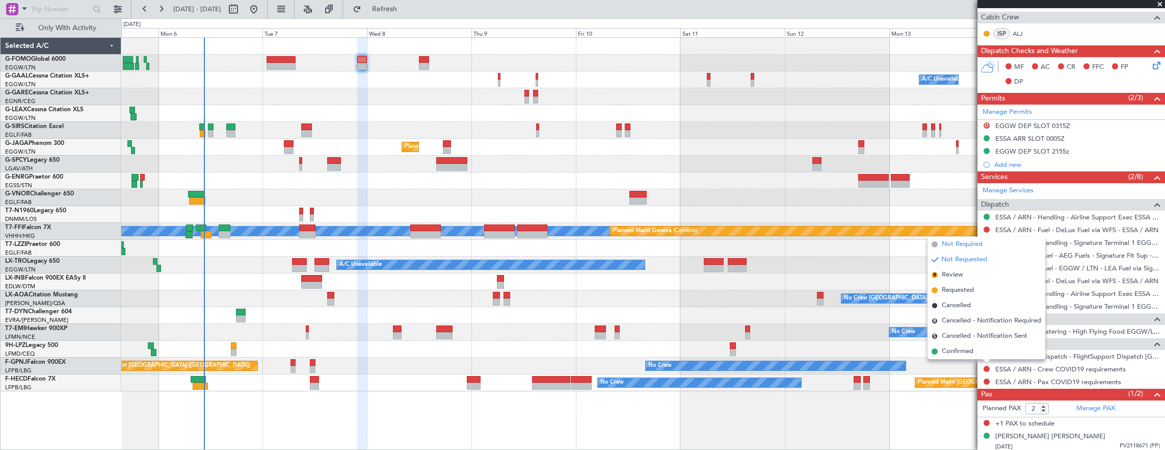
click at [979, 240] on span "Not Required" at bounding box center [962, 244] width 41 height 10
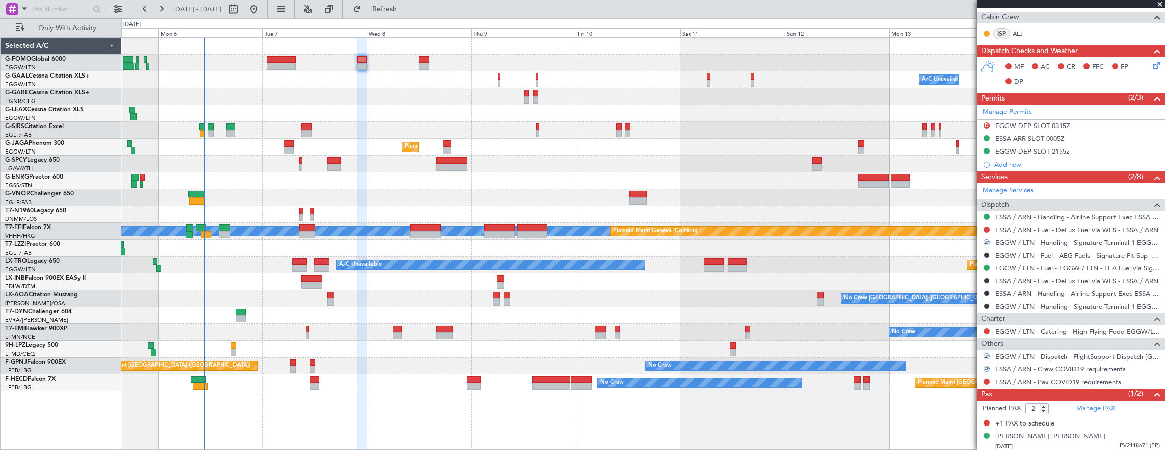
click at [983, 377] on nimbus-traffic-light at bounding box center [987, 381] width 8 height 8
click at [988, 378] on button at bounding box center [987, 381] width 6 height 6
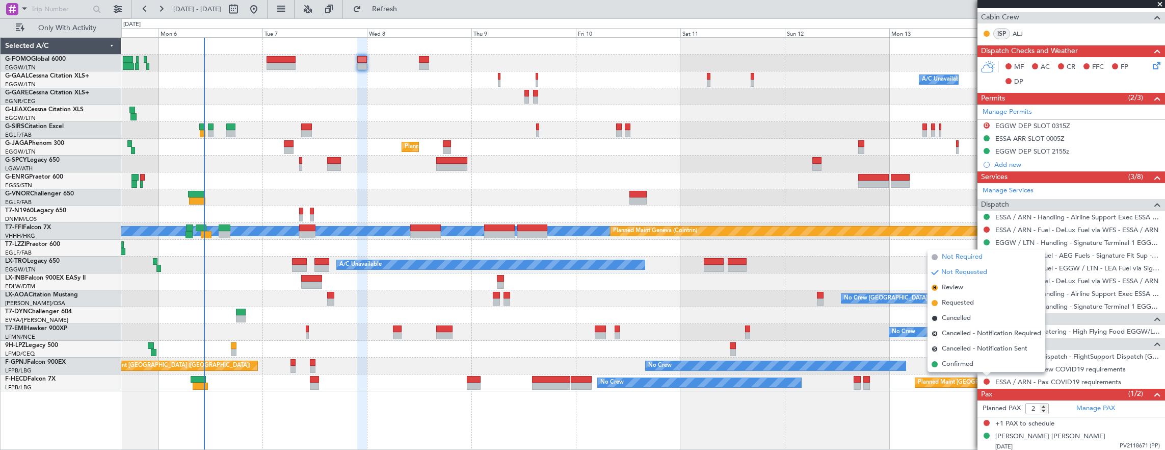
click at [980, 254] on span "Not Required" at bounding box center [962, 257] width 41 height 10
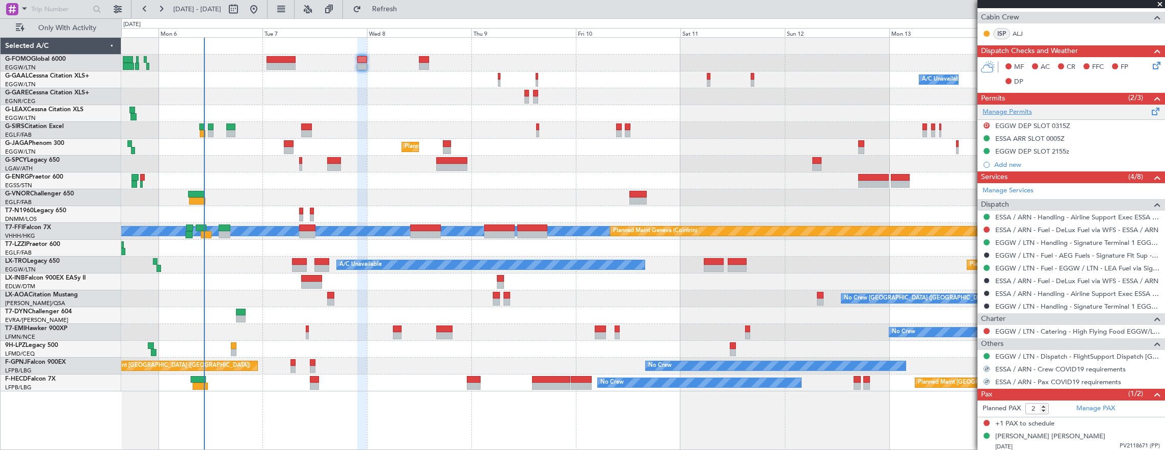
click at [1026, 111] on link "Manage Permits" at bounding box center [1007, 112] width 49 height 10
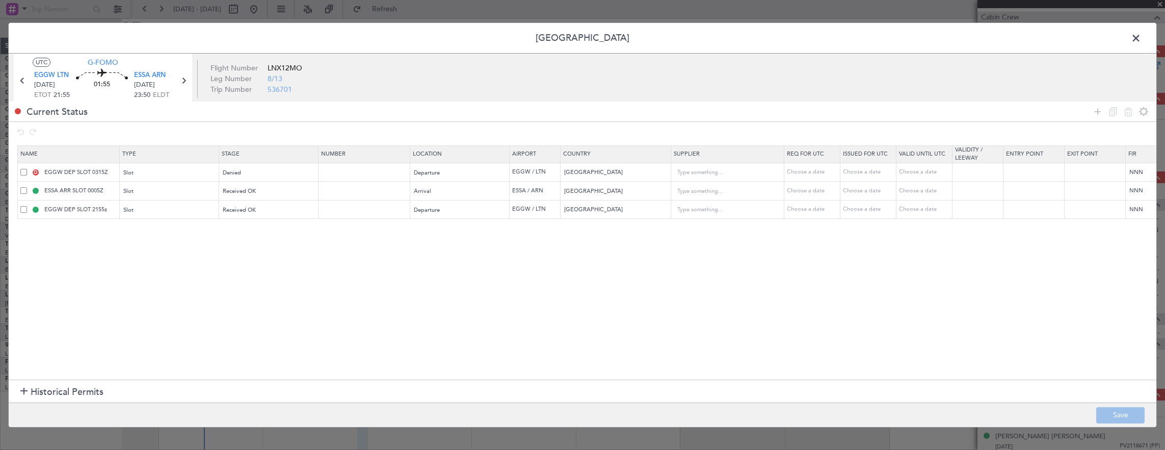
click at [18, 170] on td "D EGGW DEP SLOT 0315Z" at bounding box center [69, 172] width 102 height 19
click at [22, 170] on span at bounding box center [23, 172] width 7 height 7
click at [28, 169] on input "checkbox" at bounding box center [28, 169] width 0 height 0
click at [1126, 113] on icon at bounding box center [1128, 112] width 12 height 12
type input "ESSA ARR SLOT 0005Z"
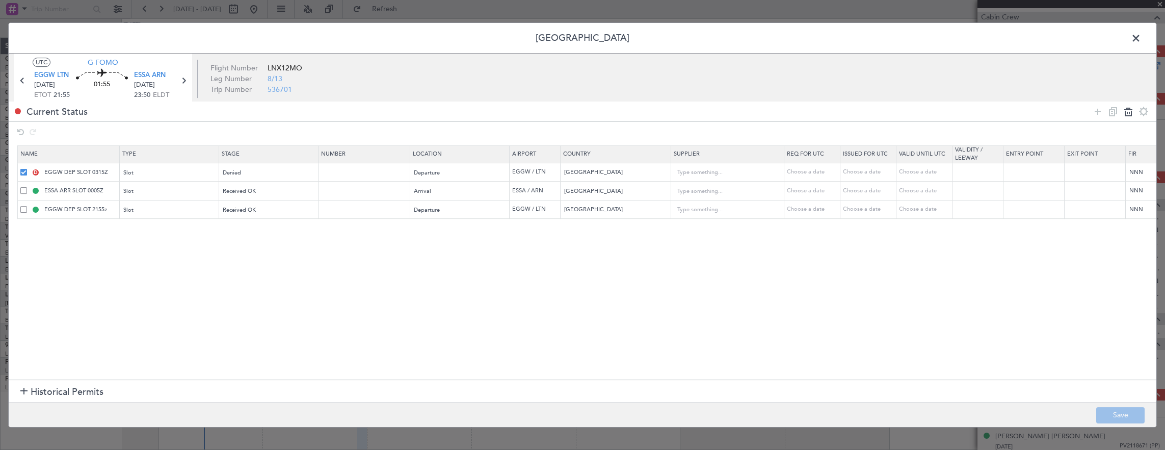
type input "Sweden"
type input "EGGW DEP SLOT 2155z"
type input "United Kingdom"
type input "2"
click at [1117, 414] on button "Save" at bounding box center [1120, 415] width 48 height 16
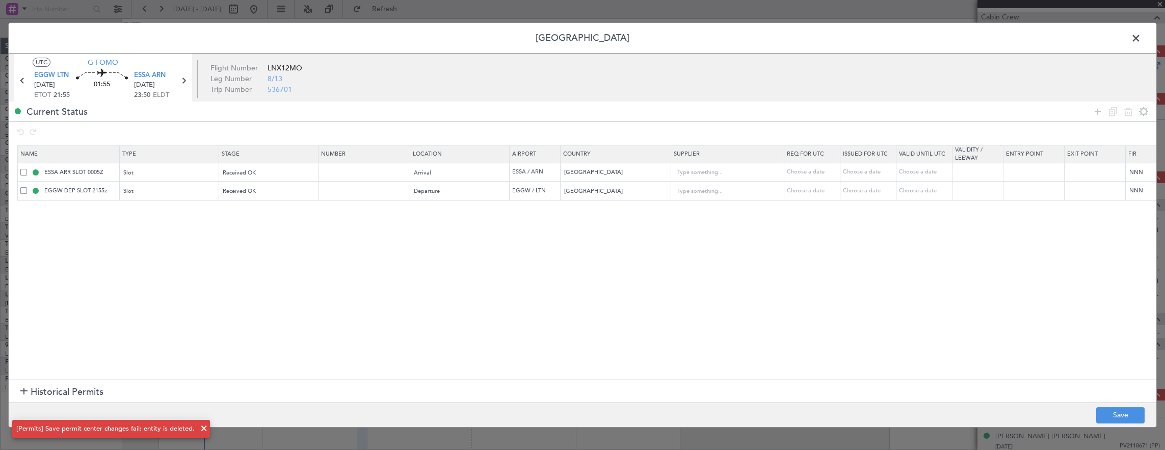
click at [1141, 36] on span at bounding box center [1141, 41] width 0 height 20
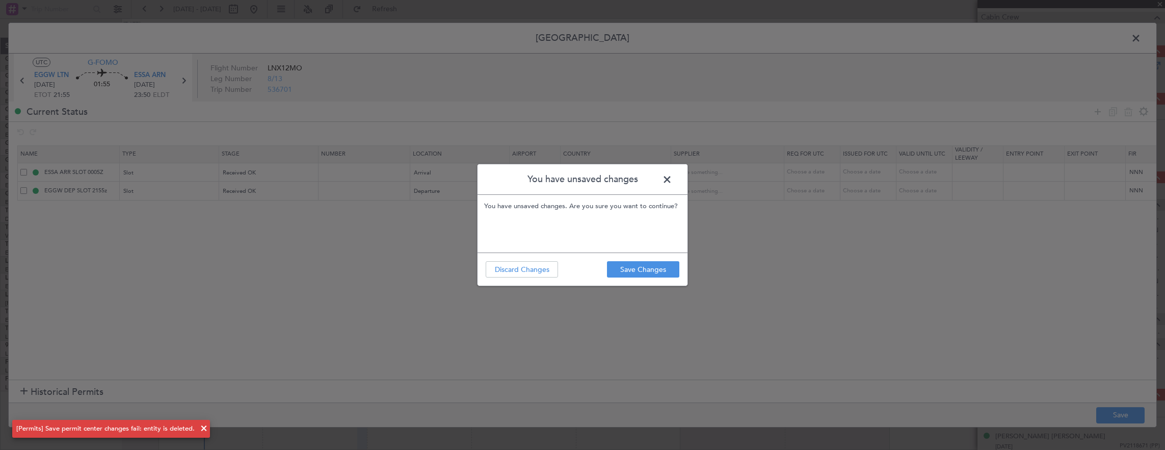
click at [633, 280] on footer "Save Changes Discard Changes" at bounding box center [583, 268] width 210 height 33
click at [642, 268] on button "Save Changes" at bounding box center [643, 269] width 72 height 16
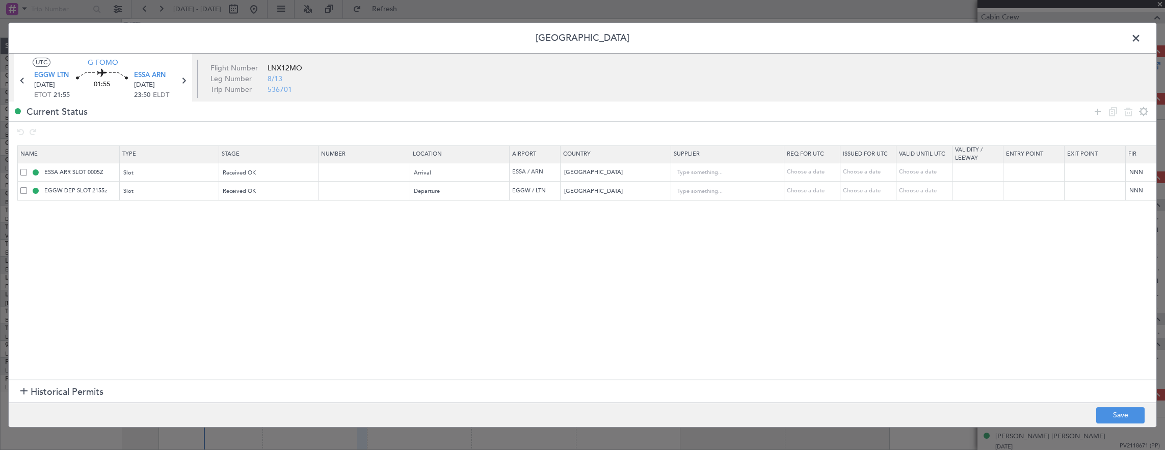
click at [1141, 35] on span at bounding box center [1141, 41] width 0 height 20
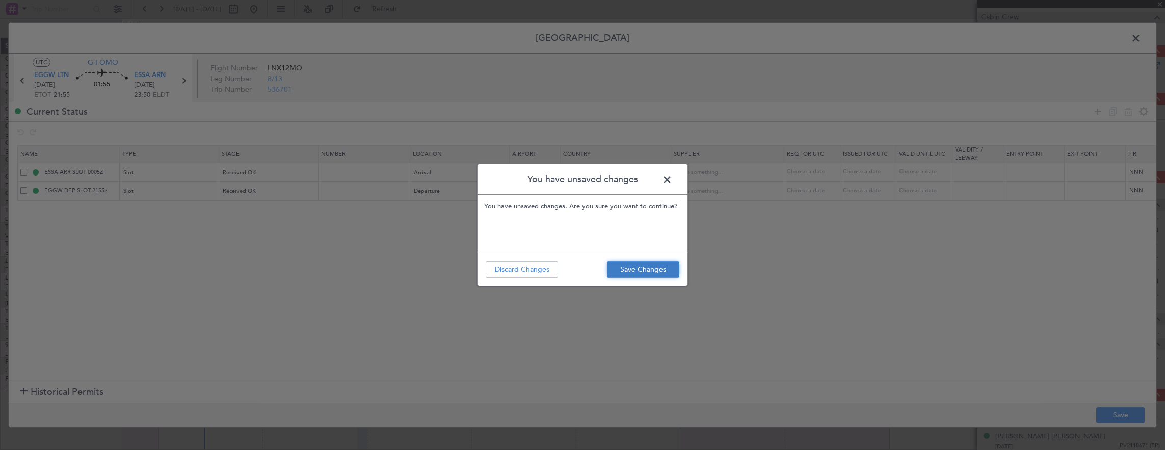
click at [649, 262] on button "Save Changes" at bounding box center [643, 269] width 72 height 16
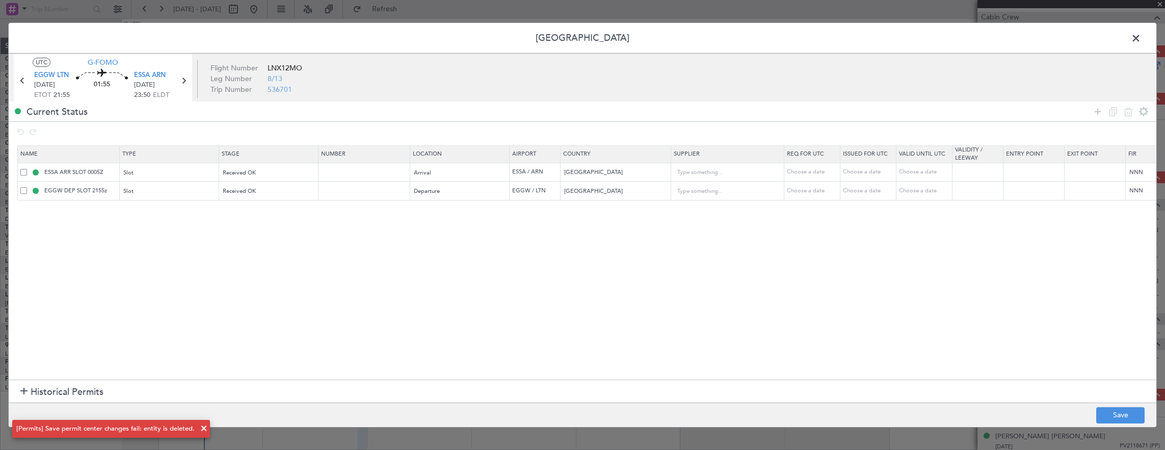
click at [1141, 42] on span at bounding box center [1141, 41] width 0 height 20
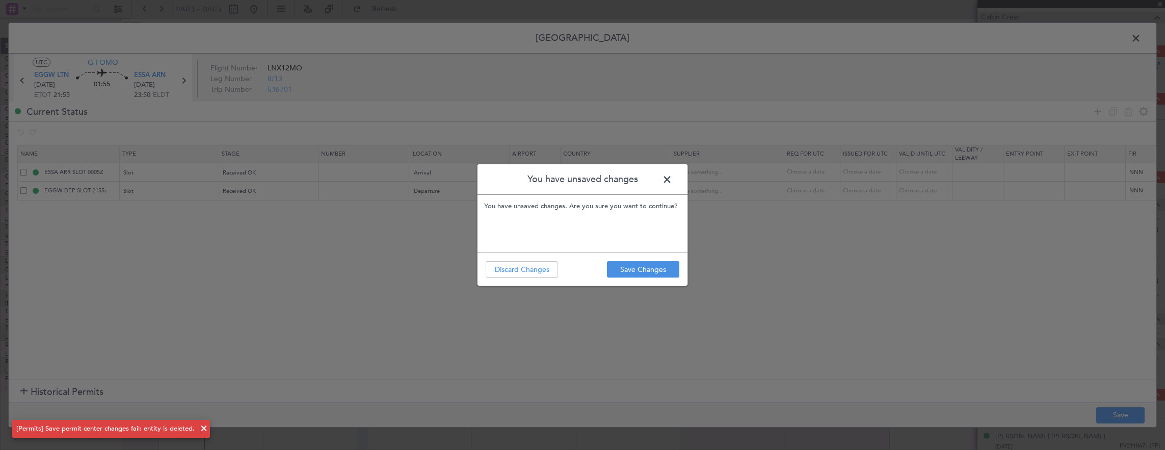
click at [523, 283] on footer "Save Changes Discard Changes" at bounding box center [583, 268] width 210 height 33
click at [524, 279] on footer "Save Changes Discard Changes" at bounding box center [583, 268] width 210 height 33
click at [558, 263] on footer "Save Changes Discard Changes" at bounding box center [583, 268] width 210 height 33
click at [638, 259] on footer "Save Changes Discard Changes" at bounding box center [583, 268] width 210 height 33
drag, startPoint x: 673, startPoint y: 185, endPoint x: 659, endPoint y: 186, distance: 14.3
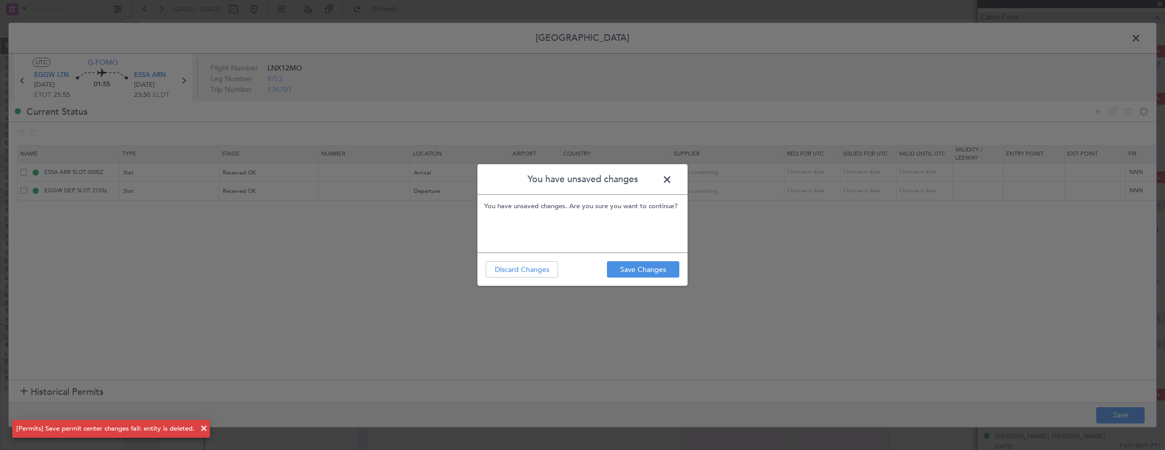
click at [672, 183] on span at bounding box center [672, 182] width 0 height 20
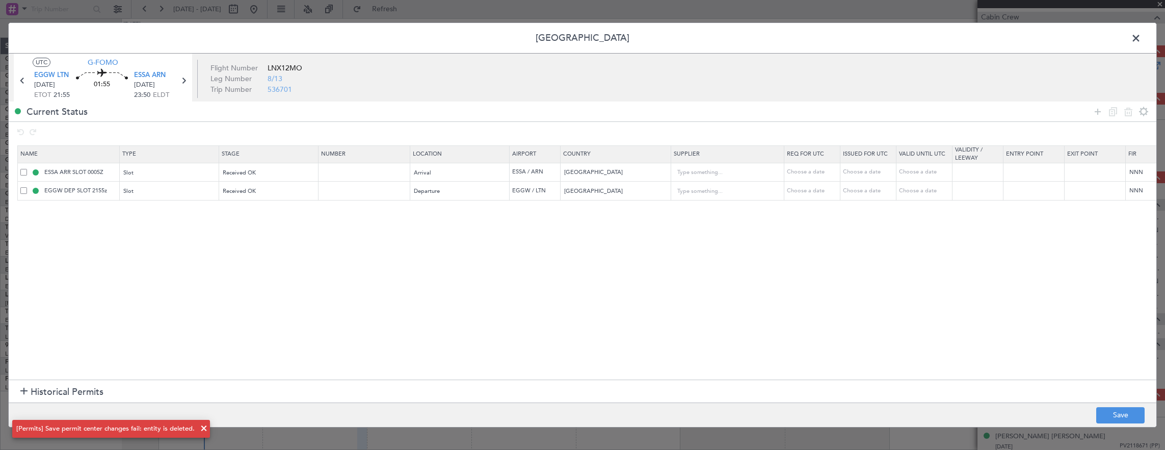
click at [1141, 35] on span at bounding box center [1141, 41] width 0 height 20
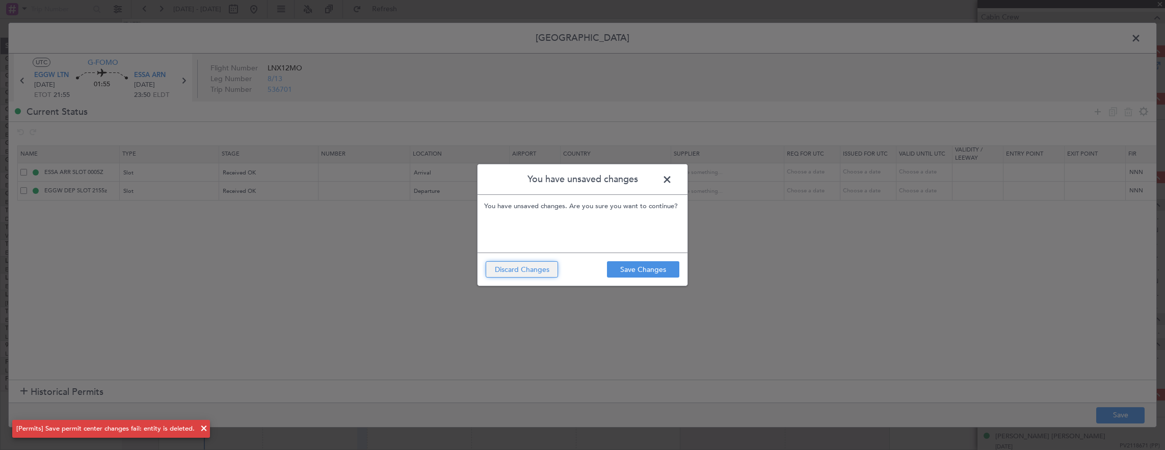
click at [526, 267] on button "Discard Changes" at bounding box center [522, 269] width 72 height 16
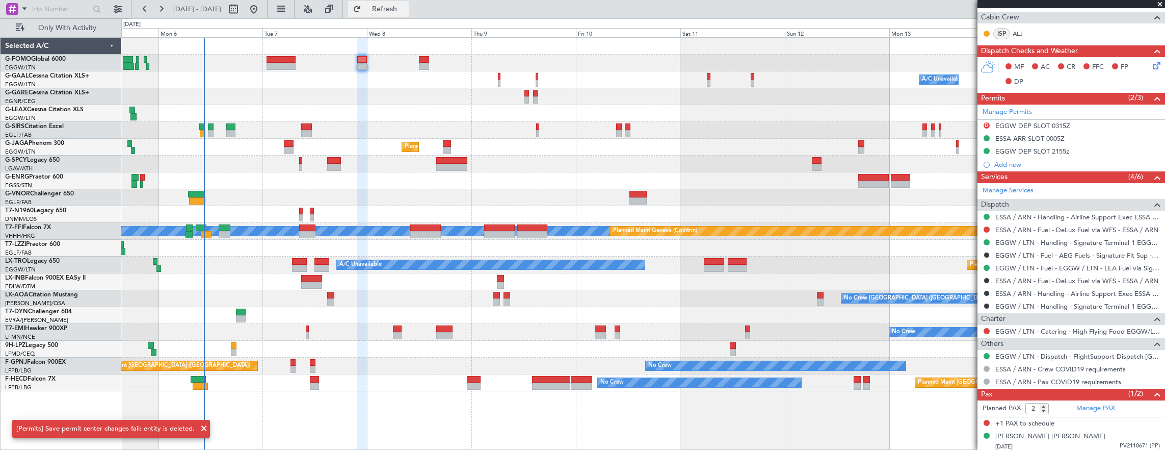
click at [406, 9] on span "Refresh" at bounding box center [384, 9] width 43 height 7
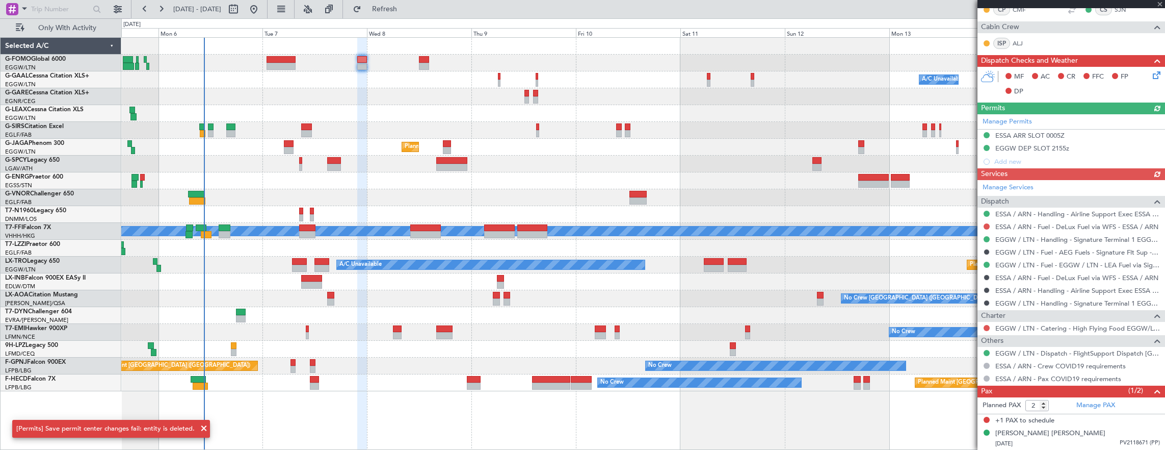
scroll to position [187, 0]
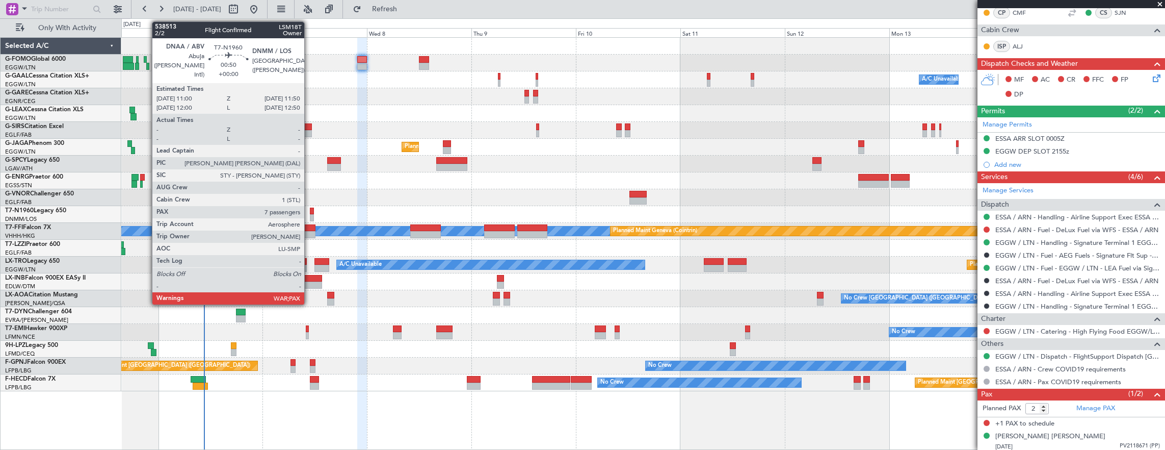
click at [310, 215] on div at bounding box center [312, 217] width 4 height 7
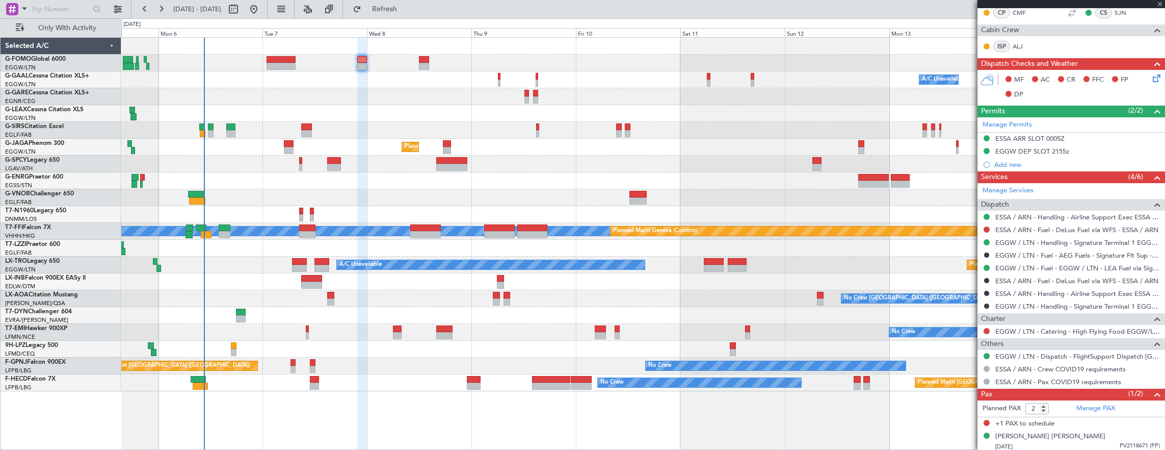
type input "7"
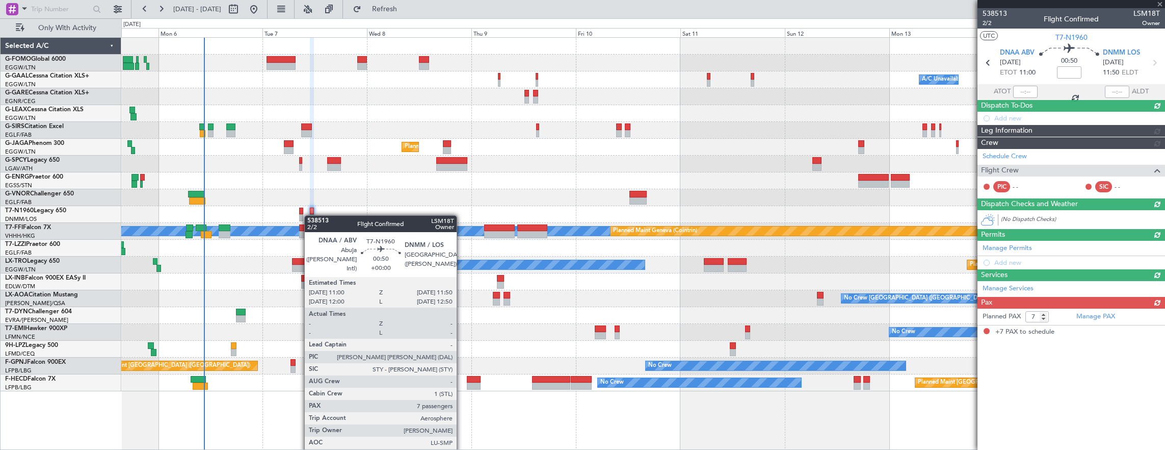
scroll to position [0, 0]
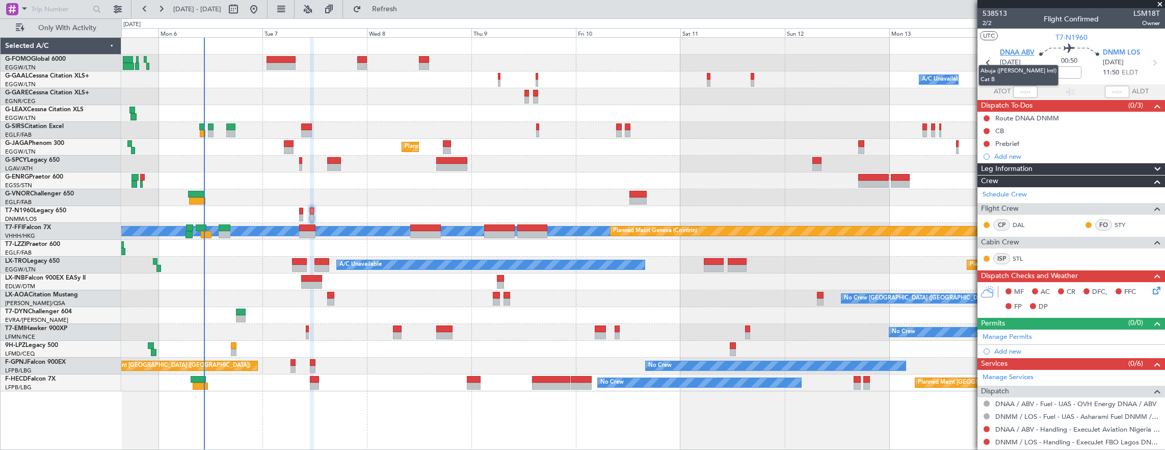
click at [1009, 51] on span "DNAA ABV" at bounding box center [1017, 53] width 35 height 10
click at [1072, 39] on span "T7-N1960" at bounding box center [1072, 37] width 32 height 11
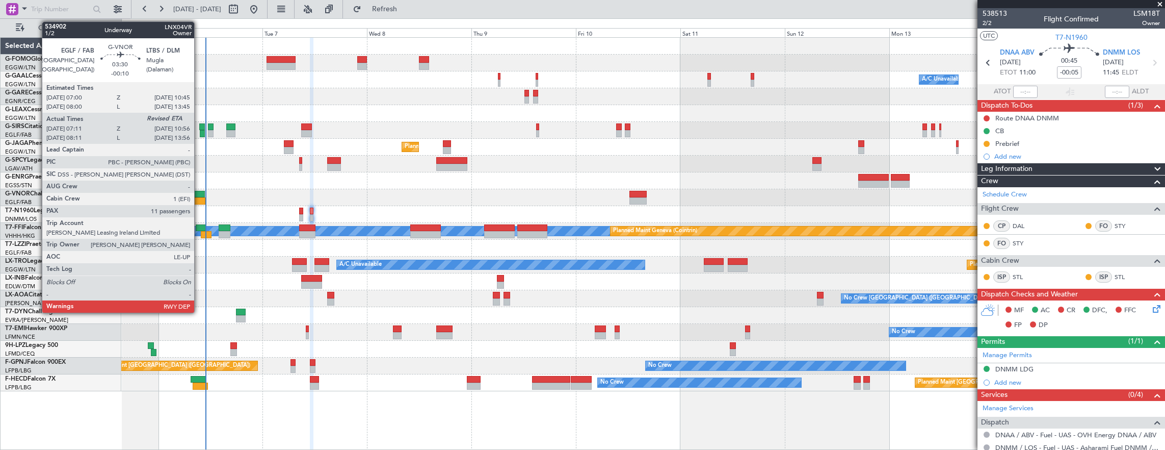
click at [199, 200] on div at bounding box center [197, 200] width 17 height 7
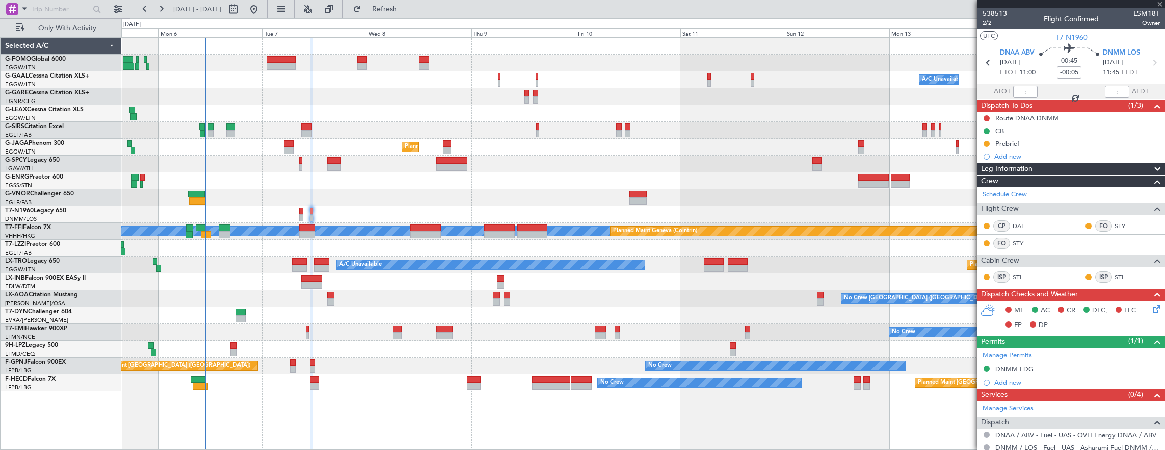
type input "-00:10"
type input "07:21"
type input "11"
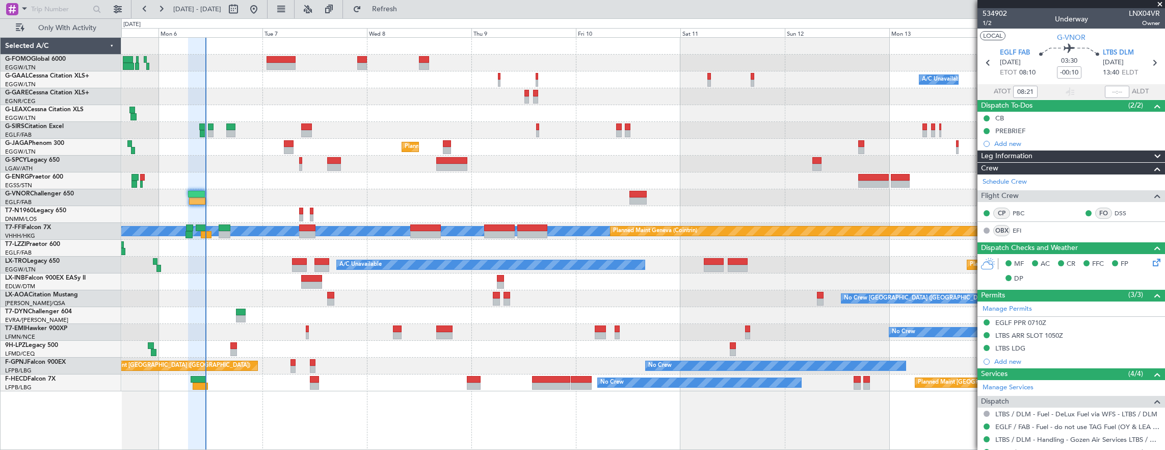
type input "07:21"
click at [1108, 89] on input "text" at bounding box center [1117, 92] width 24 height 12
type input "10:50"
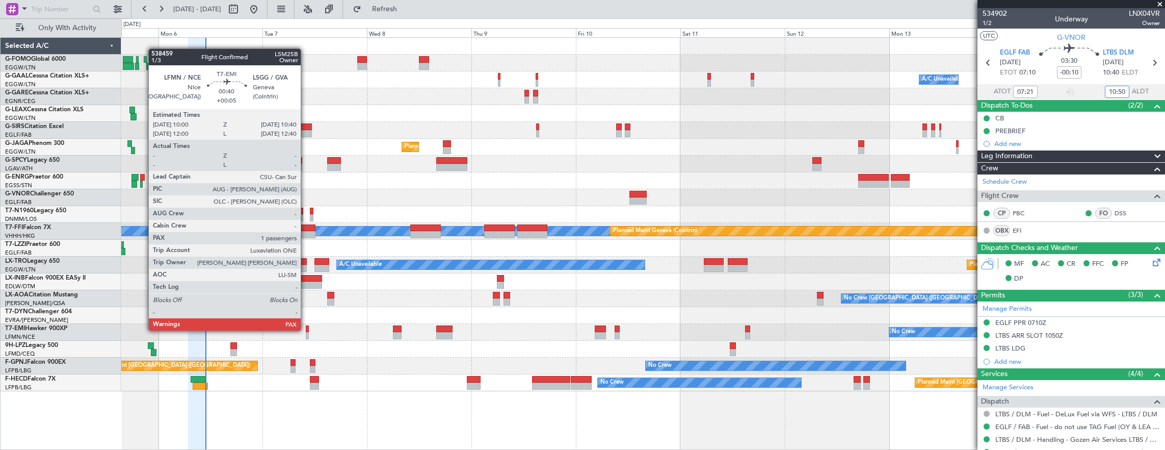
click at [306, 329] on div at bounding box center [307, 328] width 3 height 7
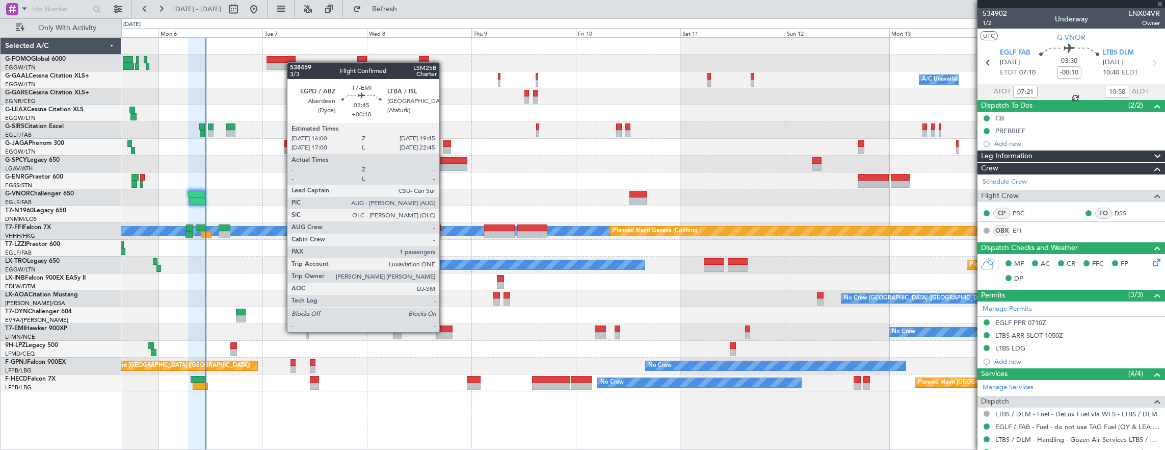
click at [444, 331] on div at bounding box center [444, 328] width 17 height 7
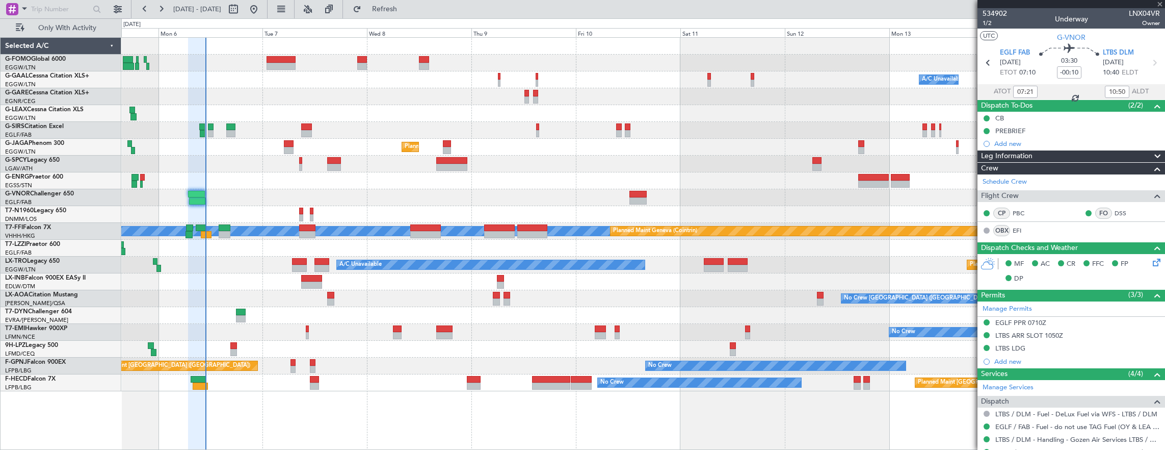
type input "+00:10"
type input "1"
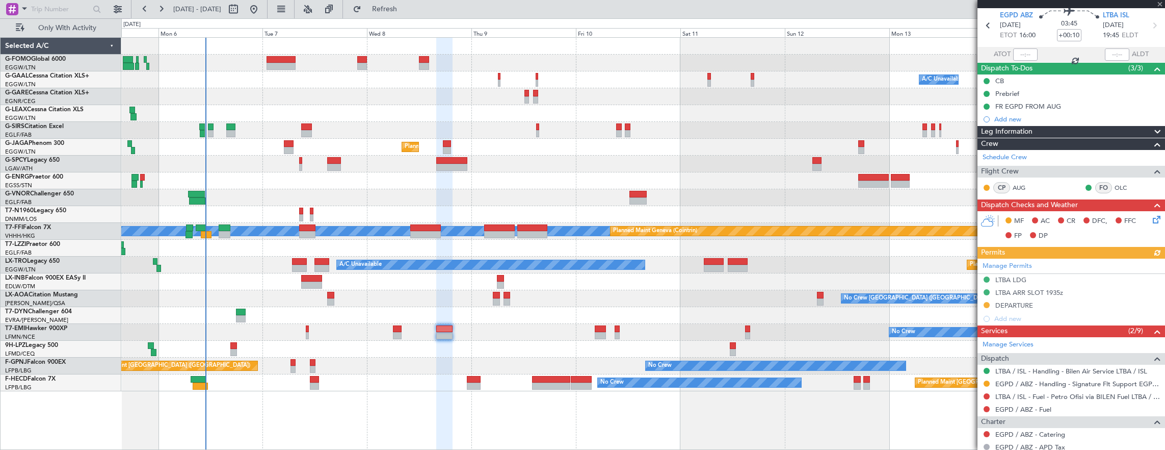
scroll to position [51, 0]
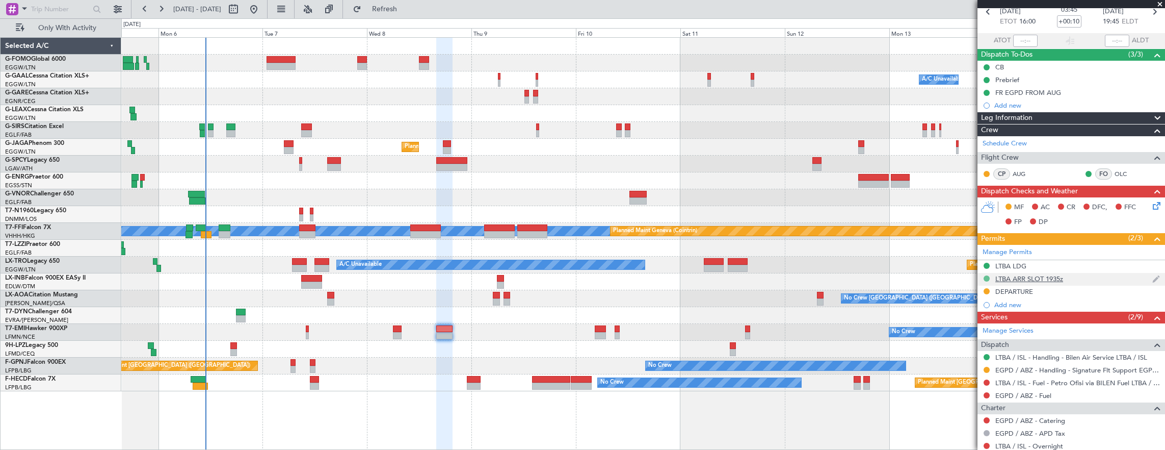
click at [986, 275] on button at bounding box center [987, 278] width 6 height 6
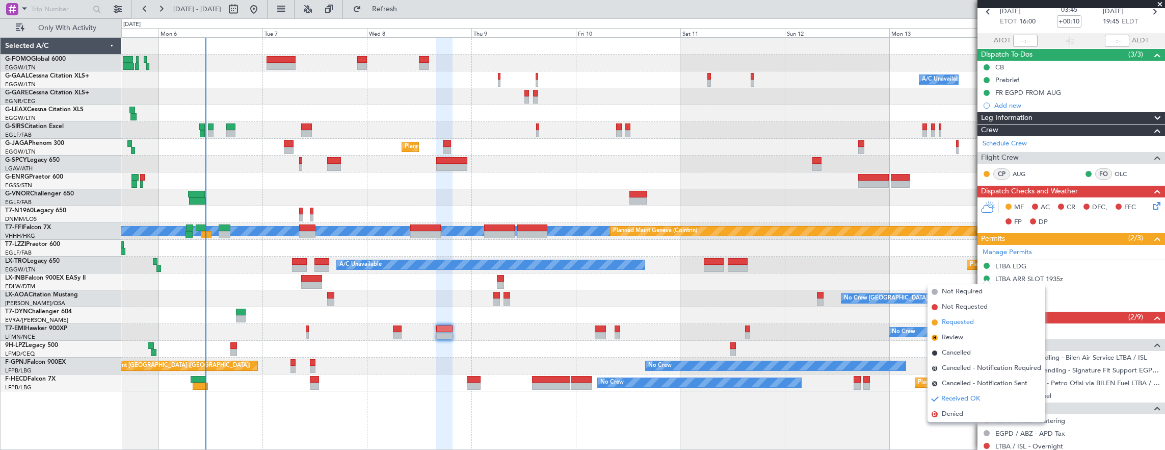
click at [975, 321] on li "Requested" at bounding box center [987, 321] width 118 height 15
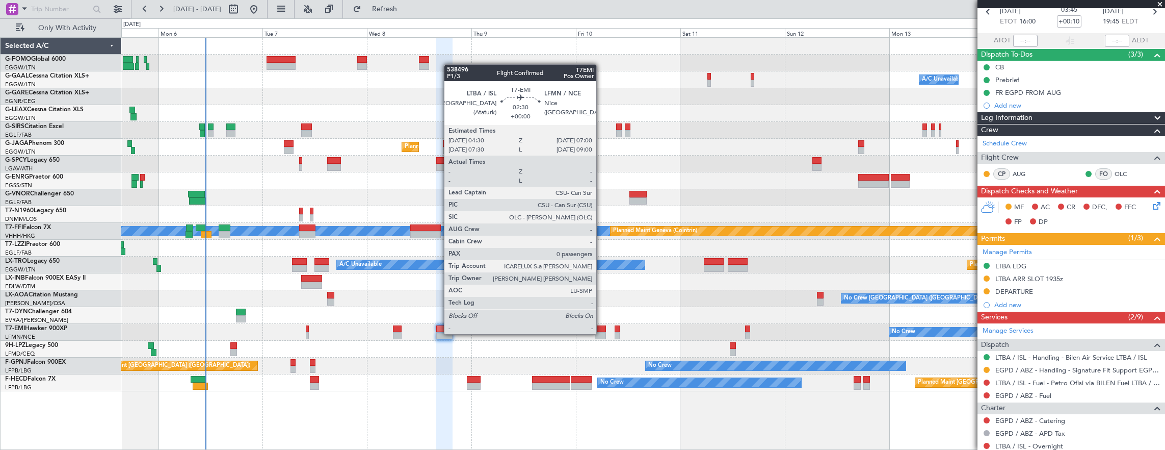
click at [601, 333] on div at bounding box center [600, 335] width 11 height 7
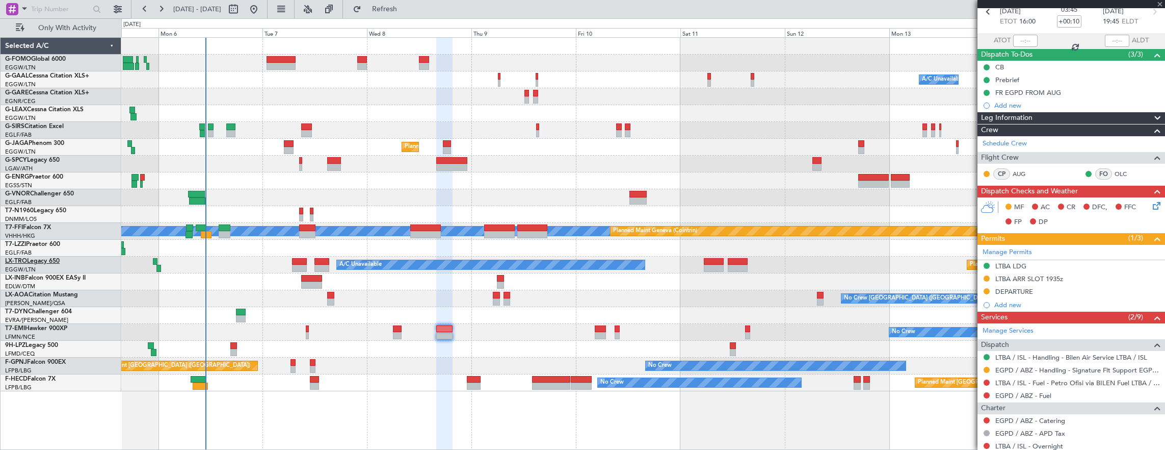
type input "0"
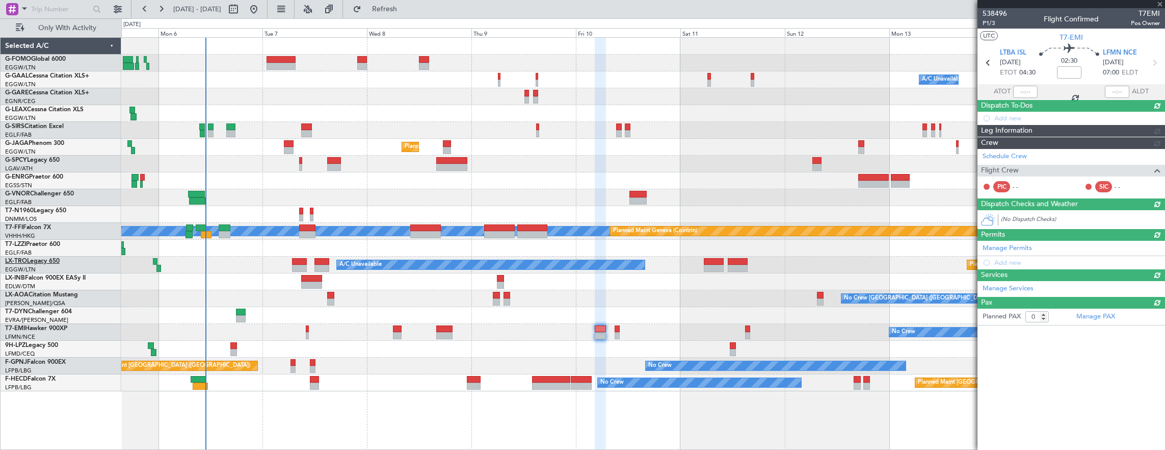
scroll to position [0, 0]
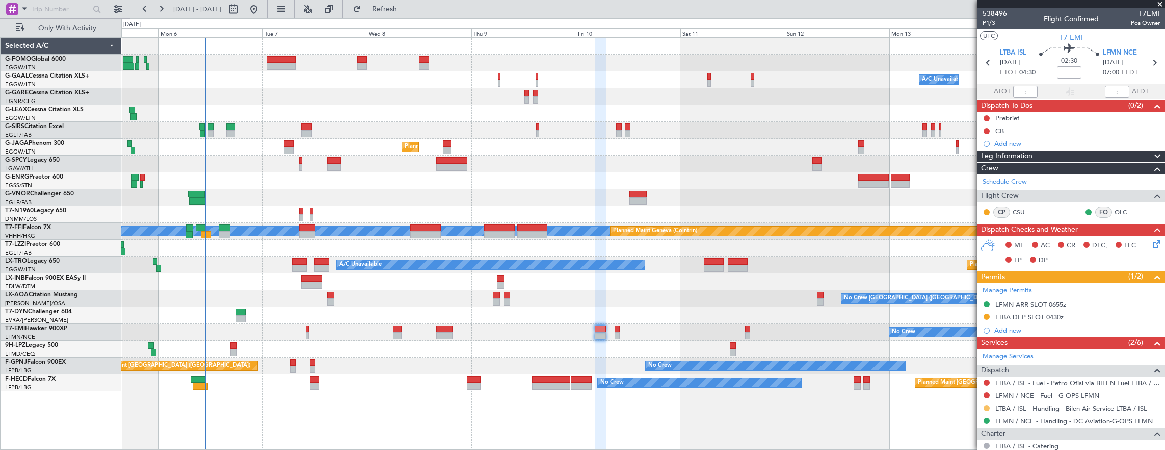
click at [986, 405] on button at bounding box center [987, 408] width 6 height 6
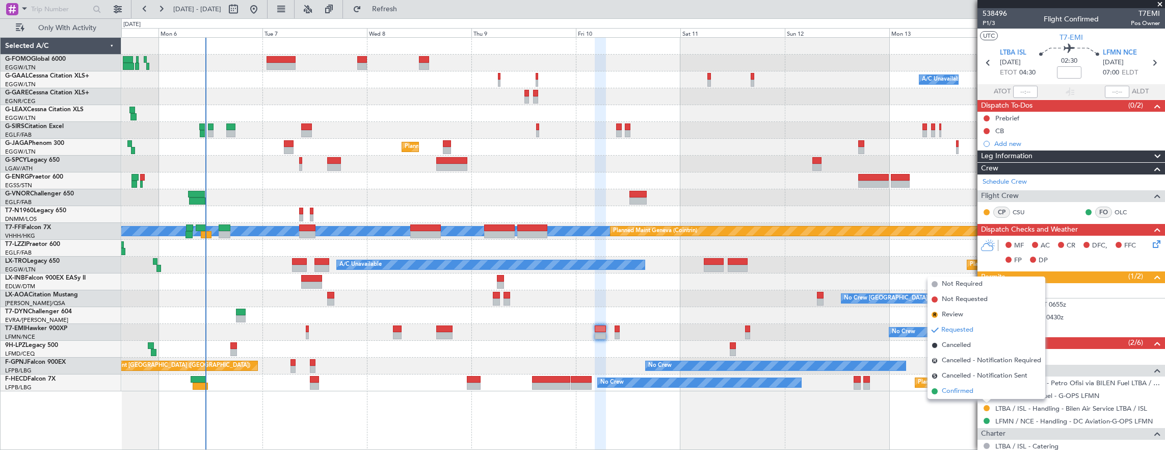
click at [938, 392] on li "Confirmed" at bounding box center [987, 390] width 118 height 15
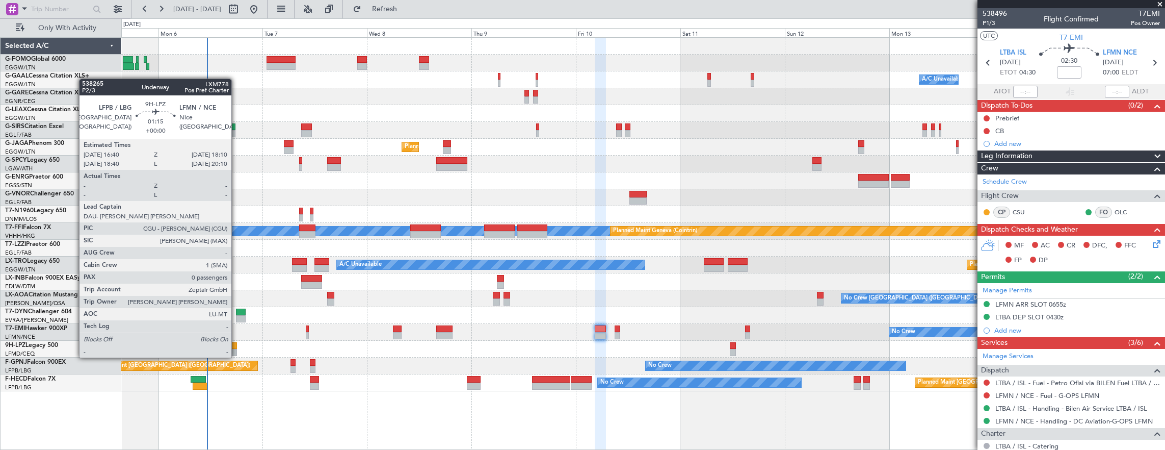
click at [237, 347] on div at bounding box center [233, 345] width 7 height 7
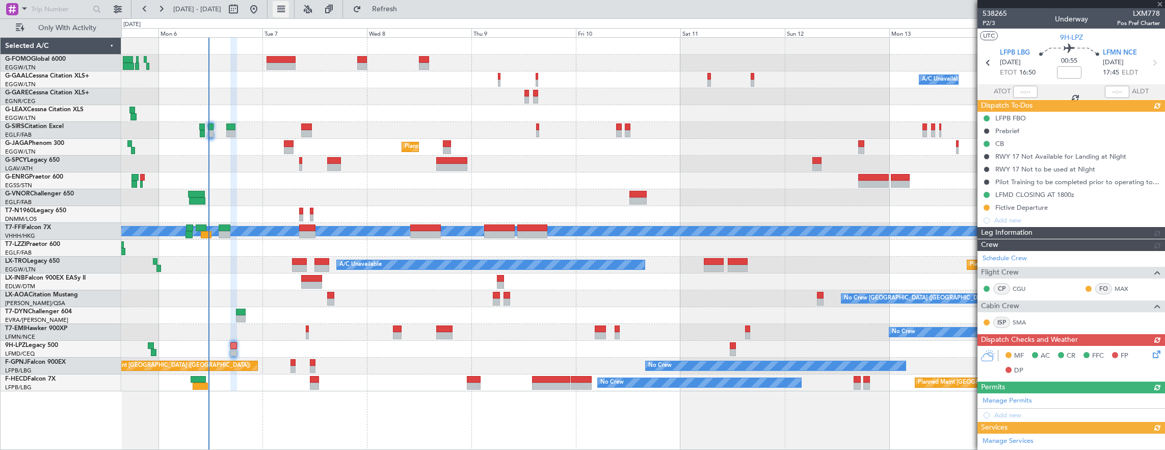
type input "-00:15"
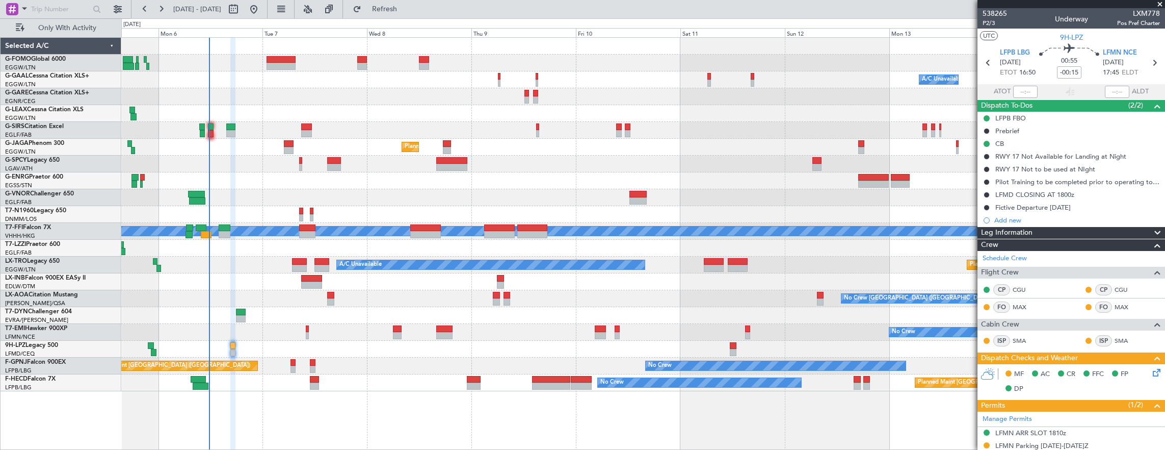
click at [403, 246] on div at bounding box center [643, 248] width 1044 height 17
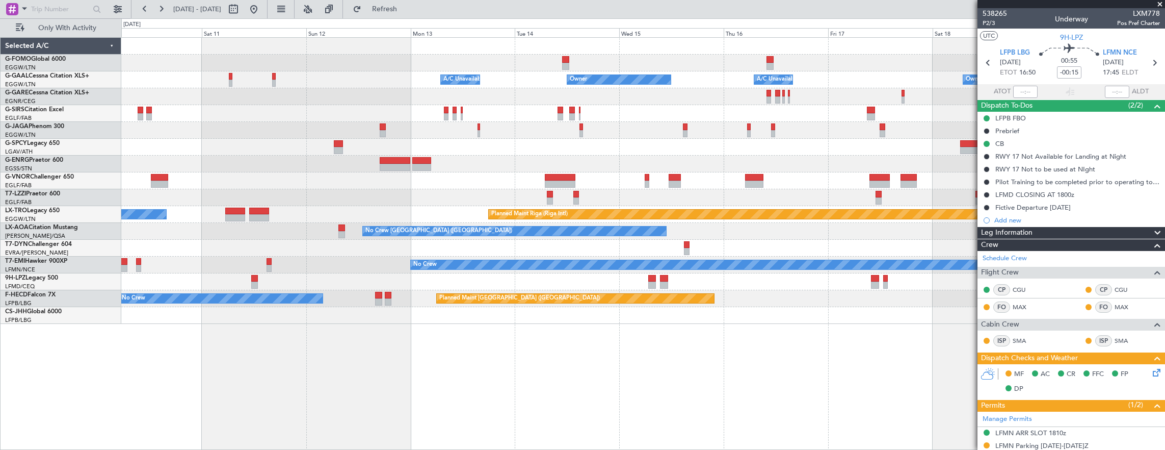
click at [550, 193] on div at bounding box center [550, 194] width 6 height 7
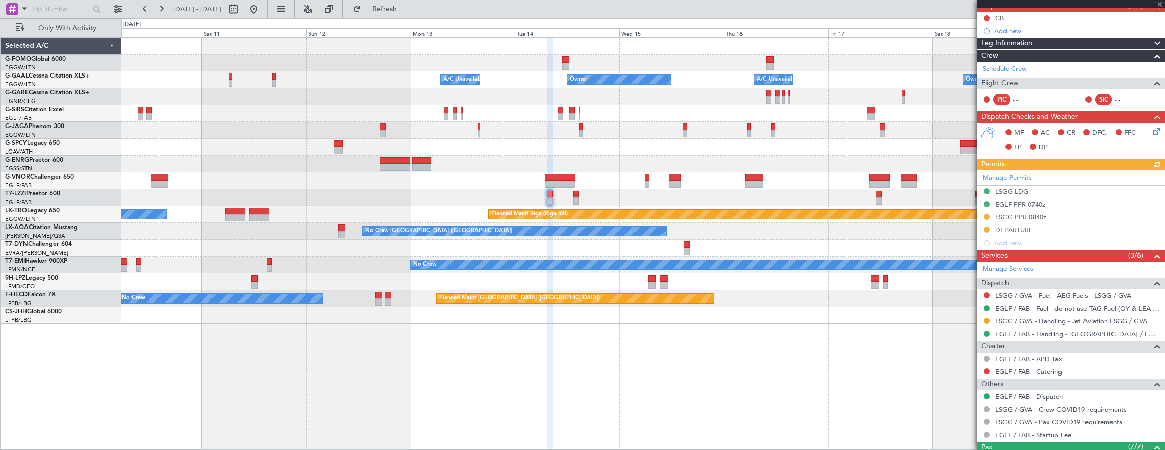
scroll to position [102, 0]
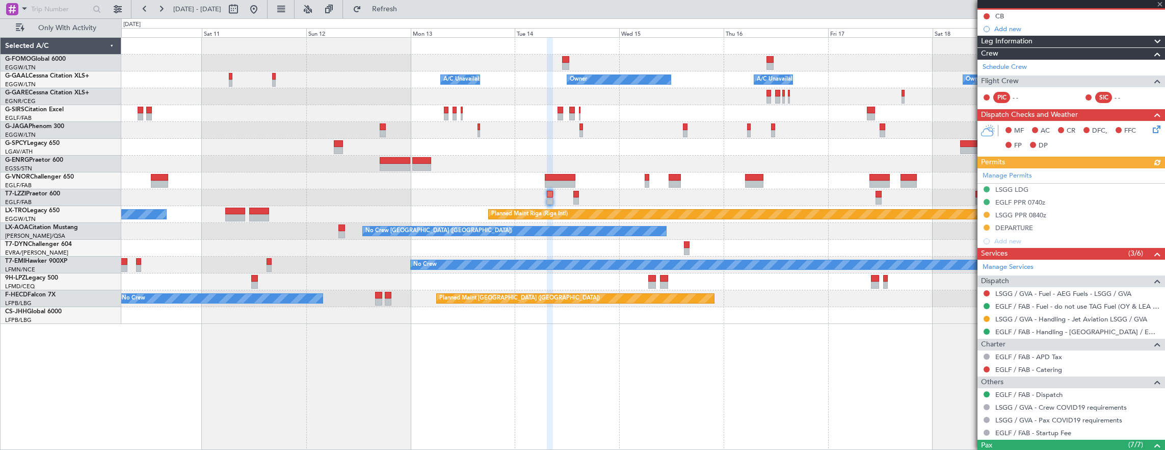
click at [987, 227] on div "Manage Permits LSGG LDG EGLF PPR 0740z LSGG PPR 0840z DEPARTURE Add new" at bounding box center [1072, 208] width 188 height 80
click at [984, 223] on div "Manage Permits LSGG LDG EGLF PPR 0740z LSGG PPR 0840z DEPARTURE Add new" at bounding box center [1072, 208] width 188 height 80
click at [989, 225] on button at bounding box center [987, 227] width 6 height 6
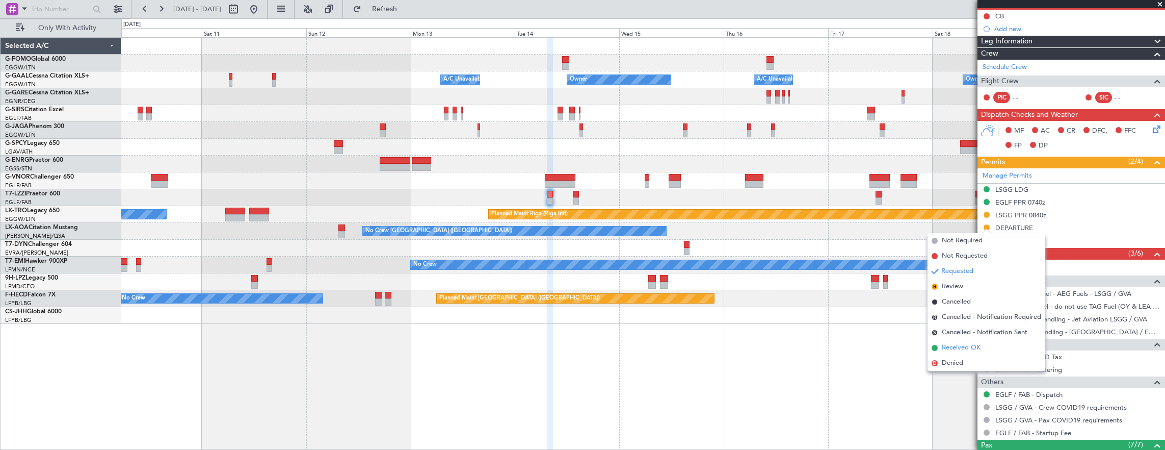
click at [965, 349] on span "Received OK" at bounding box center [961, 348] width 39 height 10
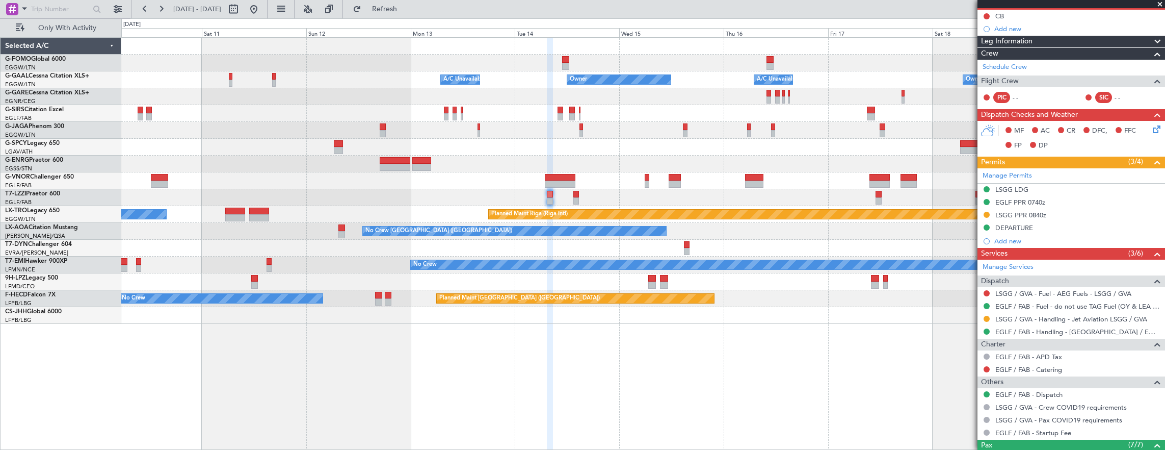
scroll to position [0, 0]
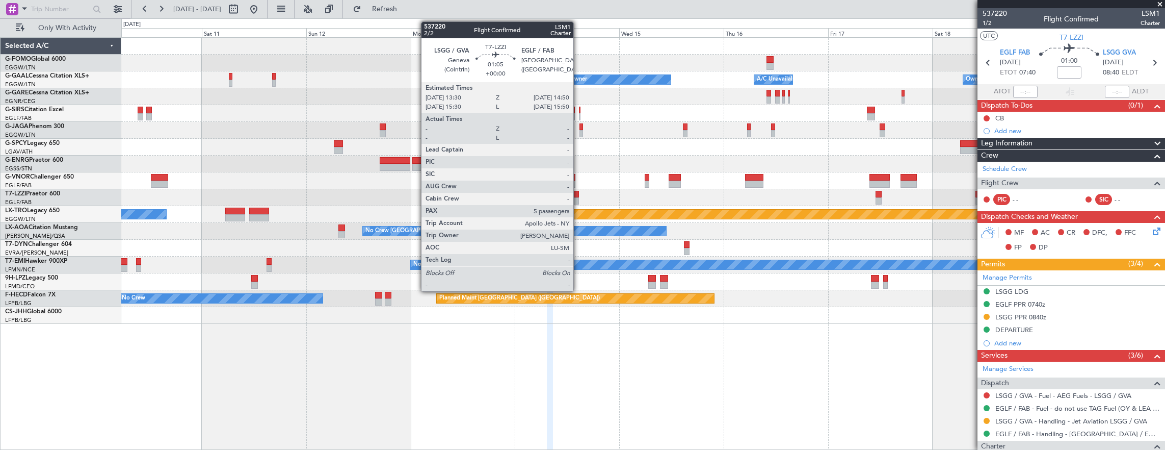
click at [579, 195] on div at bounding box center [643, 197] width 1044 height 17
click at [577, 194] on div at bounding box center [576, 194] width 6 height 7
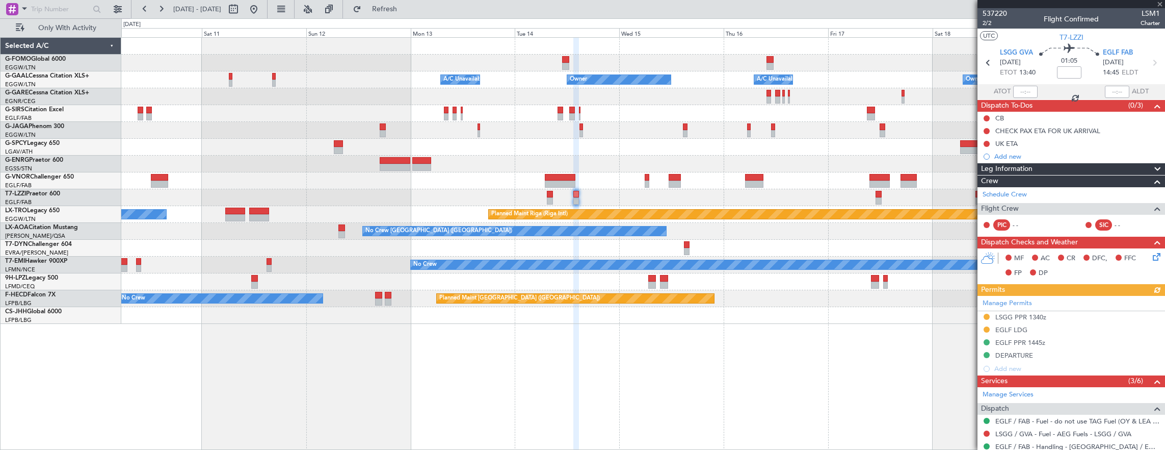
click at [983, 326] on div "Manage Permits LSGG PPR 1340z EGLF LDG EGLF PPR 1445z DEPARTURE Add new" at bounding box center [1072, 336] width 188 height 80
click at [988, 326] on div "Manage Permits LSGG PPR 1340z EGLF LDG EGLF PPR 1445z DEPARTURE Add new" at bounding box center [1072, 336] width 188 height 80
click at [986, 326] on button at bounding box center [987, 329] width 6 height 6
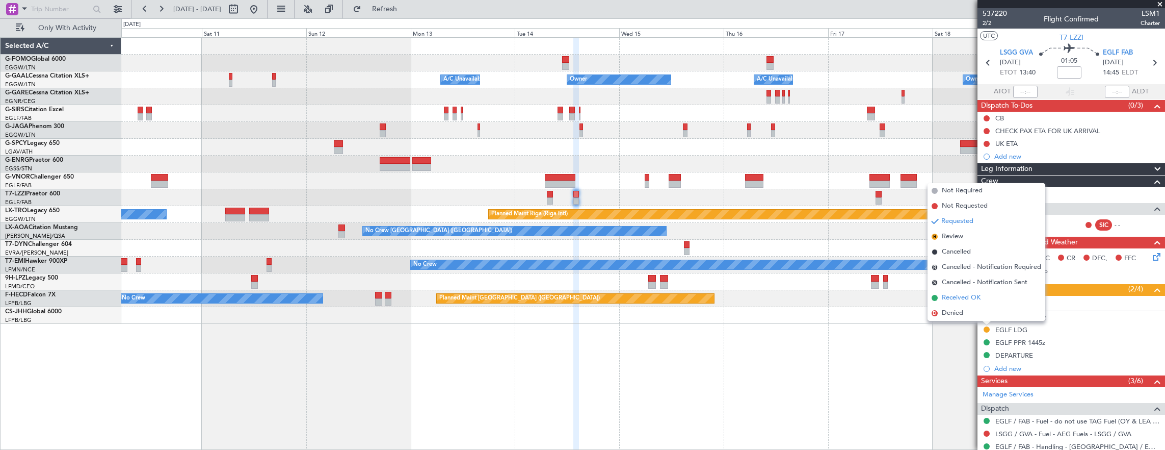
click at [975, 297] on span "Received OK" at bounding box center [961, 298] width 39 height 10
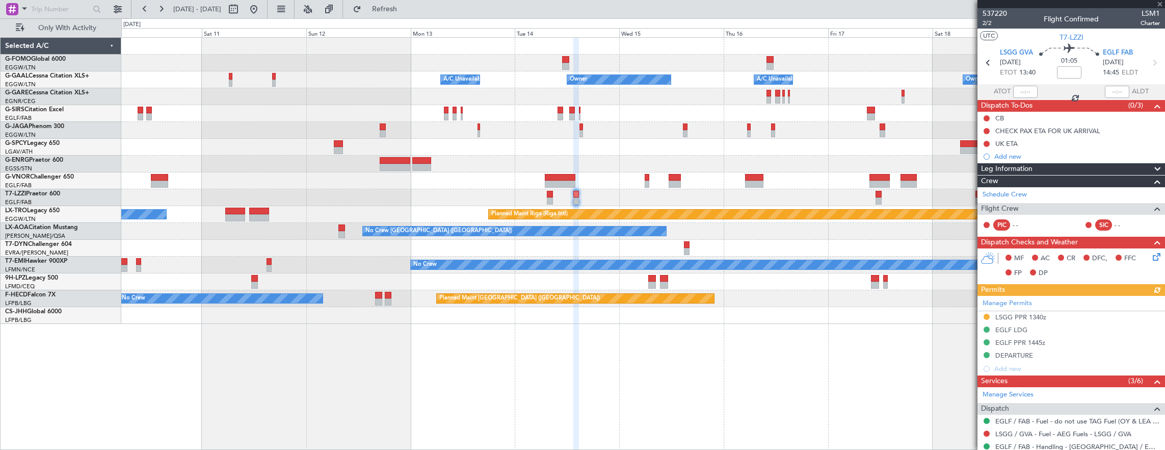
click at [271, 214] on div "A/C Unavailable Owner Owner A/C Unavailable Owner Planned Maint Oxford (Kidling…" at bounding box center [643, 181] width 1044 height 286
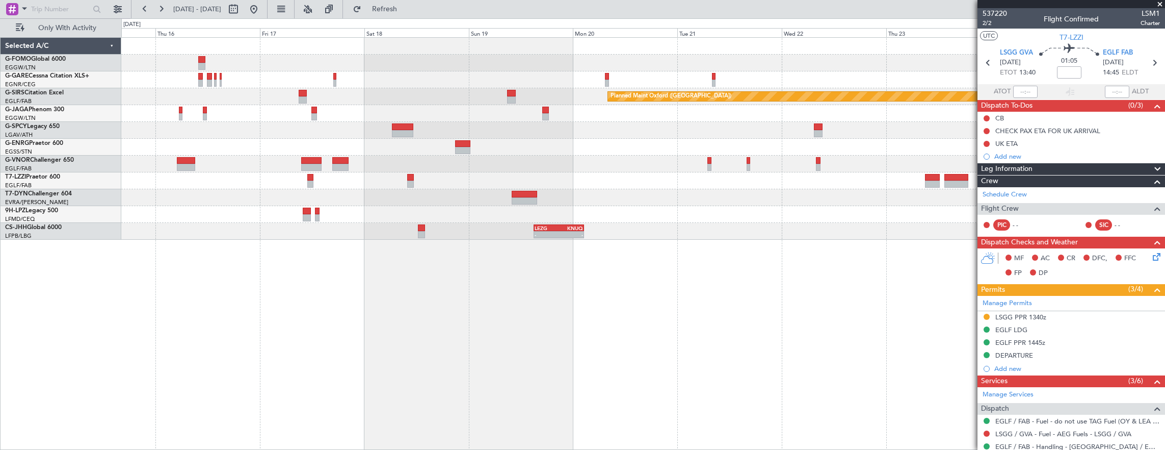
click at [390, 201] on div "Planned Maint Oxford (Kidlington) A/C Unavailable London (Luton) - - LEZG 15:00…" at bounding box center [643, 243] width 1044 height 413
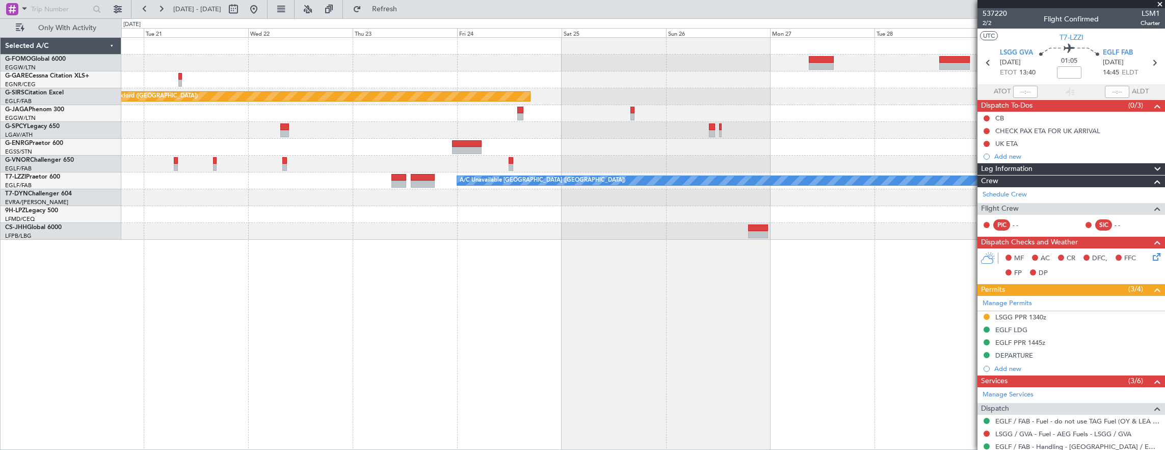
click at [209, 174] on div "Planned Maint Oxford (Kidlington) A/C Unavailable London (Luton) - - LEZG 15:00…" at bounding box center [643, 139] width 1044 height 202
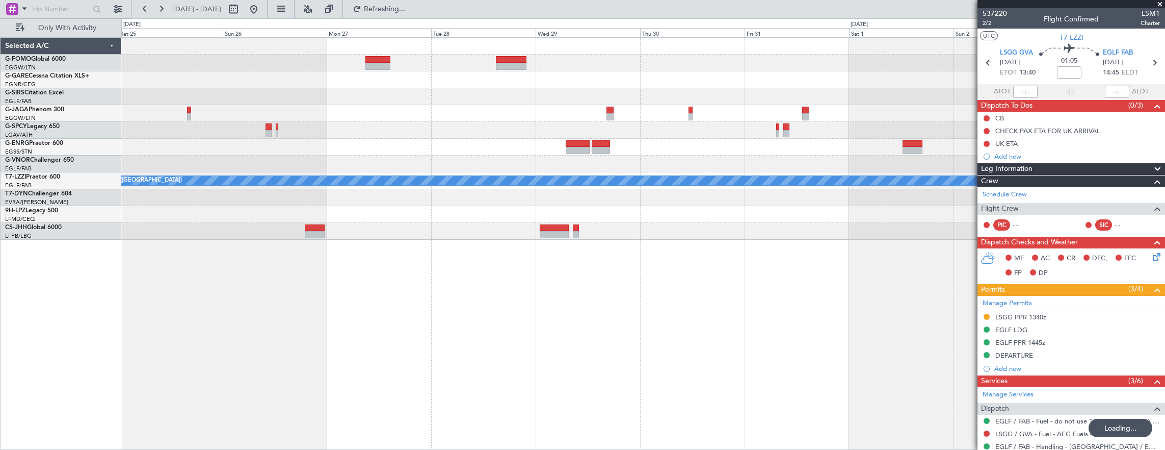
click at [697, 219] on div at bounding box center [643, 214] width 1044 height 17
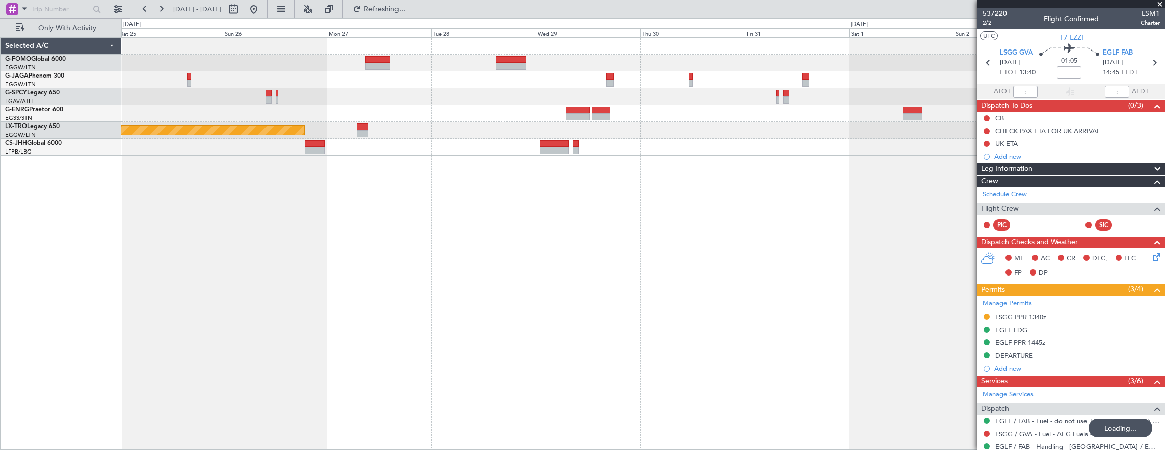
click at [339, 204] on div "Planned Maint Riga (Riga Intl)" at bounding box center [643, 243] width 1044 height 413
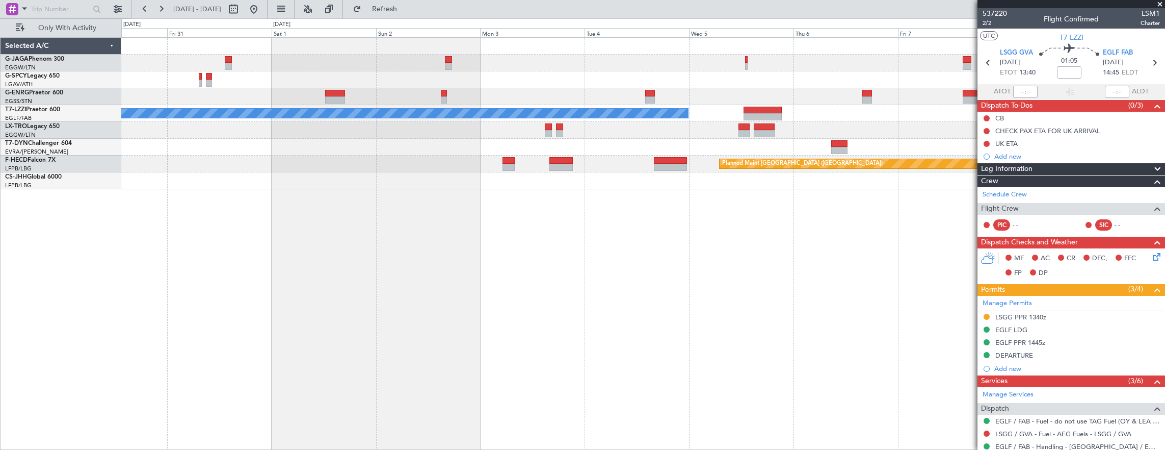
click at [655, 145] on div at bounding box center [643, 147] width 1044 height 17
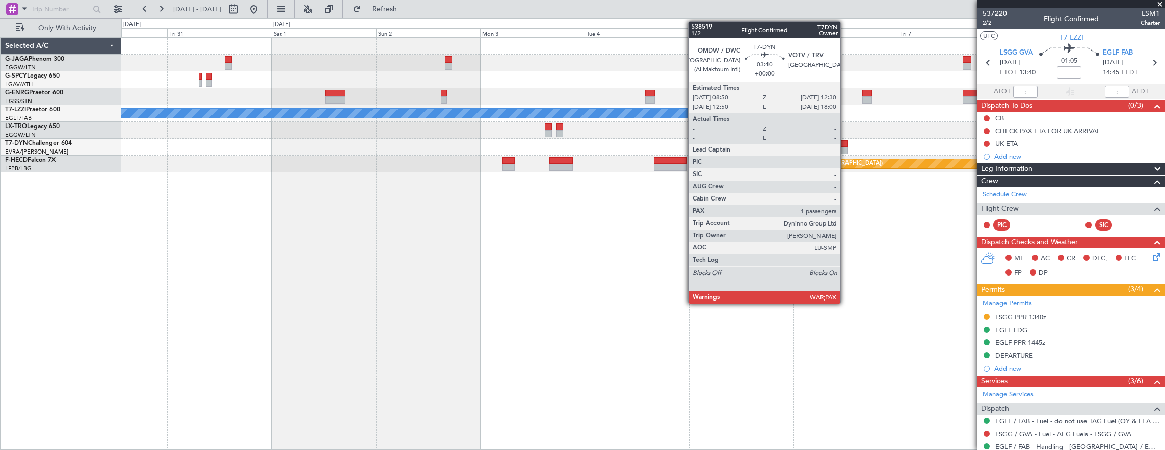
click at [846, 146] on div at bounding box center [839, 143] width 16 height 7
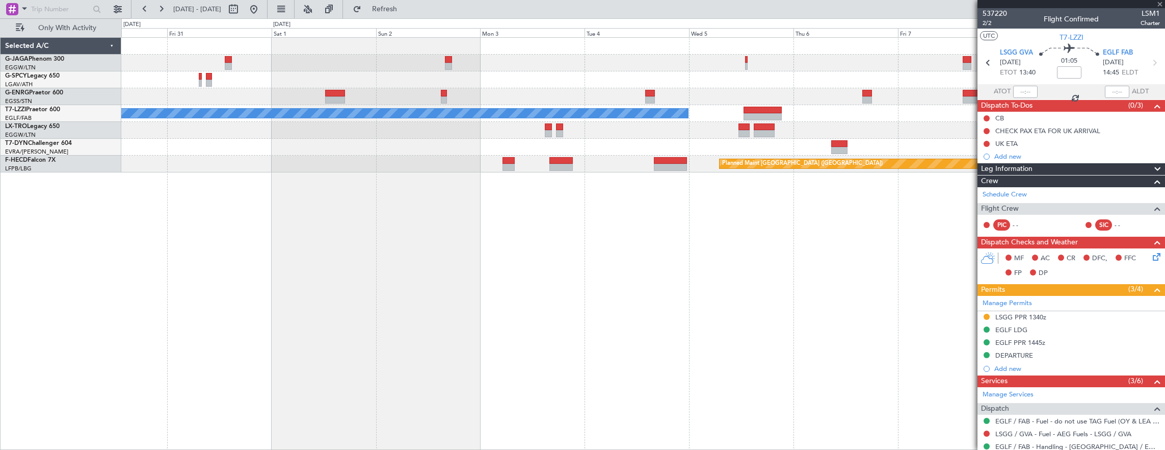
type input "1"
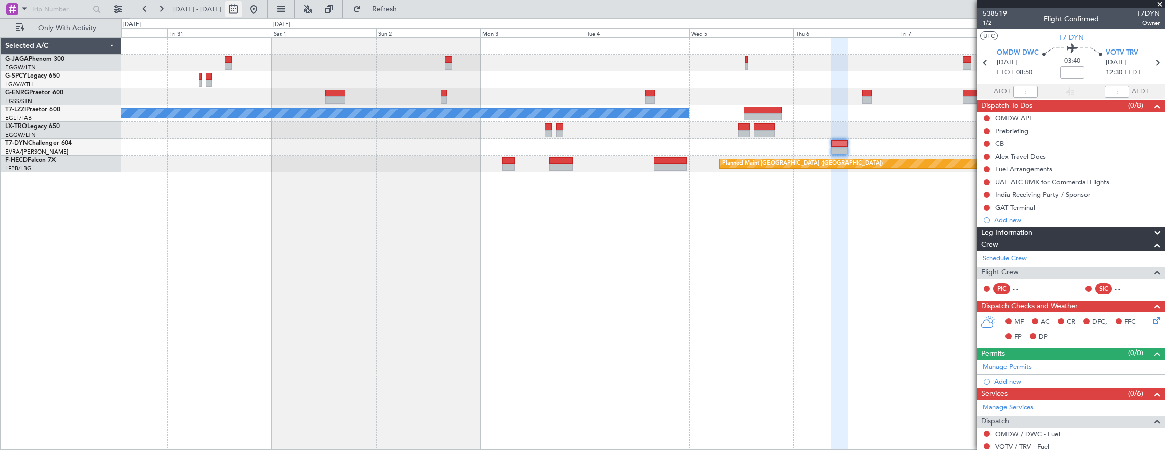
click at [262, 12] on div at bounding box center [243, 9] width 37 height 16
click at [262, 12] on button at bounding box center [254, 9] width 16 height 16
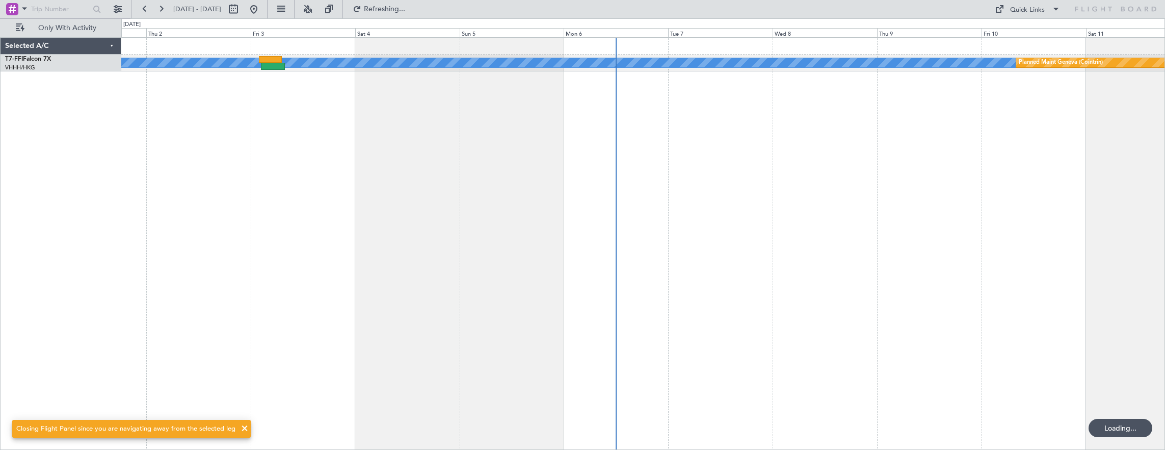
click at [163, 177] on div "MEL MEL Planned Maint Geneva (Cointrin)" at bounding box center [643, 243] width 1044 height 413
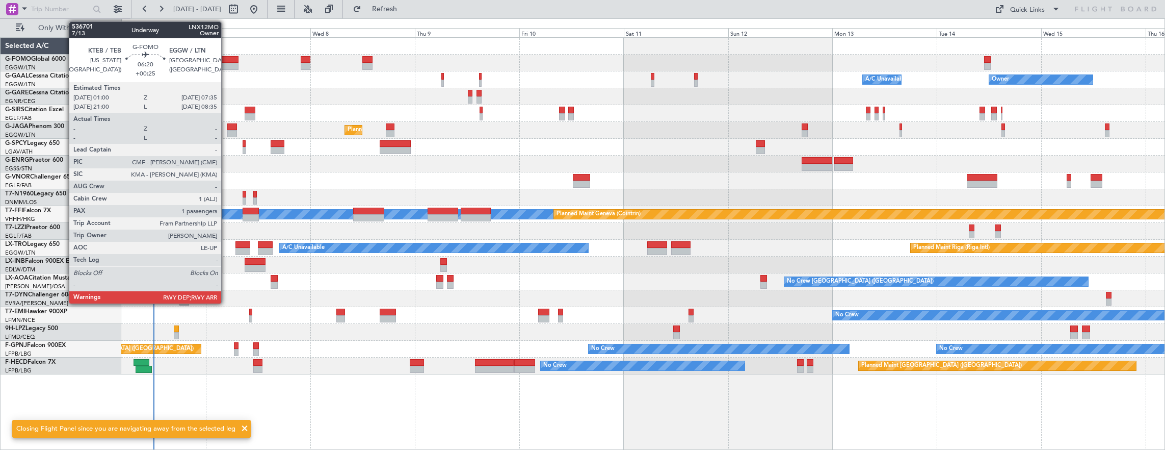
click at [226, 63] on div at bounding box center [224, 66] width 29 height 7
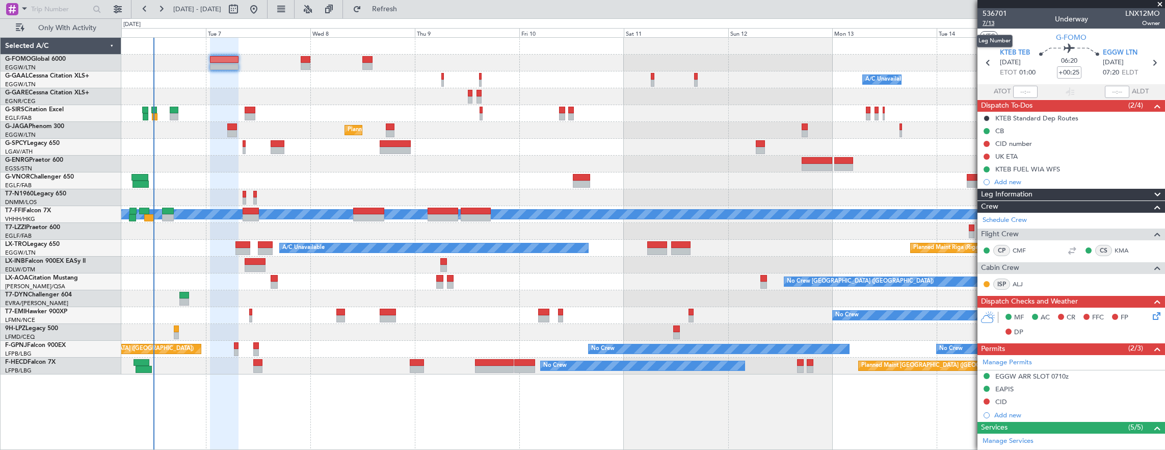
click at [996, 19] on span "7/13" at bounding box center [995, 23] width 24 height 9
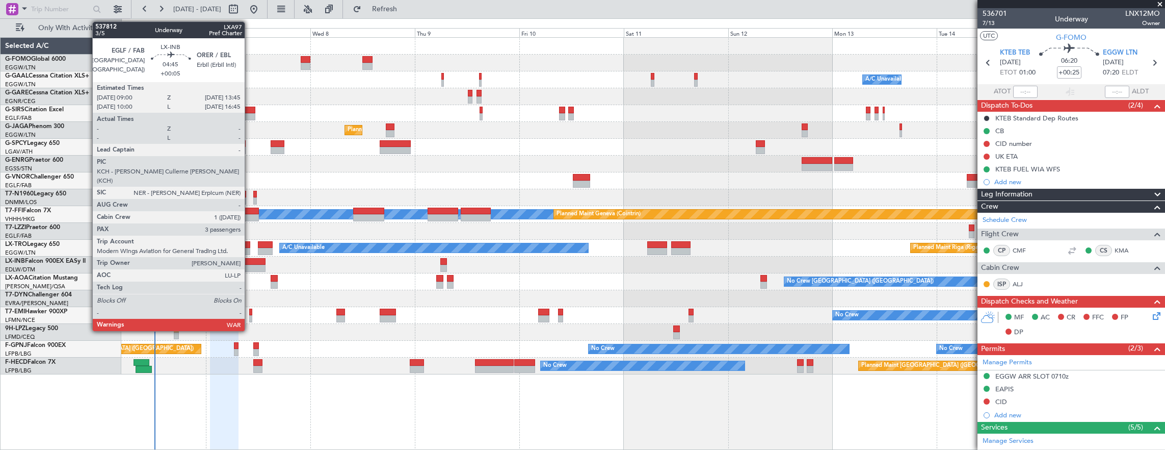
click at [250, 258] on div at bounding box center [255, 261] width 21 height 7
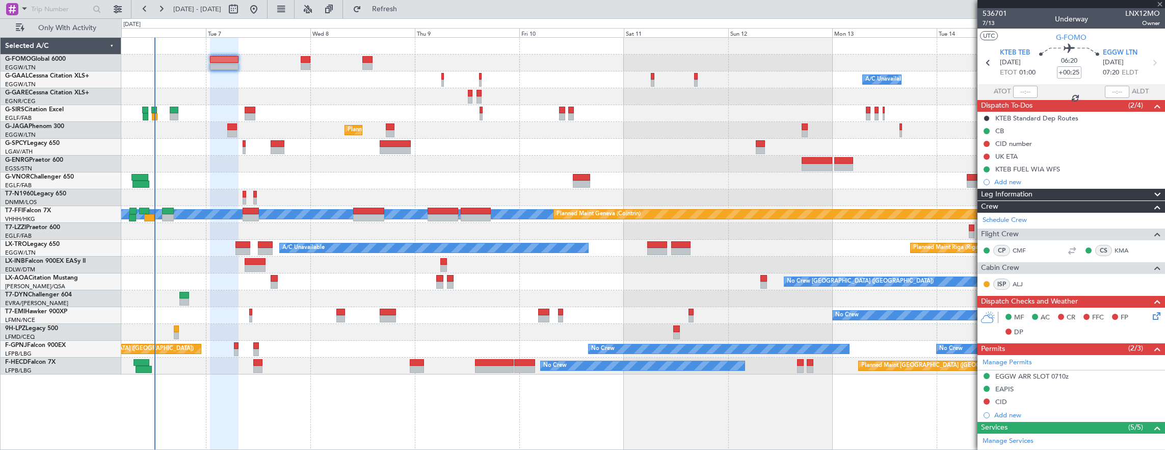
type input "+00:05"
type input "3"
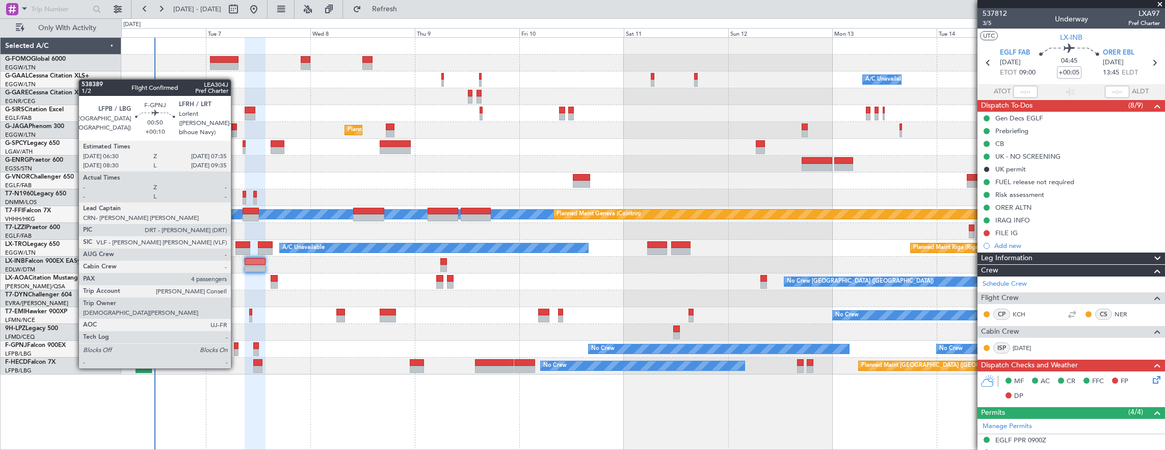
click at [238, 348] on div at bounding box center [236, 345] width 5 height 7
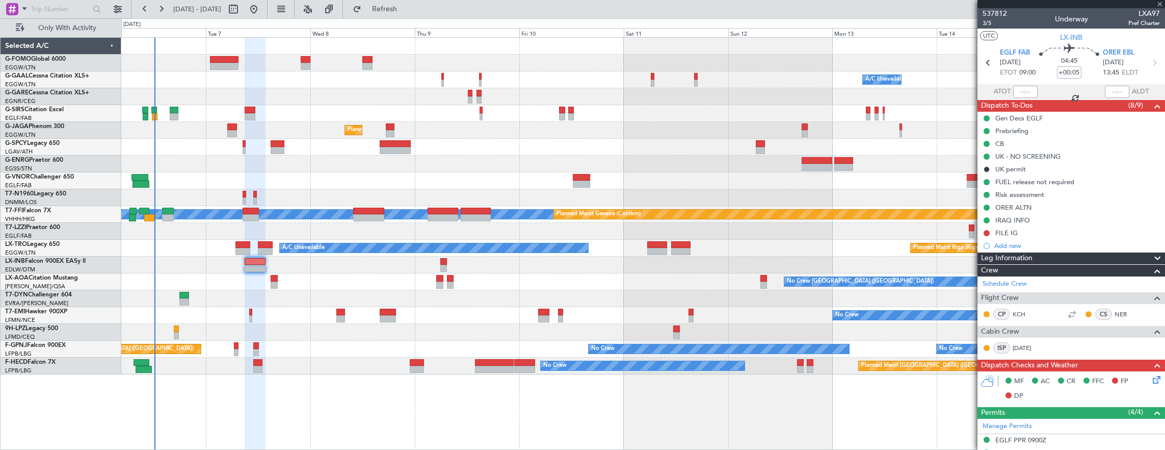
type input "+00:10"
type input "4"
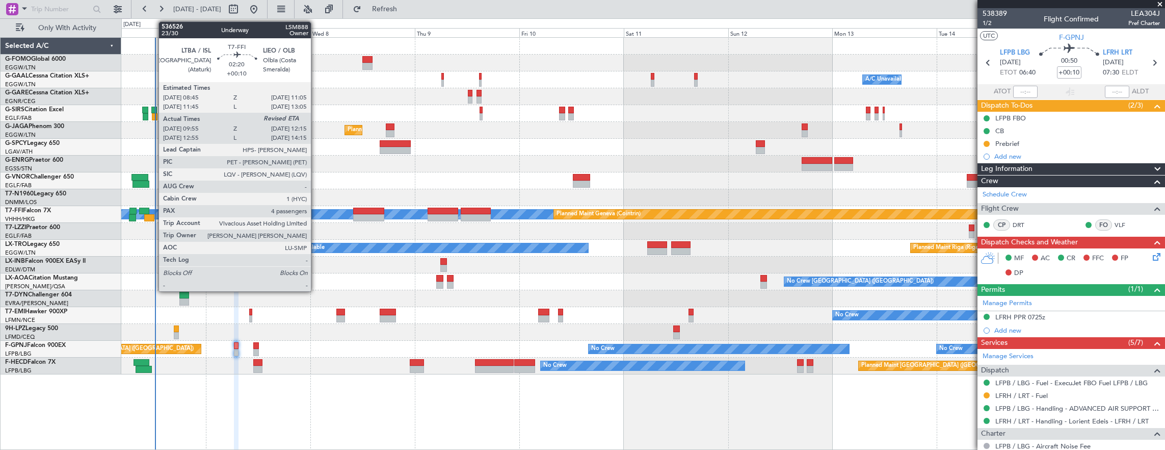
click at [152, 218] on div at bounding box center [149, 217] width 10 height 7
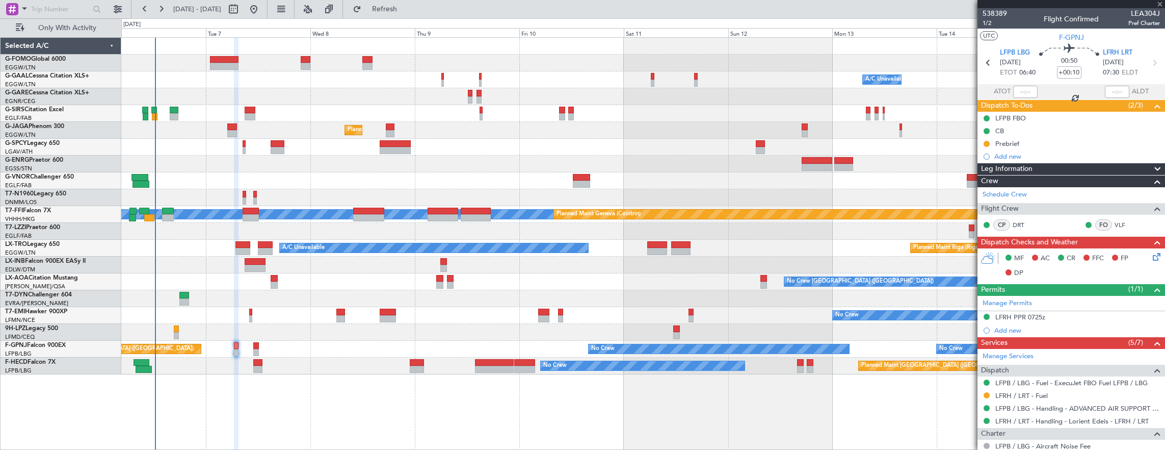
type input "09:55"
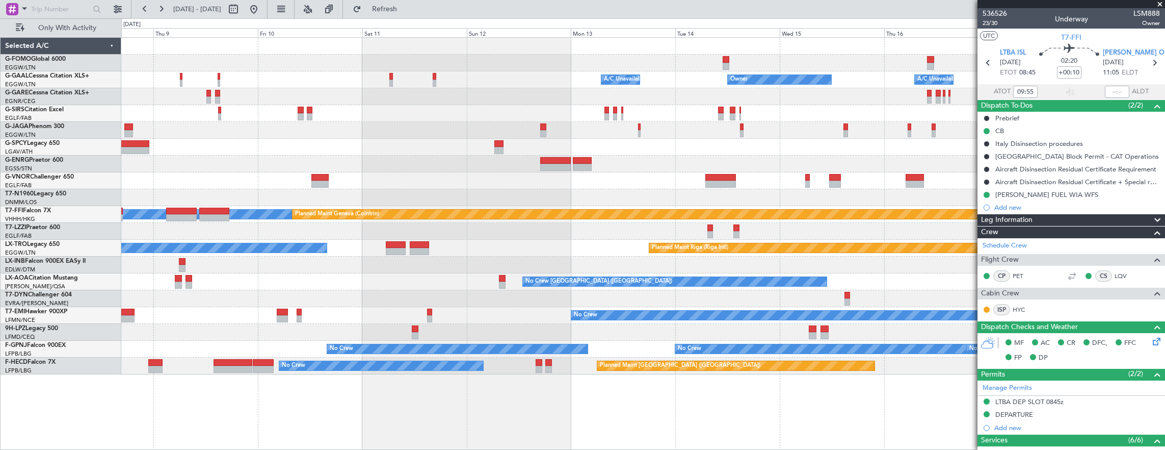
click at [481, 328] on div at bounding box center [643, 332] width 1044 height 17
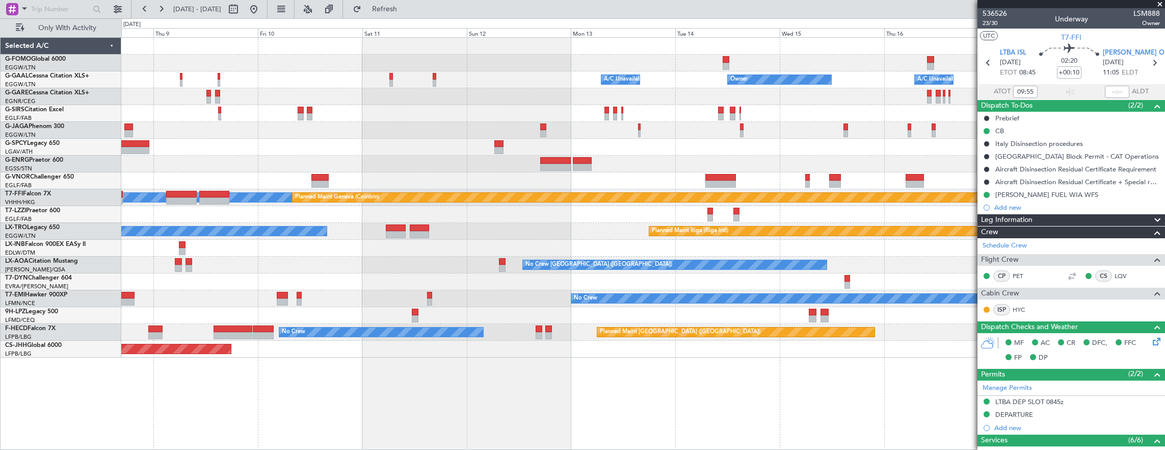
click at [376, 316] on div at bounding box center [643, 315] width 1044 height 17
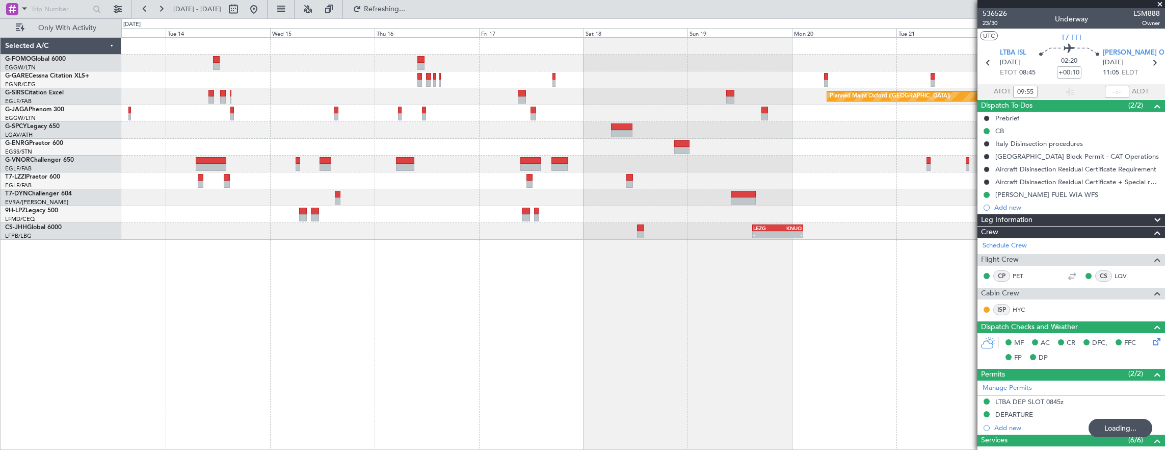
type input "12:14"
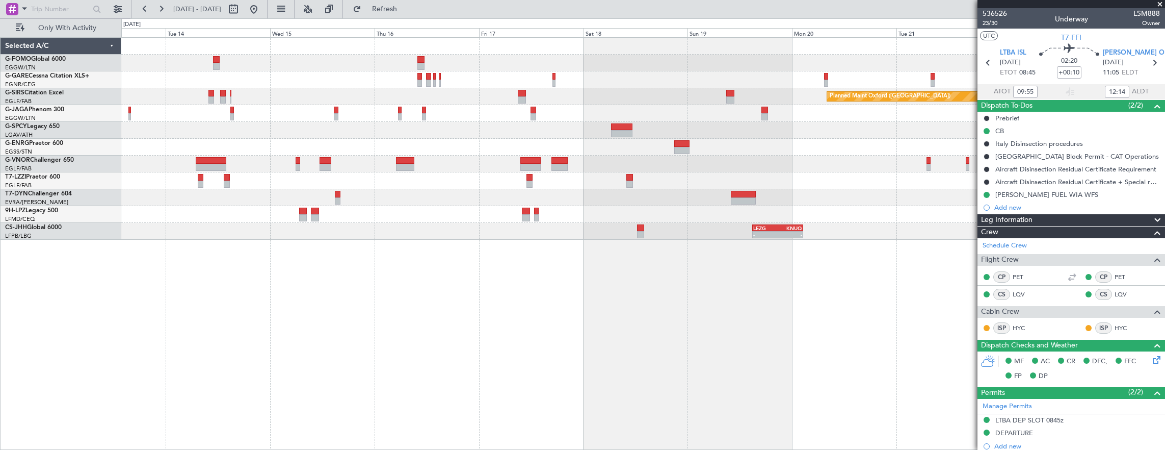
click at [964, 260] on div "Planned Maint Oxford (Kidlington) A/C Unavailable London (Luton) - - LEZG 15:00…" at bounding box center [643, 243] width 1044 height 413
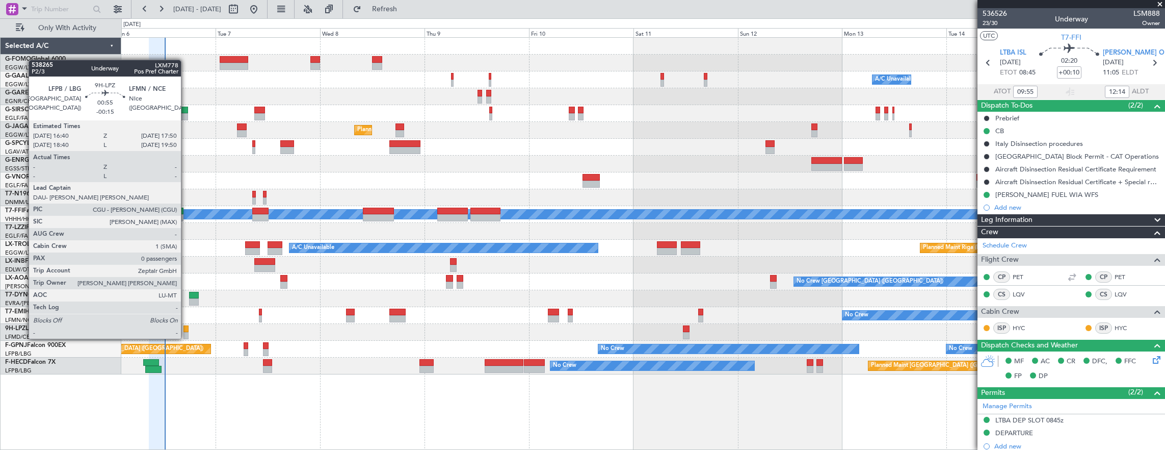
click at [186, 328] on div at bounding box center [185, 328] width 5 height 7
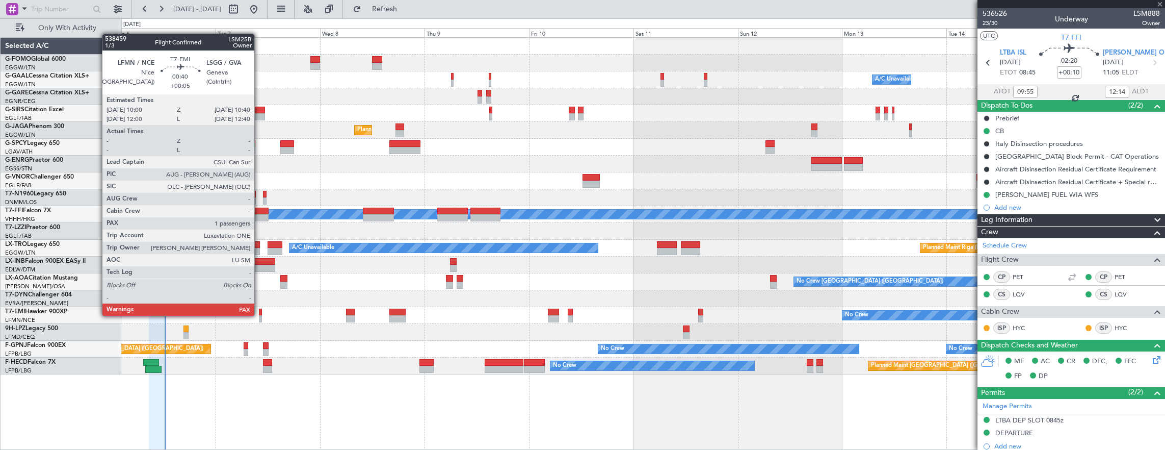
type input "-00:15"
type input "0"
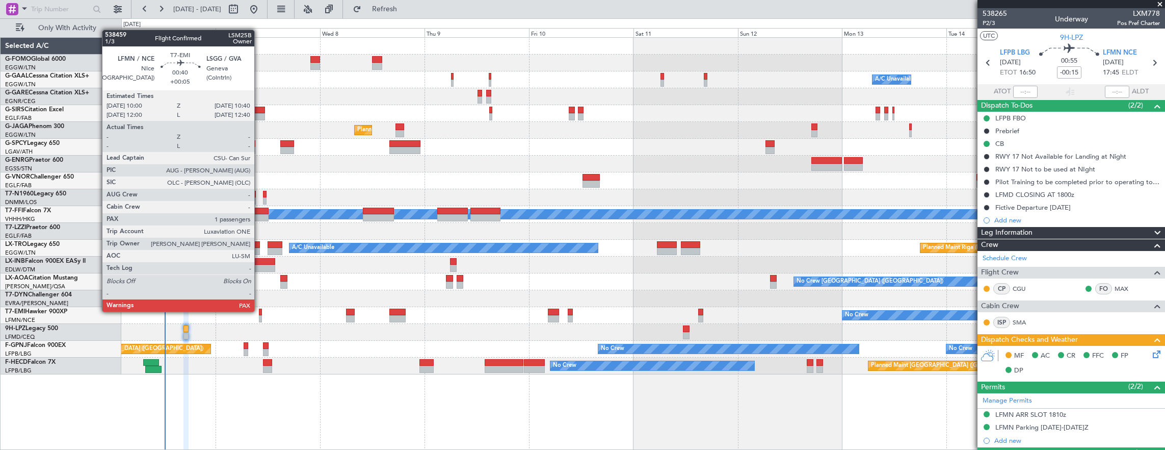
click at [259, 310] on div at bounding box center [260, 311] width 3 height 7
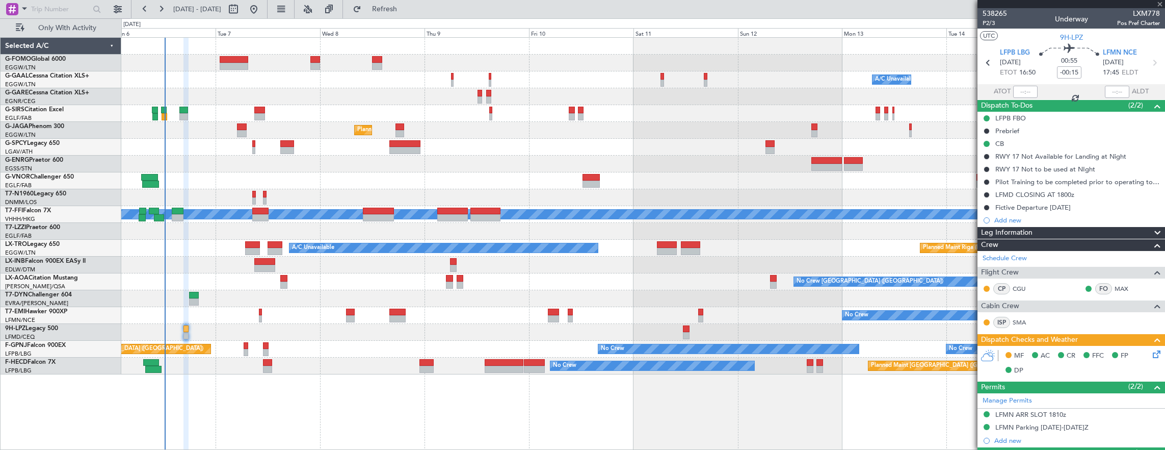
type input "+00:05"
type input "1"
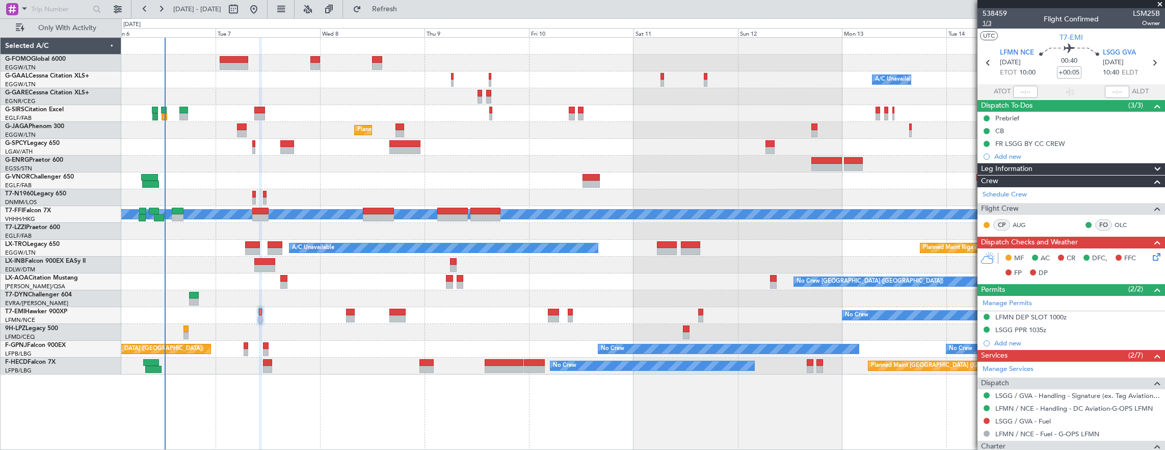
click at [990, 20] on span "1/3" at bounding box center [995, 23] width 24 height 9
click at [992, 22] on span "1/3" at bounding box center [995, 23] width 24 height 9
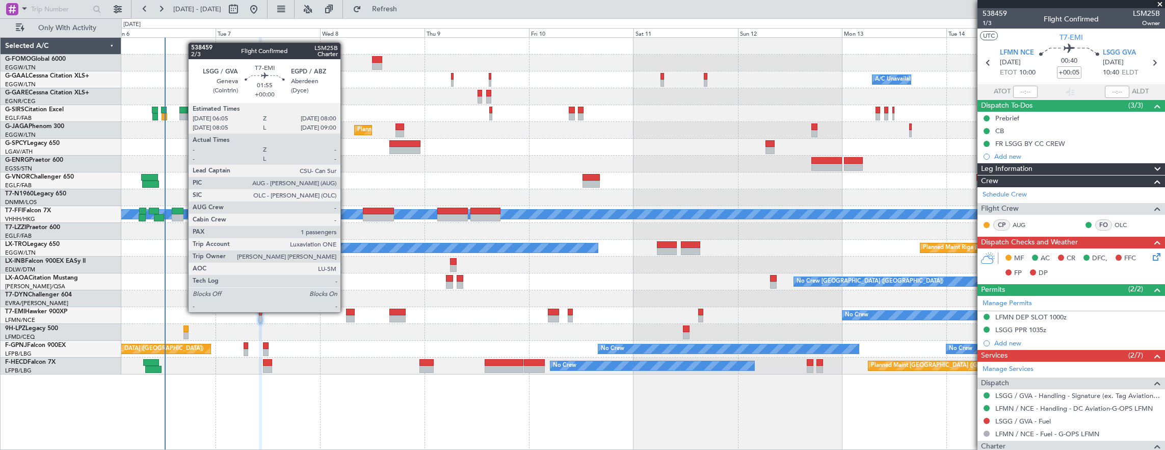
click at [346, 311] on div at bounding box center [350, 311] width 9 height 7
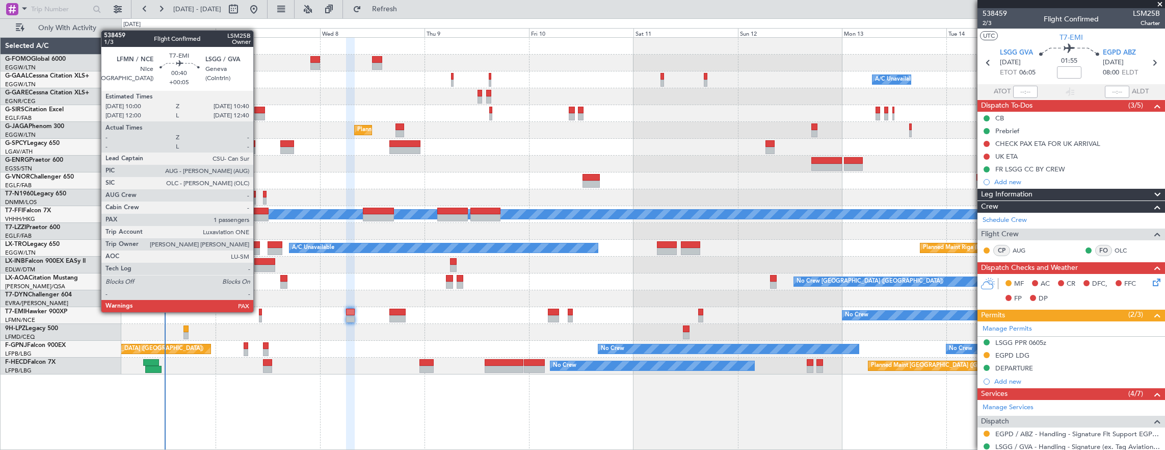
click at [259, 311] on div at bounding box center [260, 311] width 3 height 7
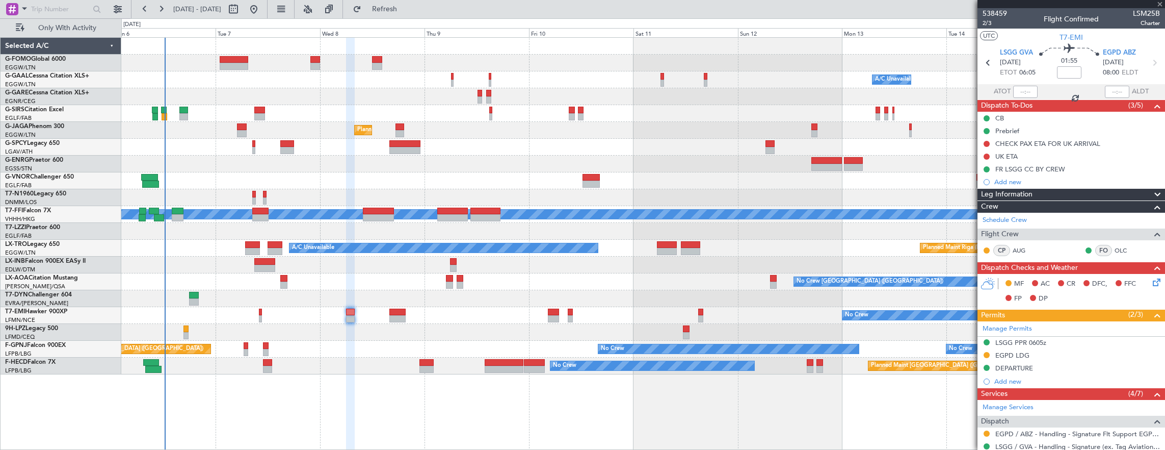
type input "+00:05"
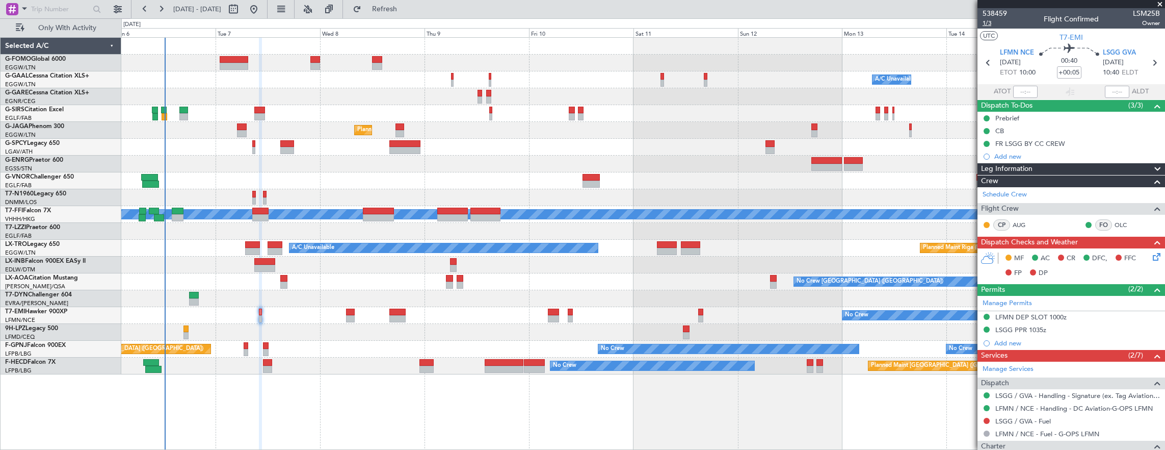
click at [984, 24] on span "1/3" at bounding box center [995, 23] width 24 height 9
click at [995, 10] on span "538459" at bounding box center [995, 13] width 24 height 11
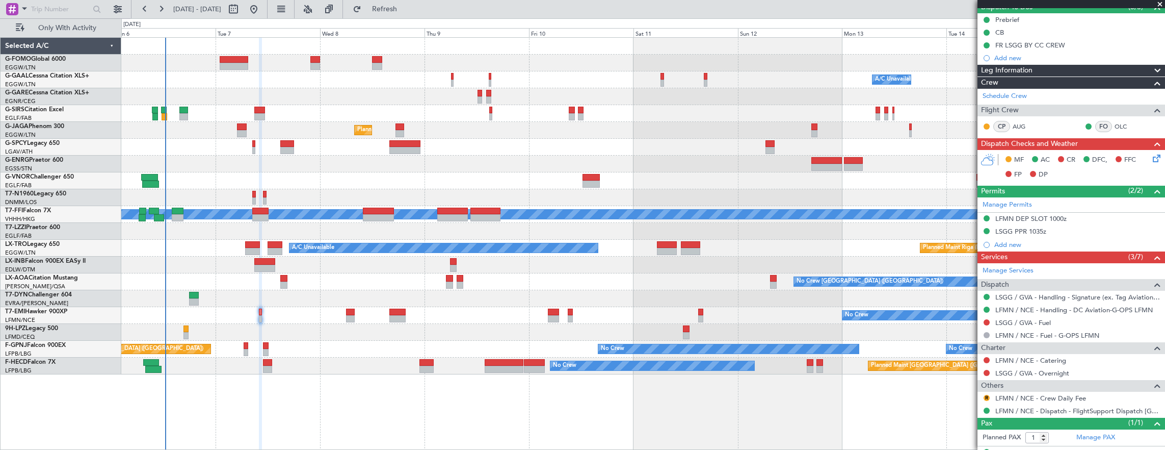
scroll to position [115, 0]
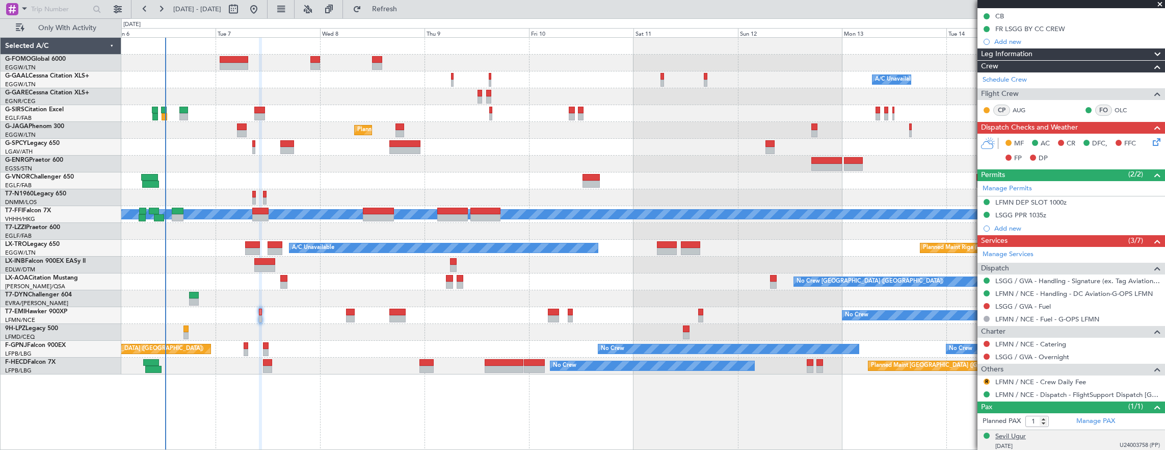
click at [1010, 432] on div "Sevil Ugur" at bounding box center [1010, 436] width 31 height 10
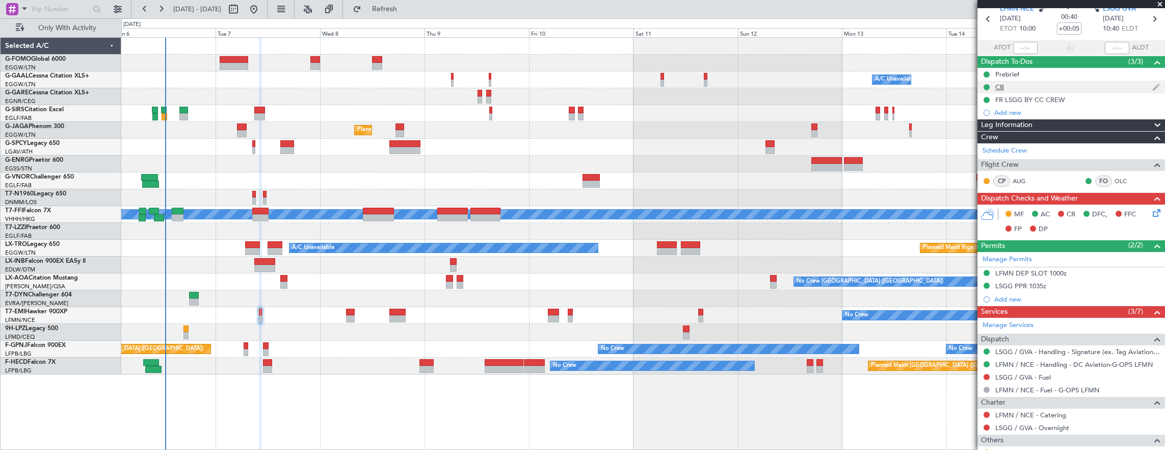
scroll to position [0, 0]
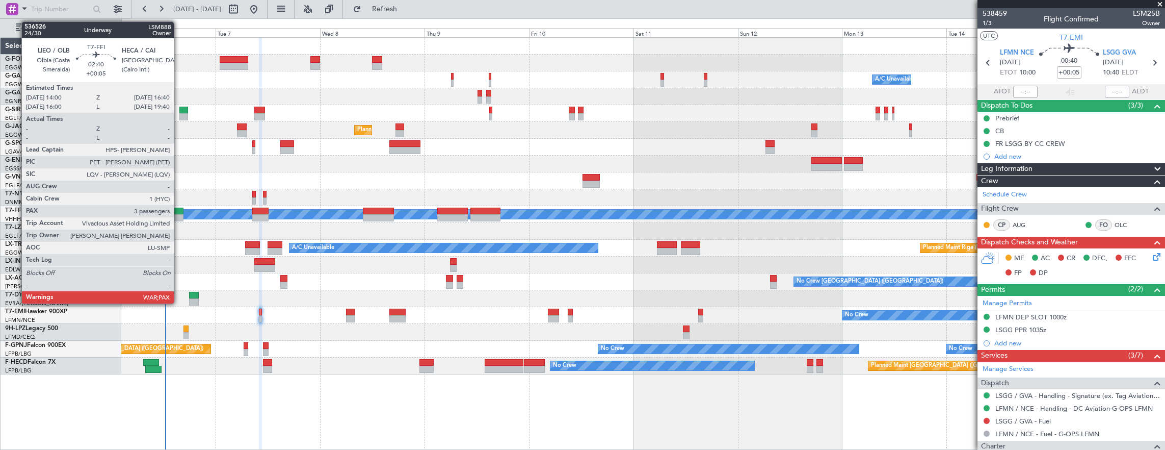
click at [179, 216] on div at bounding box center [178, 217] width 12 height 7
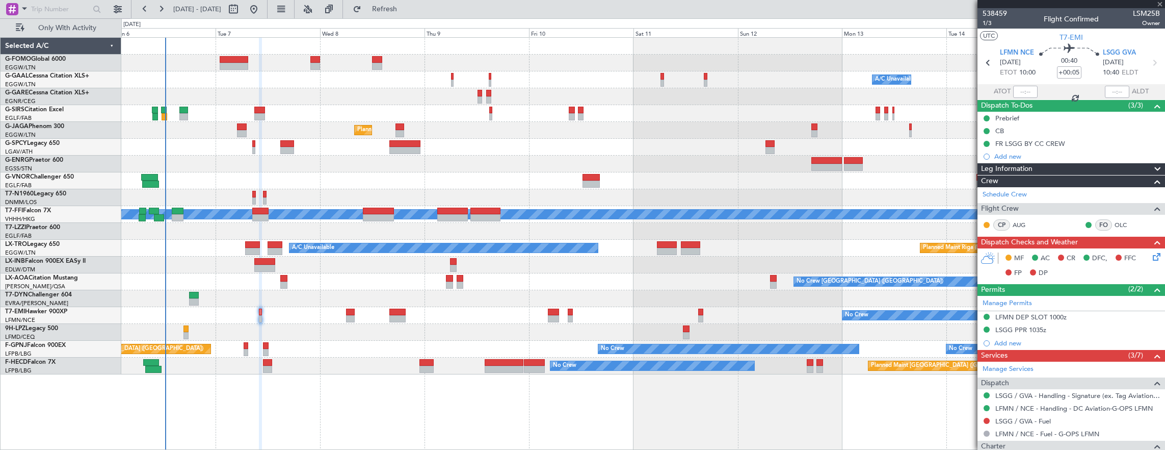
type input "3"
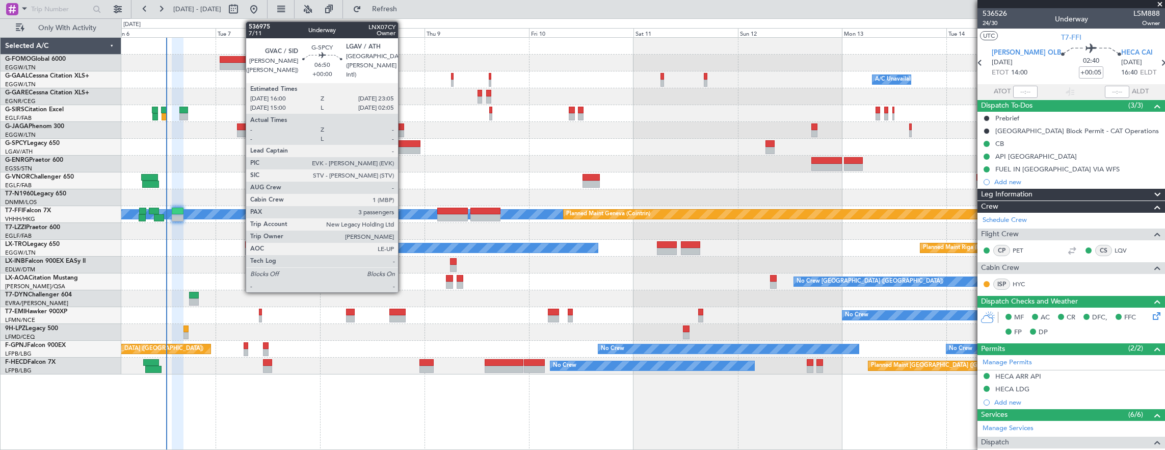
click at [403, 150] on div at bounding box center [404, 150] width 31 height 7
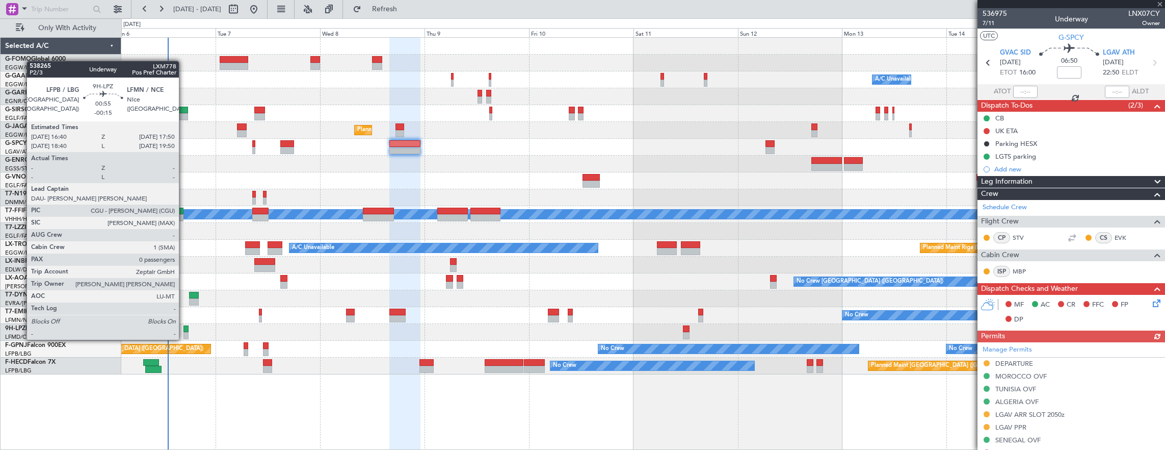
click at [185, 329] on div at bounding box center [185, 328] width 5 height 7
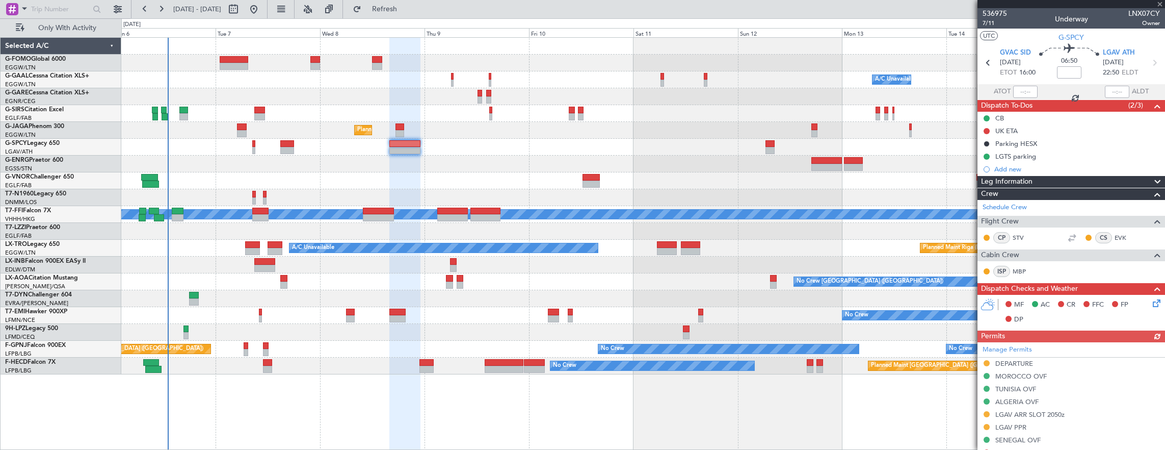
type input "-00:15"
type input "0"
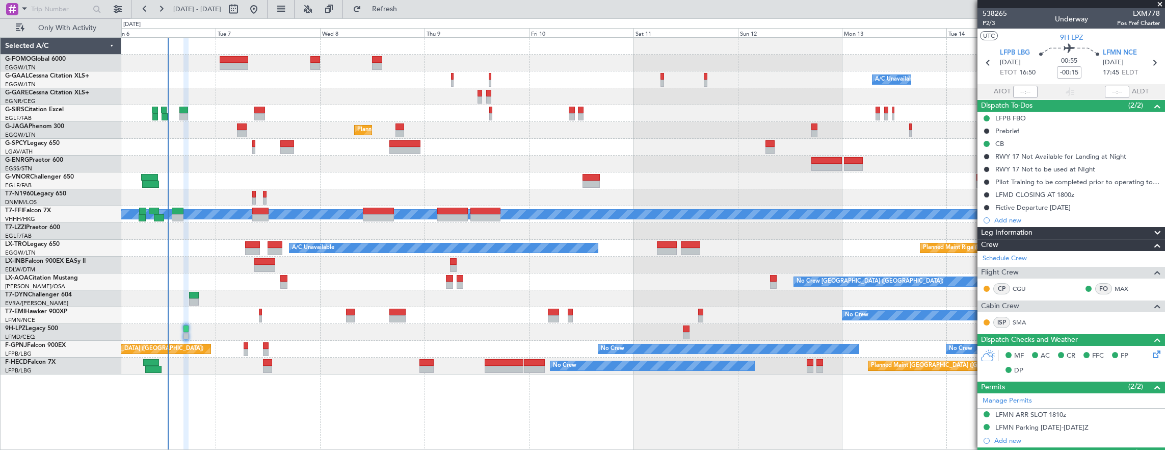
click at [1153, 354] on icon at bounding box center [1155, 352] width 8 height 8
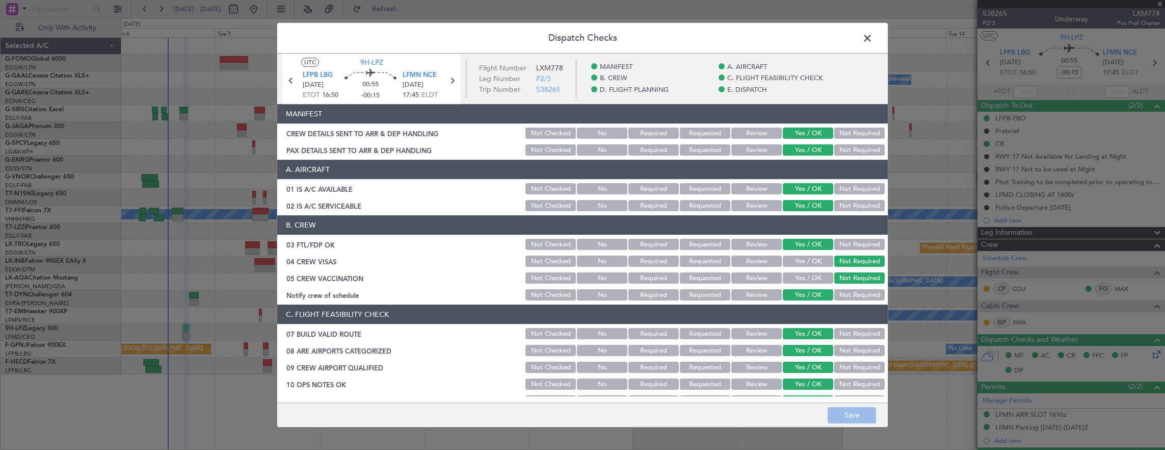
click at [869, 46] on header "Dispatch Checks" at bounding box center [582, 38] width 611 height 31
click at [873, 39] on span at bounding box center [873, 41] width 0 height 20
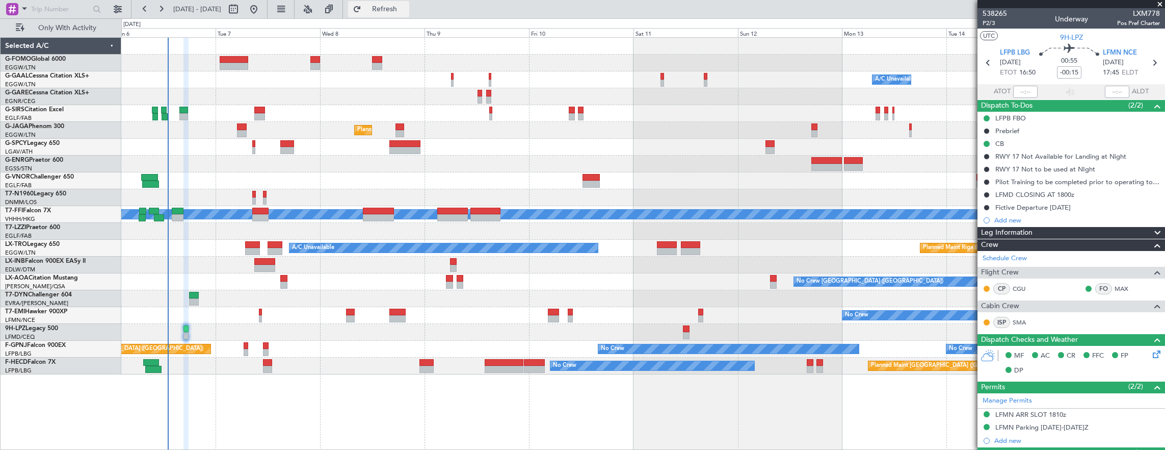
click at [406, 10] on span "Refresh" at bounding box center [384, 9] width 43 height 7
